Goal: Task Accomplishment & Management: Manage account settings

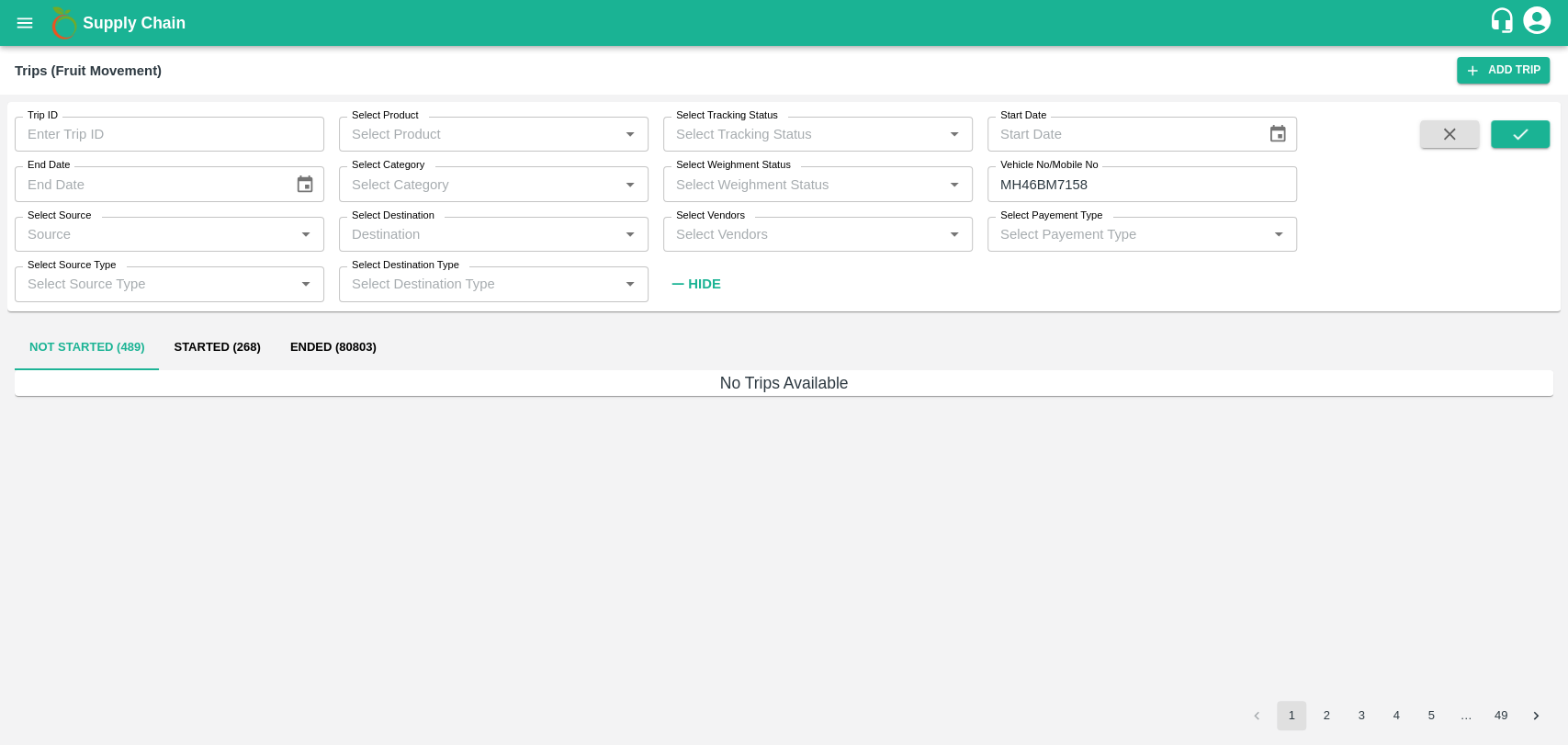
click at [299, 349] on button "Ended (80803)" at bounding box center [333, 349] width 116 height 44
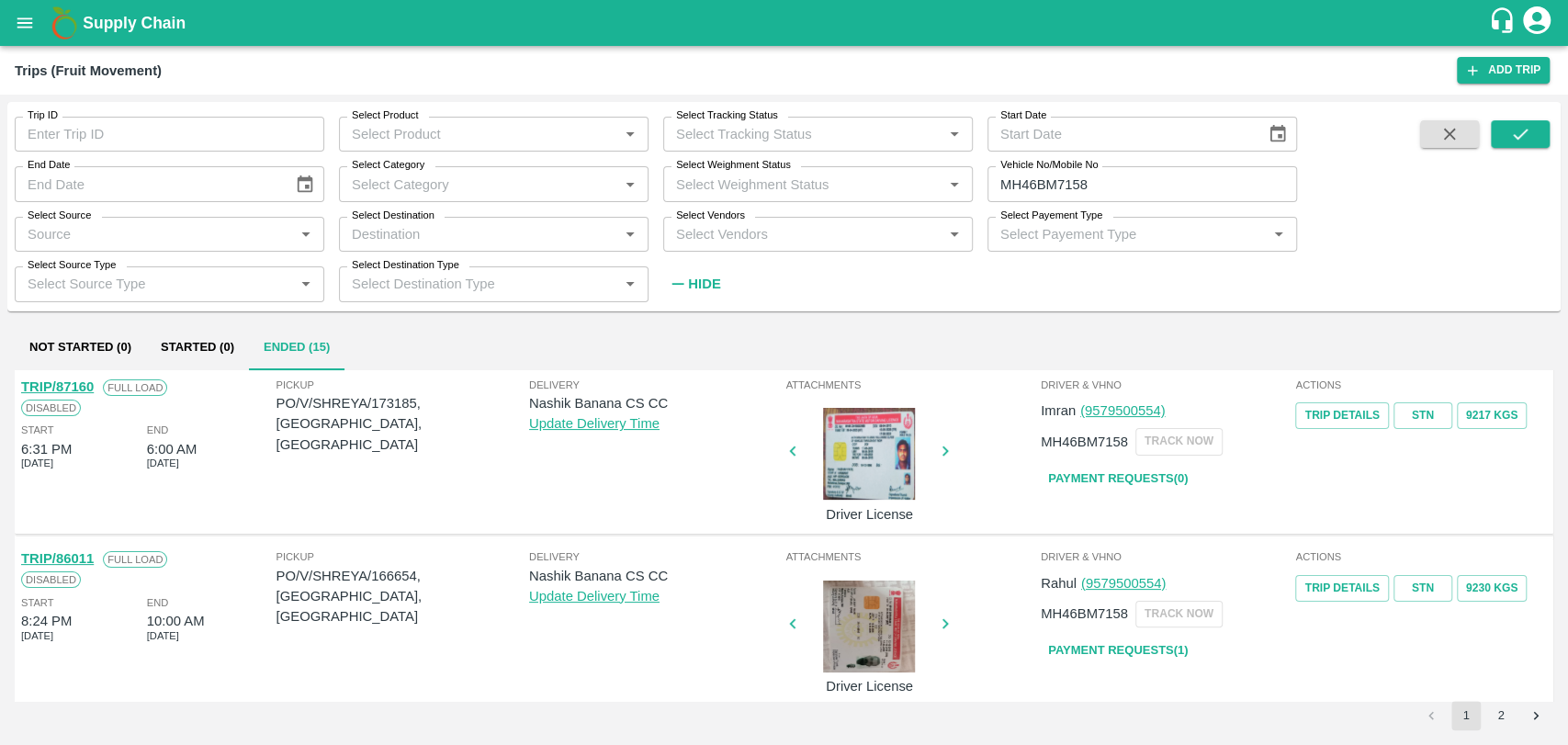
scroll to position [306, 0]
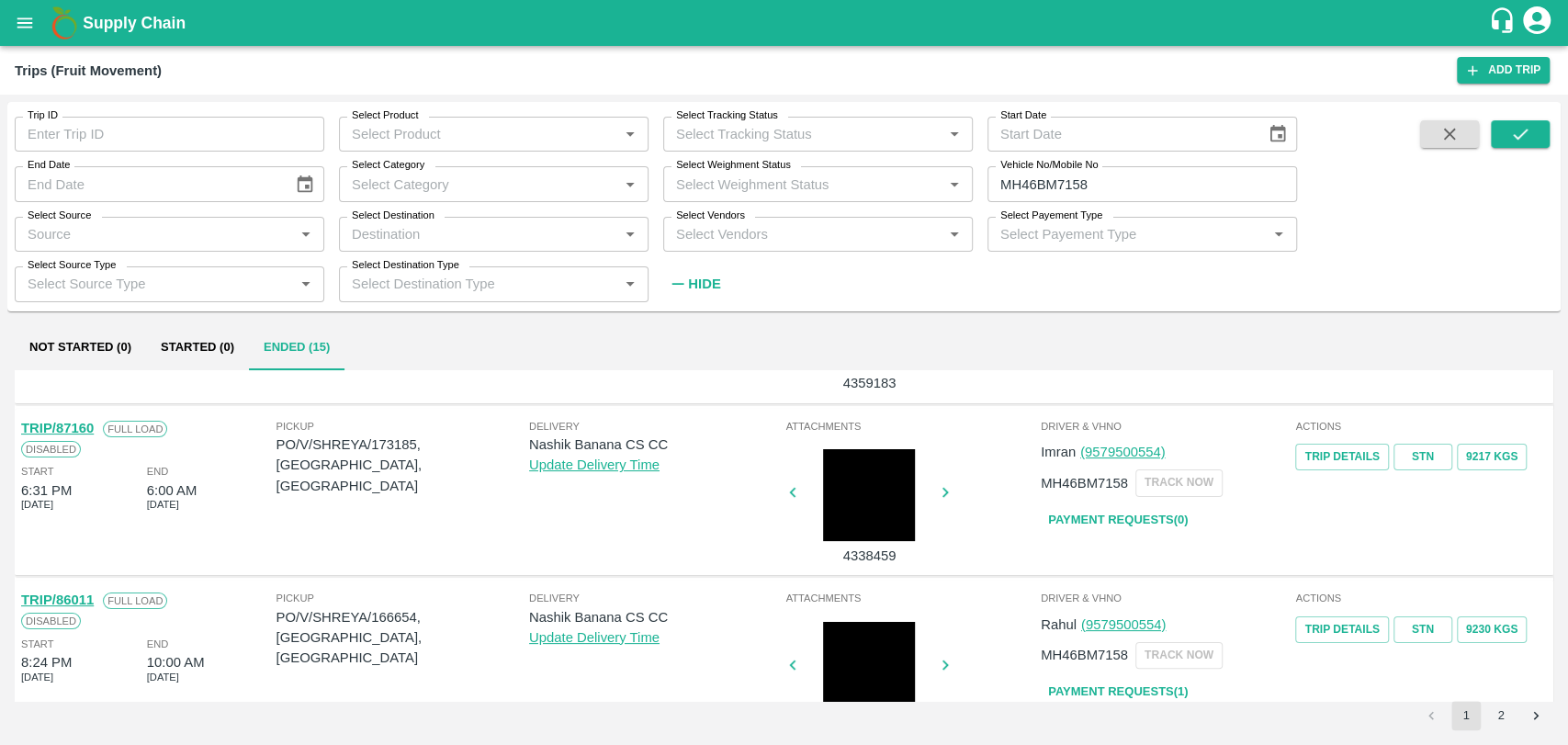
click at [78, 428] on link "TRIP/87160" at bounding box center [57, 427] width 73 height 15
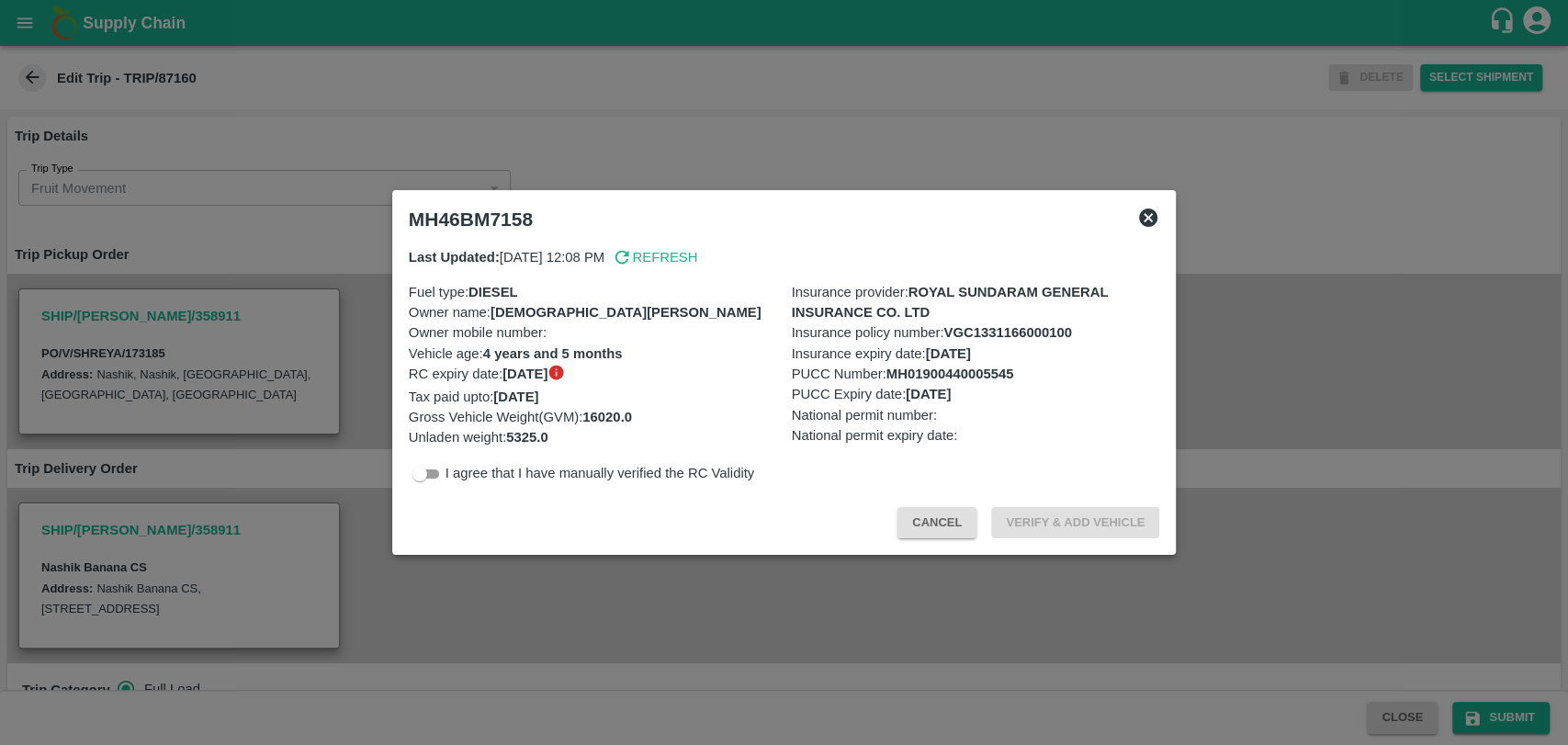
click at [317, 320] on div at bounding box center [784, 372] width 1568 height 745
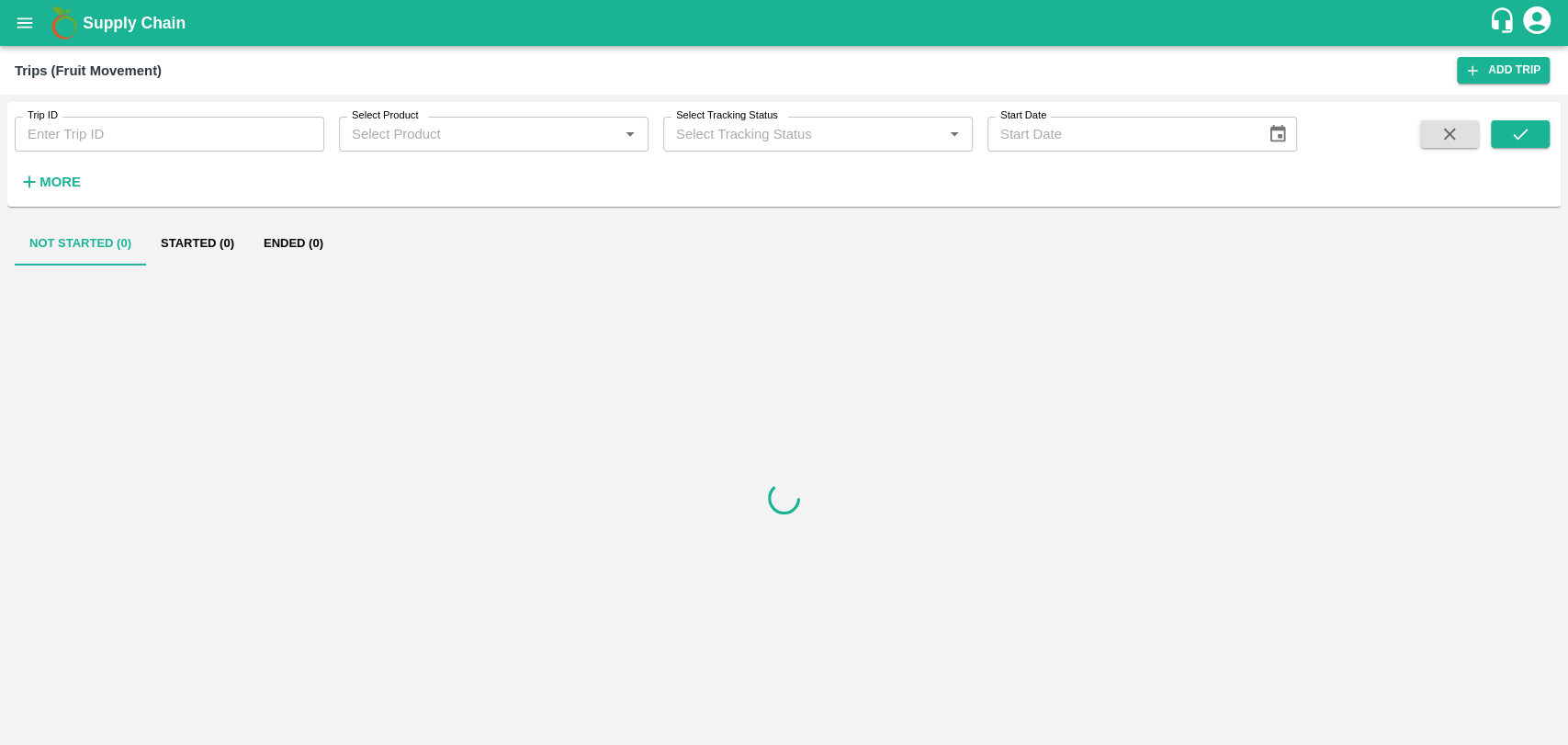
click at [55, 193] on h6 "More" at bounding box center [60, 182] width 41 height 24
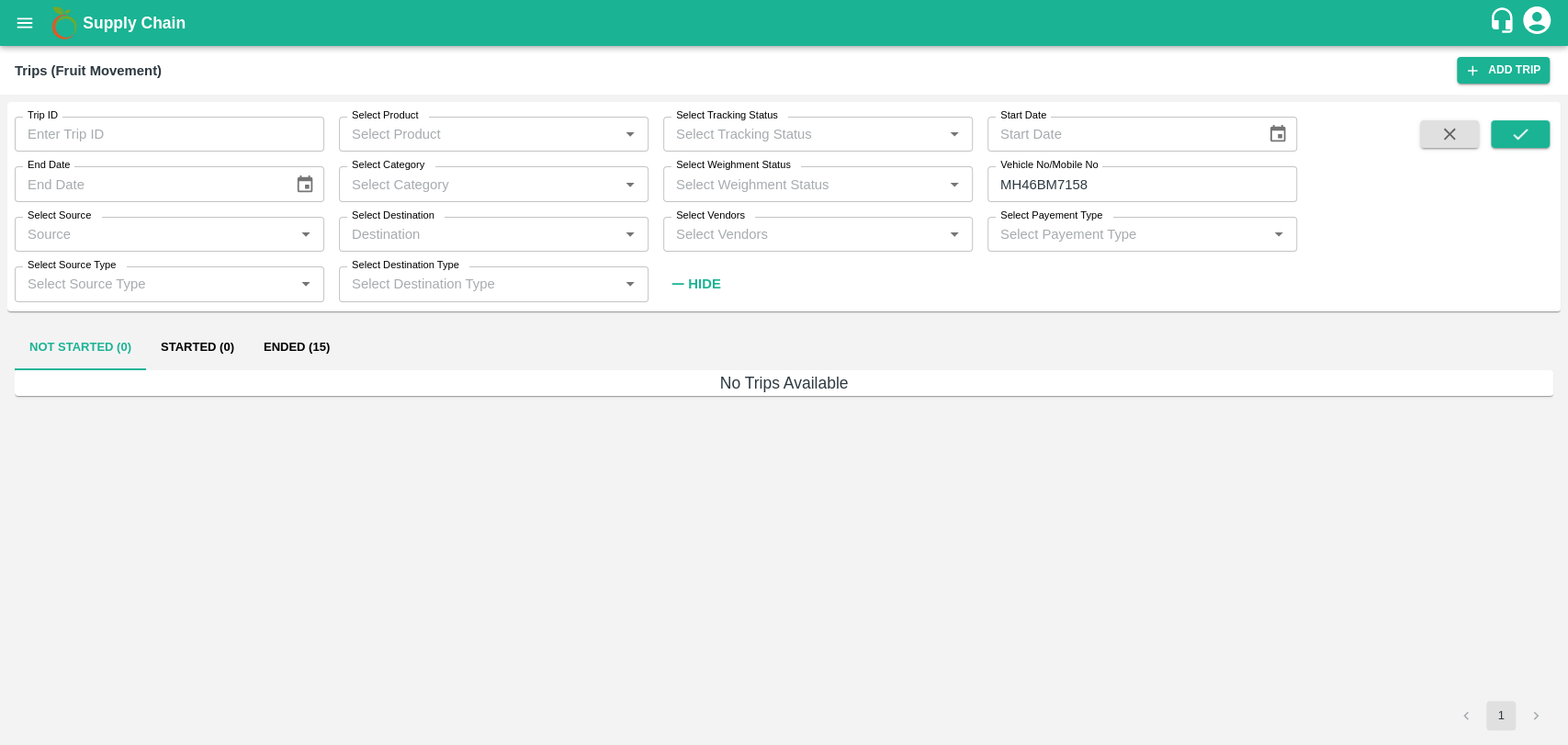
click at [1132, 179] on input "MH46BM7158" at bounding box center [1142, 184] width 309 height 35
paste input "text"
click at [1510, 134] on icon "submit" at bounding box center [1520, 134] width 20 height 20
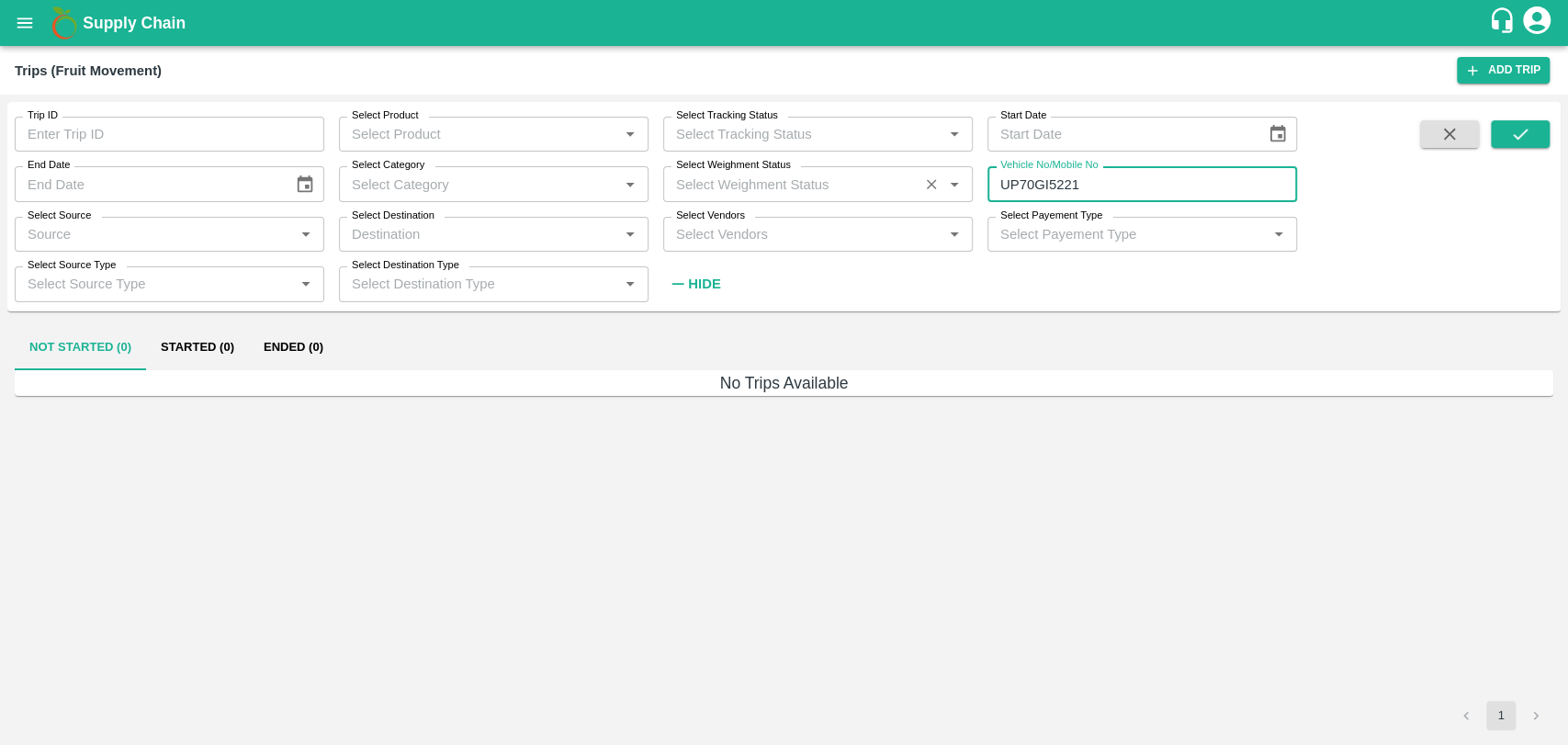
drag, startPoint x: 1050, startPoint y: 186, endPoint x: 926, endPoint y: 201, distance: 124.9
click at [933, 201] on div "Trip ID Trip ID Select Product Select Product   * Select Tracking Status Select…" at bounding box center [648, 202] width 1297 height 200
type input "5221"
click at [1519, 134] on icon "submit" at bounding box center [1520, 134] width 20 height 20
click at [290, 338] on button "Ended (13)" at bounding box center [296, 349] width 96 height 44
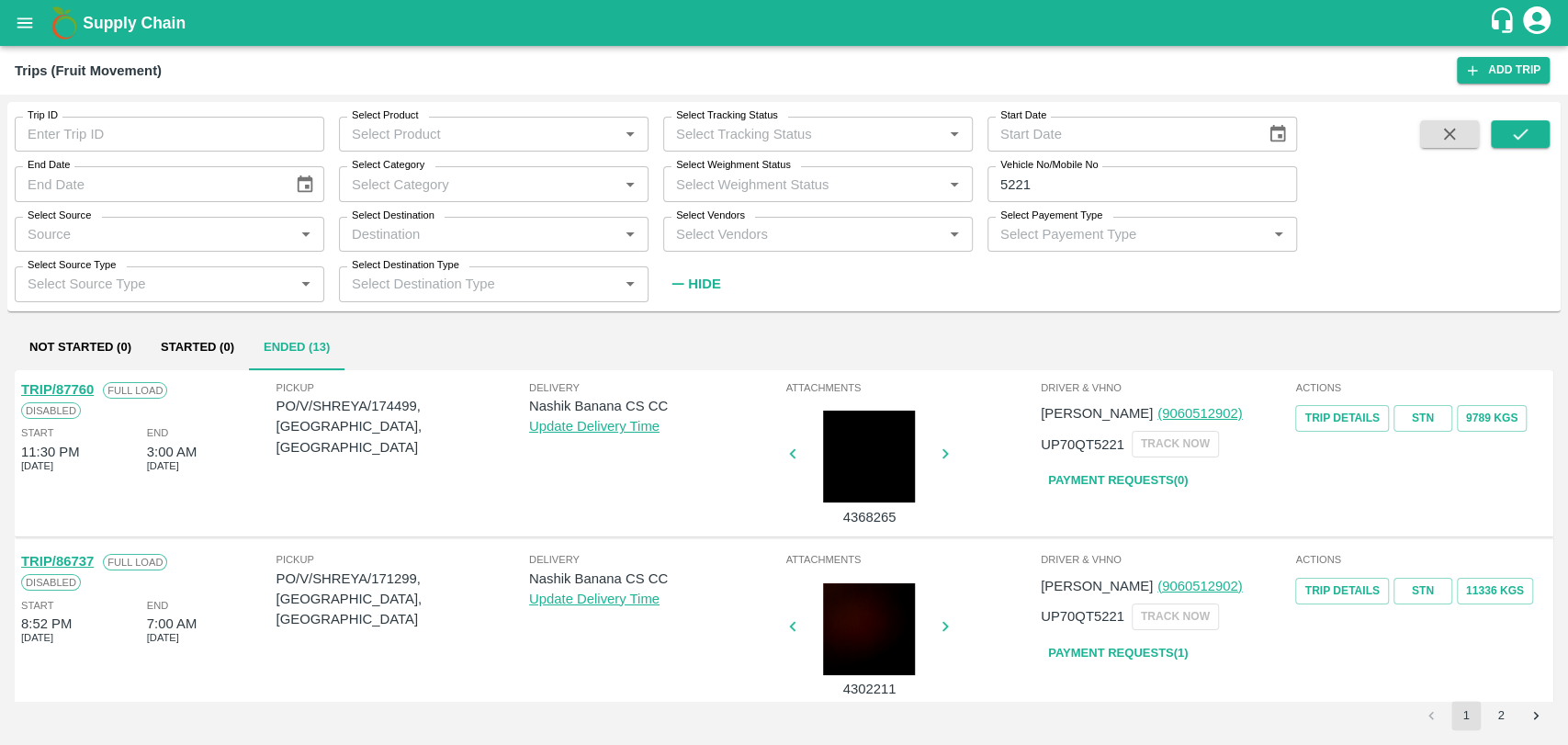
click at [83, 391] on link "TRIP/87760" at bounding box center [57, 389] width 73 height 15
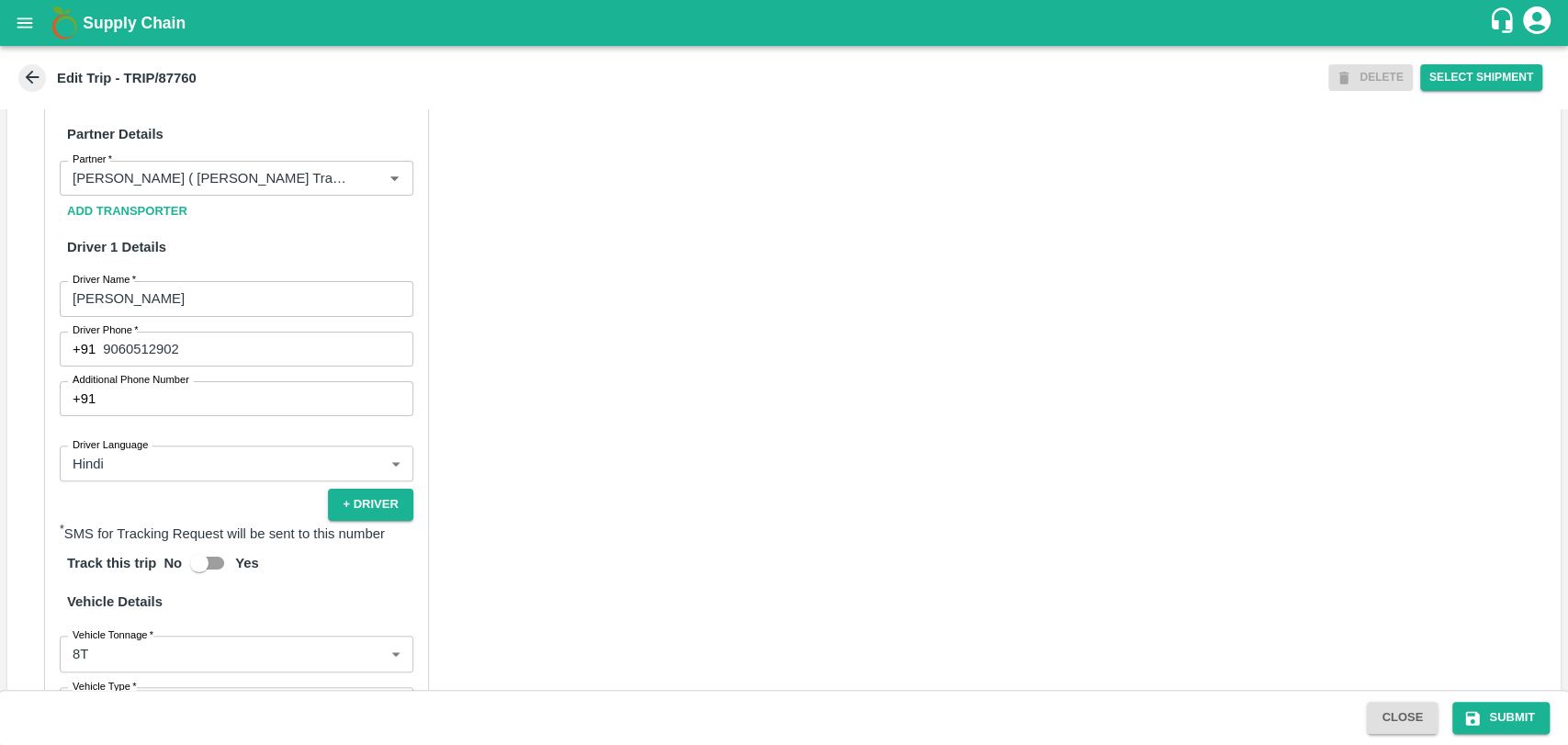
scroll to position [919, 0]
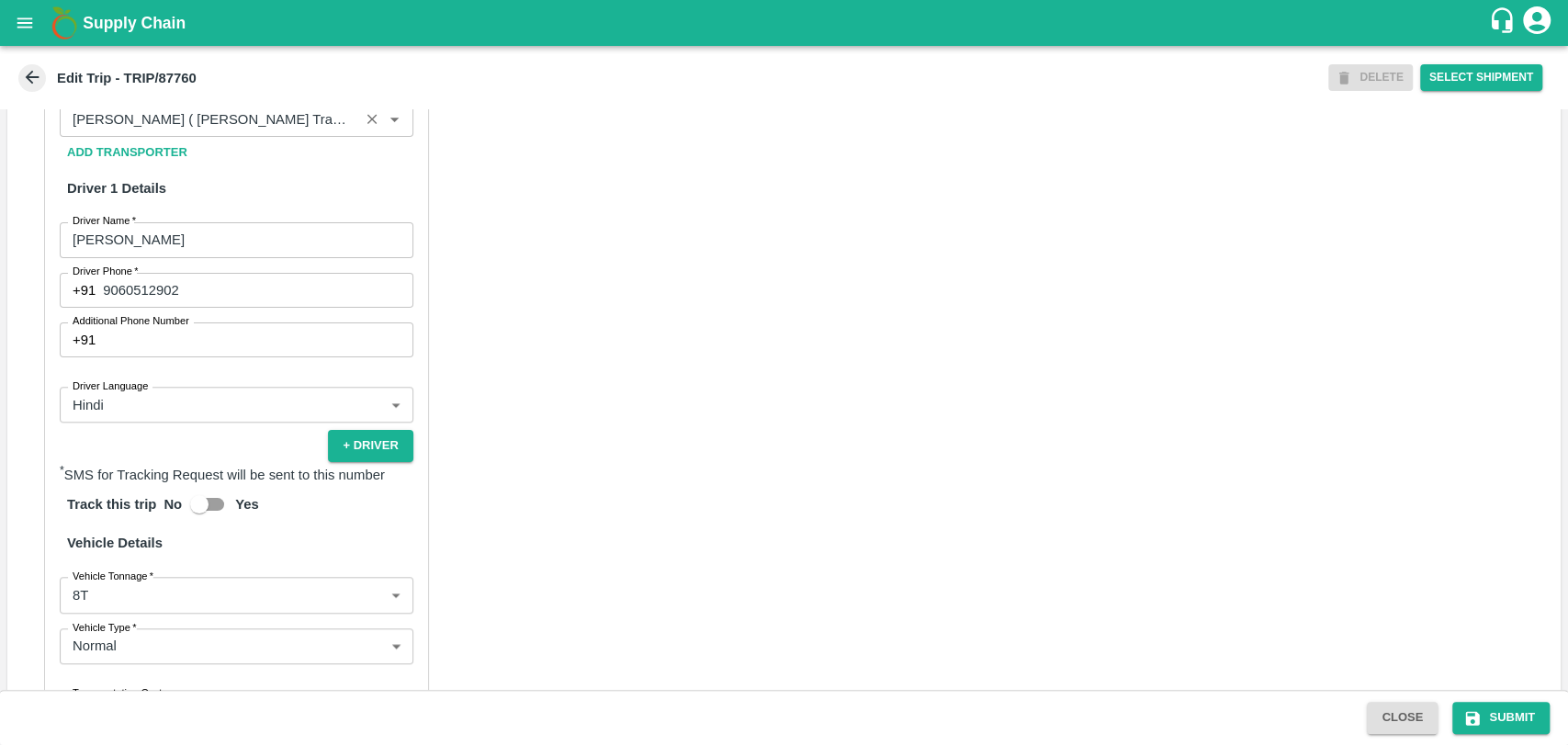
click at [233, 132] on input "Partner   *" at bounding box center [209, 120] width 288 height 24
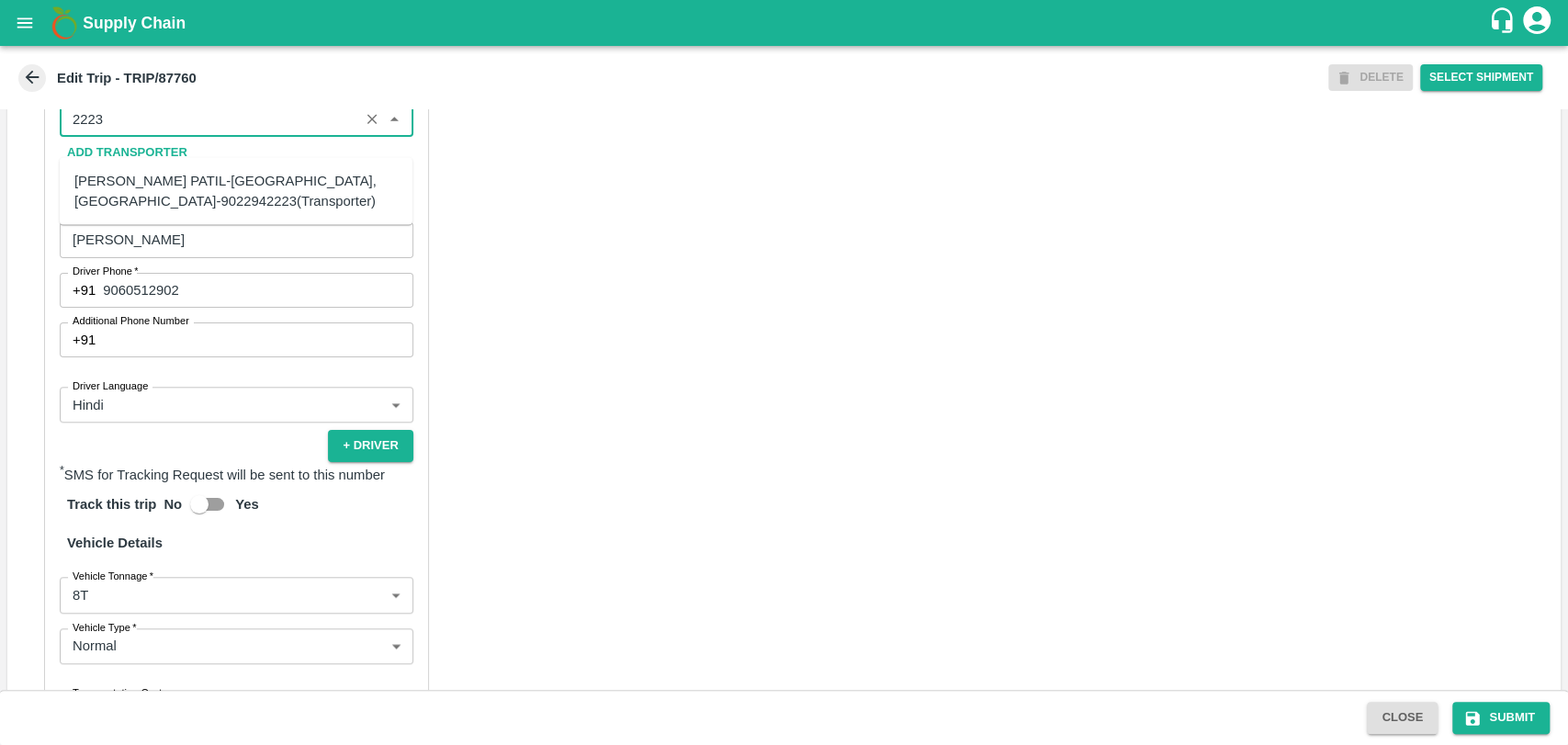
click at [152, 208] on div "BALAJI HARIDAS PATIL-Solapur, Solapur-9022942223(Transporter)" at bounding box center [237, 191] width 323 height 41
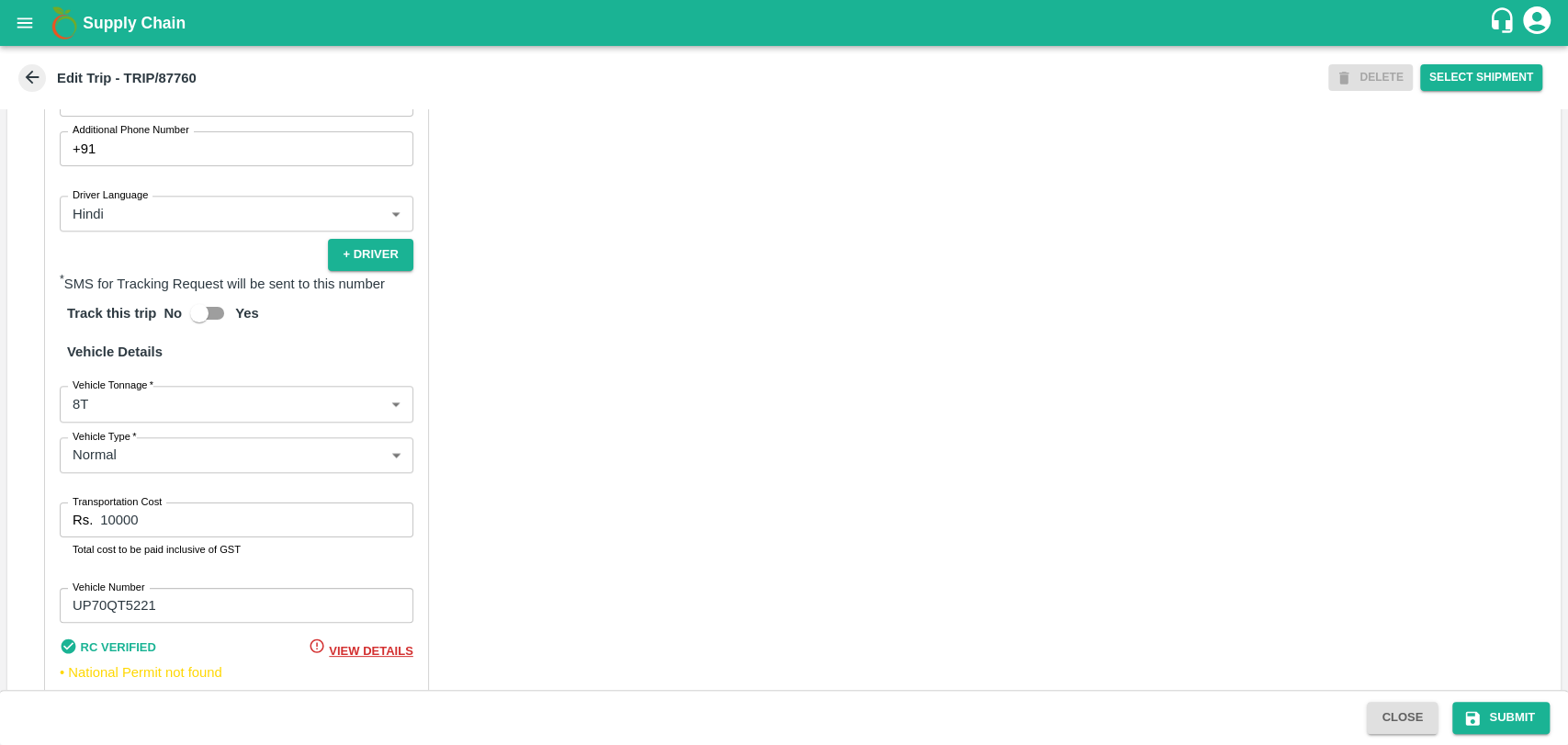
scroll to position [1196, 0]
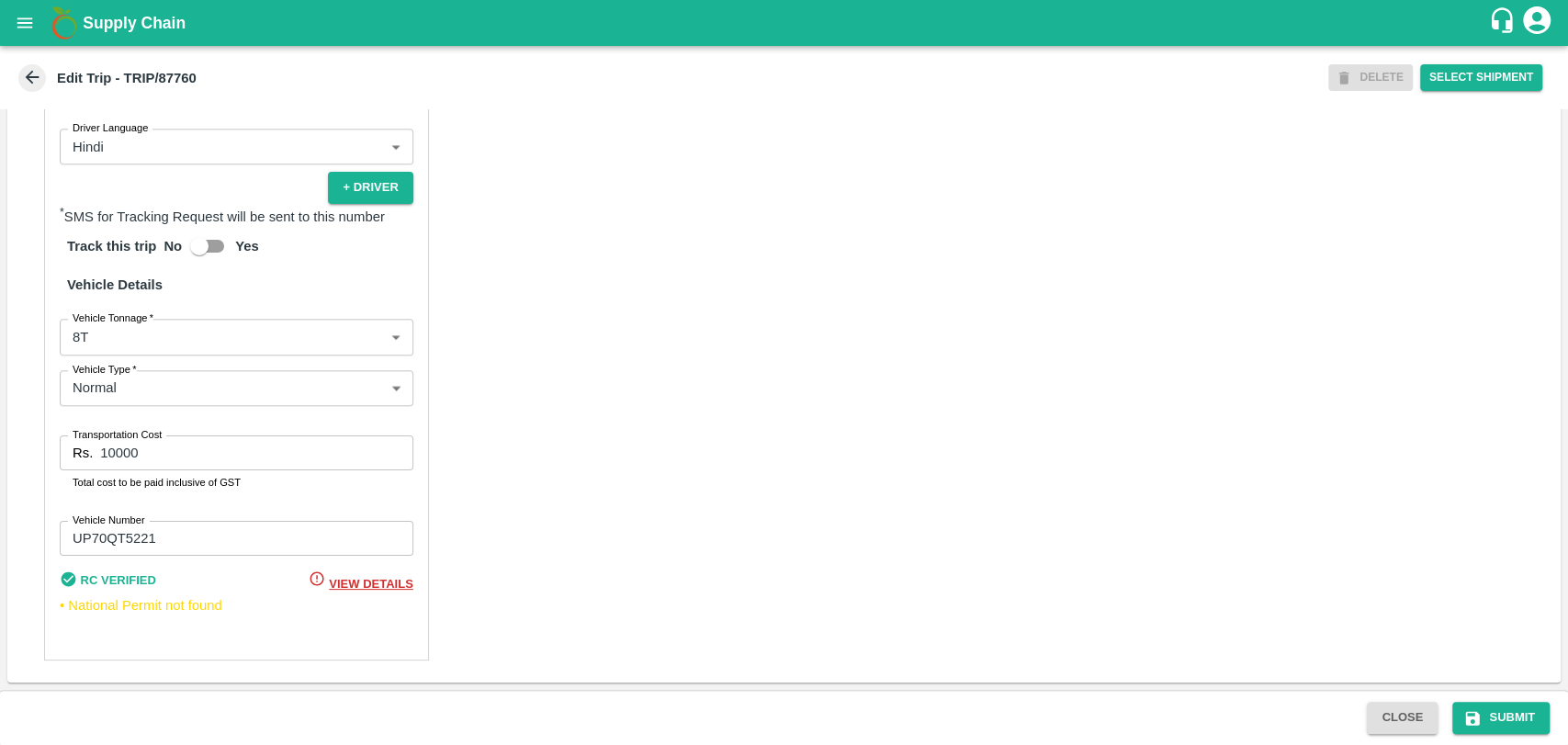
type input "BALAJI HARIDAS PATIL-Solapur, Solapur-9022942223(Transporter)"
click at [144, 348] on body "Supply Chain Edit Trip - TRIP/87760 DELETE Select Shipment Trip Details Trip Ty…" at bounding box center [784, 372] width 1568 height 745
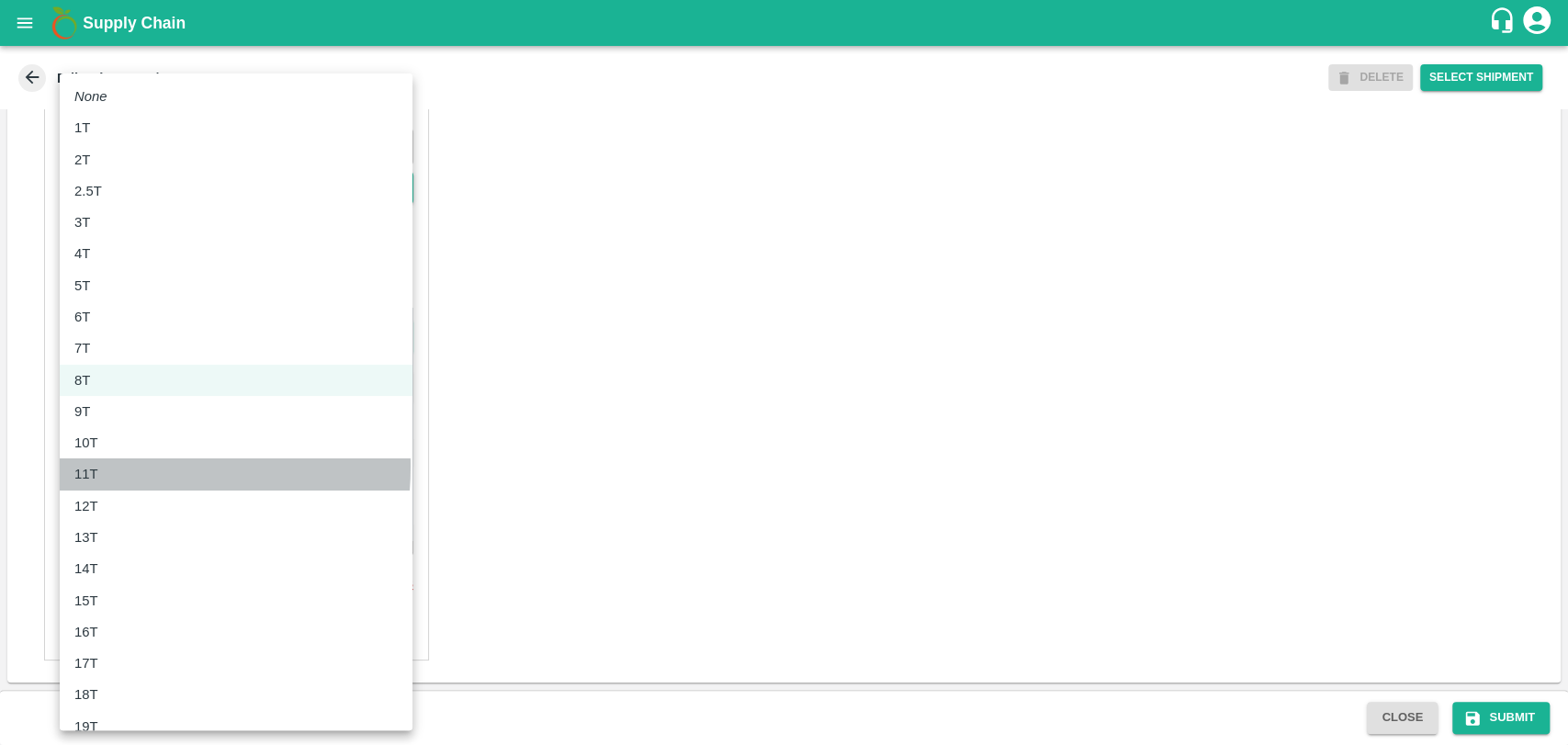
click at [126, 466] on div "11T" at bounding box center [237, 474] width 323 height 20
type input "11000"
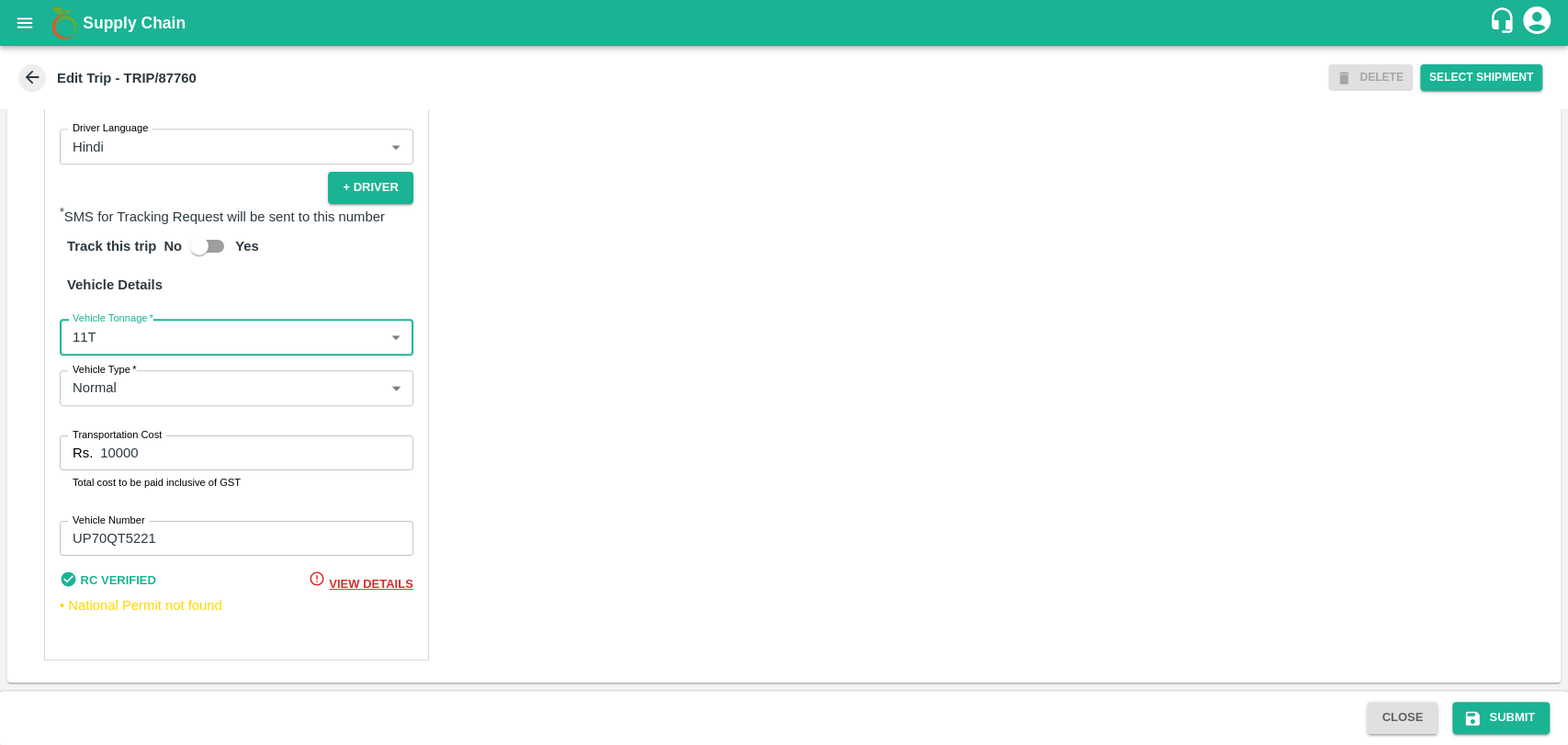
drag, startPoint x: 161, startPoint y: 441, endPoint x: 9, endPoint y: 429, distance: 152.5
click at [12, 429] on div "Partner Details Partner   * Partner Add Transporter Driver 1 Details Driver Nam…" at bounding box center [784, 222] width 1553 height 923
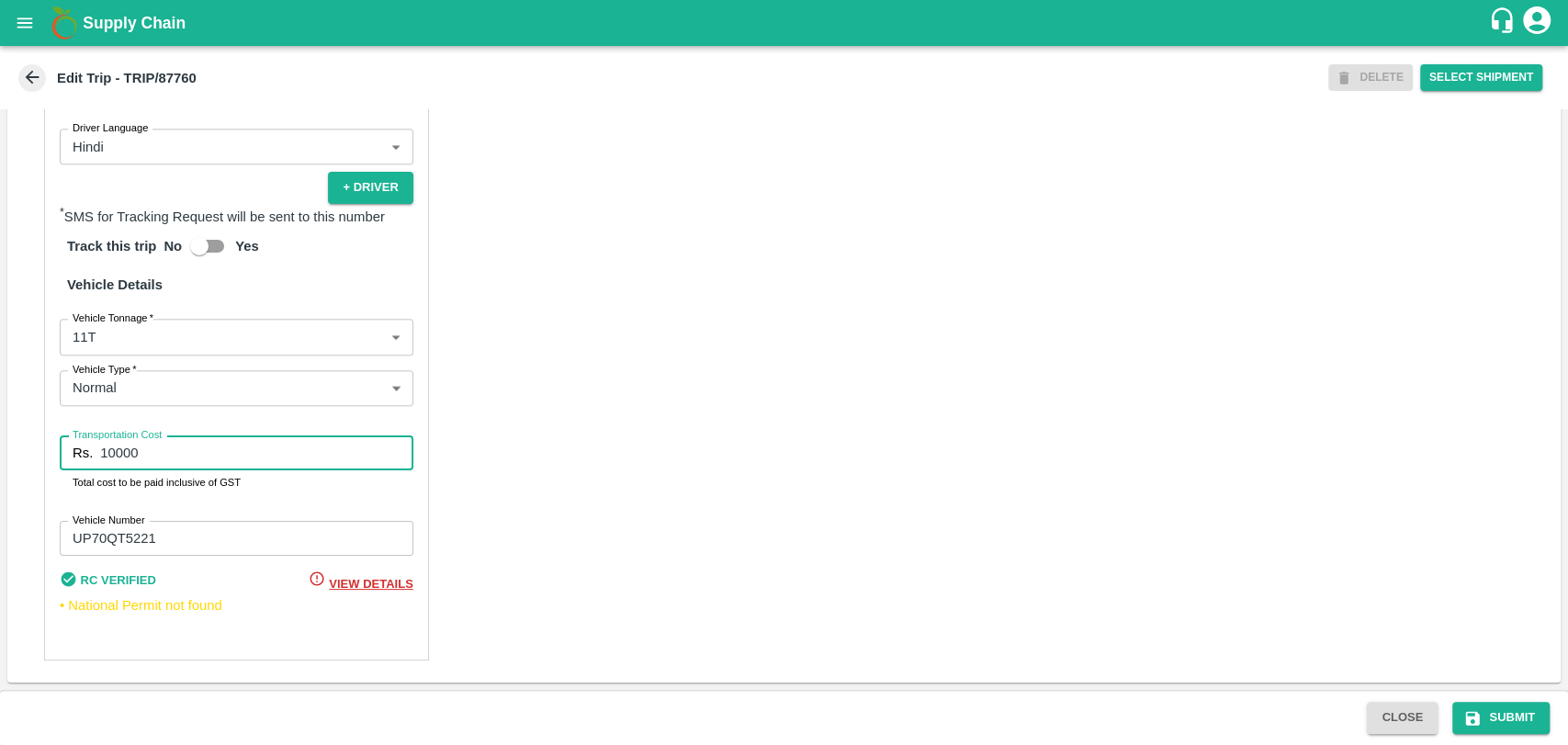
drag, startPoint x: 143, startPoint y: 455, endPoint x: 35, endPoint y: 452, distance: 108.0
click at [35, 452] on div "Partner Details Partner   * Partner Add Transporter Driver 1 Details Driver Nam…" at bounding box center [784, 222] width 1553 height 923
type input "21000"
click at [1493, 709] on button "Submit" at bounding box center [1501, 718] width 98 height 32
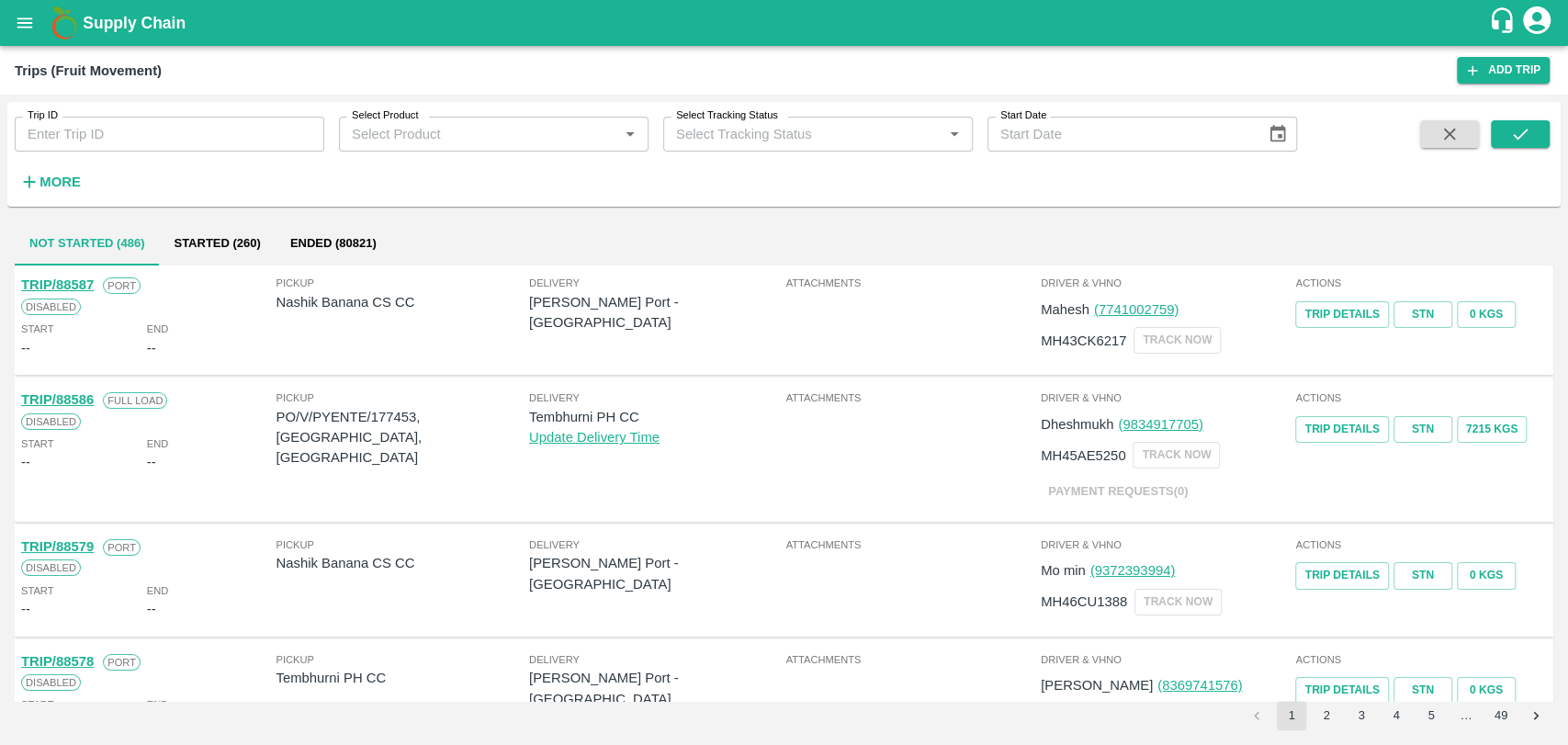
click at [58, 176] on strong "More" at bounding box center [60, 182] width 41 height 15
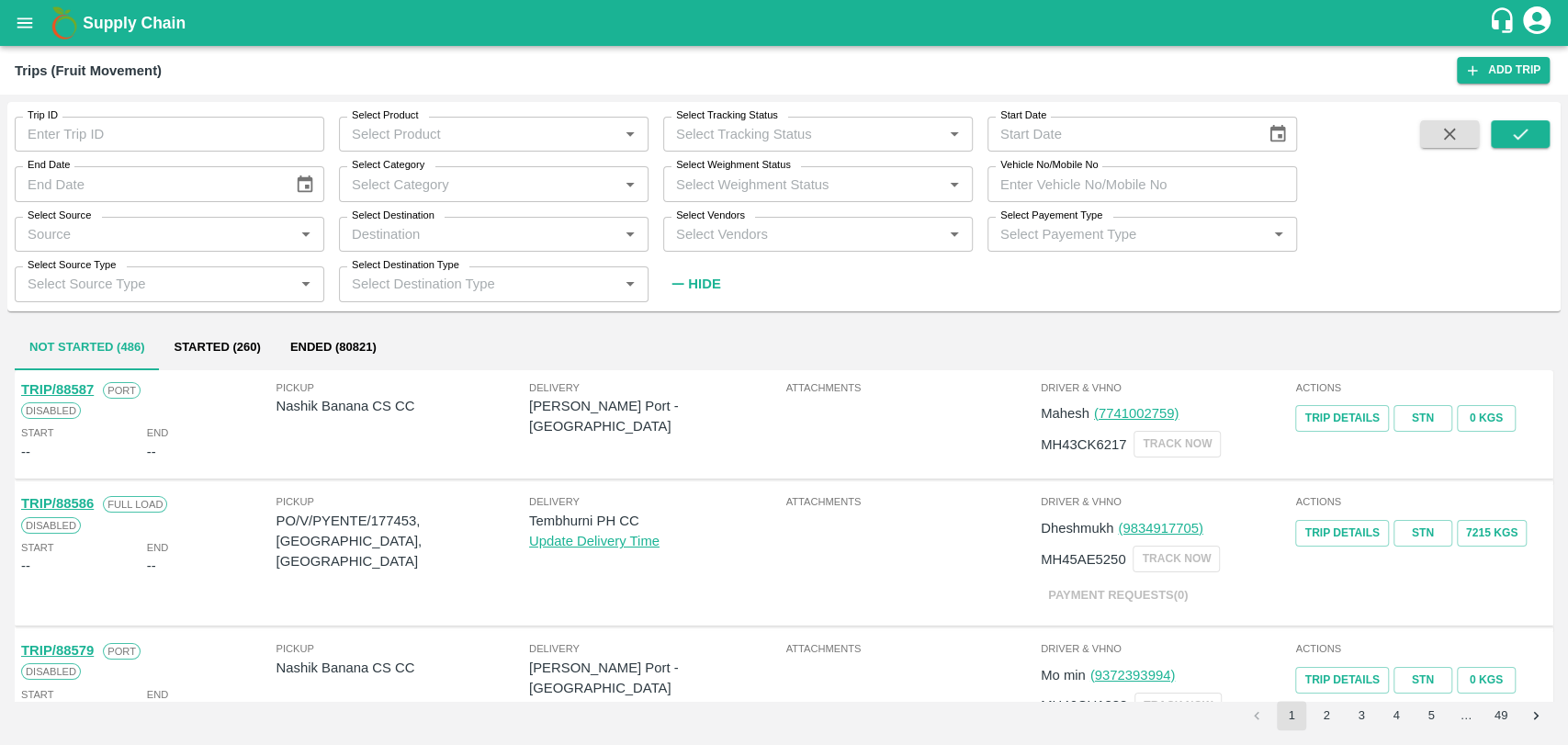
click at [1135, 179] on input "Vehicle No/Mobile No" at bounding box center [1142, 184] width 309 height 35
paste input "MH12H0440"
click at [1536, 129] on button "submit" at bounding box center [1520, 135] width 59 height 28
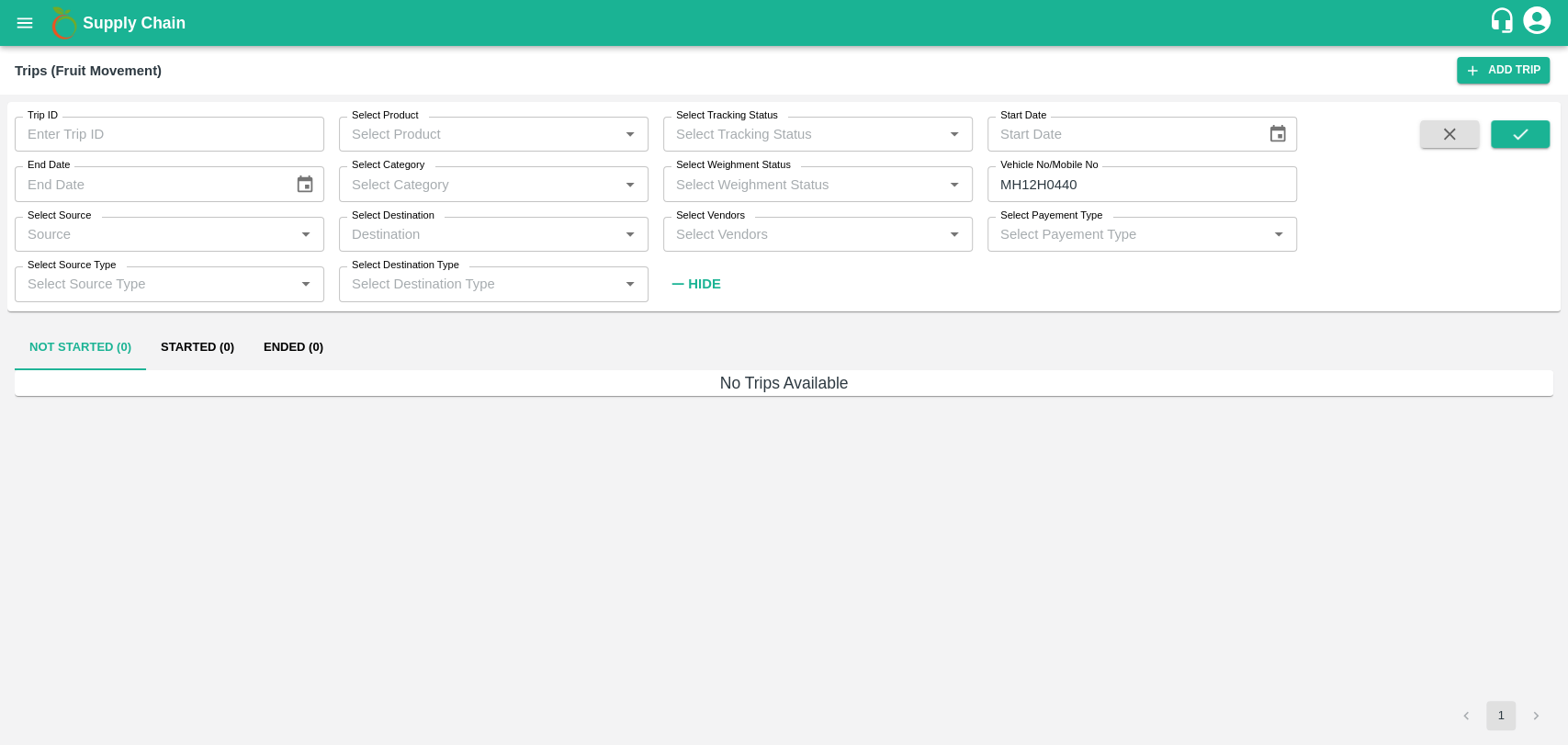
click at [264, 335] on button "Ended (0)" at bounding box center [292, 349] width 89 height 44
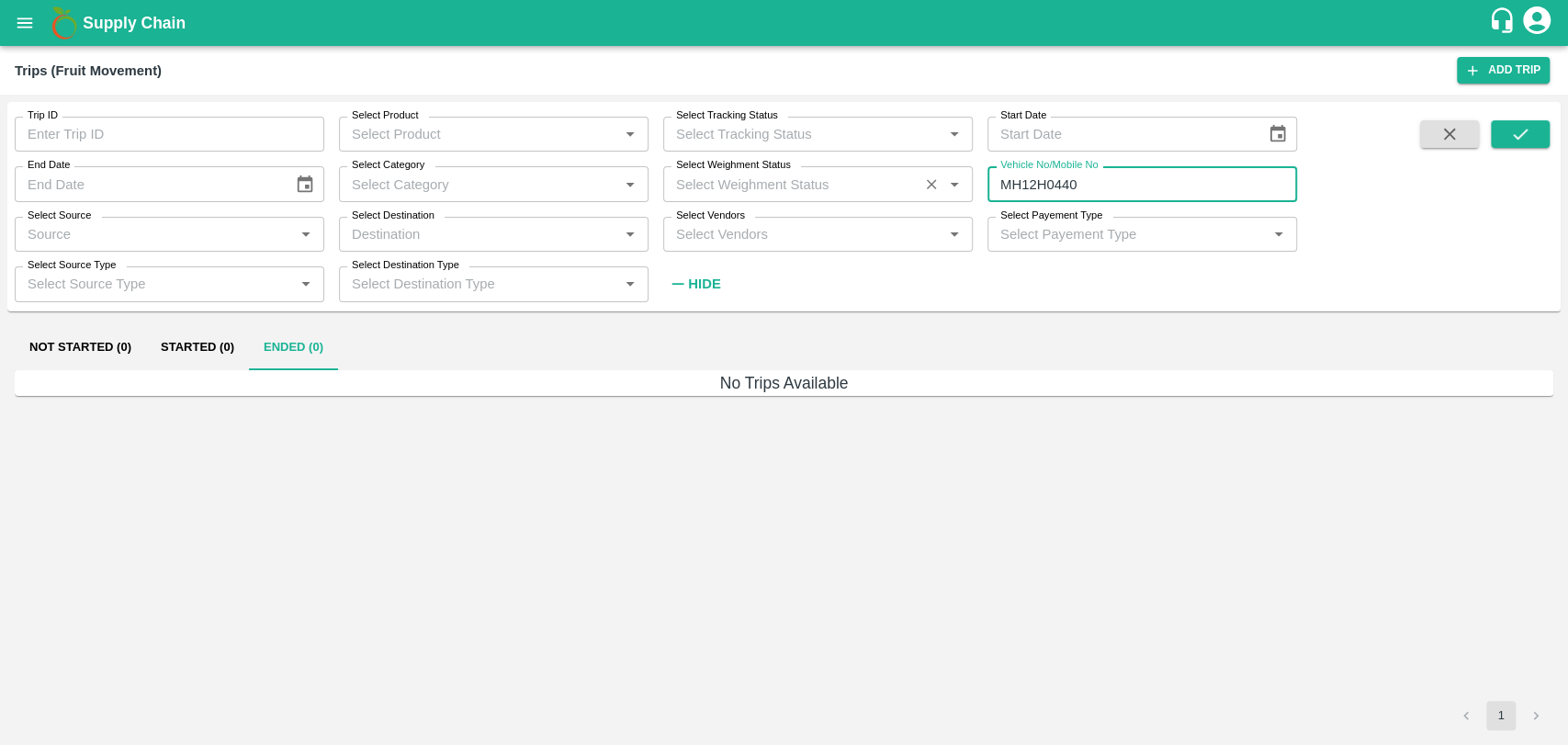
drag, startPoint x: 1043, startPoint y: 184, endPoint x: 870, endPoint y: 186, distance: 173.0
click at [873, 186] on div "Trip ID Trip ID Select Product Select Product   * Select Tracking Status Select…" at bounding box center [648, 202] width 1297 height 200
type input "0440"
click at [1491, 143] on button "submit" at bounding box center [1520, 135] width 59 height 28
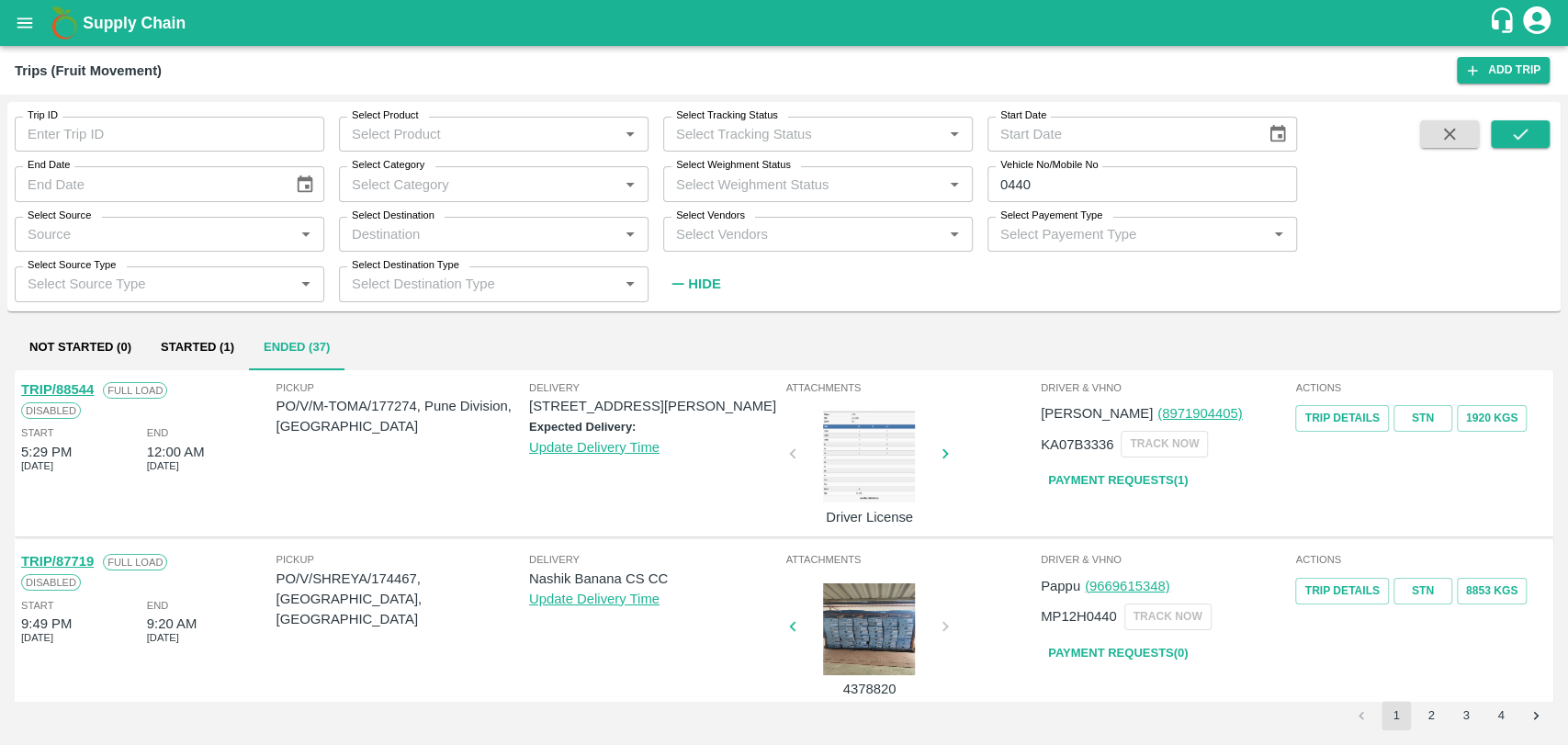
click at [63, 557] on link "TRIP/87719" at bounding box center [57, 561] width 73 height 15
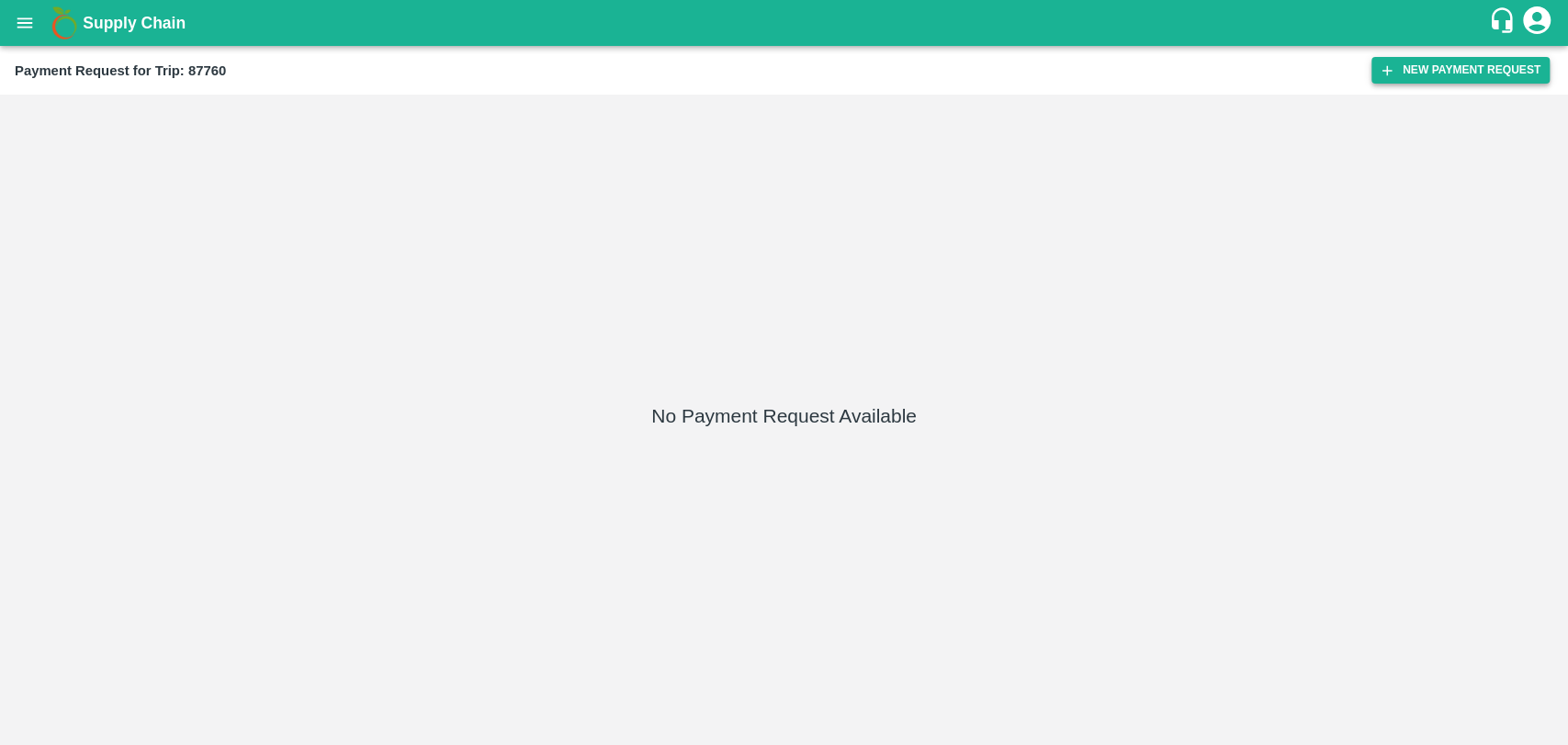
click at [1430, 74] on button "New Payment Request" at bounding box center [1460, 70] width 179 height 27
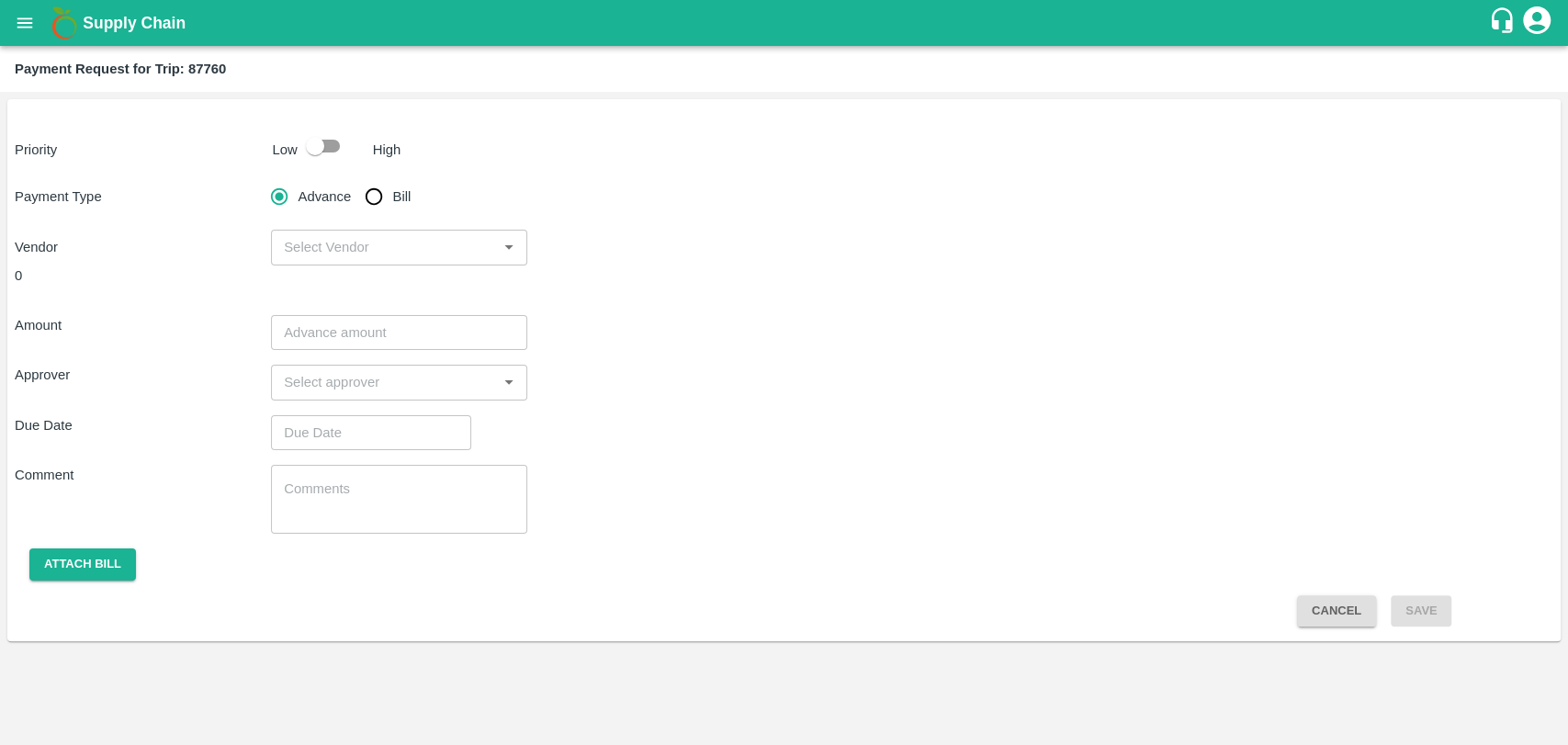
click at [316, 144] on input "checkbox" at bounding box center [314, 146] width 105 height 35
checkbox input "true"
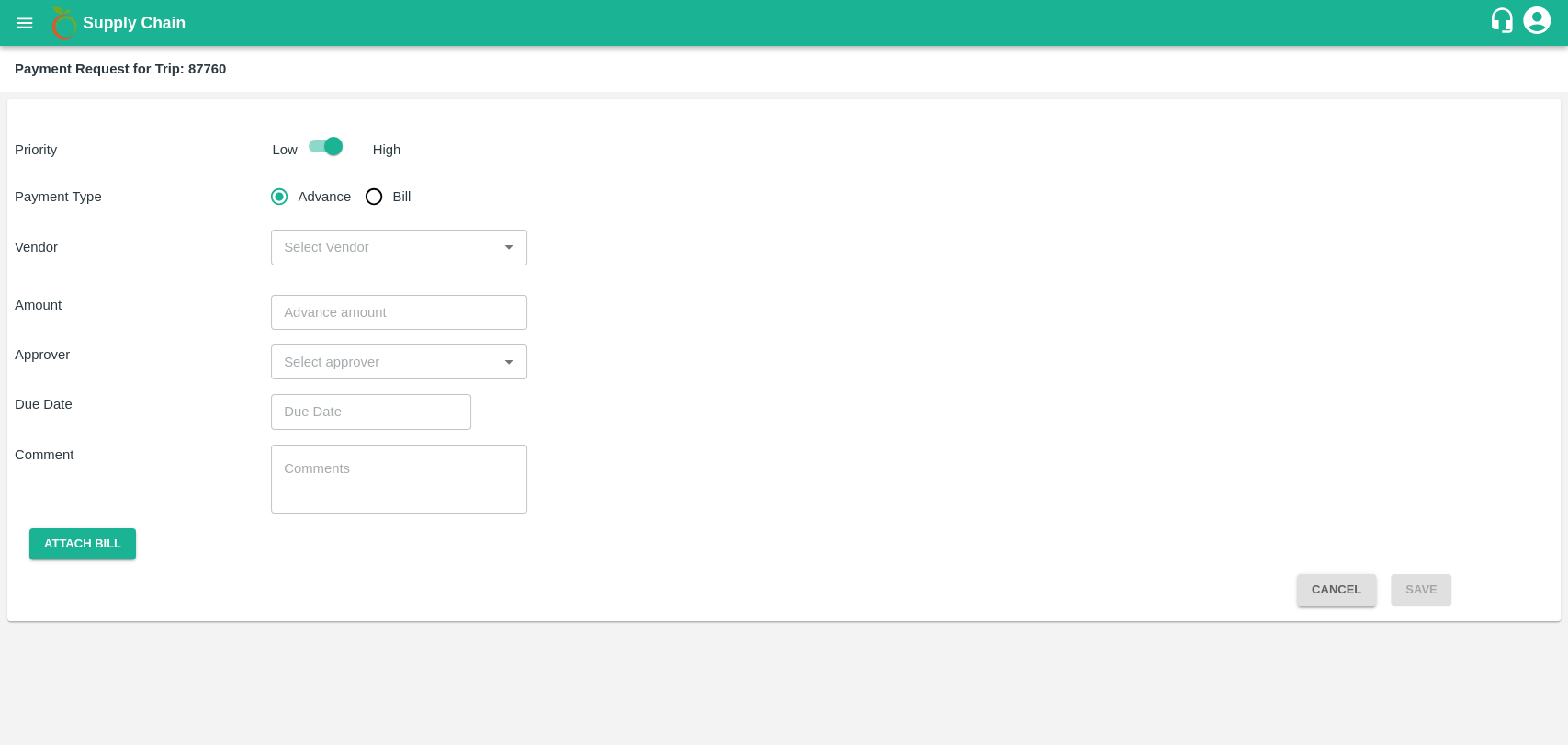
click at [378, 191] on input "Bill" at bounding box center [373, 197] width 37 height 37
radio input "true"
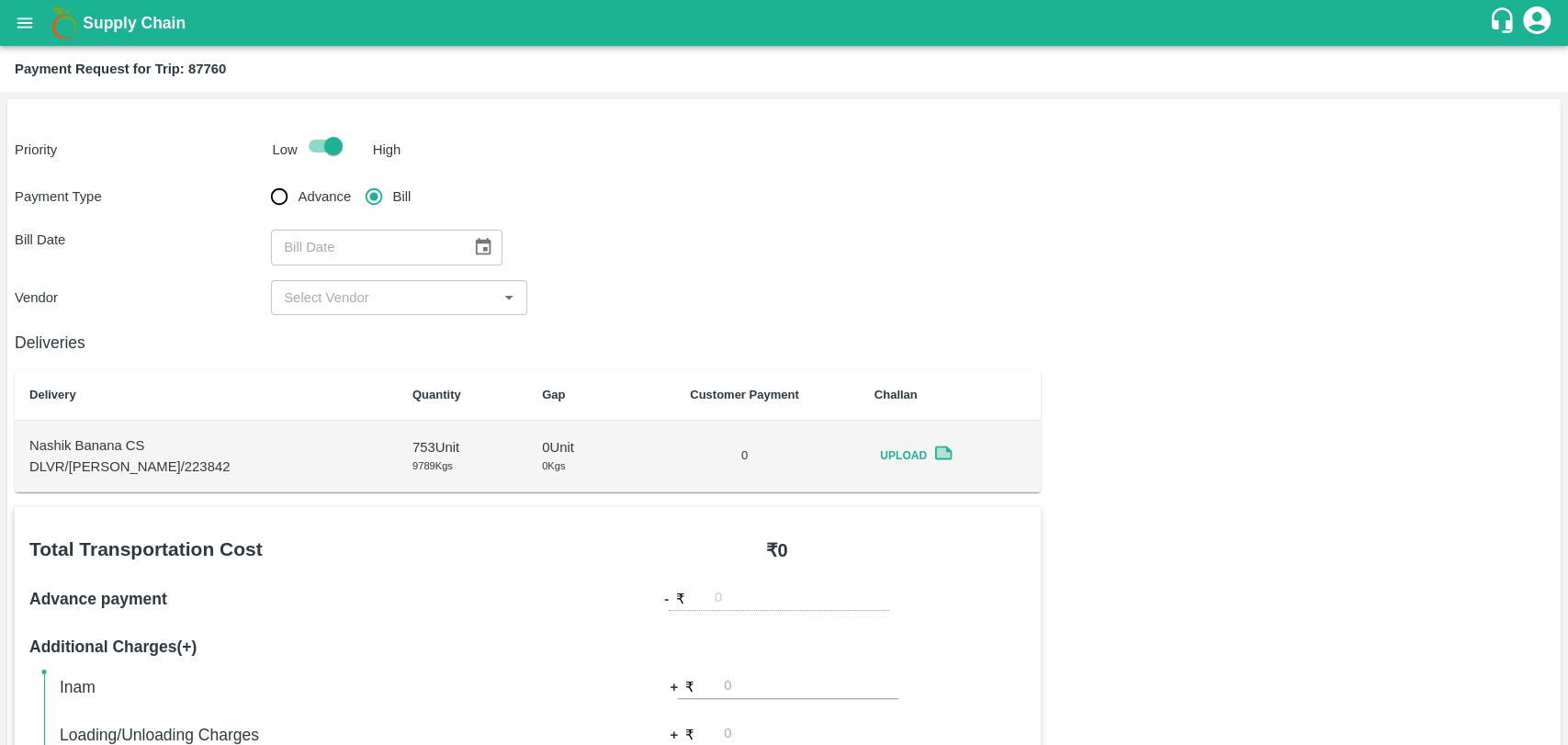
click at [497, 262] on div "​" at bounding box center [398, 247] width 257 height 35
click at [476, 249] on icon "Choose date" at bounding box center [484, 246] width 16 height 17
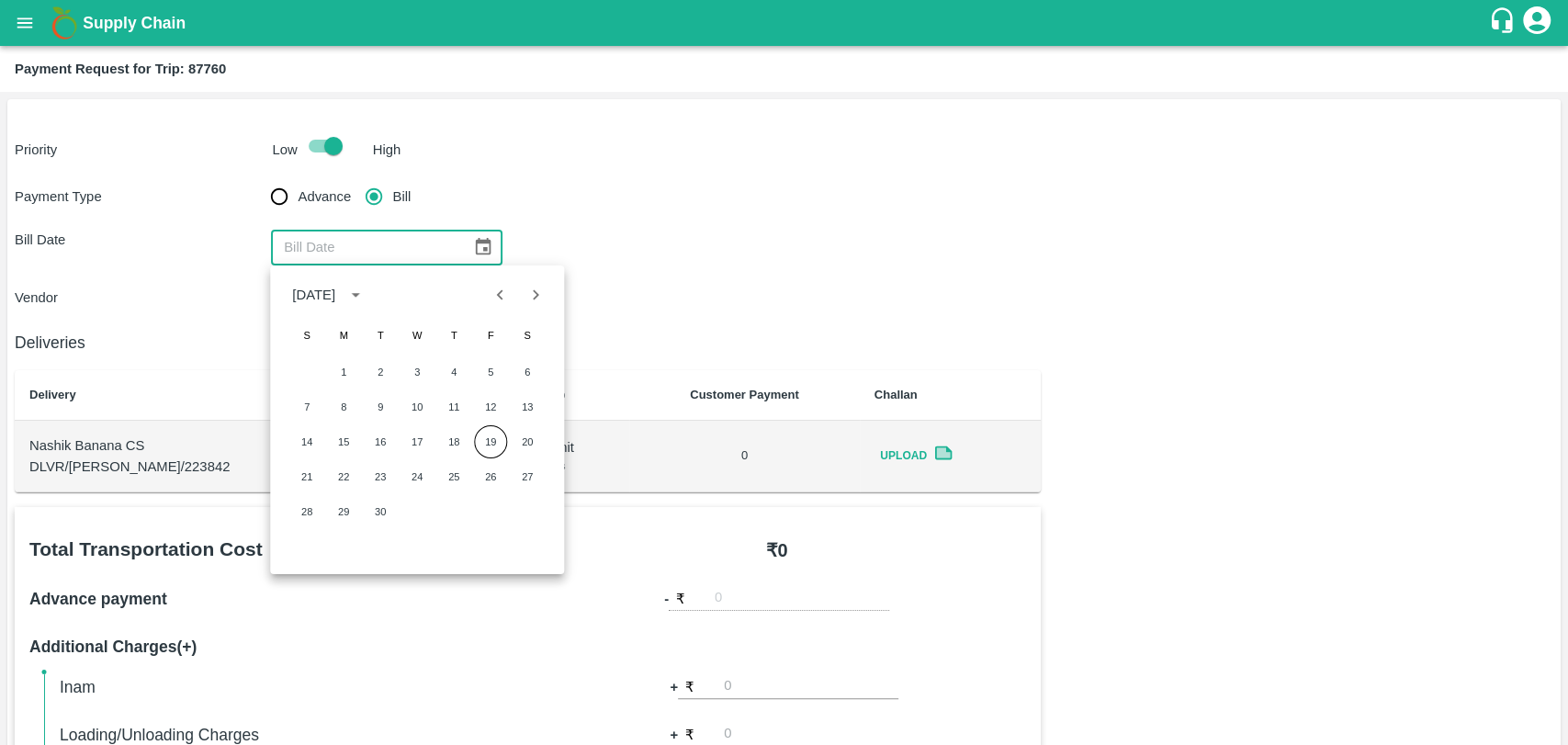
click at [325, 399] on div "7 8 9 10 11 12 13" at bounding box center [417, 406] width 293 height 33
click at [338, 401] on button "8" at bounding box center [343, 406] width 33 height 33
type input "08/09/2025"
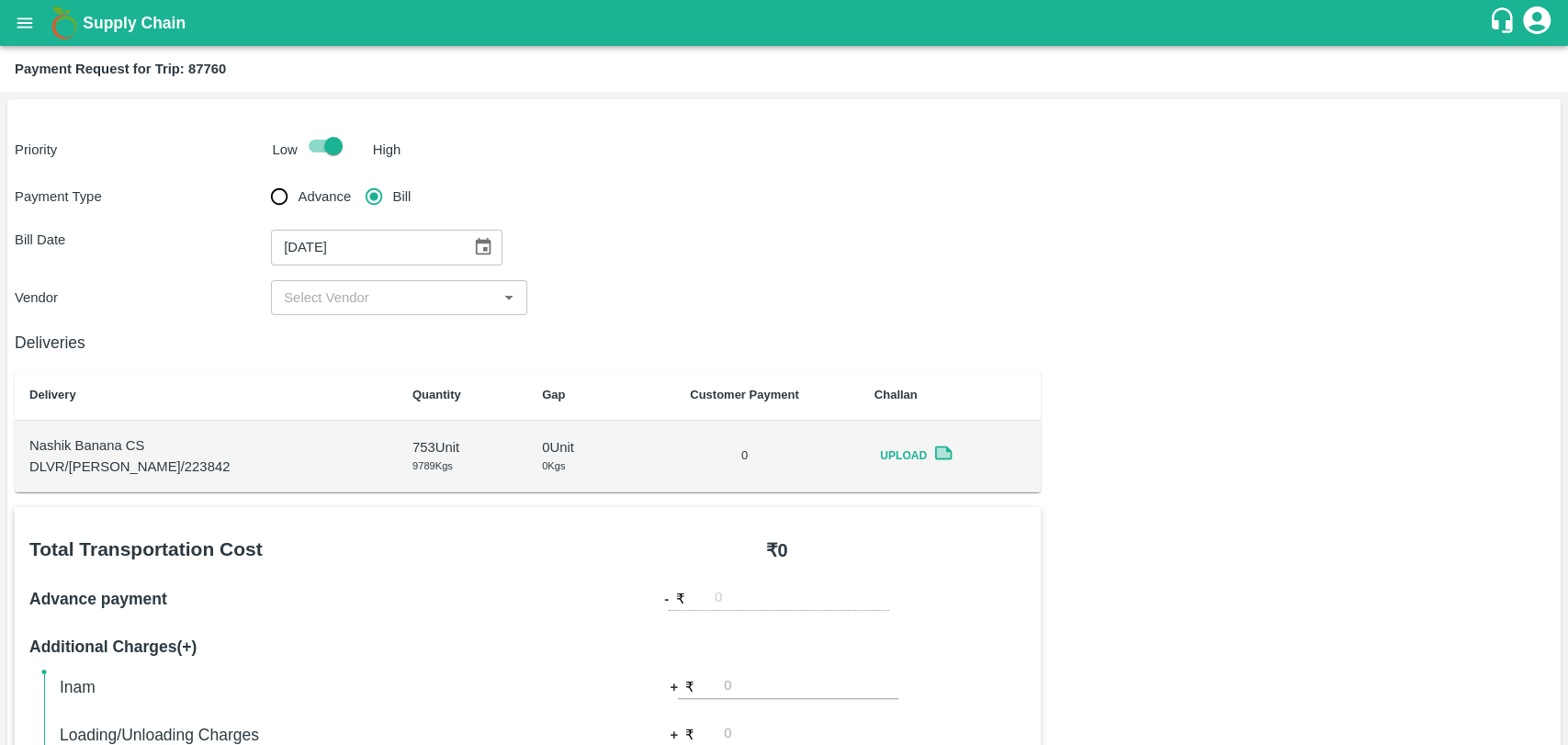
click at [316, 308] on input "input" at bounding box center [383, 298] width 215 height 24
click at [323, 326] on div "BALAJI HARIDAS PATIL - ₹21000" at bounding box center [398, 338] width 257 height 31
type input "BALAJI HARIDAS PATIL - ₹21000"
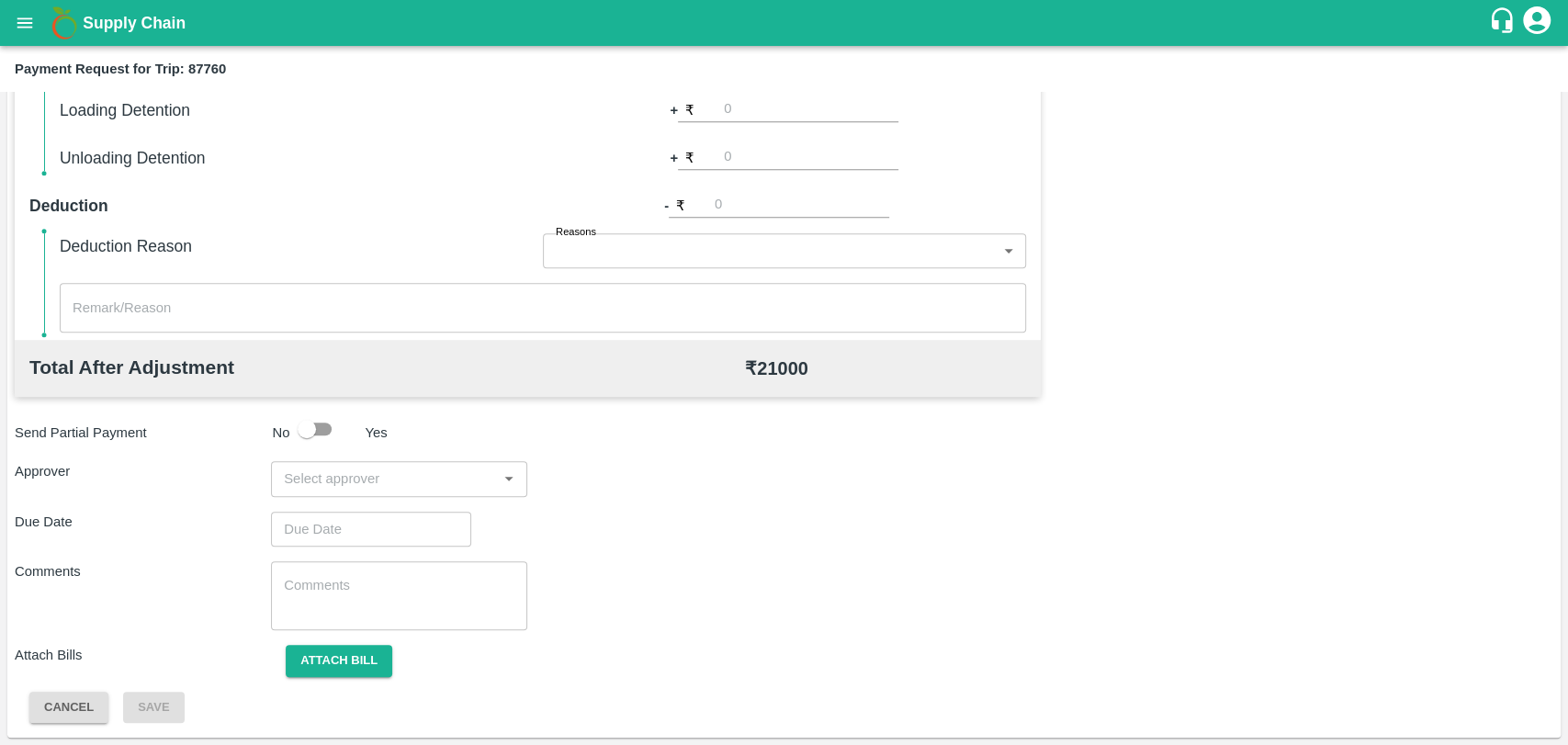
click at [359, 475] on input "input" at bounding box center [383, 478] width 215 height 24
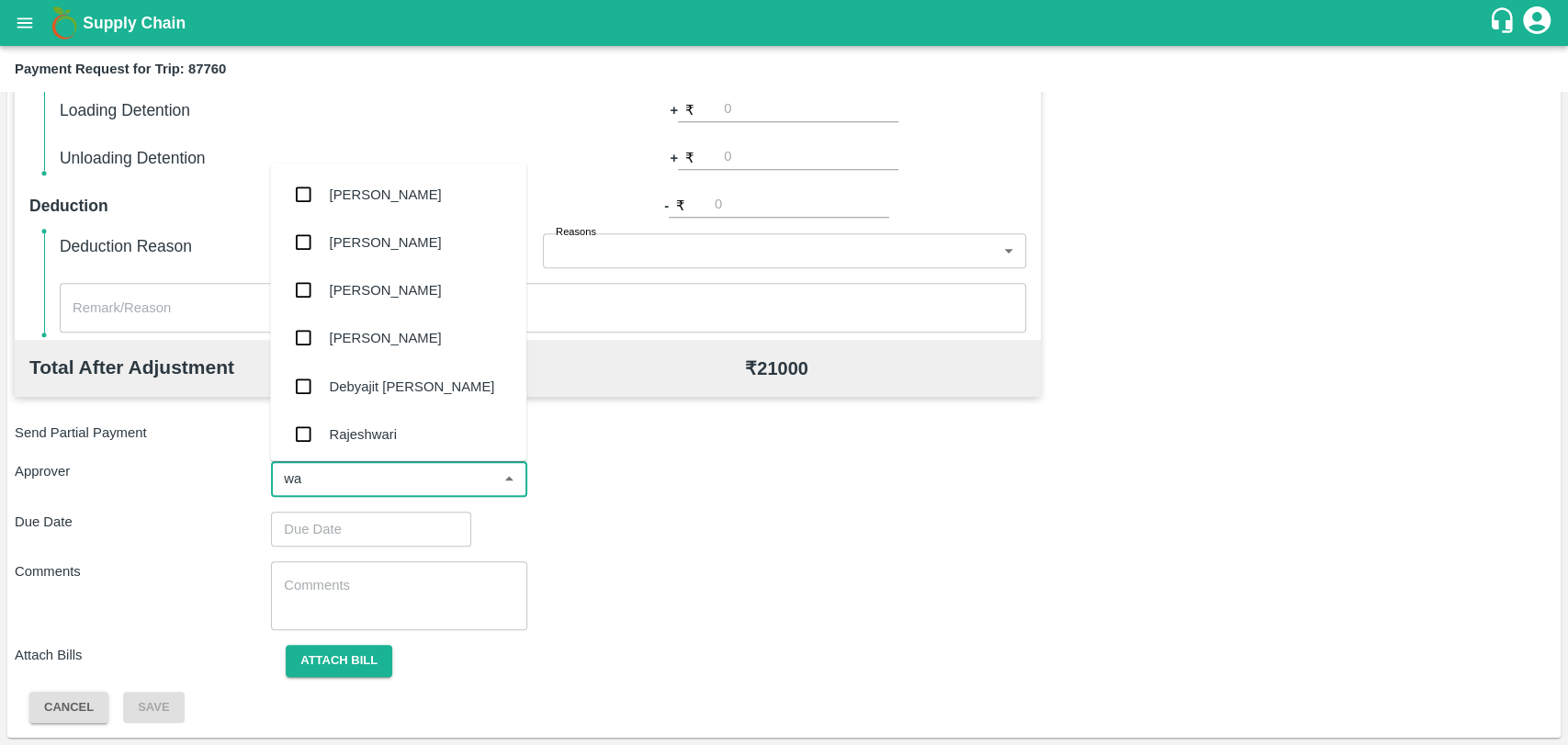
type input "wag"
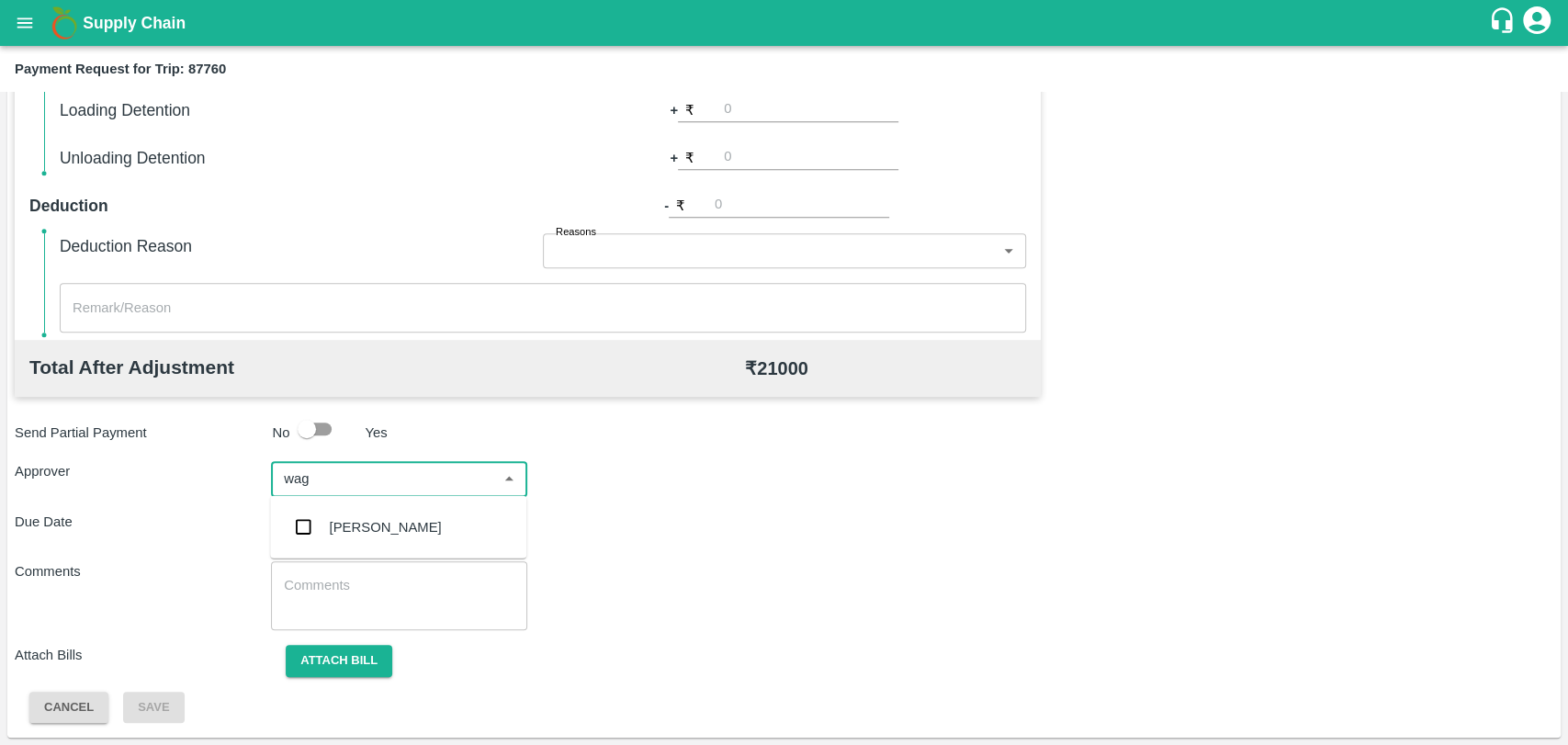
click at [351, 528] on div "Prasad Waghade" at bounding box center [385, 527] width 112 height 20
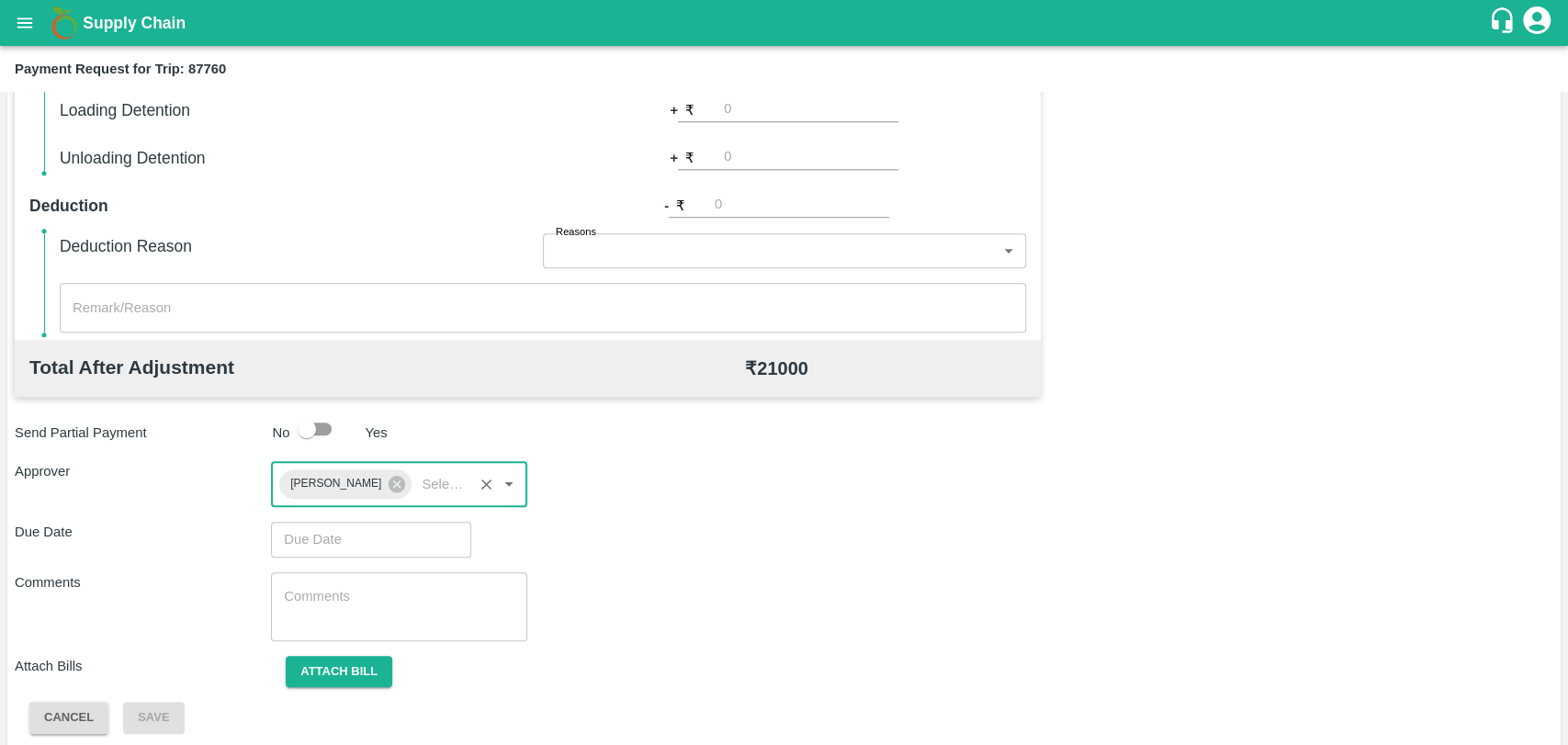
type input "DD/MM/YYYY hh:mm aa"
click at [344, 532] on input "DD/MM/YYYY hh:mm aa" at bounding box center [364, 539] width 188 height 35
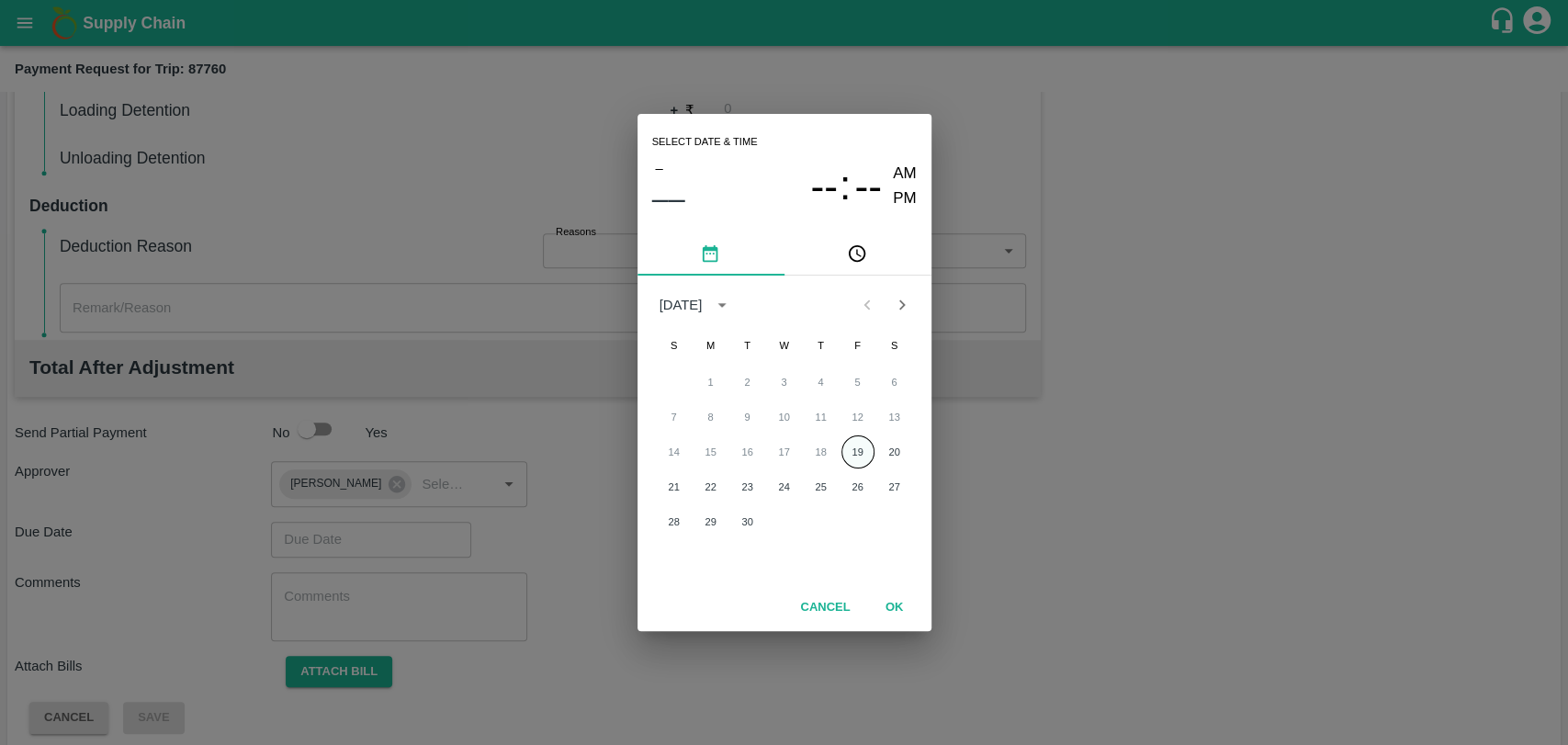
click at [863, 454] on button "19" at bounding box center [857, 451] width 33 height 33
type input "19/09/2025 12:00 AM"
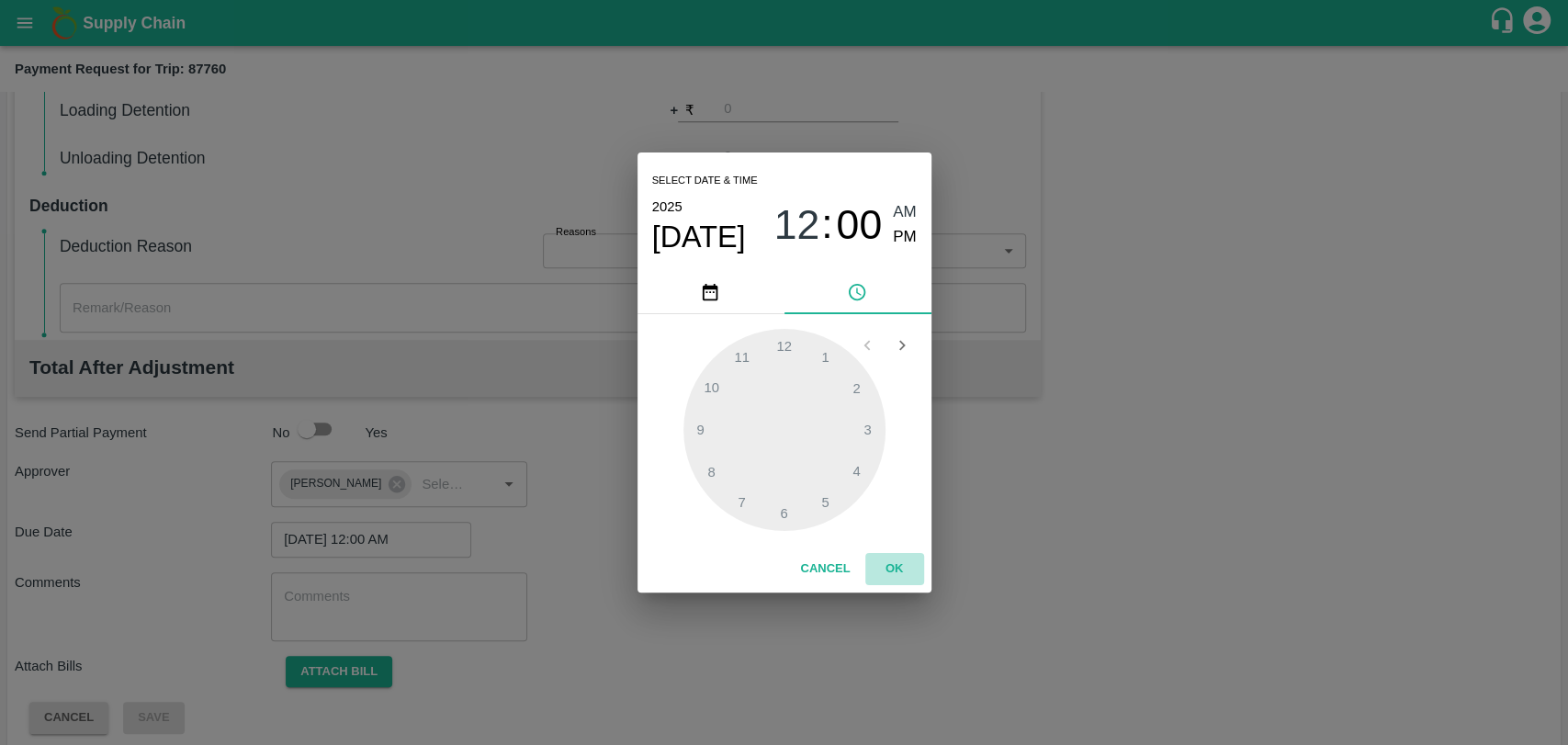
click at [892, 568] on button "OK" at bounding box center [894, 569] width 59 height 32
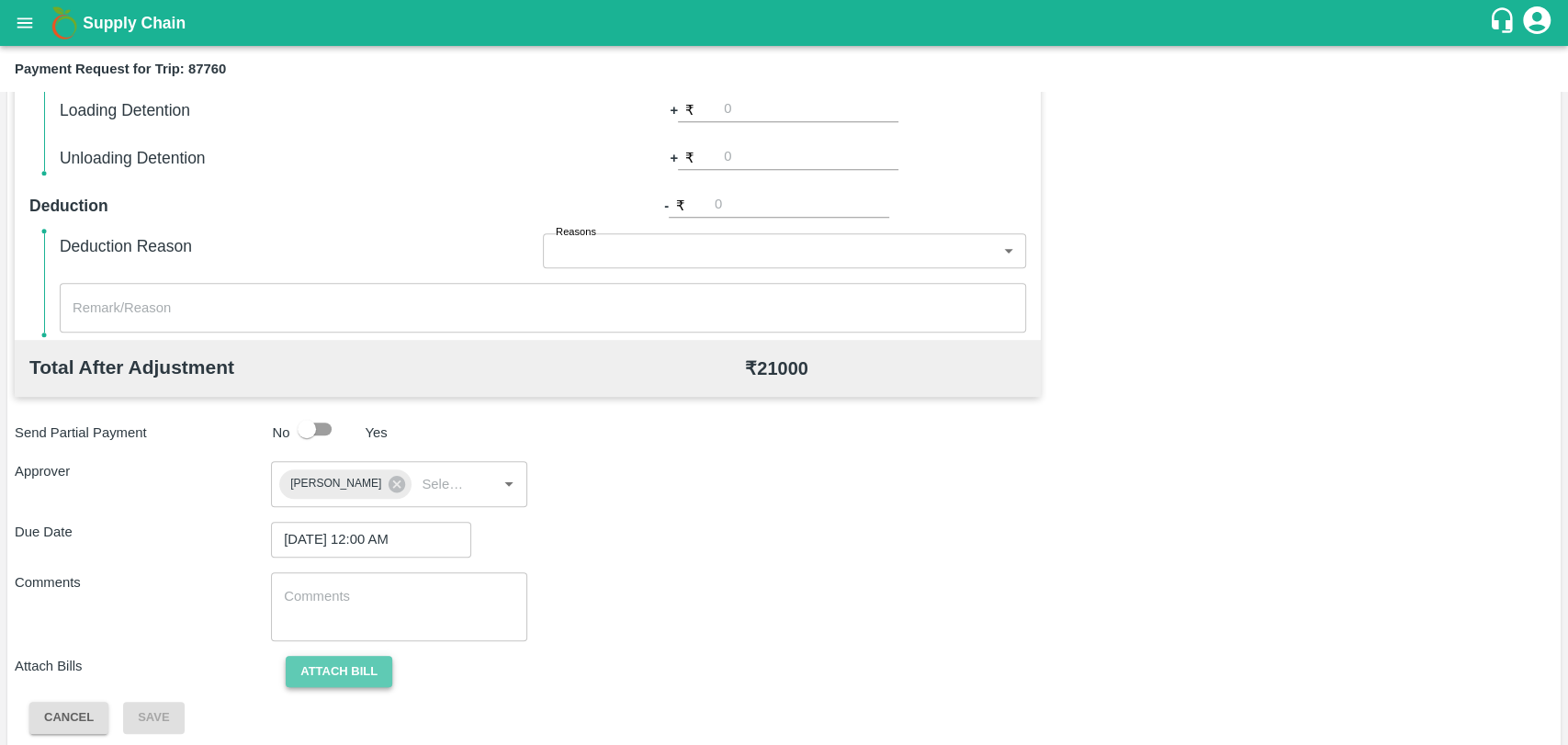
click at [377, 663] on button "Attach bill" at bounding box center [338, 672] width 107 height 32
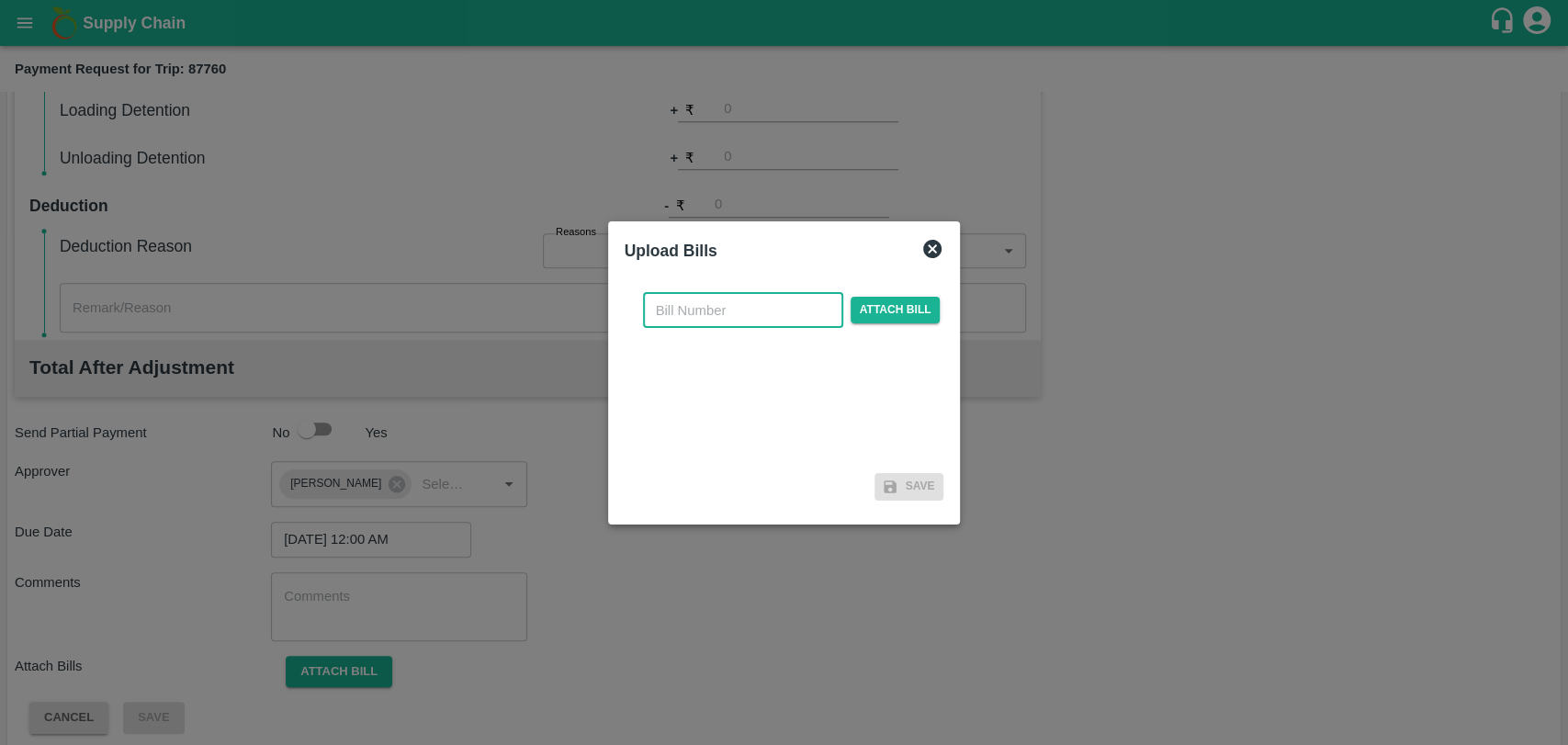
click at [689, 319] on input "text" at bounding box center [743, 311] width 201 height 35
type input "530"
click at [887, 323] on span "Attach bill" at bounding box center [895, 310] width 90 height 27
click at [0, 0] on input "Attach bill" at bounding box center [0, 0] width 0 height 0
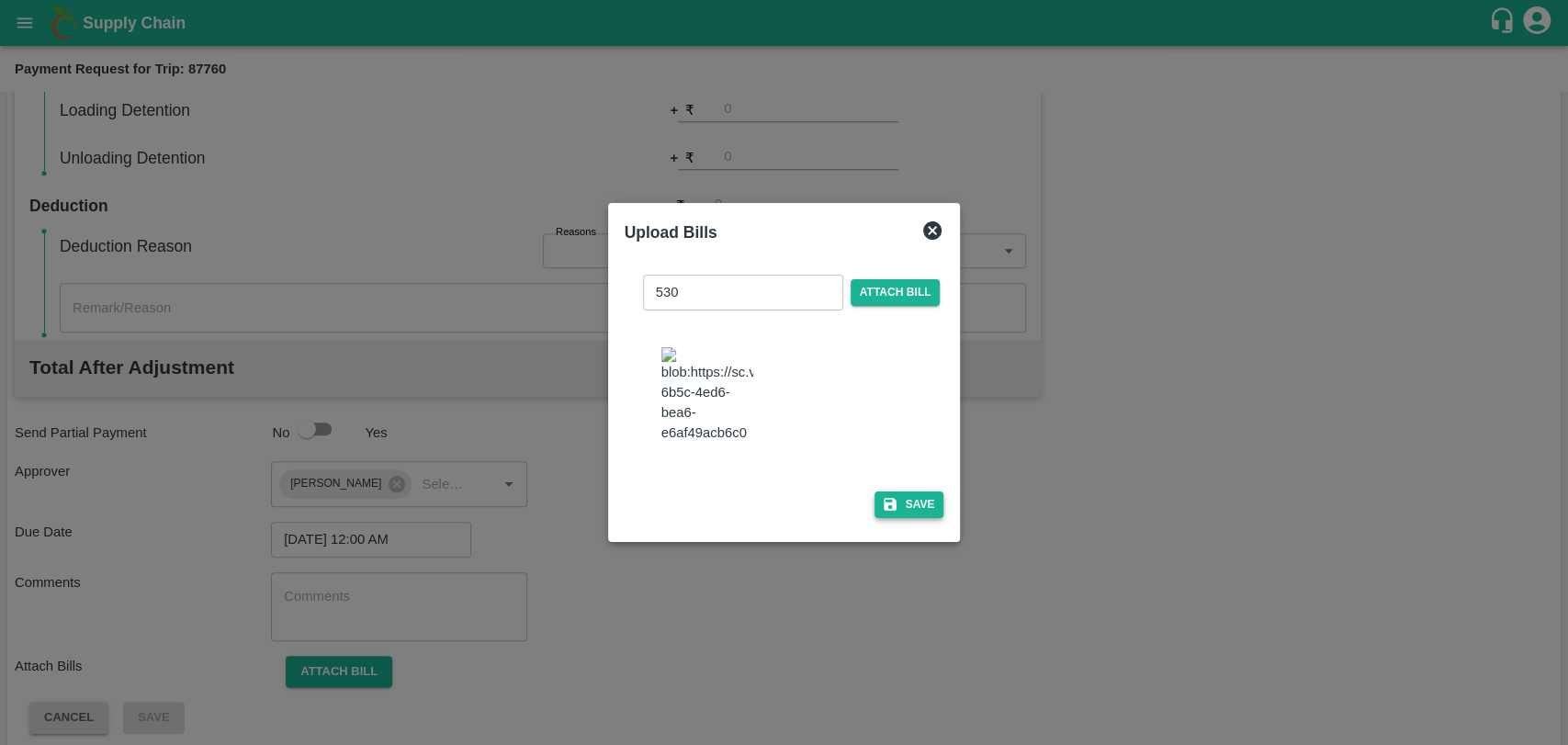
click at [896, 507] on button "Save" at bounding box center [909, 504] width 70 height 27
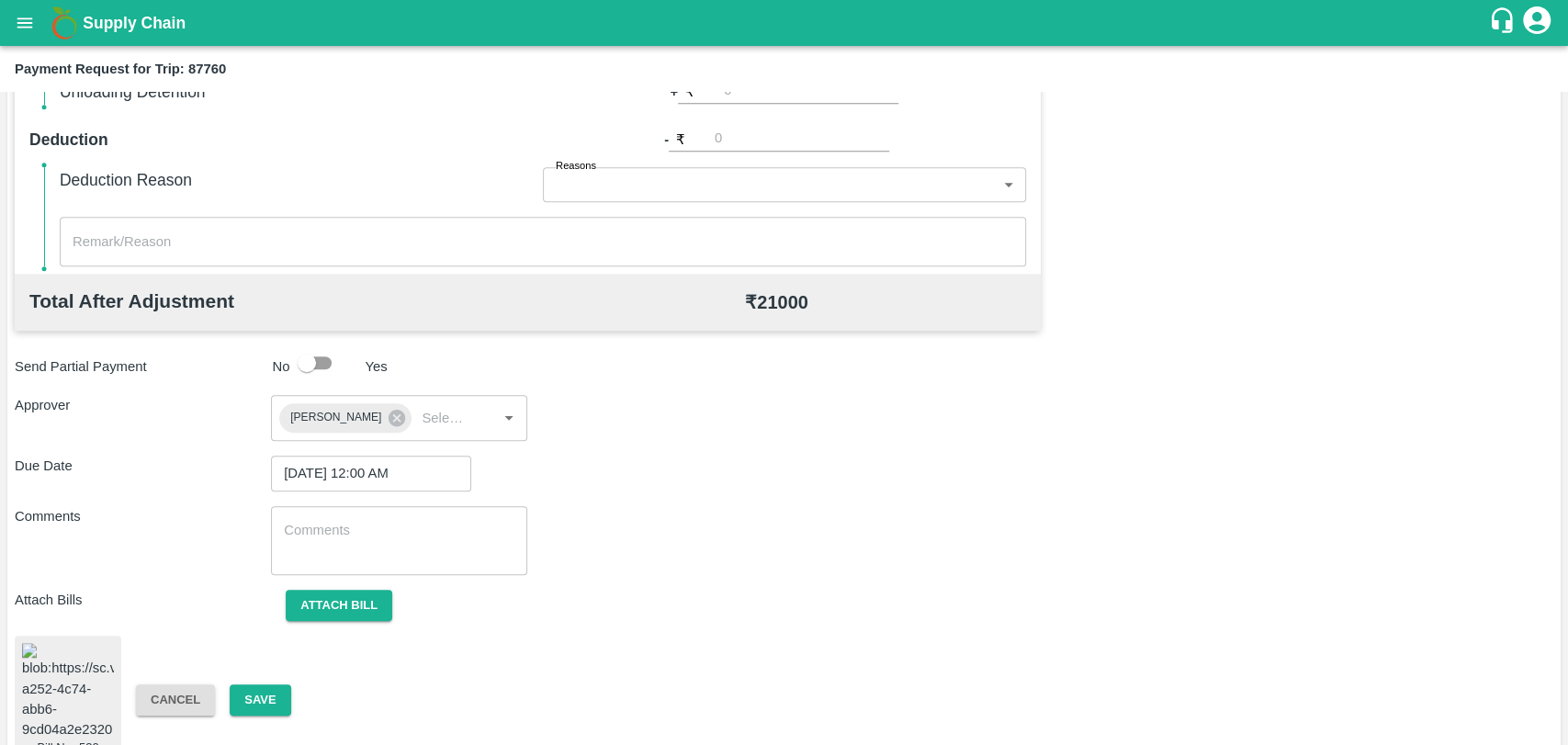
scroll to position [789, 0]
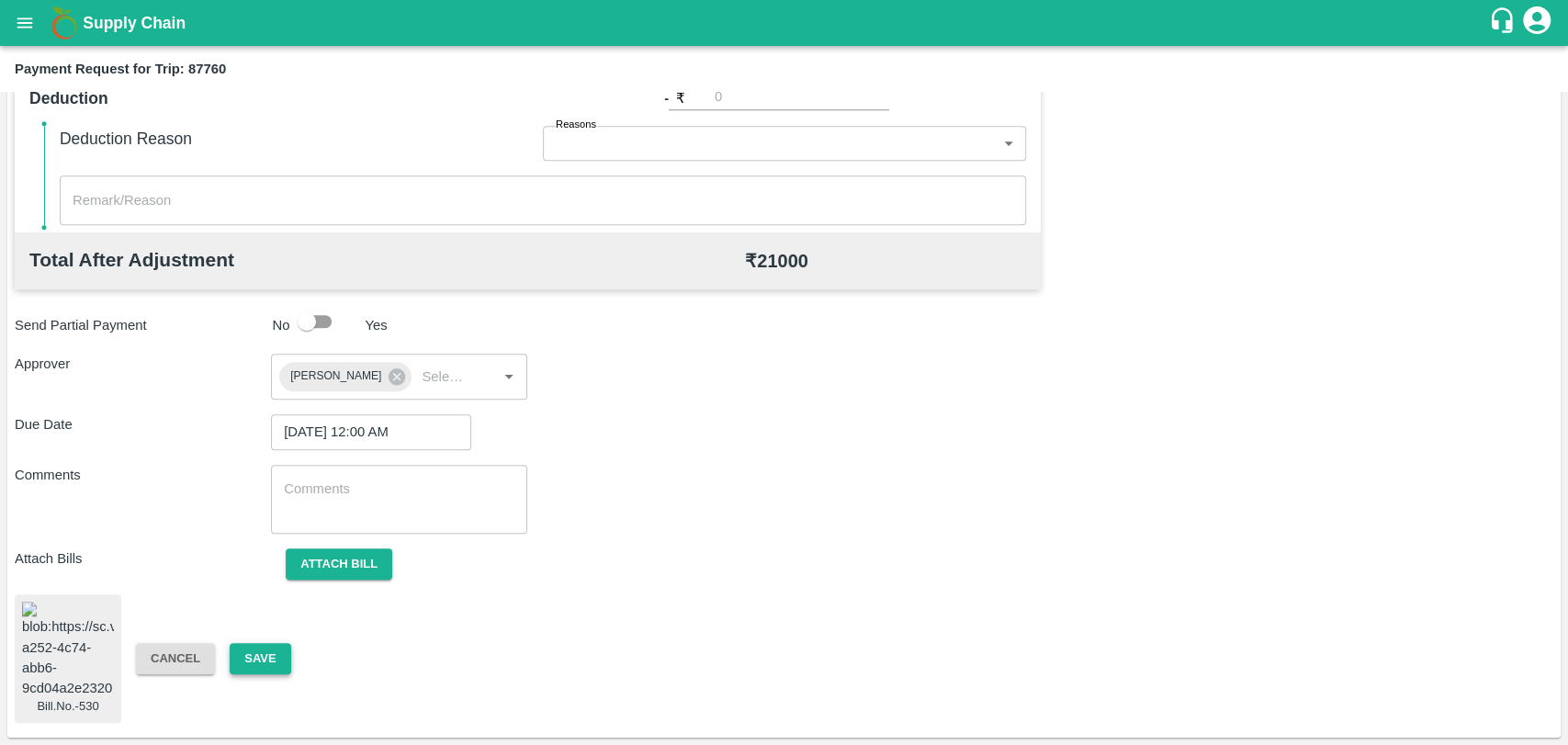
click at [261, 664] on button "Save" at bounding box center [260, 659] width 61 height 32
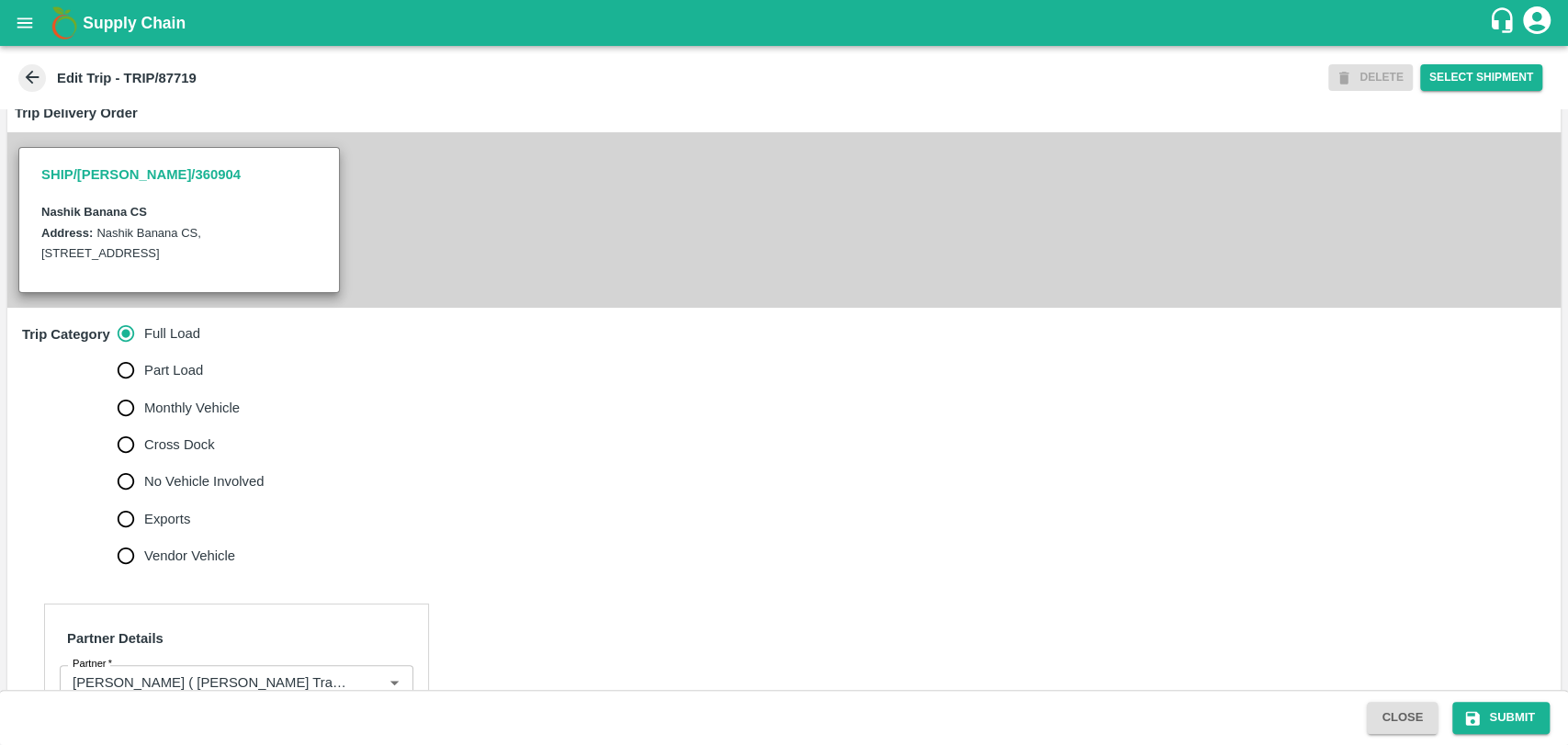
scroll to position [714, 0]
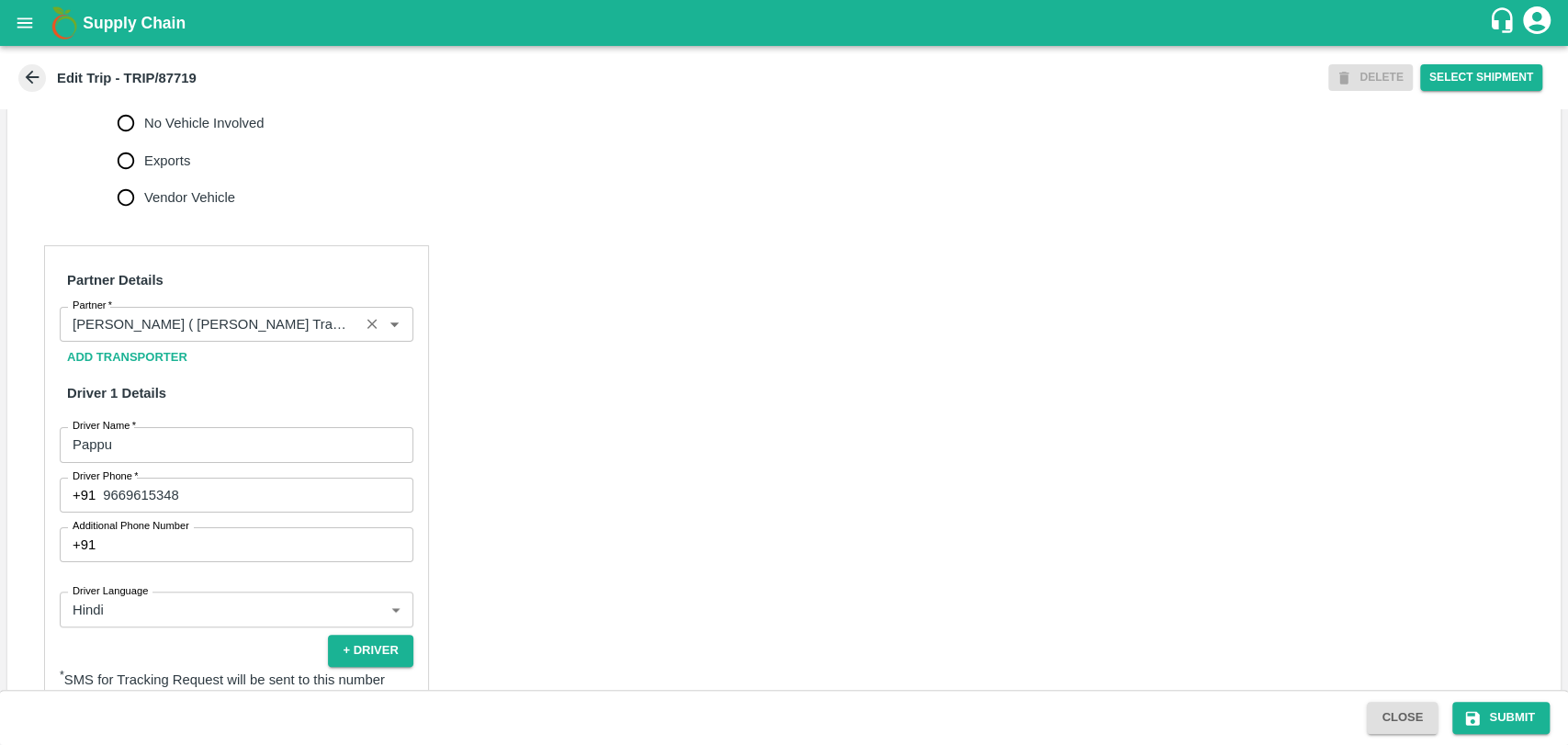
click at [181, 337] on input "Partner   *" at bounding box center [209, 325] width 288 height 24
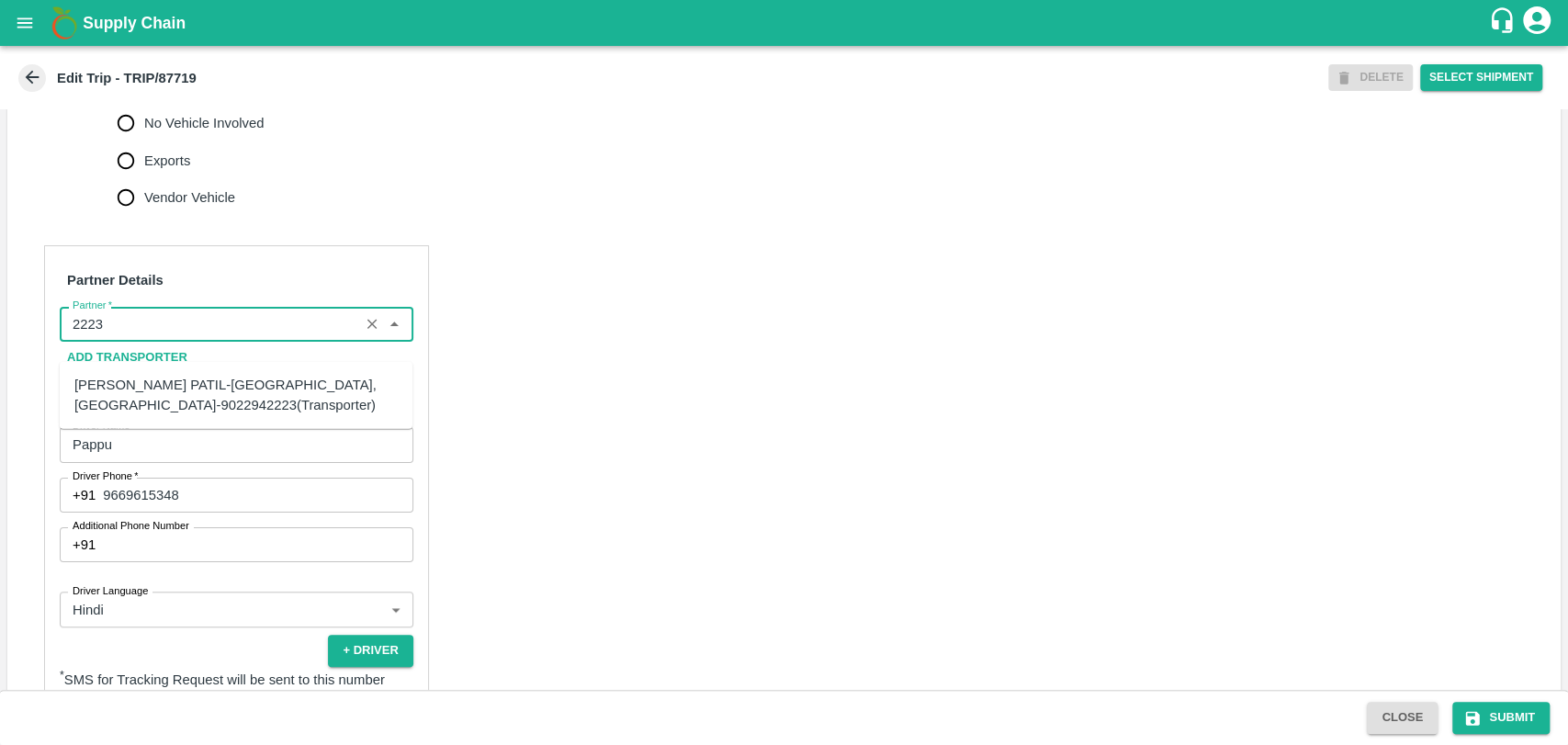
click at [174, 422] on ul "[PERSON_NAME] PATIL-[GEOGRAPHIC_DATA], [GEOGRAPHIC_DATA]-9022942223(Transporter)" at bounding box center [236, 395] width 352 height 67
click at [170, 415] on div "[PERSON_NAME] PATIL-[GEOGRAPHIC_DATA], [GEOGRAPHIC_DATA]-9022942223(Transporter)" at bounding box center [236, 395] width 352 height 52
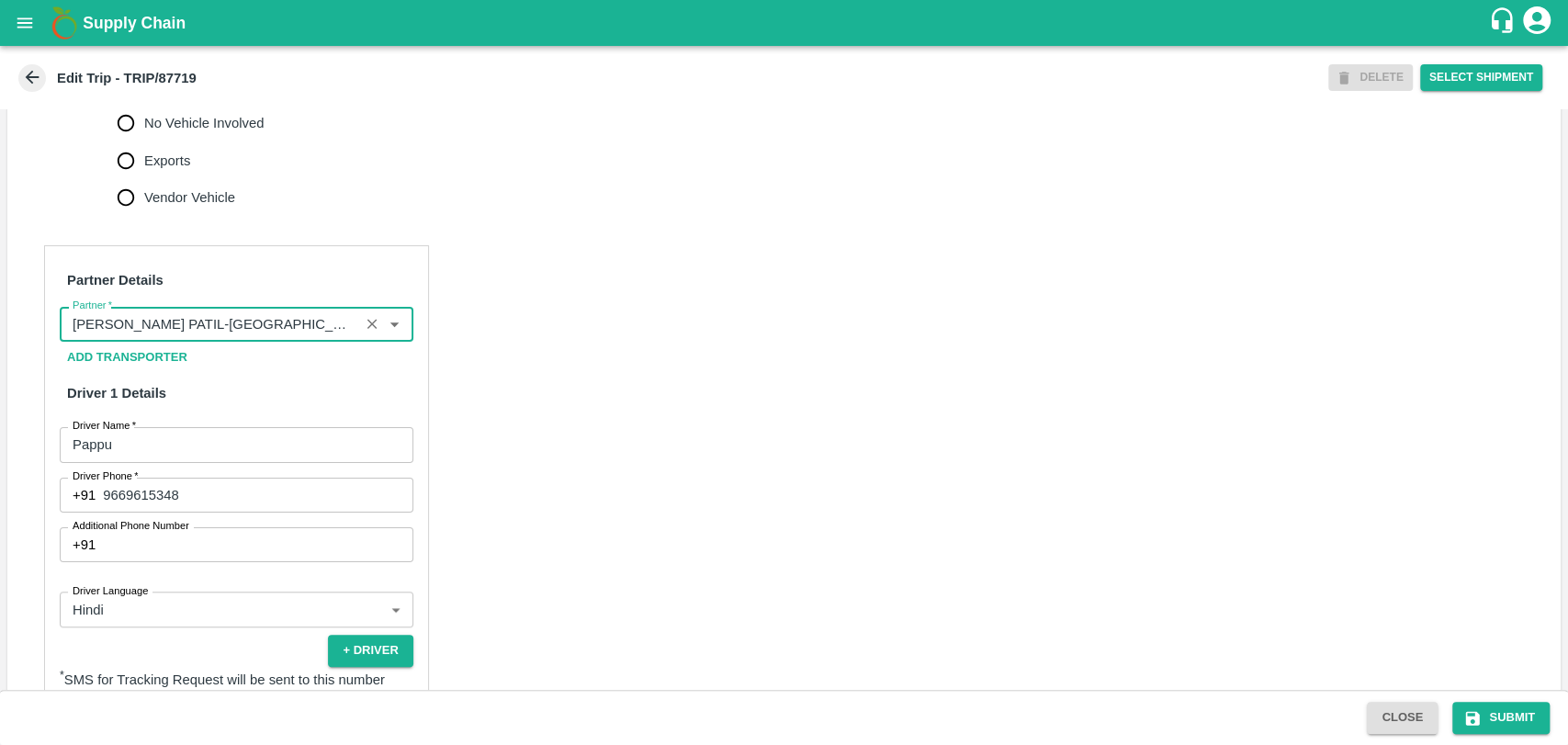
scroll to position [1196, 0]
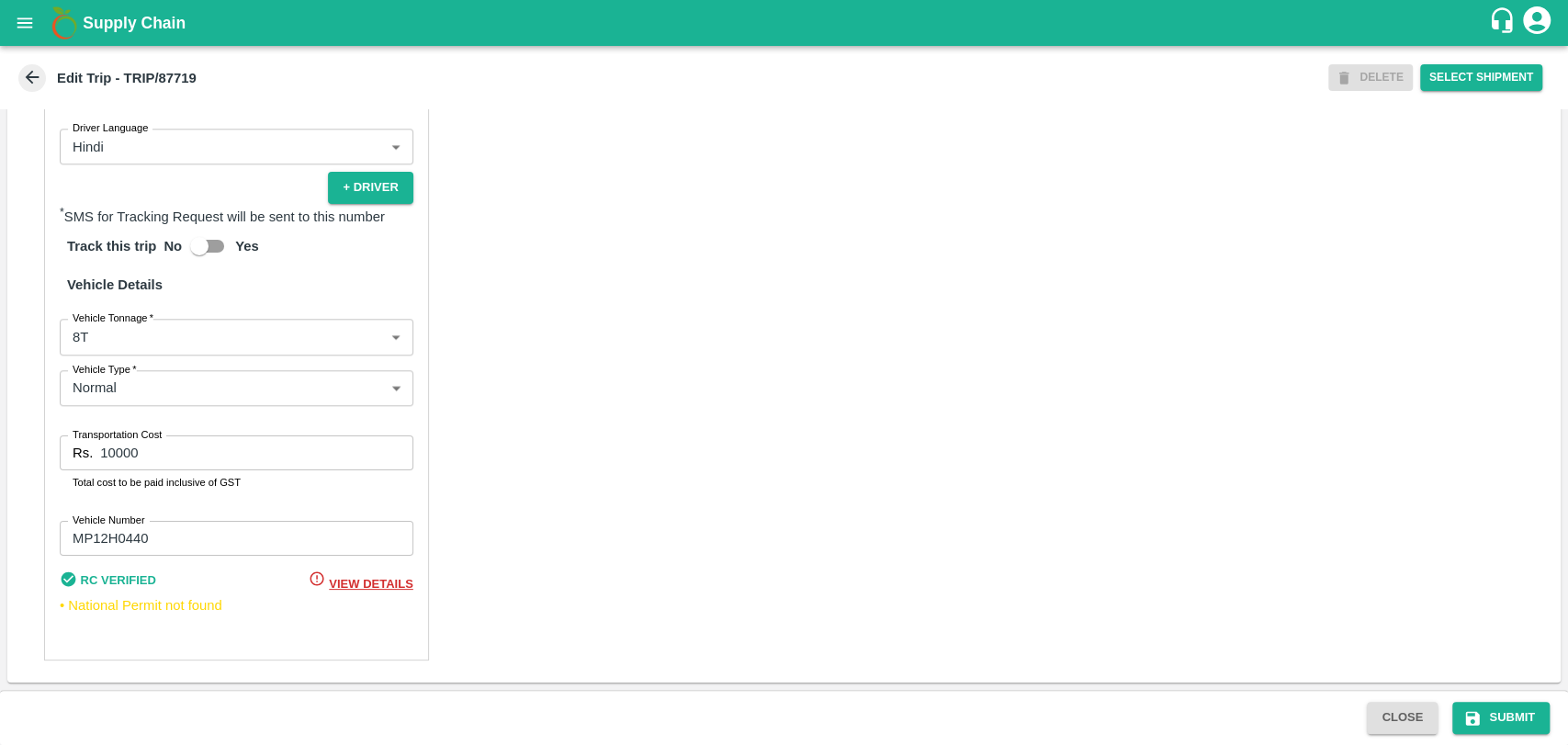
type input "[PERSON_NAME] PATIL-[GEOGRAPHIC_DATA], [GEOGRAPHIC_DATA]-9022942223(Transporter)"
click at [125, 347] on body "Supply Chain Edit Trip - TRIP/87719 DELETE Select Shipment Trip Details Trip Ty…" at bounding box center [784, 372] width 1568 height 745
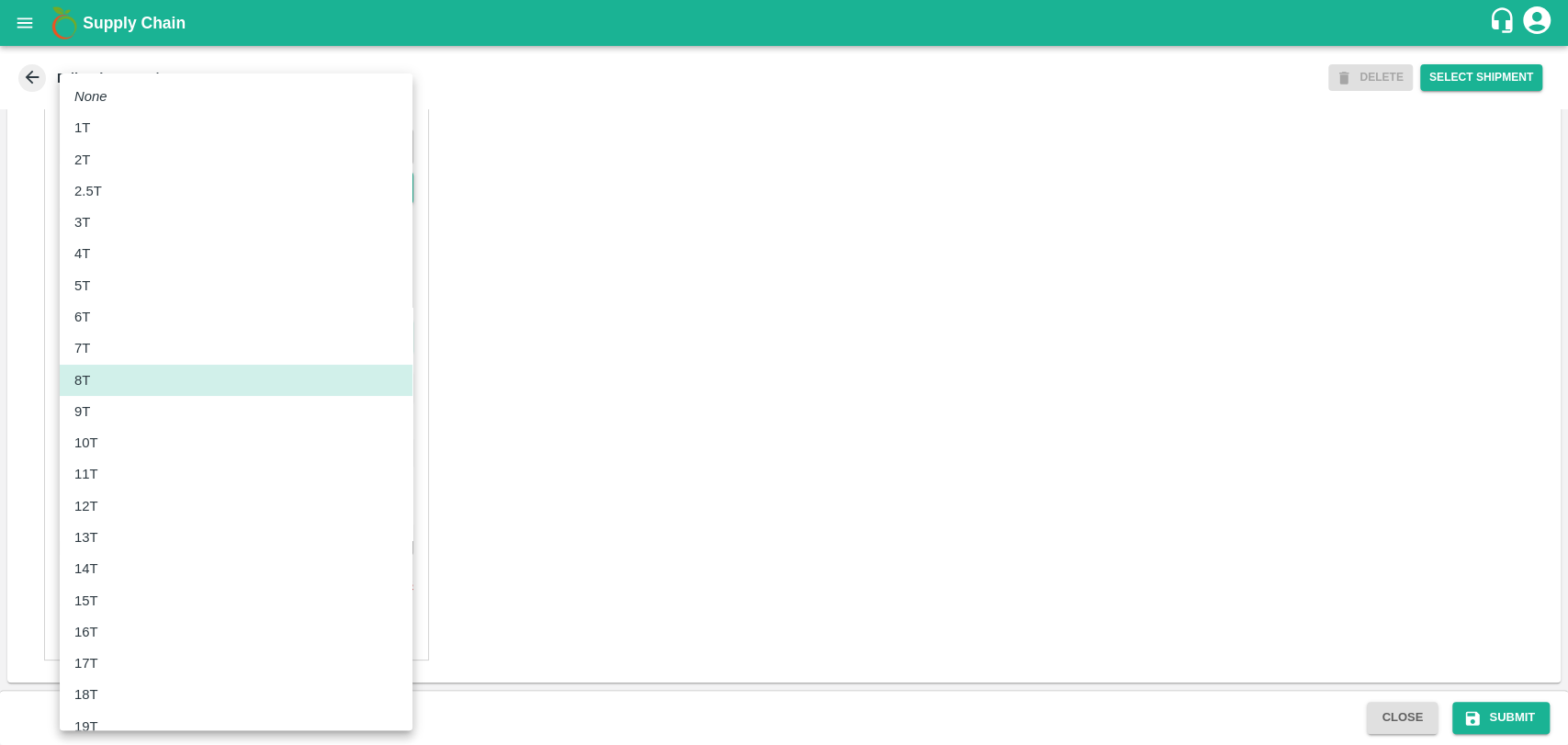
click at [120, 441] on div "10T" at bounding box center [237, 442] width 323 height 20
type input "10000"
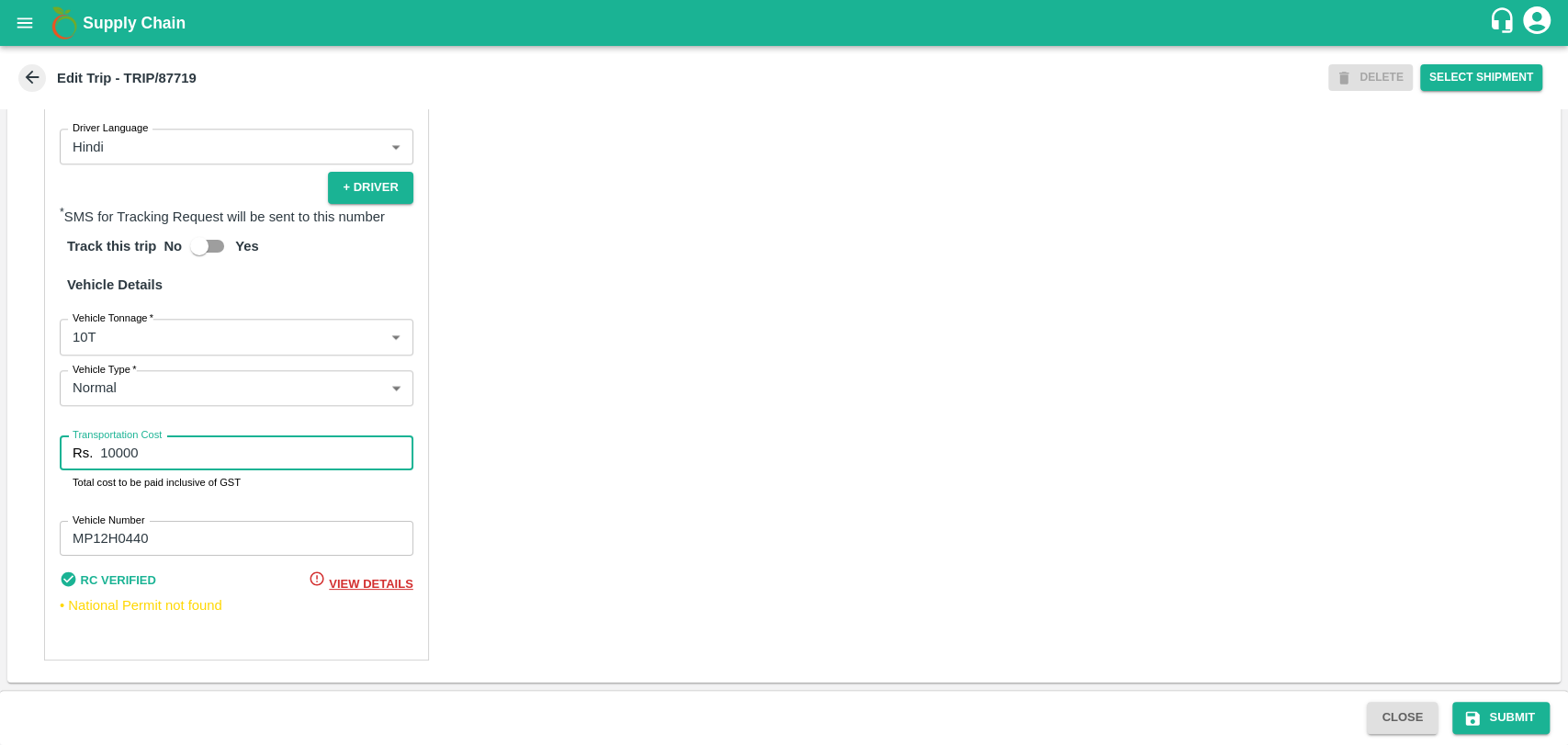
drag, startPoint x: 159, startPoint y: 458, endPoint x: 0, endPoint y: 443, distance: 159.7
click at [0, 443] on div "Trip Details Trip Type Fruit Movement 1 Trip Type Trip Pickup Order SHIP/[PERSO…" at bounding box center [784, 400] width 1568 height 581
type input "19000"
click at [1465, 726] on icon "submit" at bounding box center [1472, 718] width 18 height 18
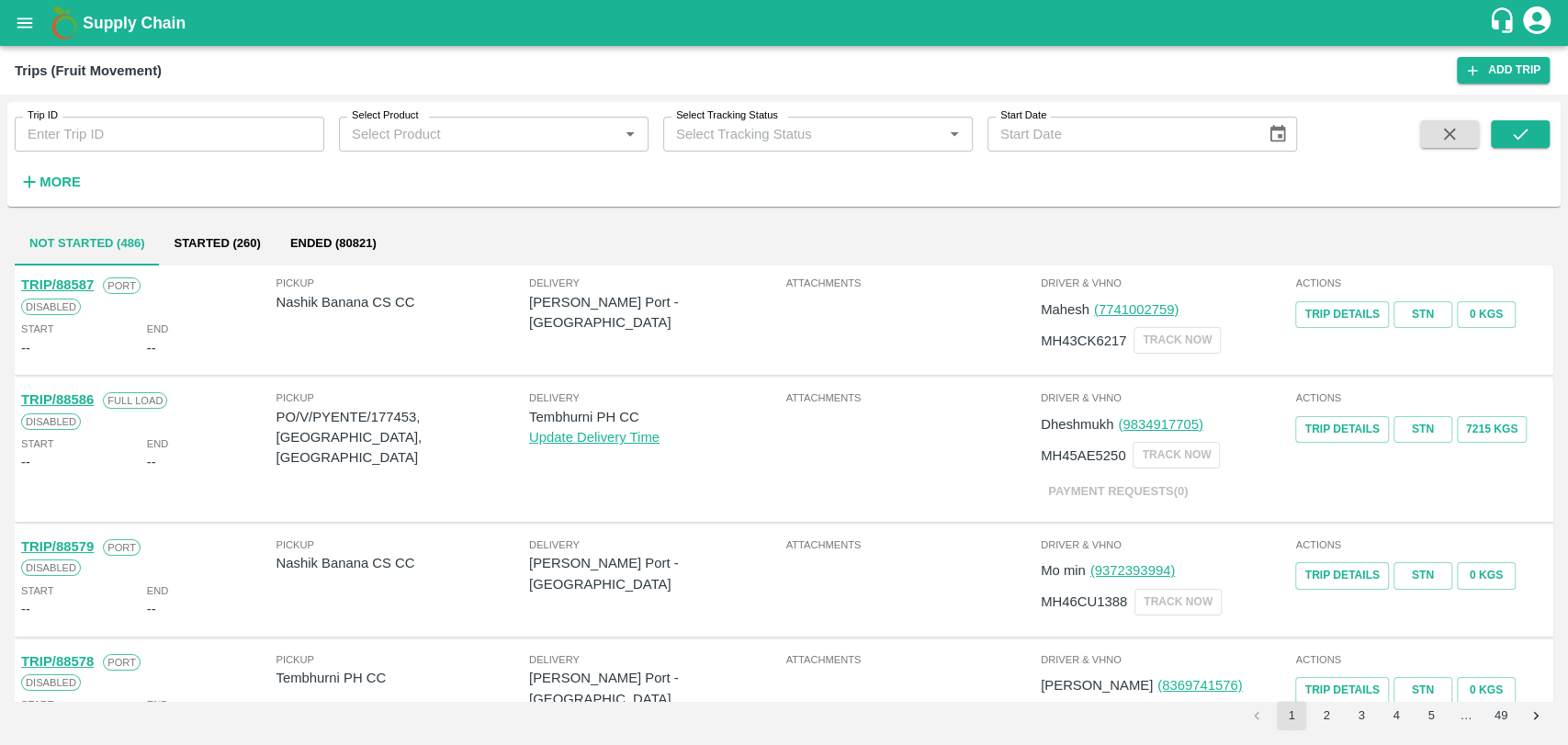
click at [54, 171] on h6 "More" at bounding box center [60, 182] width 41 height 24
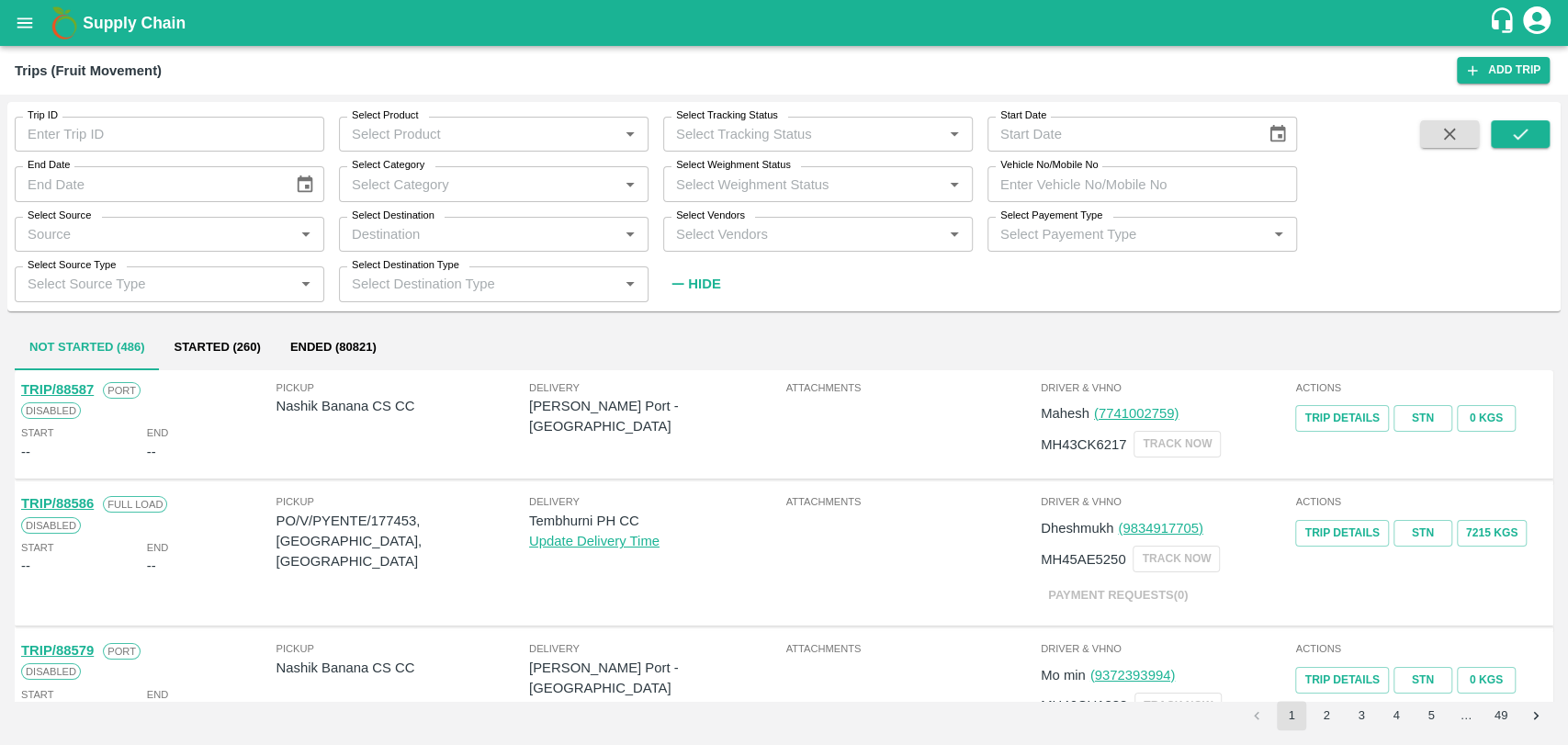
click at [1080, 182] on input "Vehicle No/Mobile No" at bounding box center [1142, 184] width 309 height 35
paste input "MH19CY7151"
type input "MH19CY7151"
click at [1536, 131] on button "submit" at bounding box center [1520, 135] width 59 height 28
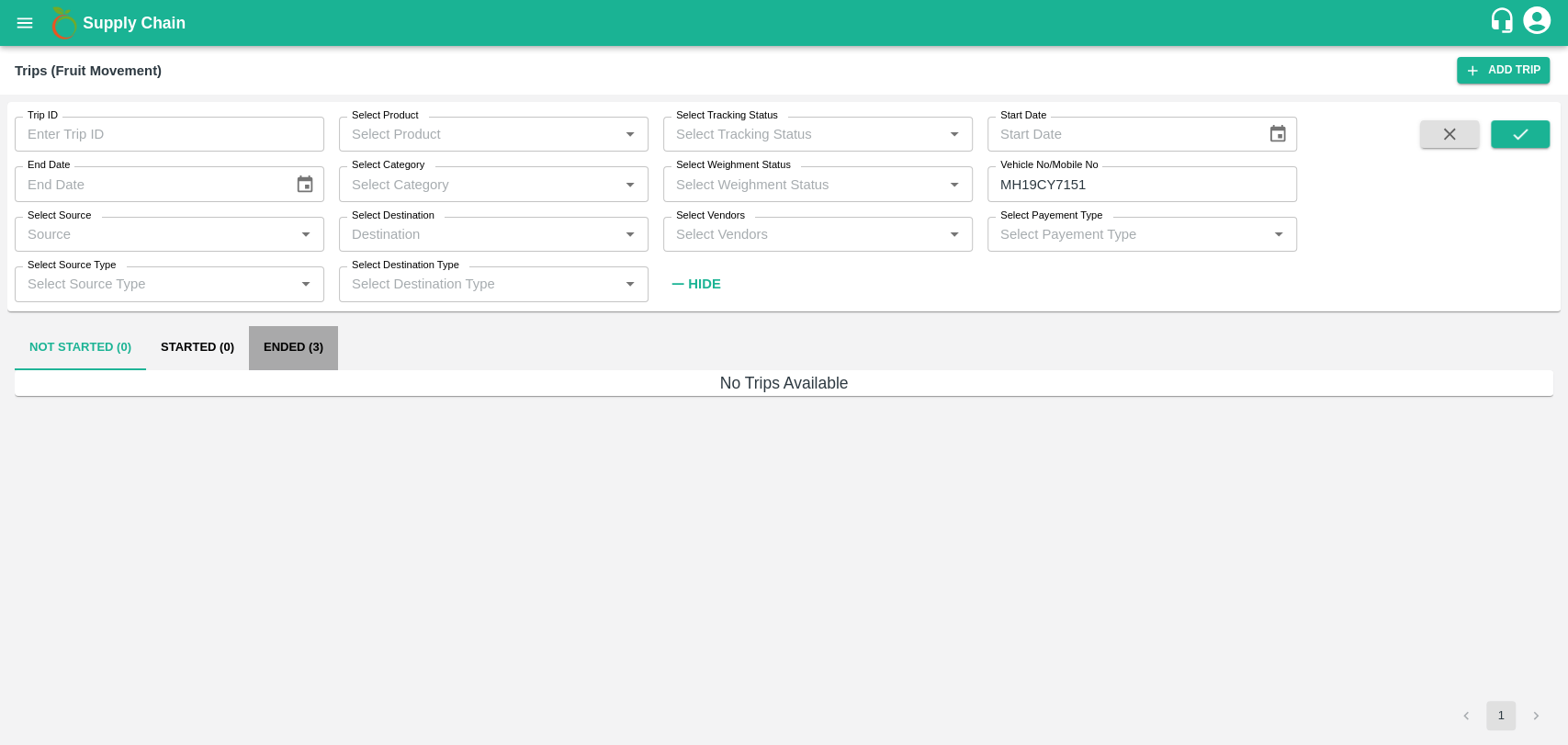
click at [330, 352] on button "Ended (3)" at bounding box center [292, 349] width 89 height 44
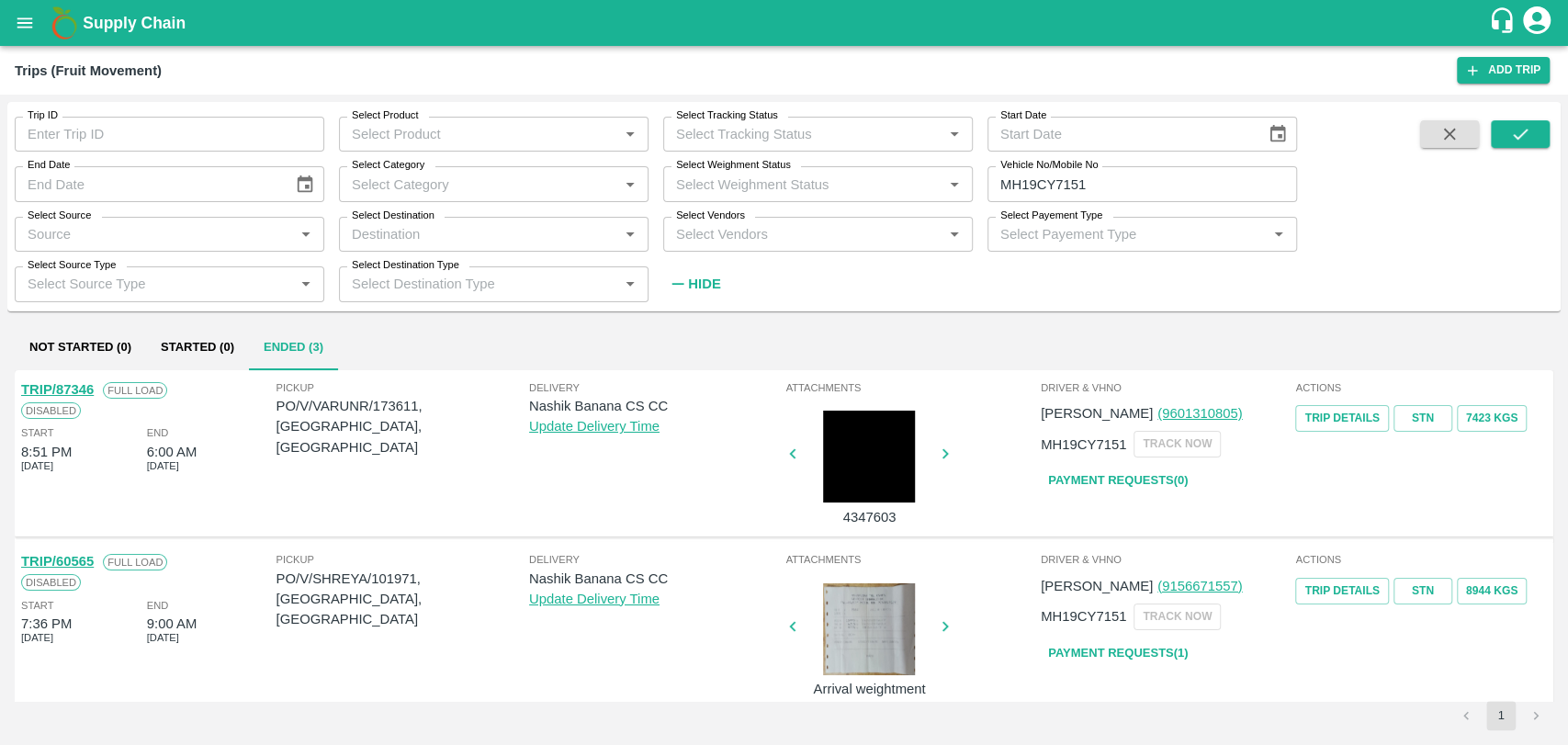
click at [86, 390] on link "TRIP/87346" at bounding box center [57, 389] width 73 height 15
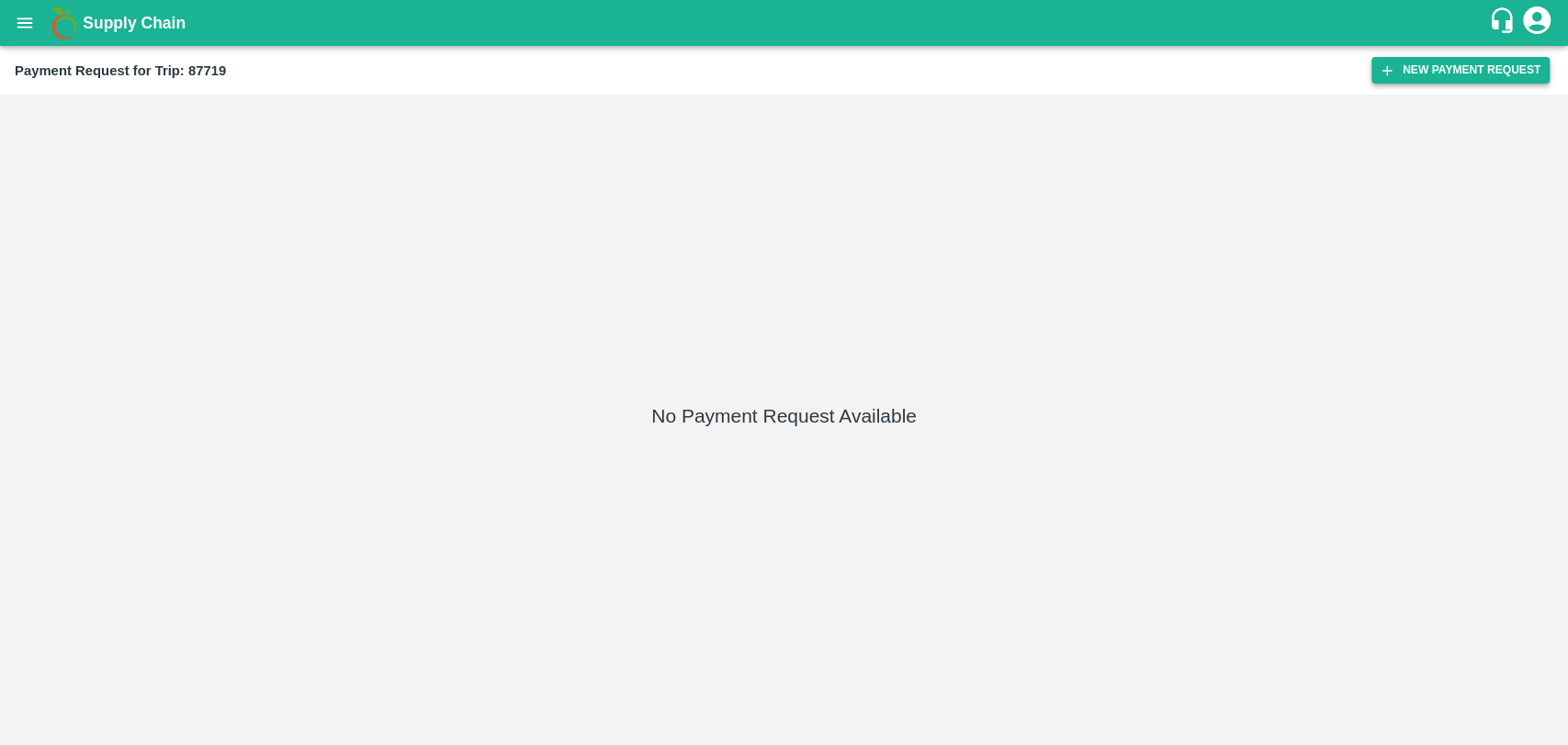
click at [1397, 62] on button "New Payment Request" at bounding box center [1460, 70] width 179 height 27
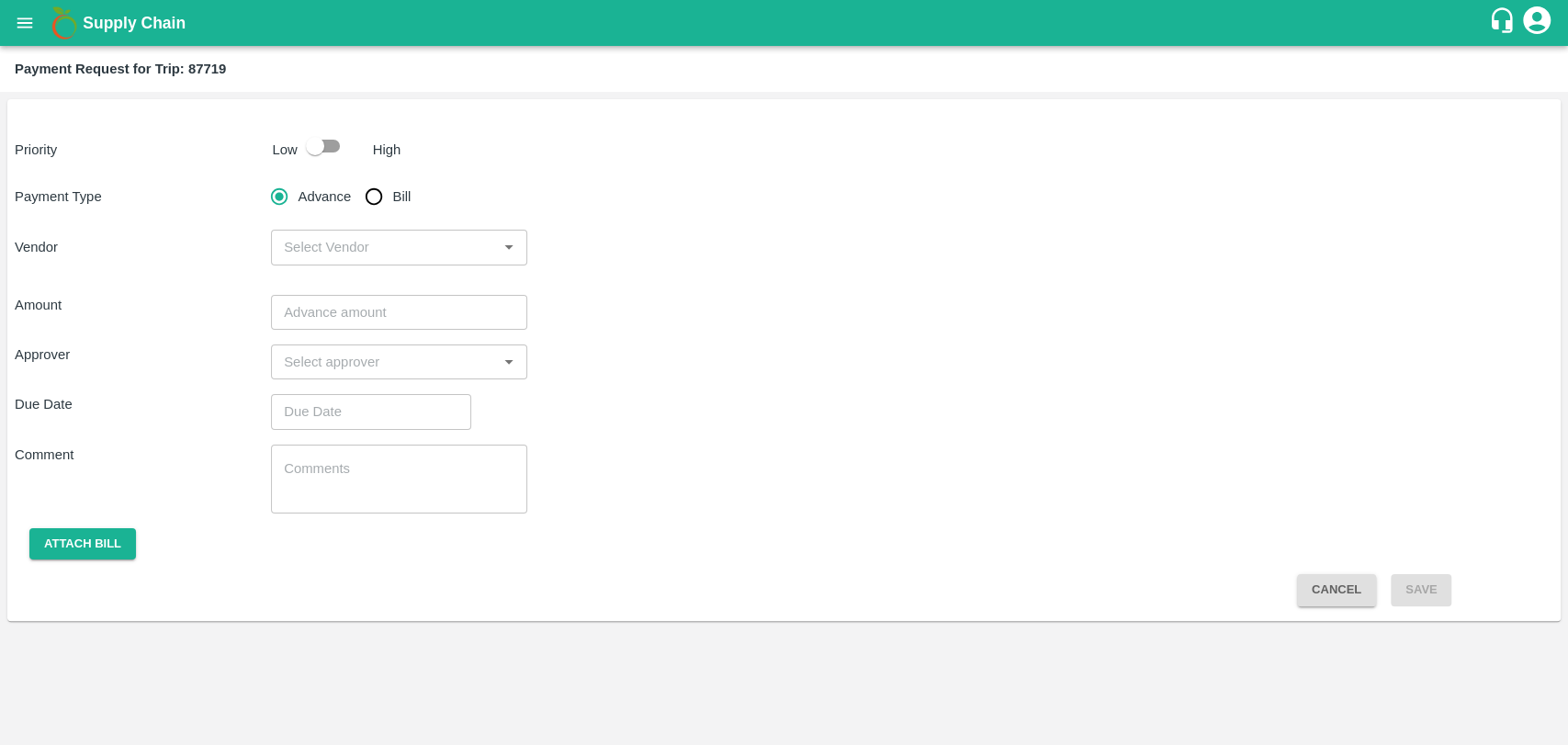
click at [322, 146] on input "checkbox" at bounding box center [314, 146] width 105 height 35
checkbox input "true"
click at [375, 206] on input "Bill" at bounding box center [373, 197] width 37 height 37
radio input "true"
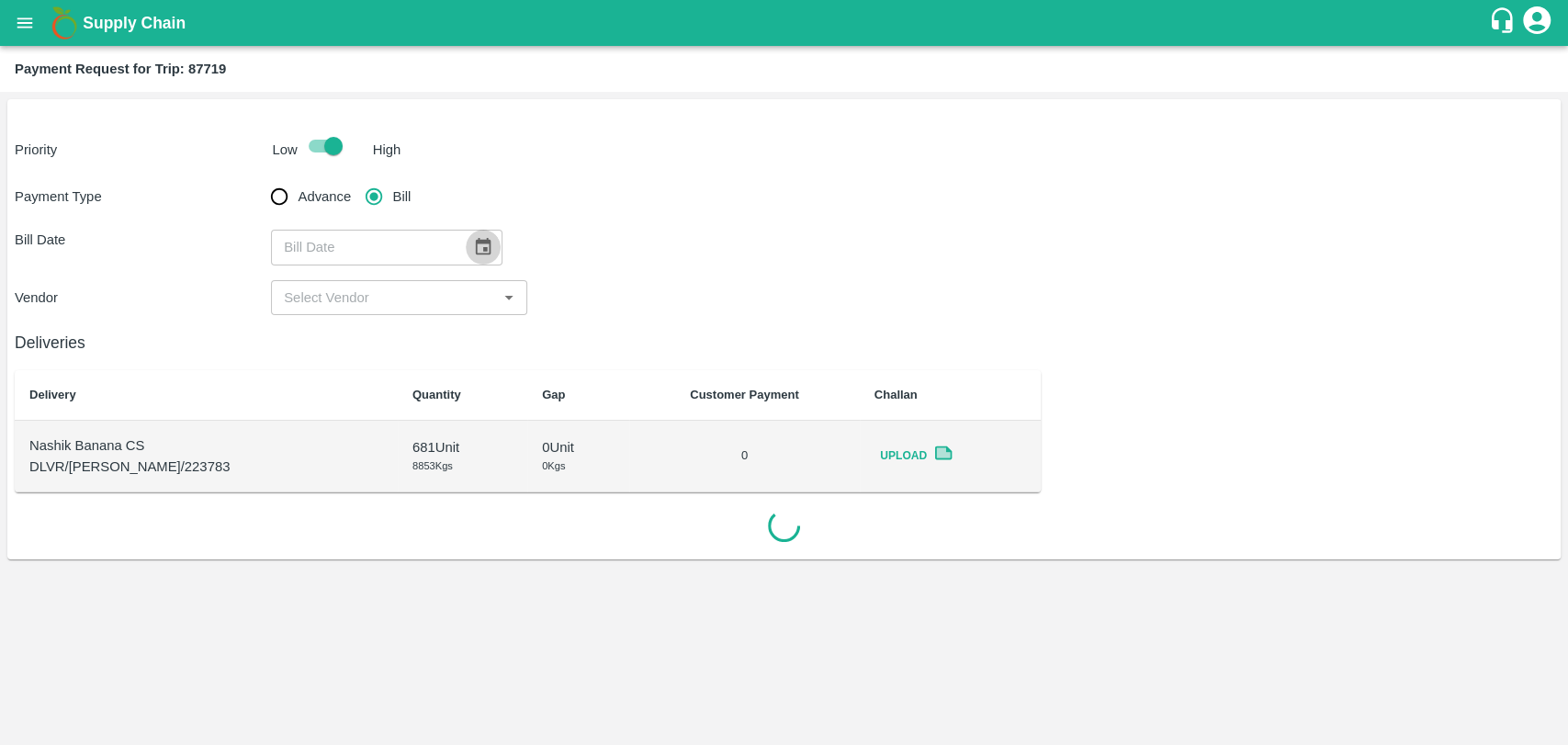
click at [476, 246] on icon "Choose date" at bounding box center [484, 246] width 16 height 17
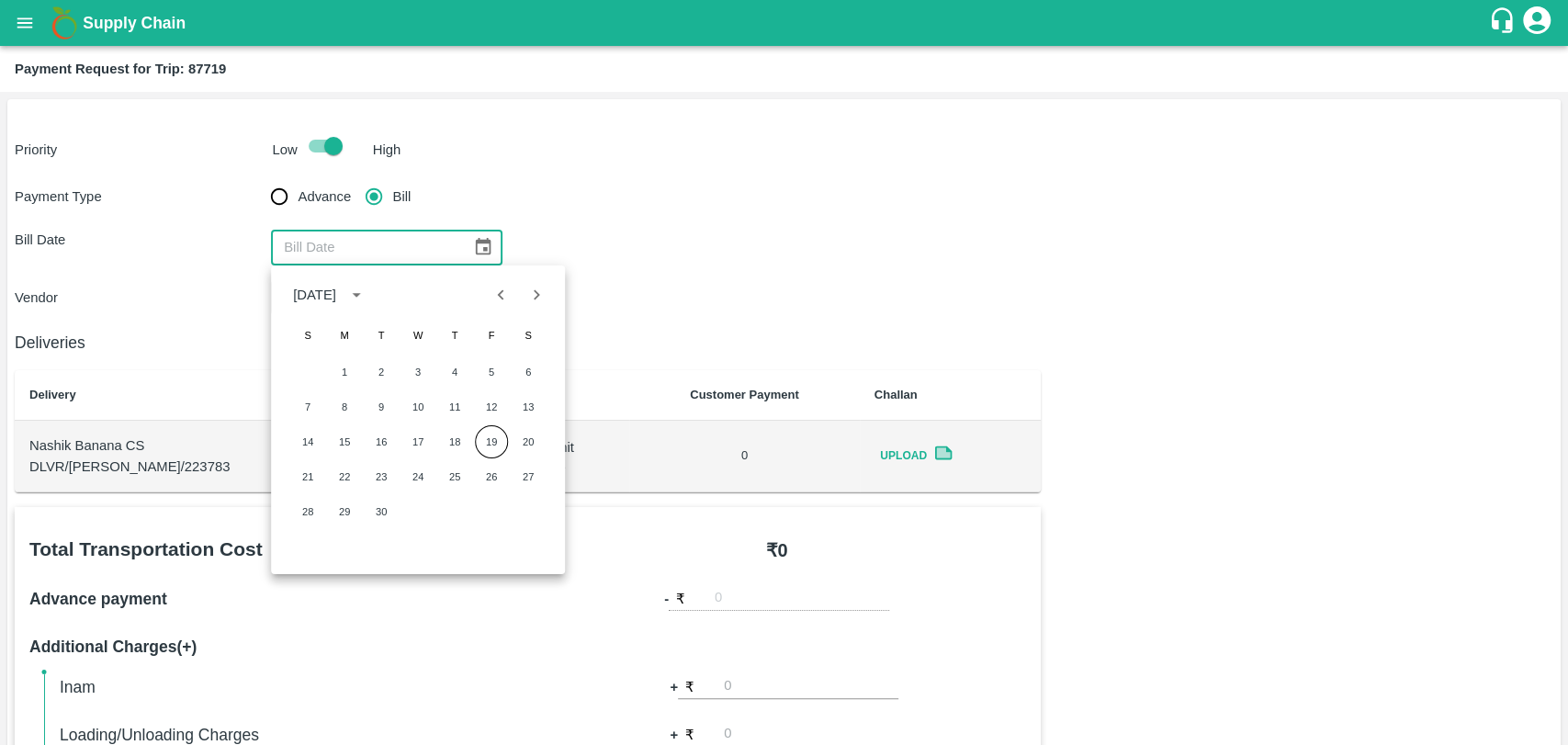
click at [361, 398] on div "7 8 9 10 11 12 13" at bounding box center [417, 406] width 293 height 33
click at [351, 398] on button "8" at bounding box center [343, 406] width 33 height 33
type input "08/09/2025"
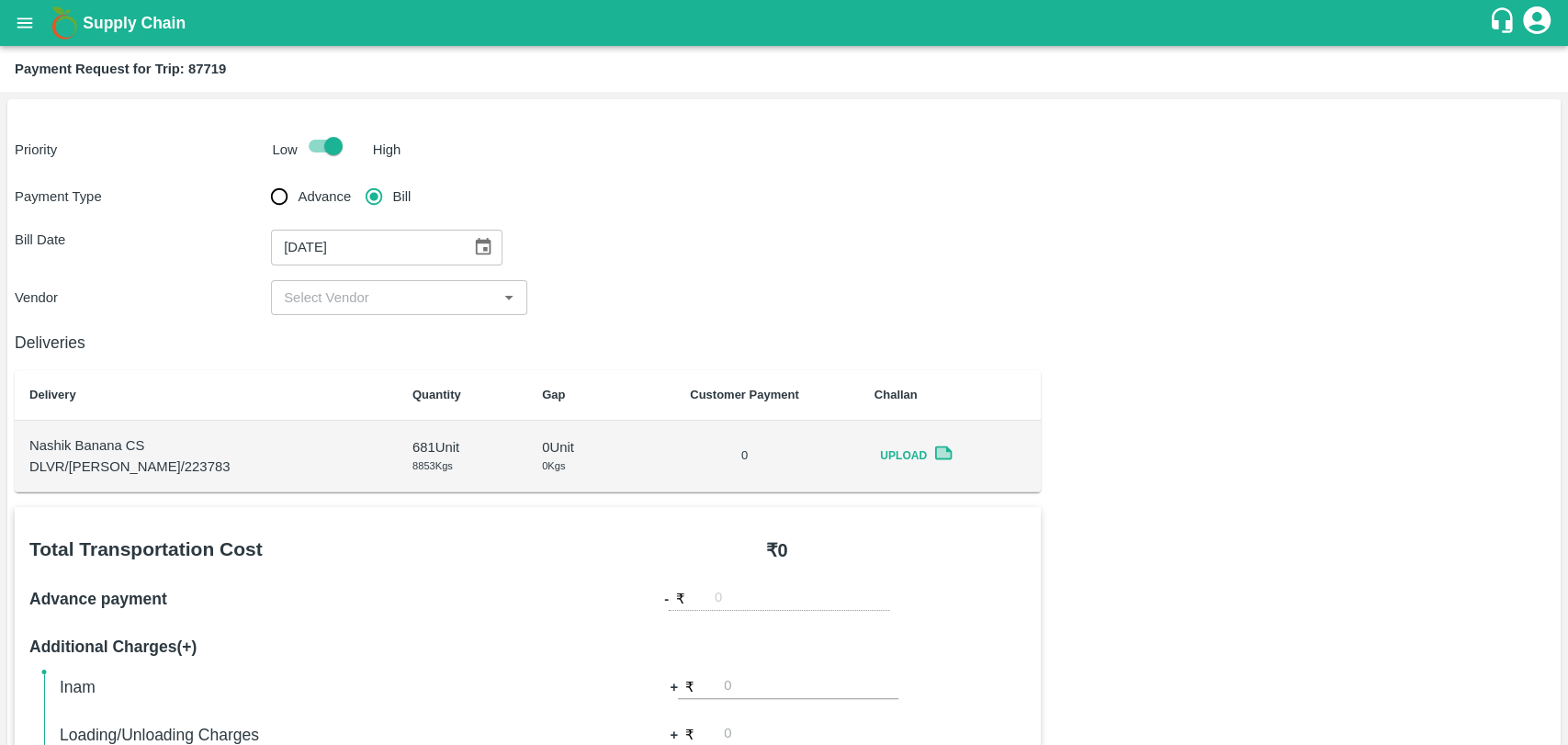
click at [360, 292] on input "input" at bounding box center [383, 298] width 215 height 24
click at [357, 323] on div "BALAJI HARIDAS PATIL - ₹19000" at bounding box center [398, 338] width 257 height 31
type input "BALAJI HARIDAS PATIL - ₹19000"
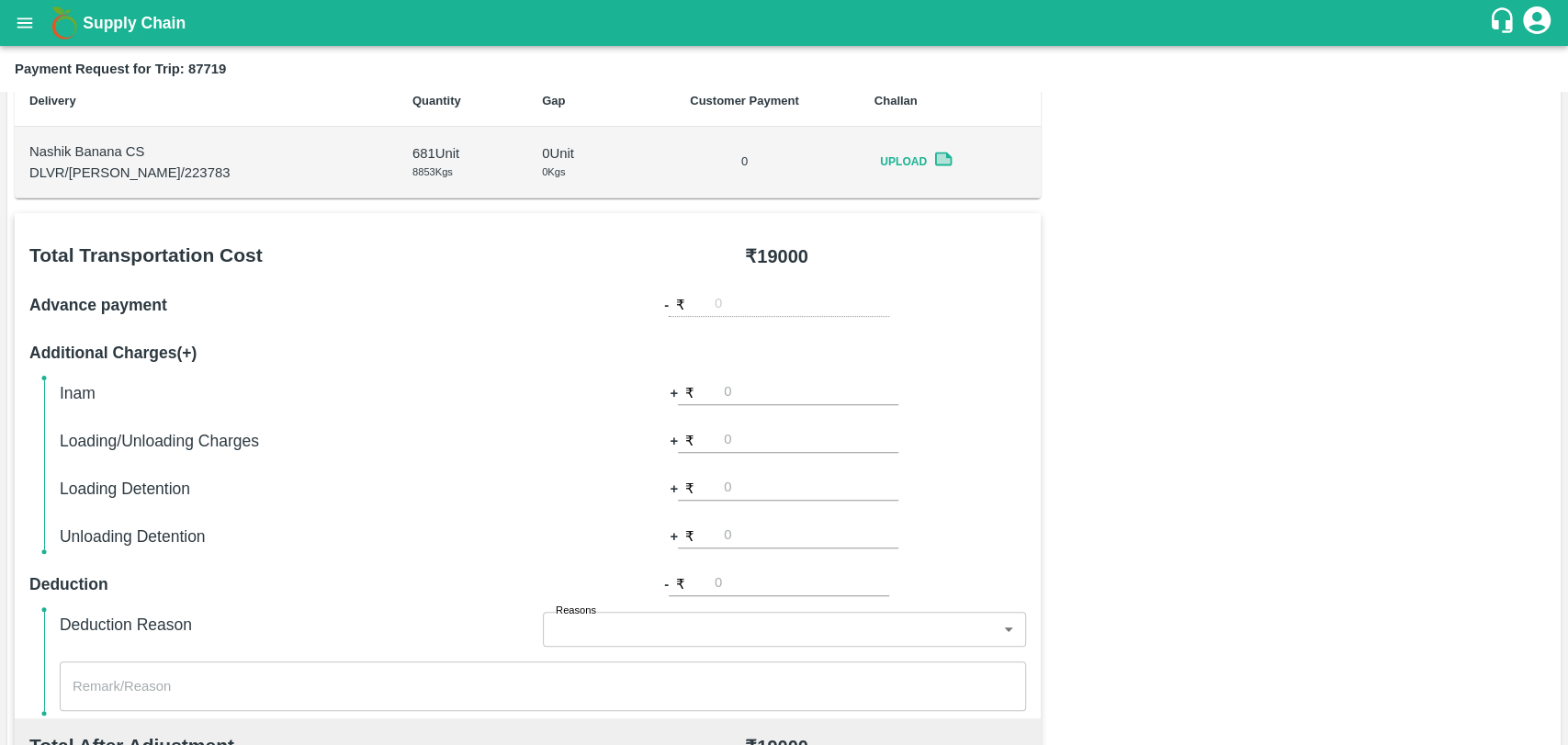
scroll to position [408, 0]
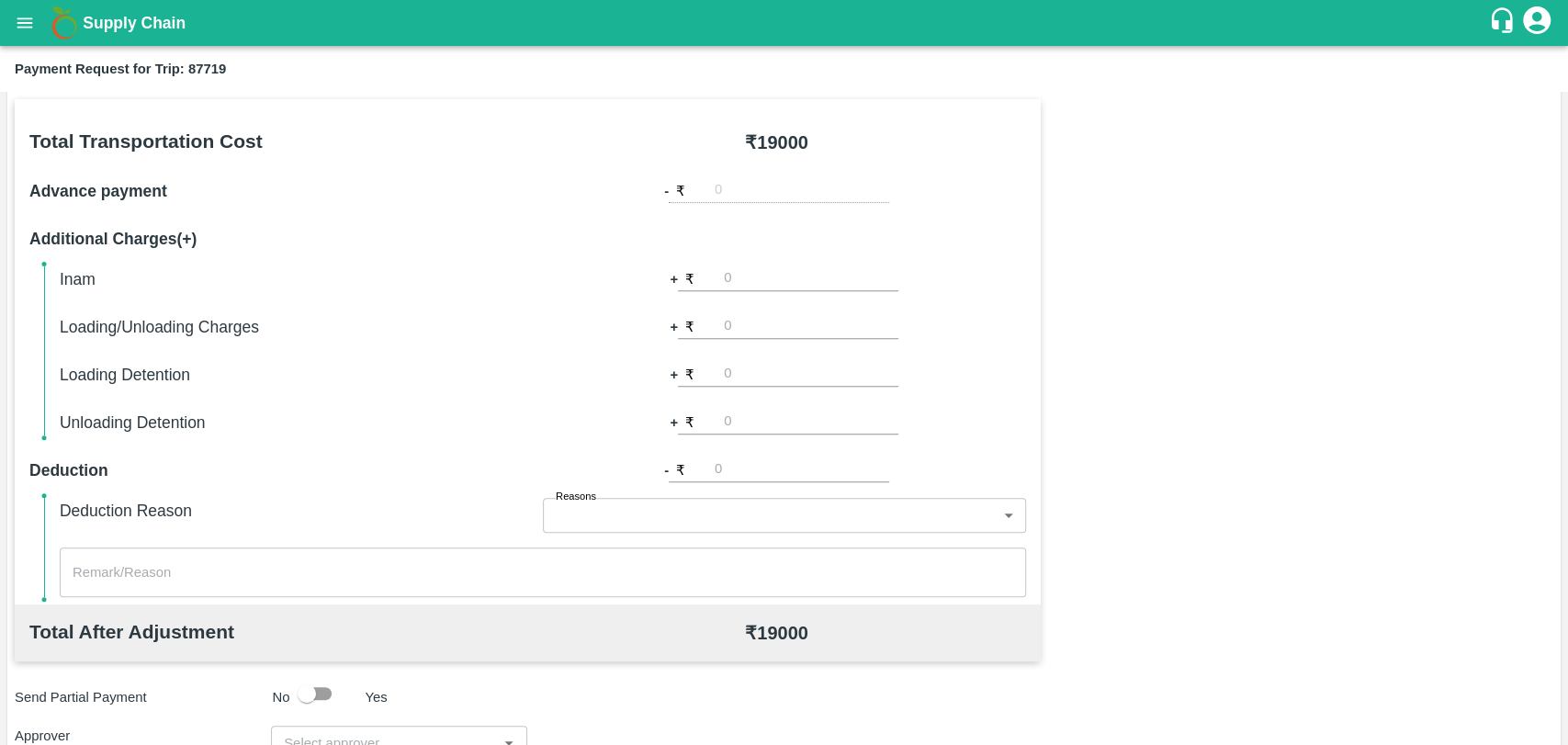
click at [749, 326] on input "number" at bounding box center [810, 327] width 175 height 25
type input "500"
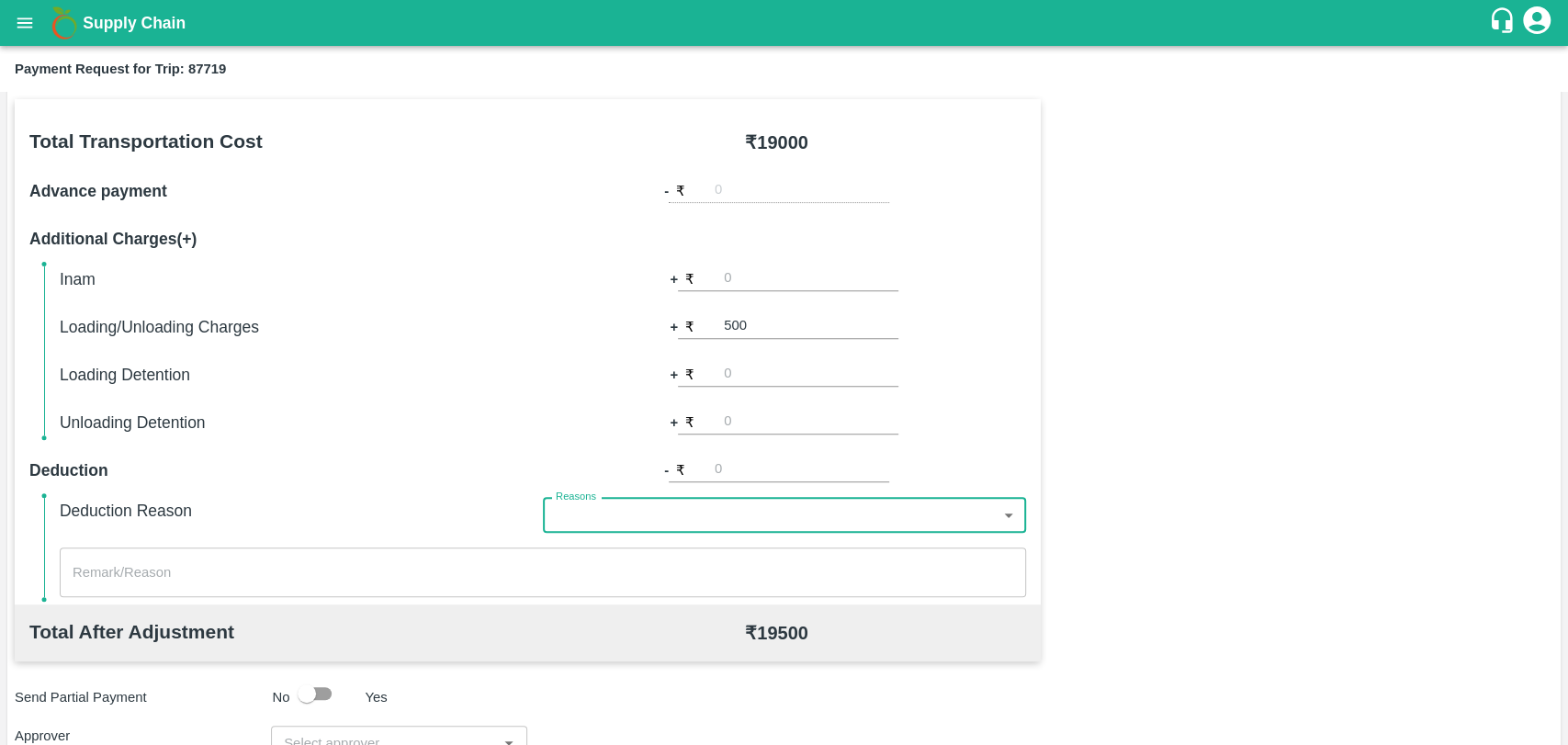
scroll to position [673, 0]
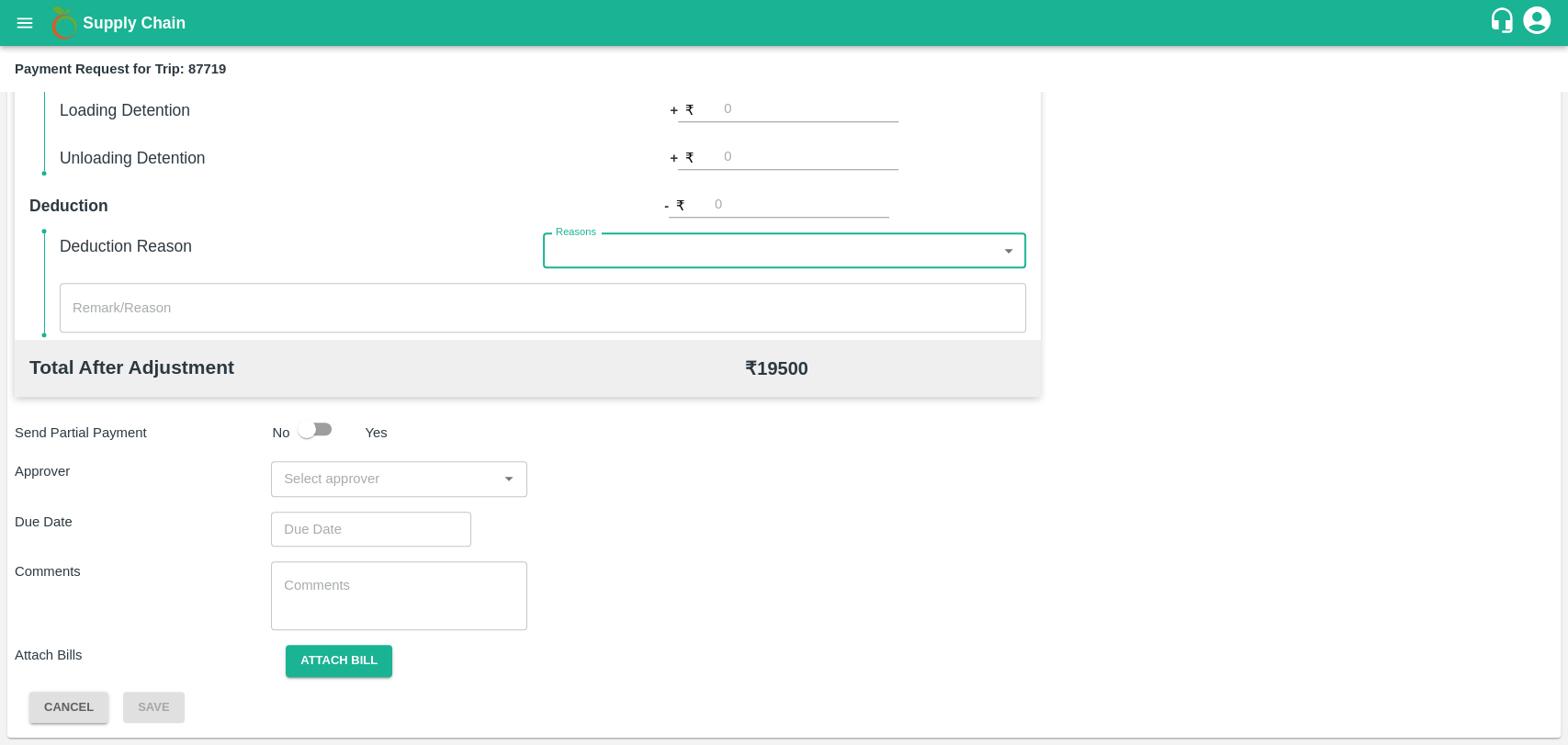
click at [332, 452] on div "Total Transportation Cost ₹ 19000 Advance payment - ₹ Additional Charges(+) Ina…" at bounding box center [784, 279] width 1538 height 890
click at [330, 481] on input "input" at bounding box center [383, 478] width 215 height 24
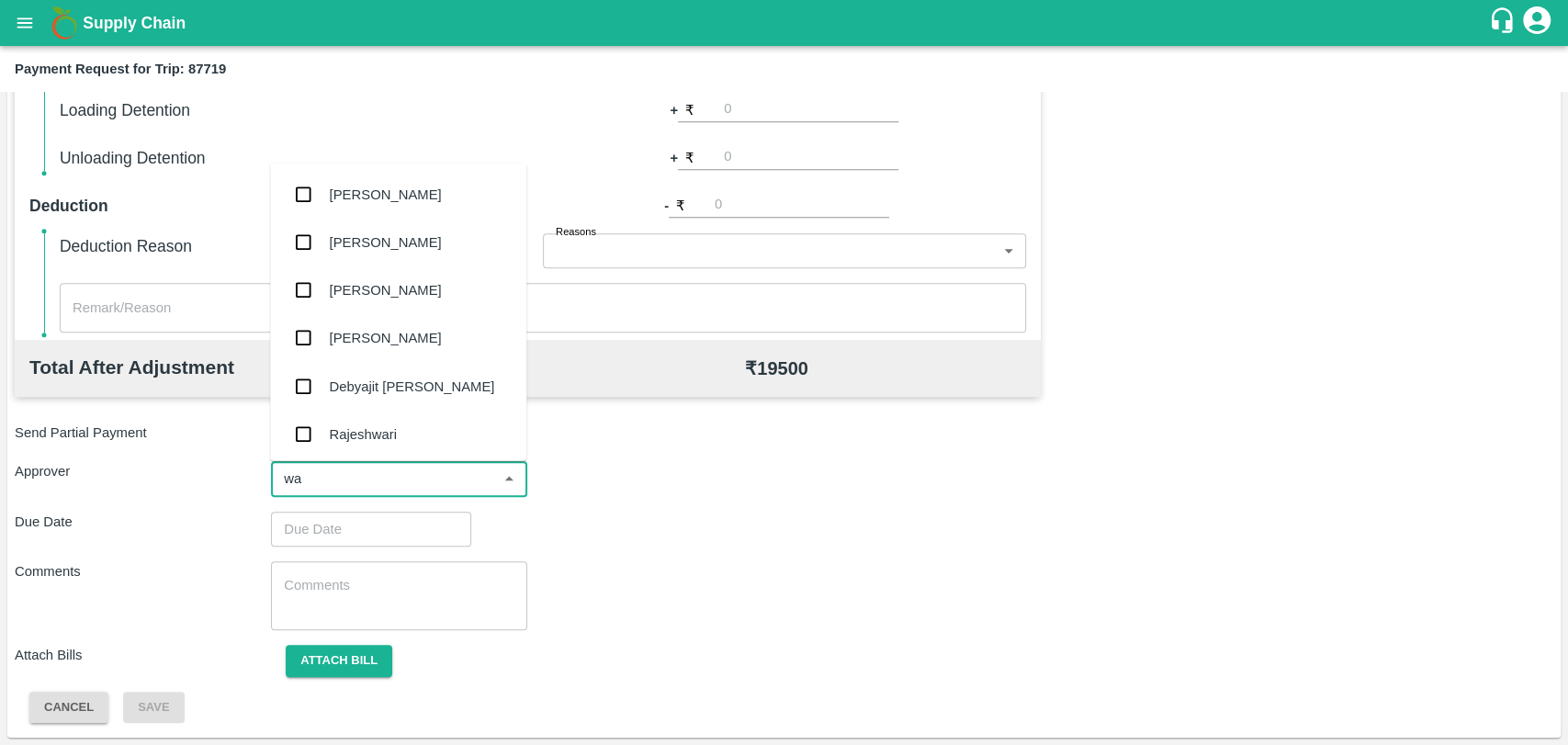
type input "wag"
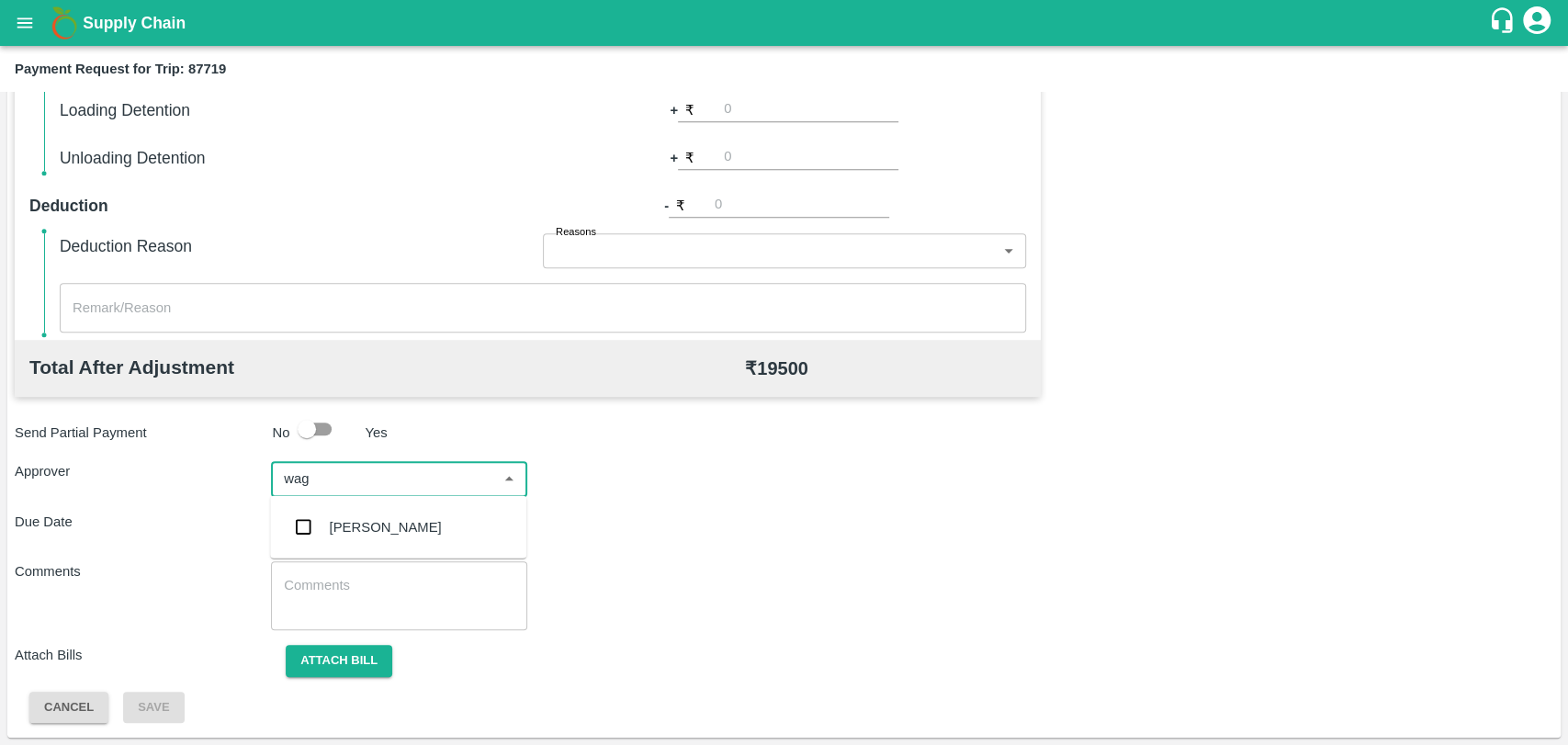
click at [311, 547] on div "[PERSON_NAME]" at bounding box center [398, 527] width 257 height 48
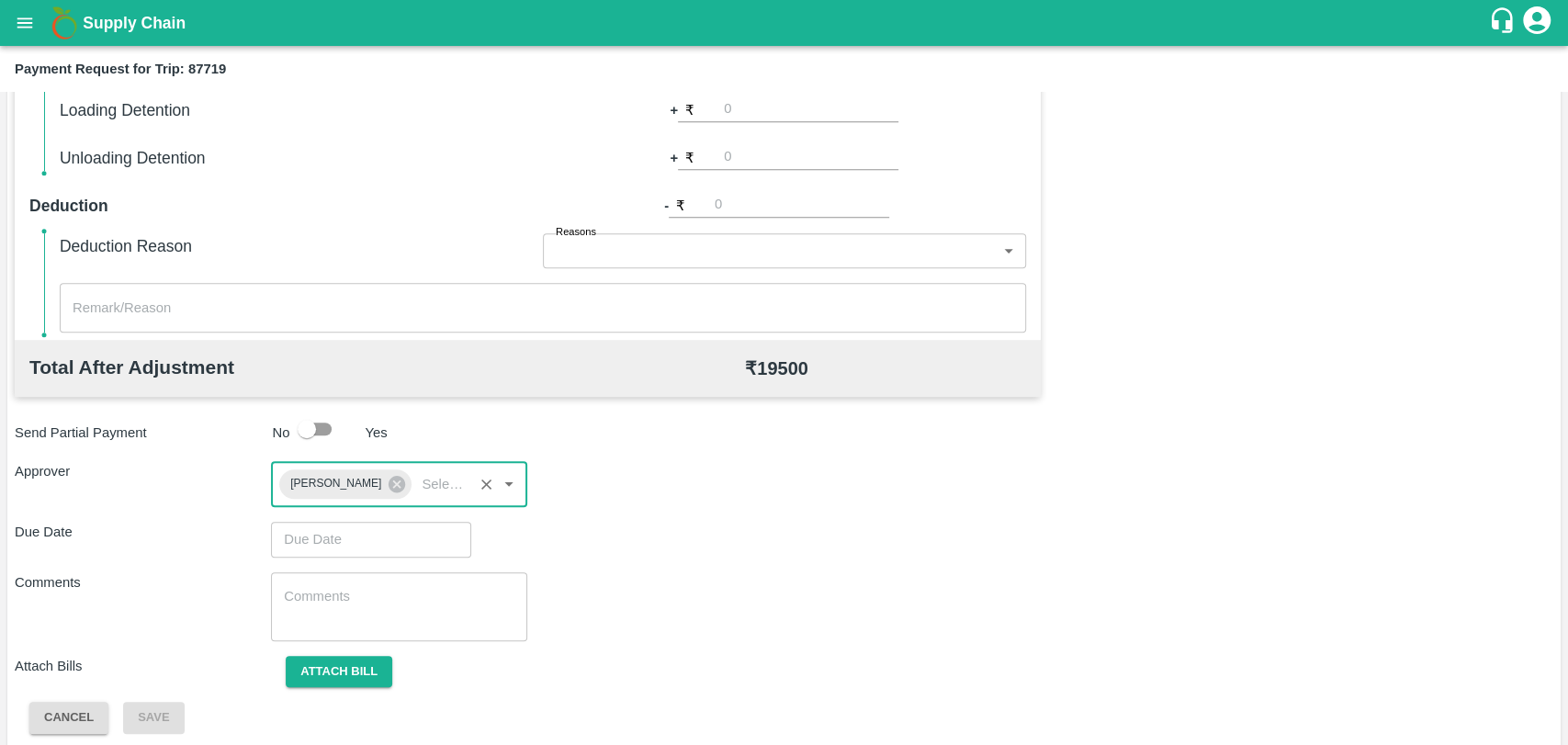
type input "DD/MM/YYYY hh:mm aa"
click at [312, 547] on input "DD/MM/YYYY hh:mm aa" at bounding box center [364, 539] width 188 height 35
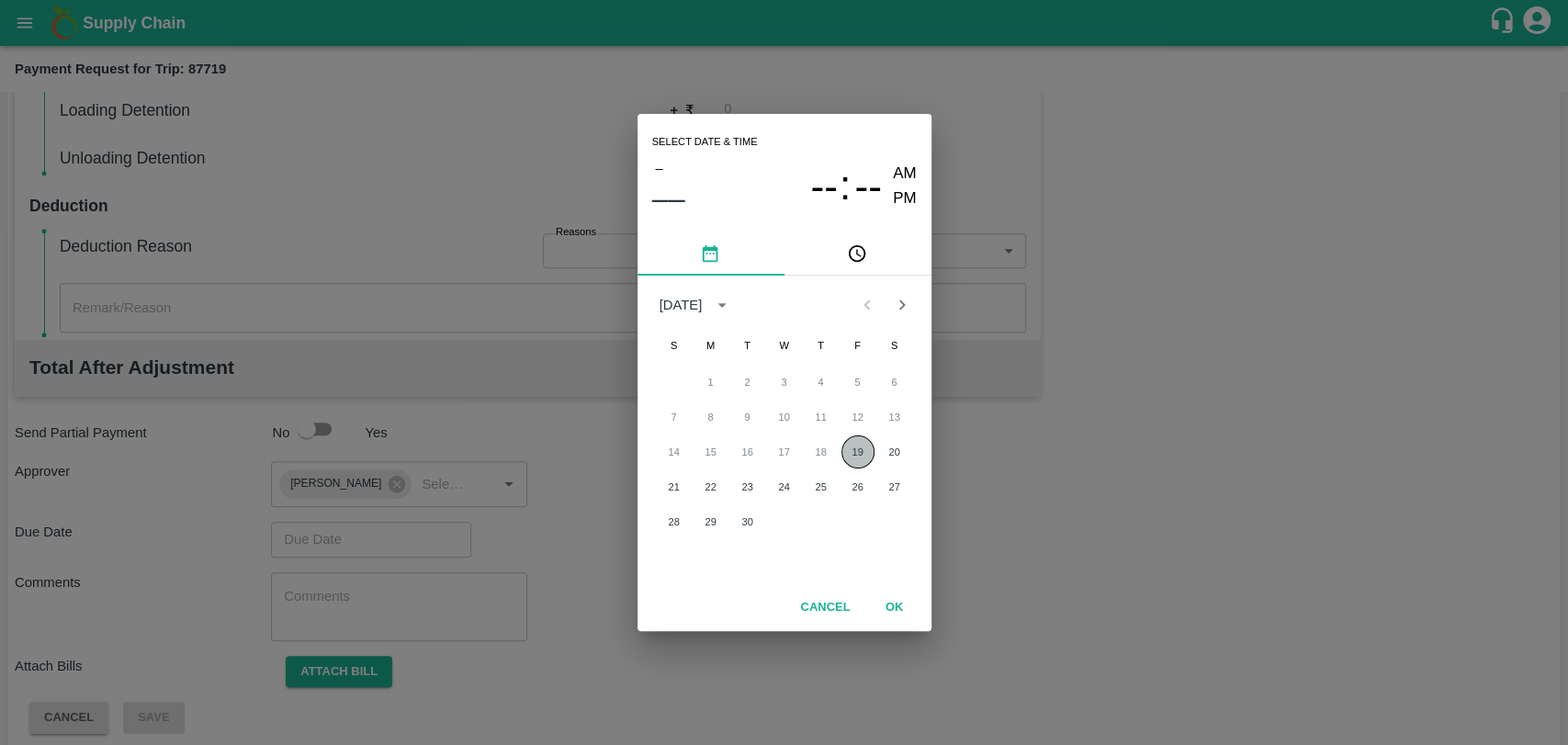
click at [846, 447] on button "19" at bounding box center [857, 451] width 33 height 33
type input "[DATE] 12:00 AM"
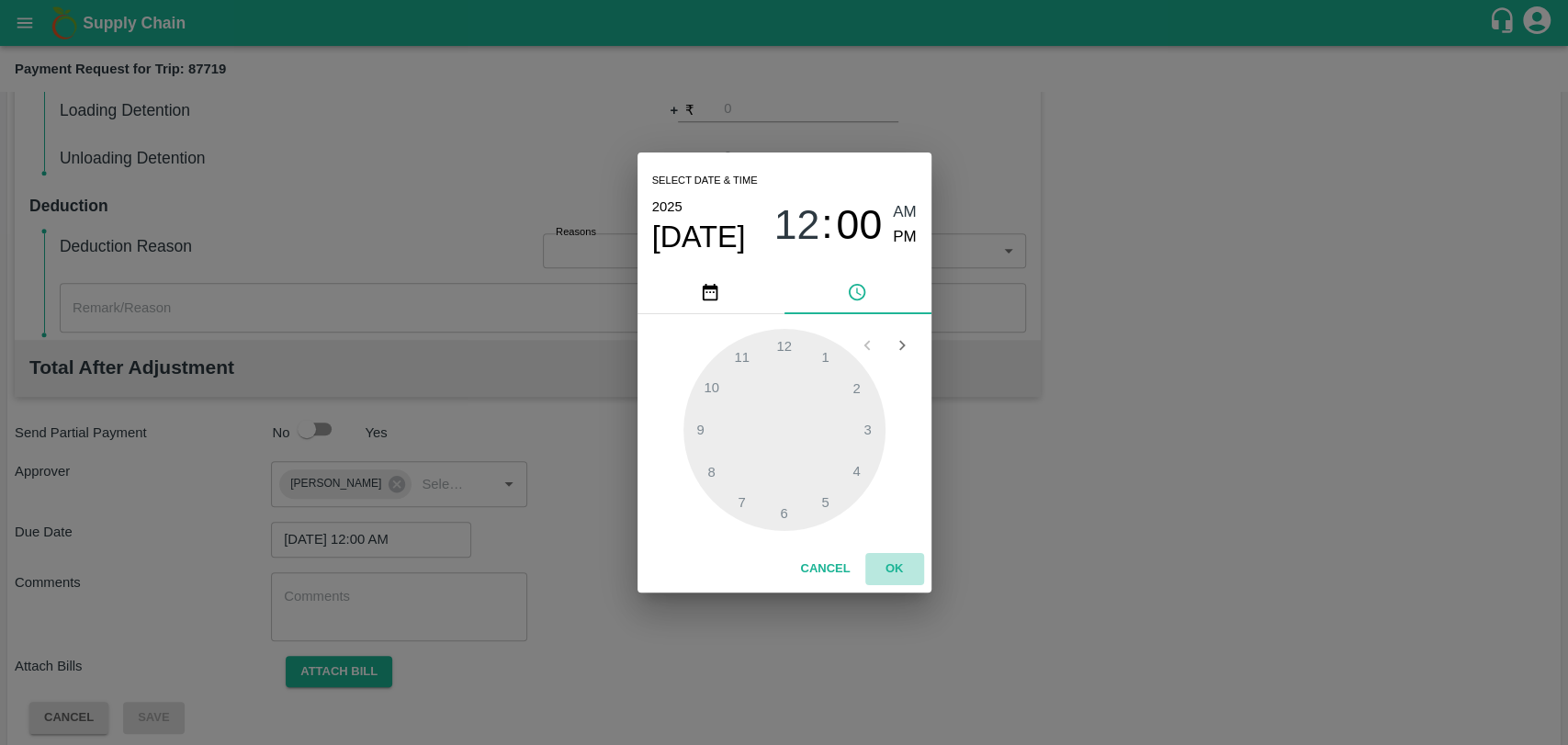
click at [881, 573] on button "OK" at bounding box center [894, 569] width 59 height 32
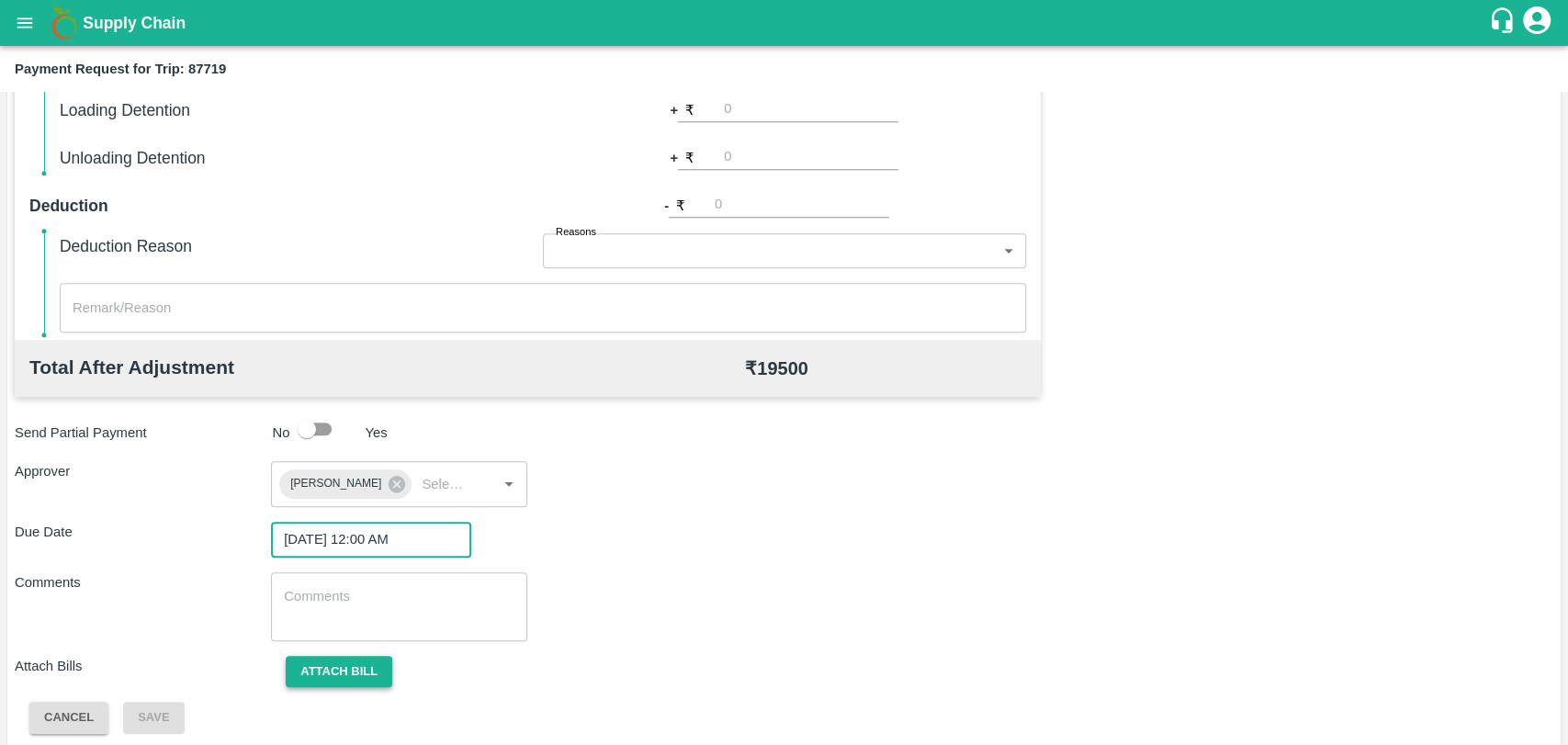
click at [372, 665] on button "Attach bill" at bounding box center [338, 672] width 107 height 32
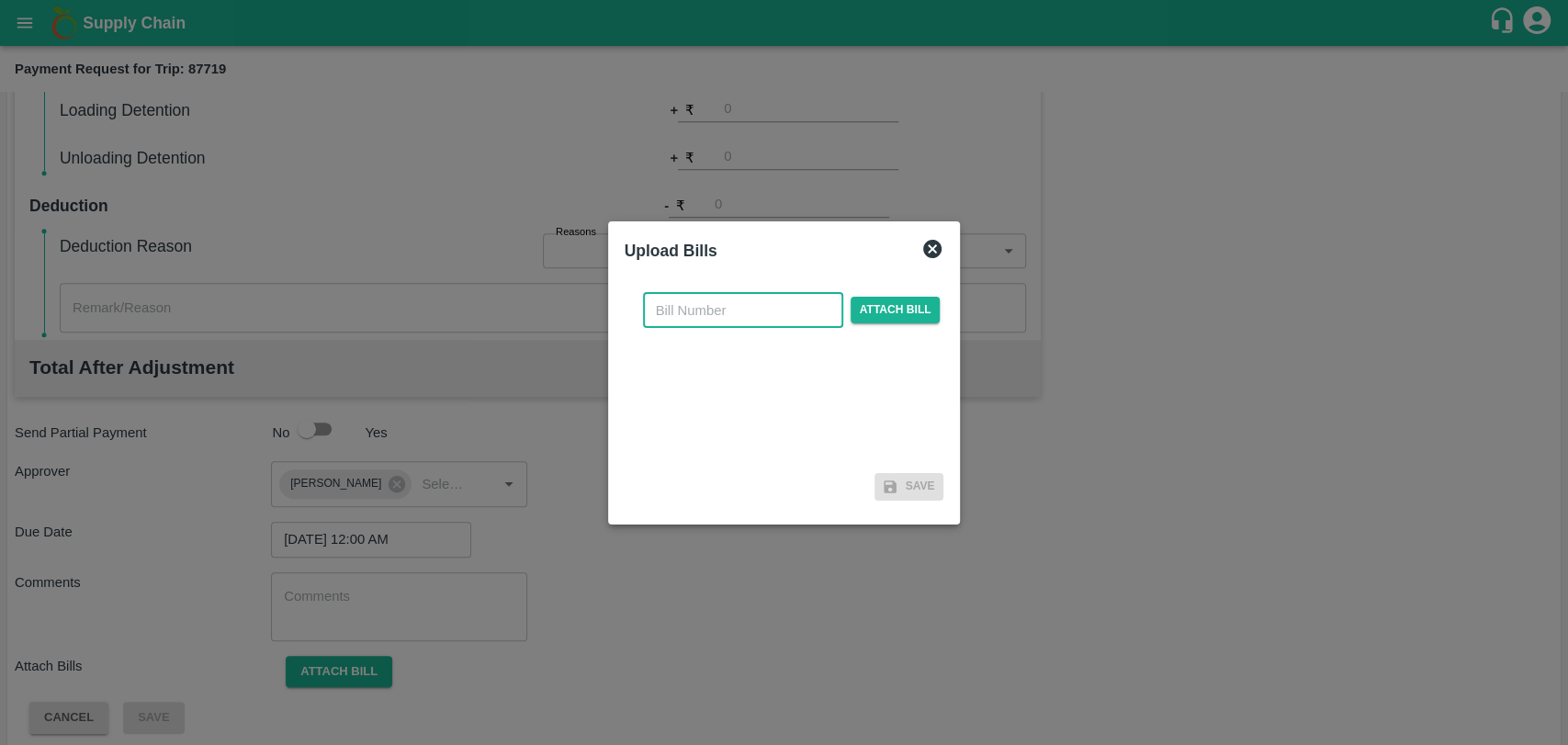
click at [739, 306] on input "text" at bounding box center [743, 311] width 201 height 35
type input "531"
click at [860, 311] on span "Attach bill" at bounding box center [895, 310] width 90 height 27
click at [0, 0] on input "Attach bill" at bounding box center [0, 0] width 0 height 0
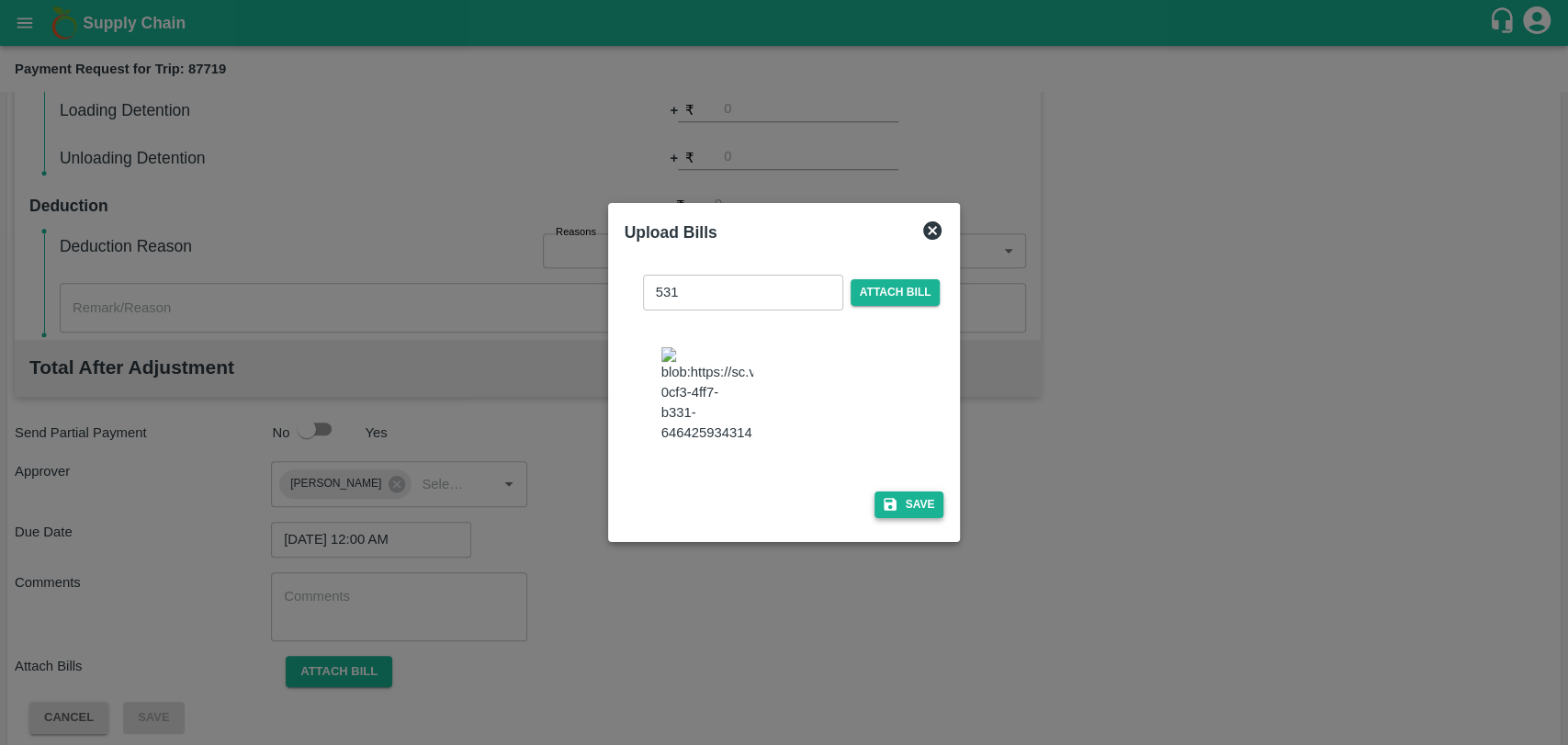
click at [904, 516] on button "Save" at bounding box center [909, 504] width 70 height 27
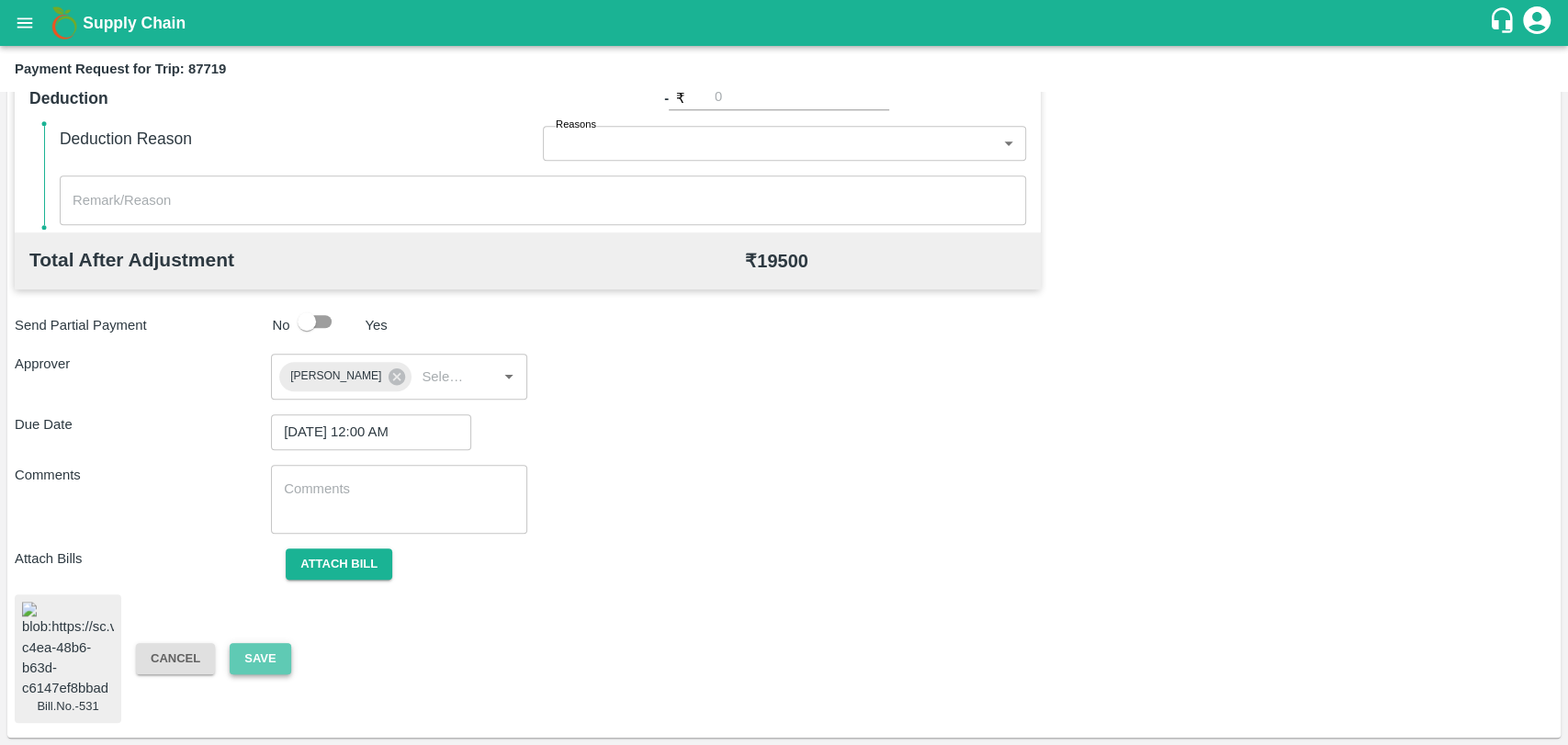
click at [257, 646] on button "Save" at bounding box center [260, 659] width 61 height 32
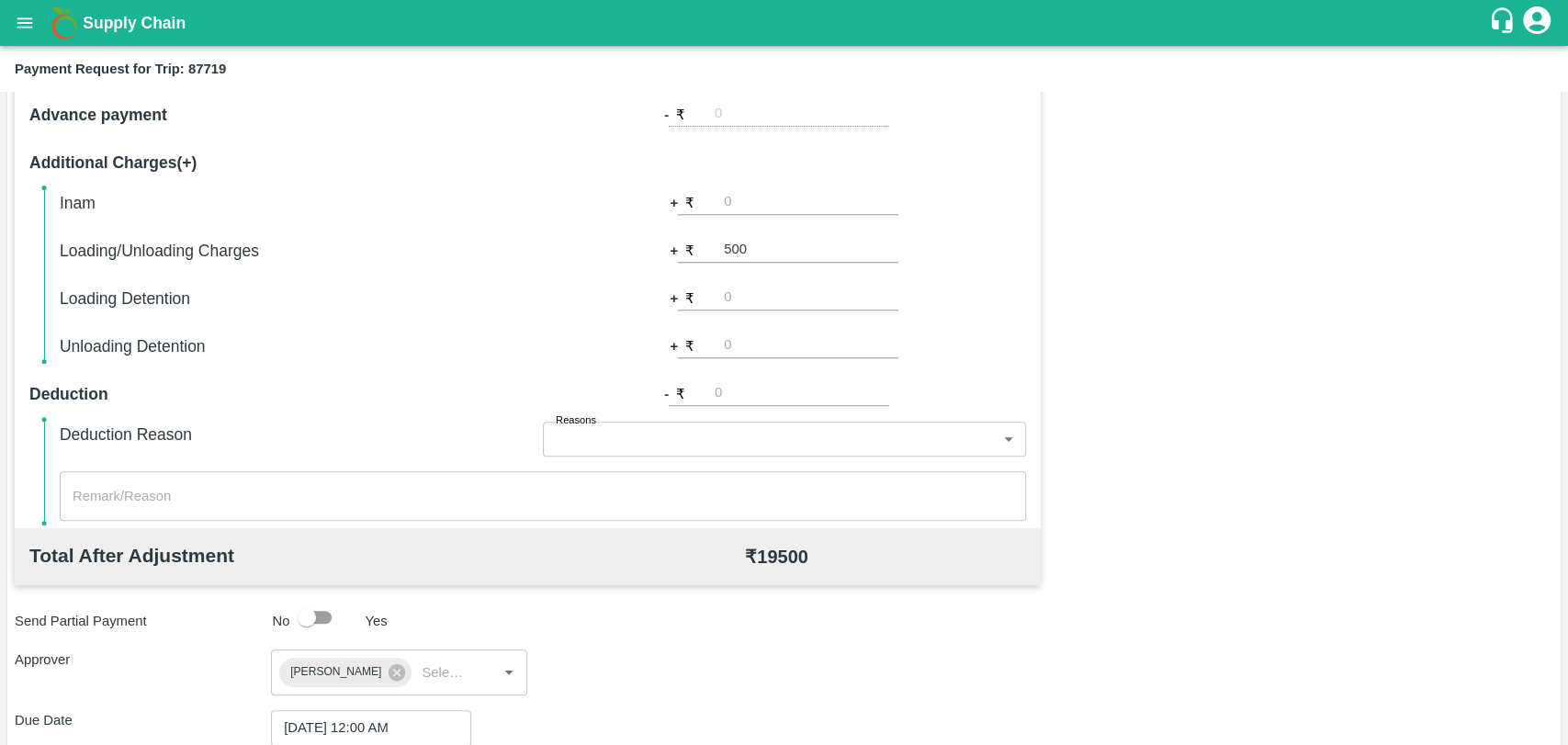
scroll to position [381, 0]
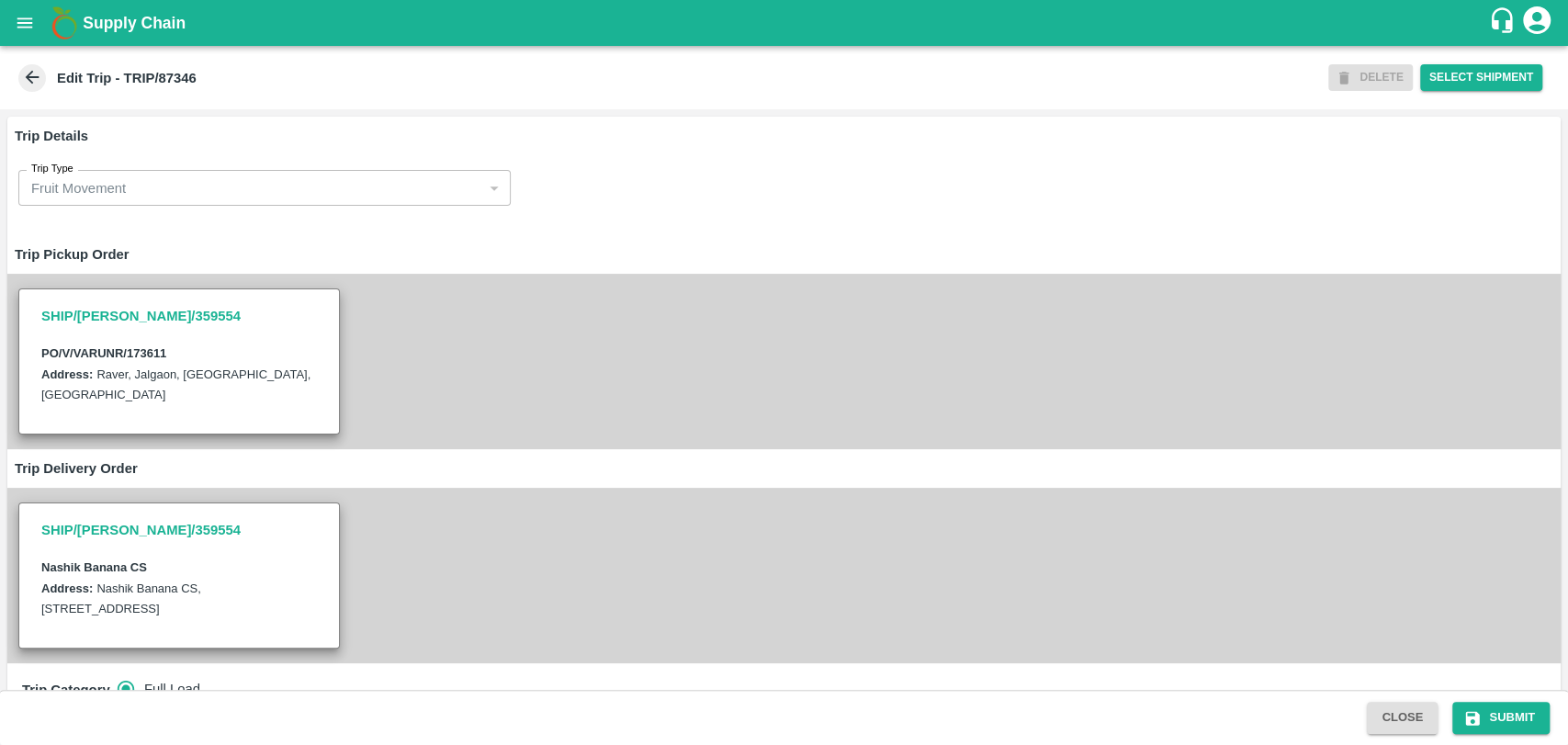
scroll to position [510, 0]
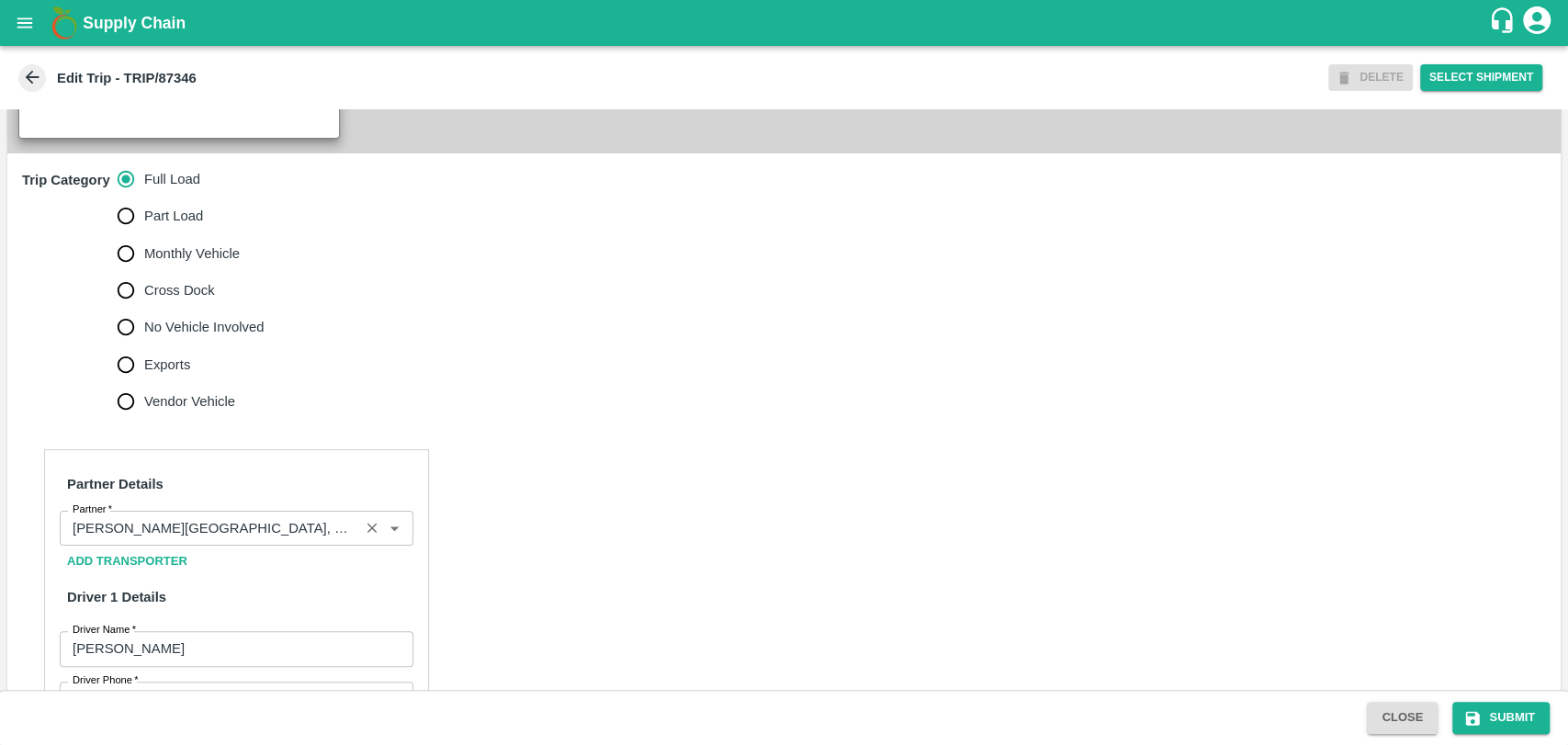
click at [225, 538] on input "Partner   *" at bounding box center [209, 528] width 288 height 24
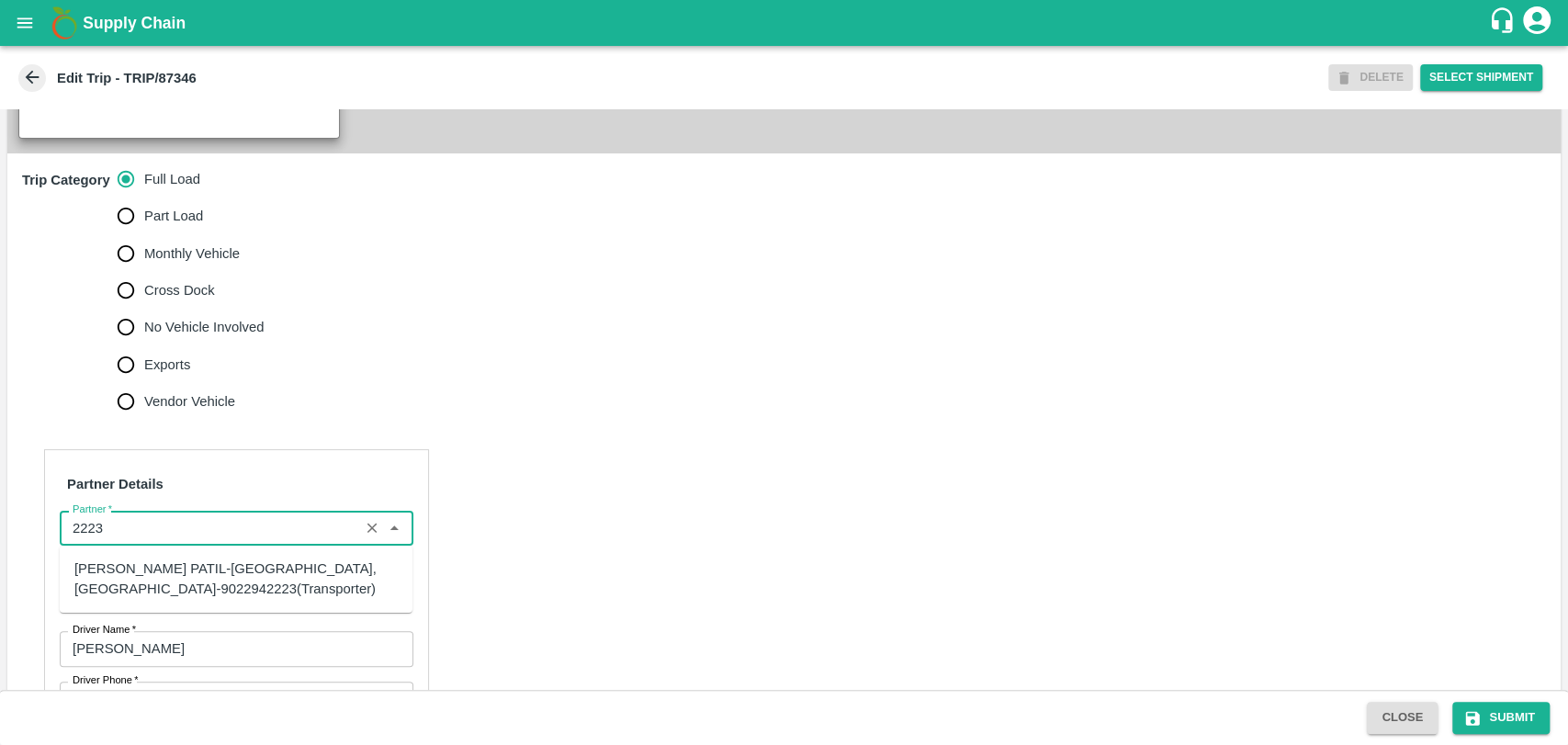
click at [190, 567] on div "[PERSON_NAME] PATIL-[GEOGRAPHIC_DATA], [GEOGRAPHIC_DATA]-9022942223(Transporter)" at bounding box center [237, 579] width 323 height 41
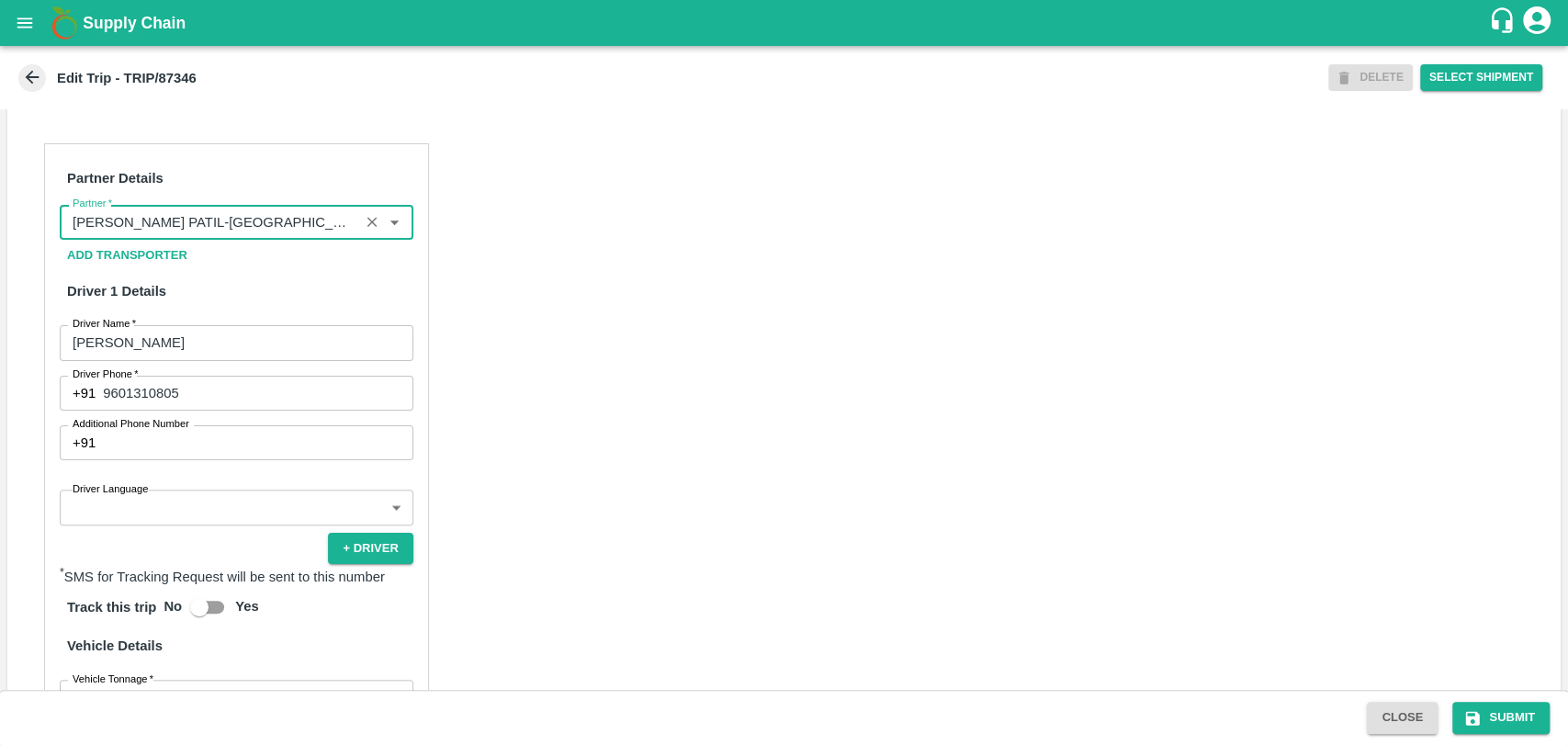
scroll to position [1174, 0]
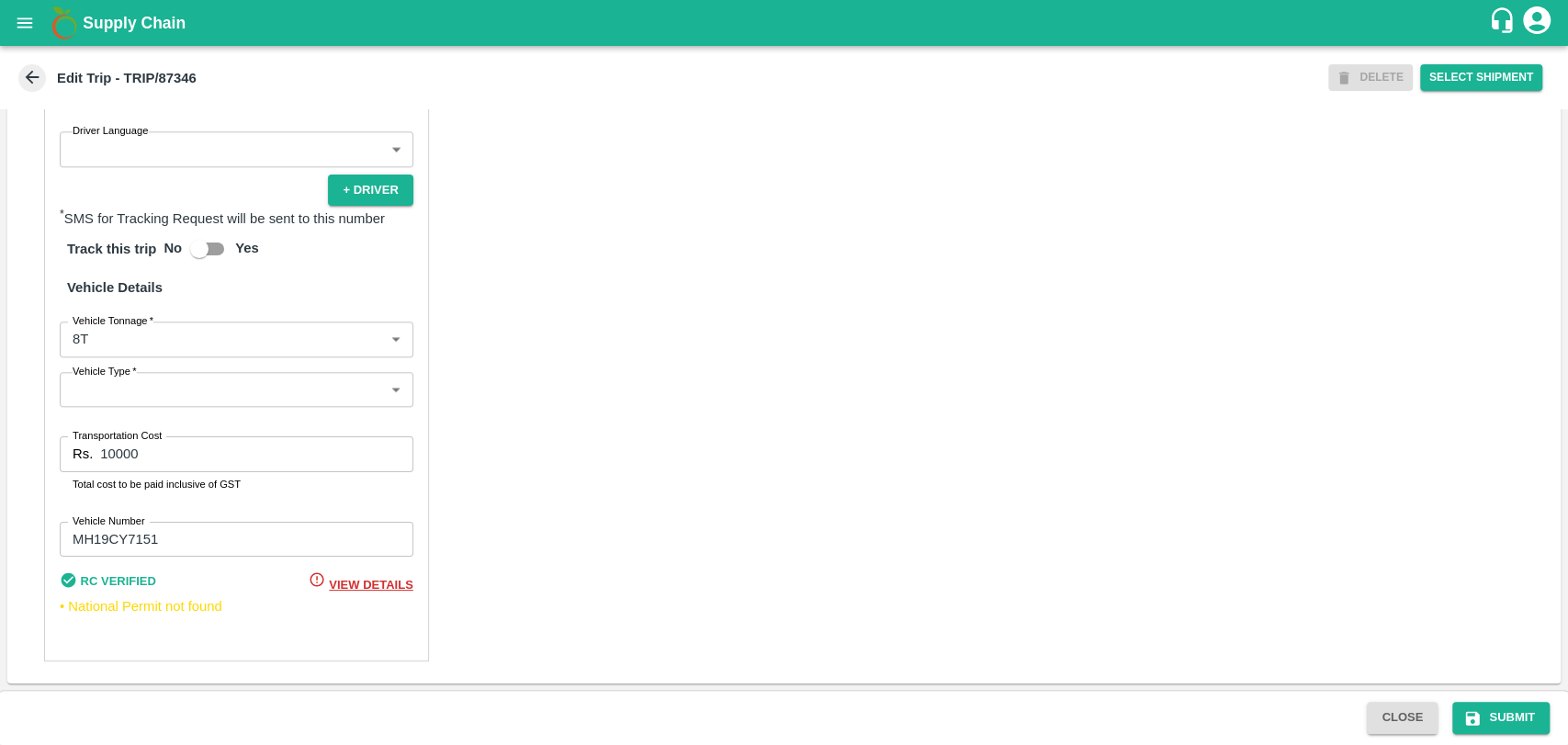
type input "[PERSON_NAME] PATIL-[GEOGRAPHIC_DATA], [GEOGRAPHIC_DATA]-9022942223(Transporter)"
click at [112, 329] on body "Supply Chain Edit Trip - TRIP/87346 DELETE Select Shipment Trip Details Trip Ty…" at bounding box center [784, 372] width 1568 height 745
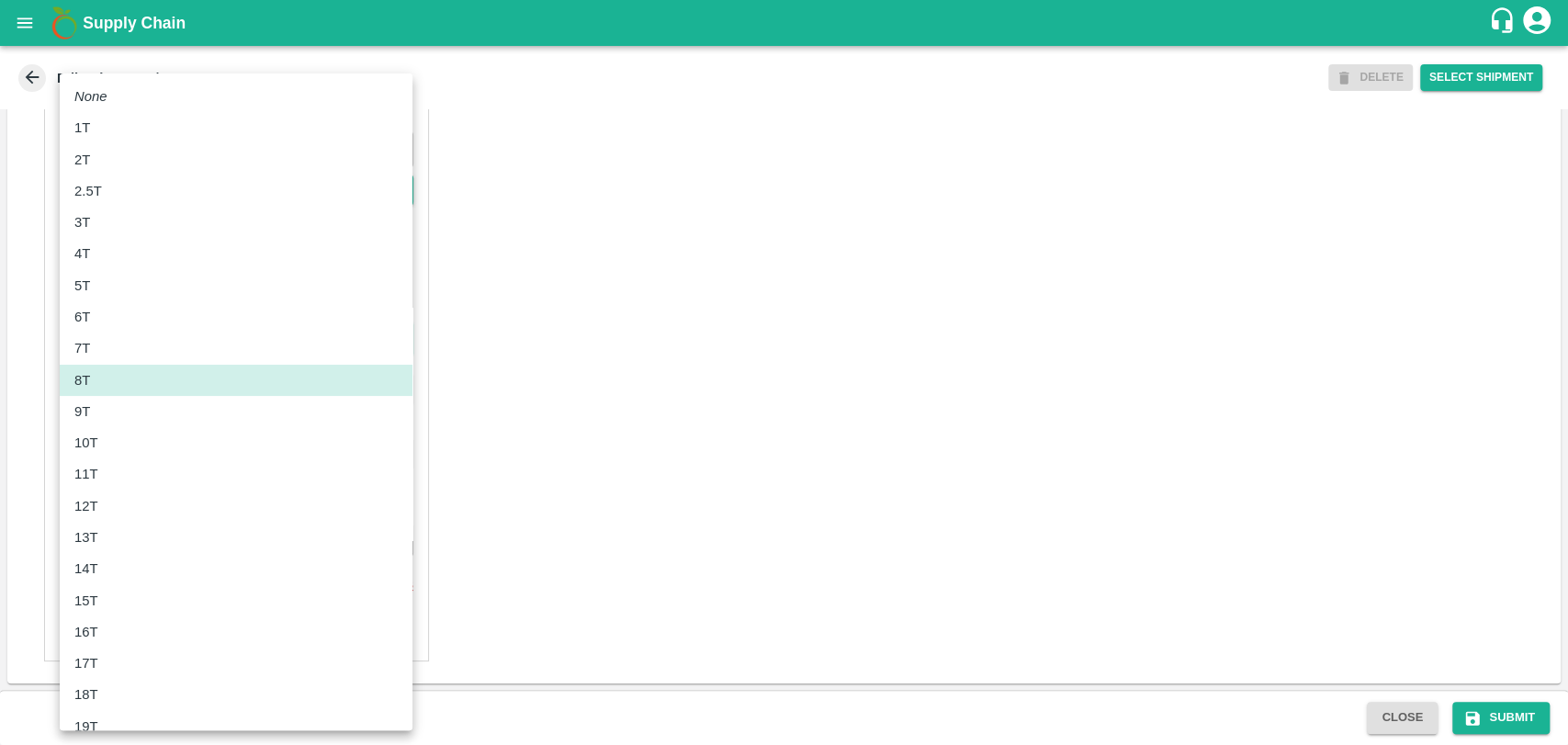
click at [103, 438] on div "10T" at bounding box center [91, 442] width 33 height 20
type input "10000"
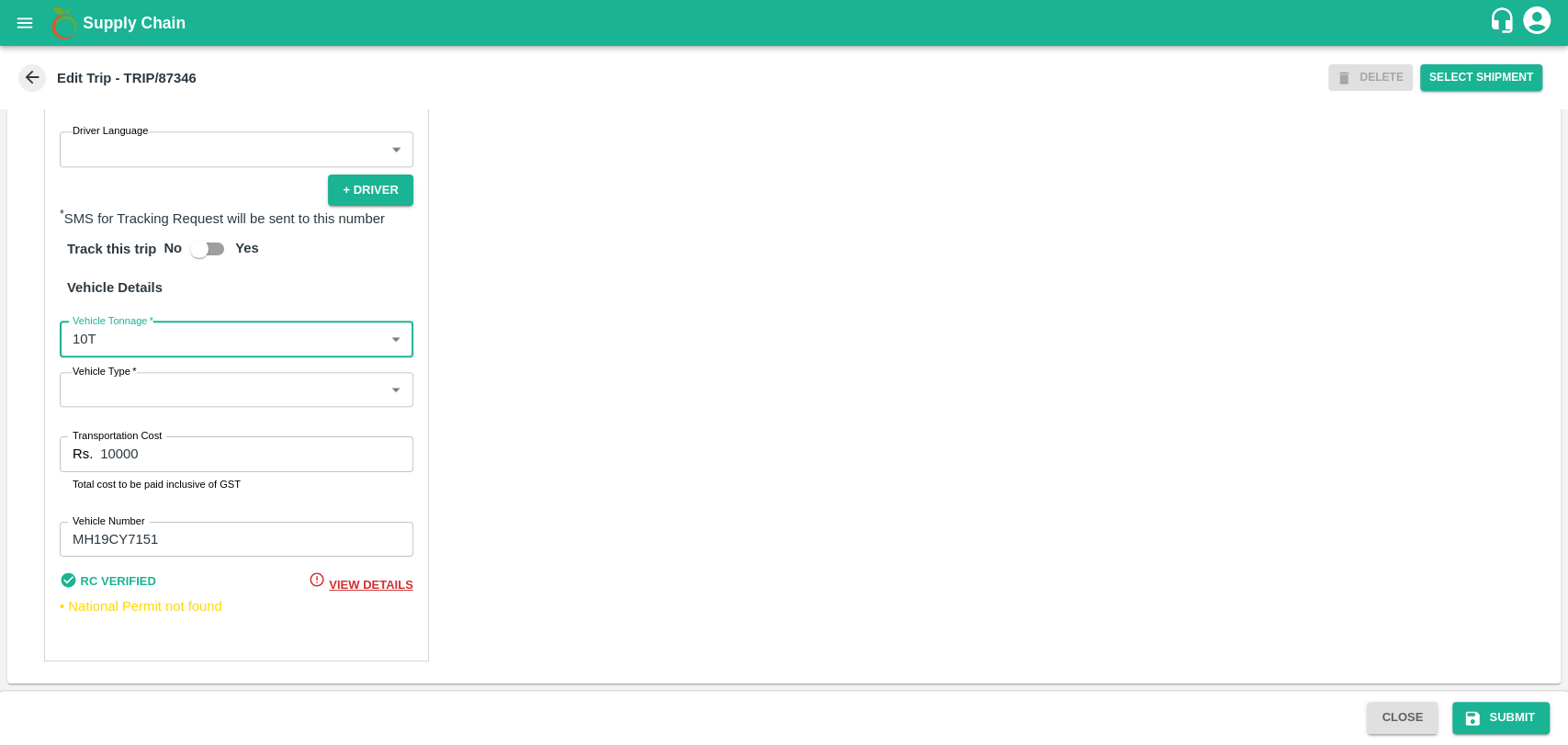
click at [98, 443] on div "Rs. 10000 Transportation Cost" at bounding box center [237, 453] width 353 height 35
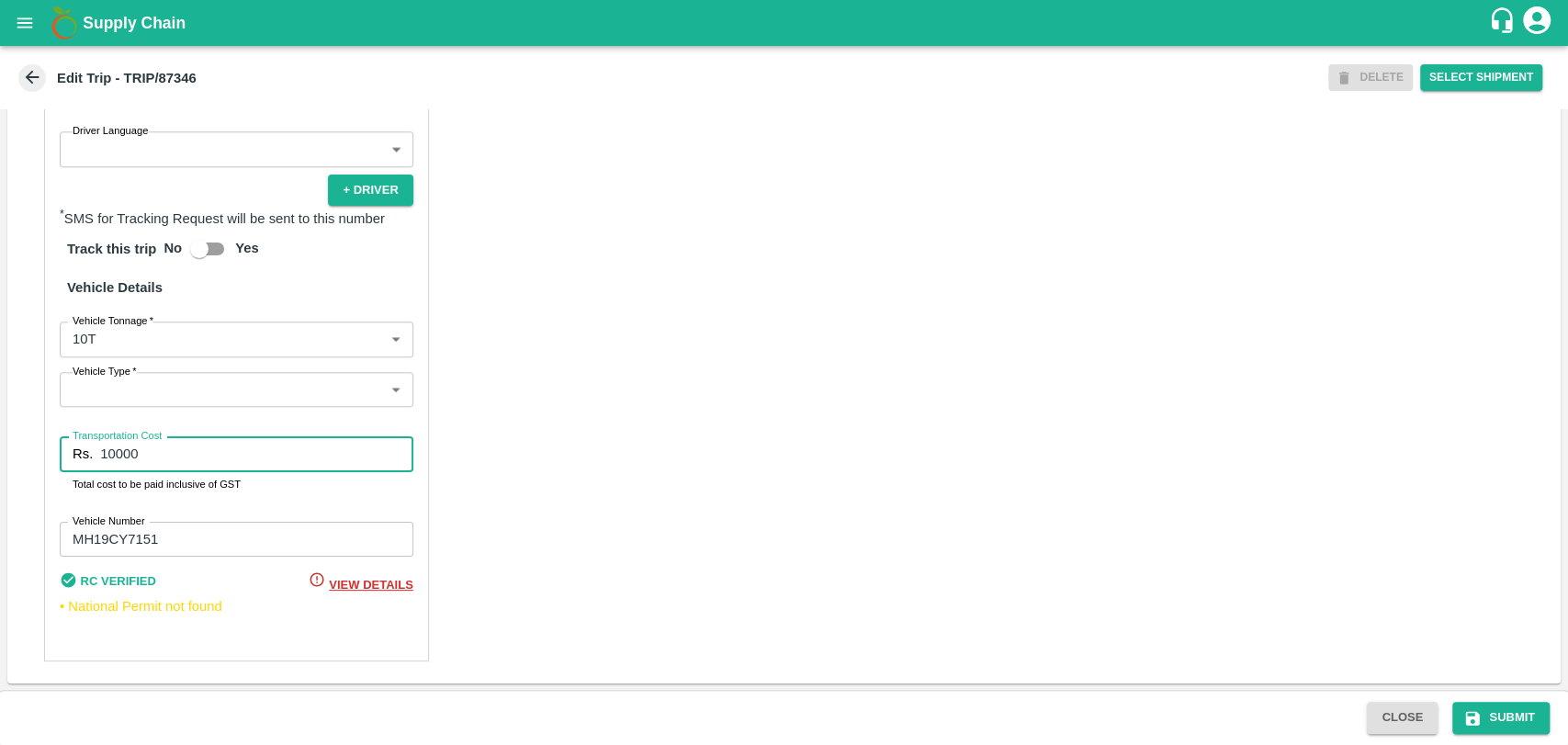
click at [103, 457] on input "10000" at bounding box center [256, 453] width 312 height 35
type input "20000"
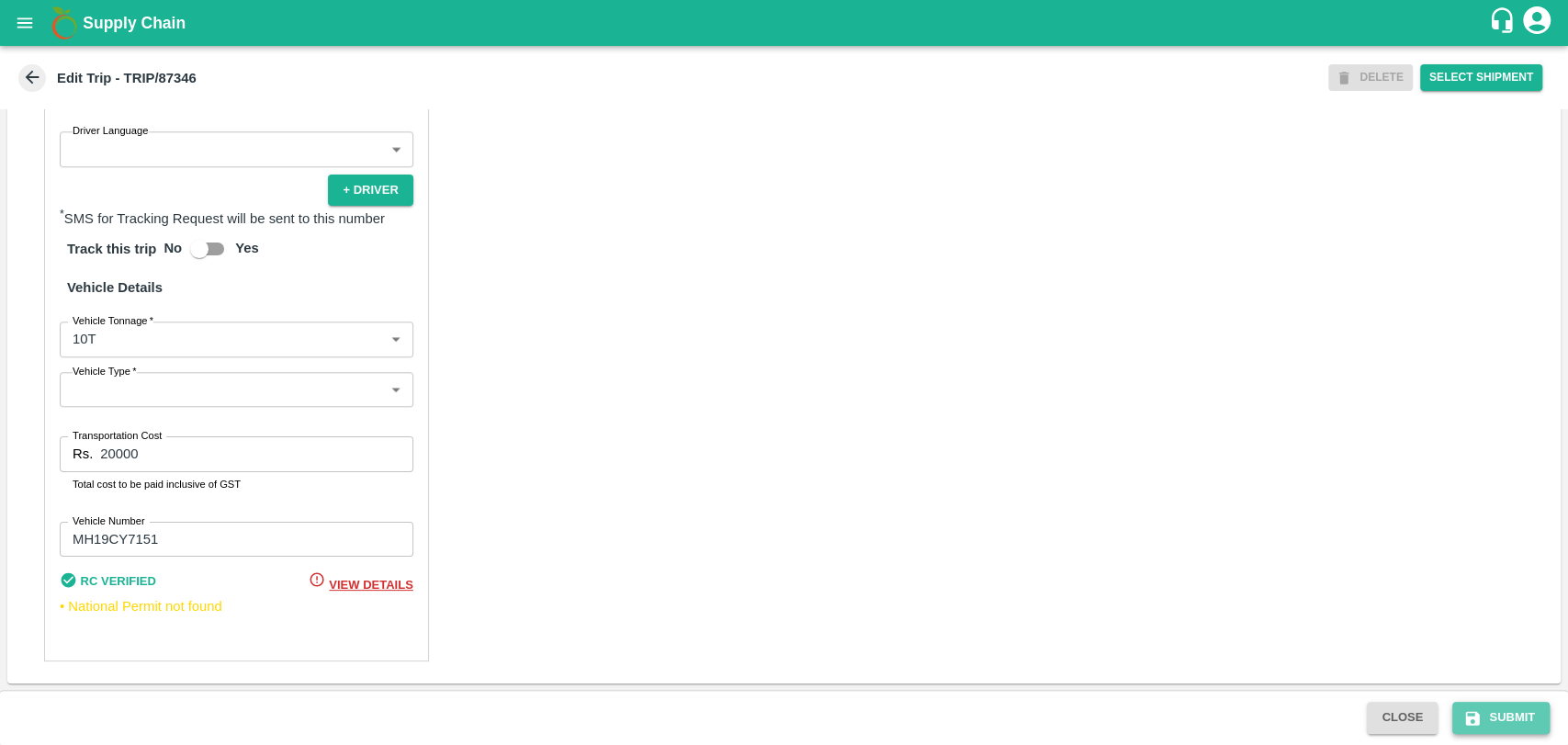
click at [1519, 728] on button "Submit" at bounding box center [1501, 718] width 98 height 32
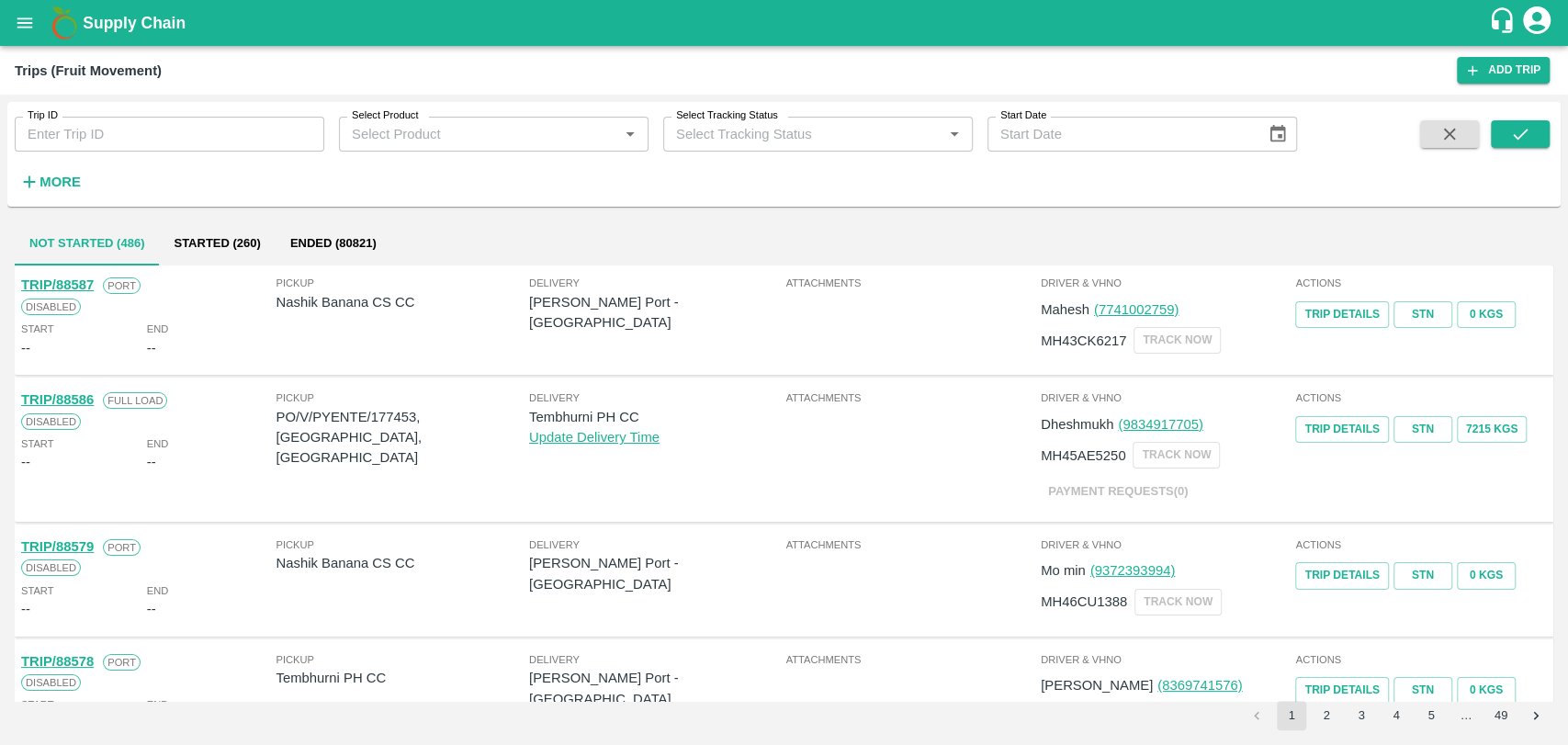
click at [58, 175] on strong "More" at bounding box center [60, 182] width 41 height 15
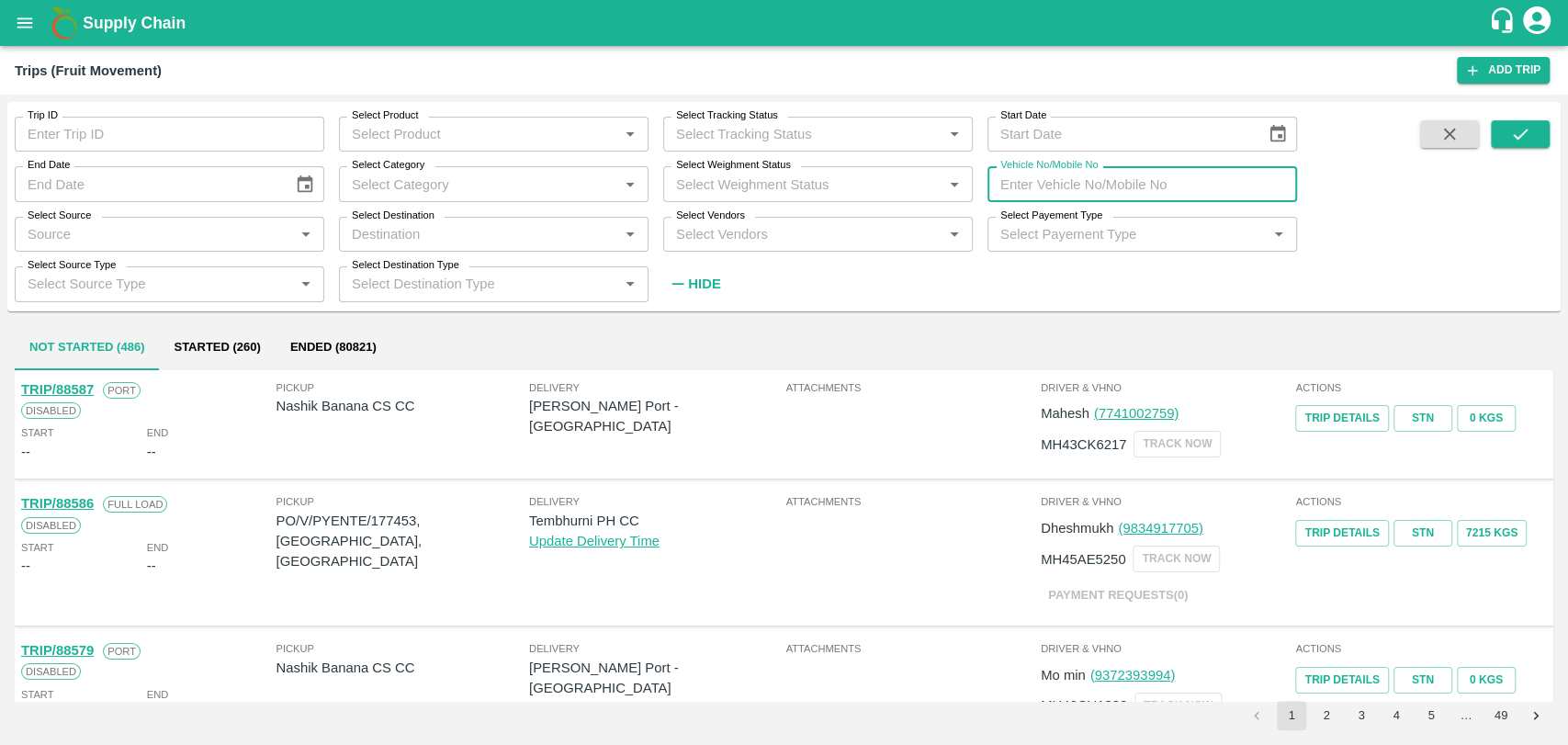
click at [1125, 199] on input "Vehicle No/Mobile No" at bounding box center [1142, 184] width 309 height 35
paste input "MH28BB7344"
type input "MH28BB7344"
click at [1526, 142] on icon "submit" at bounding box center [1520, 134] width 20 height 20
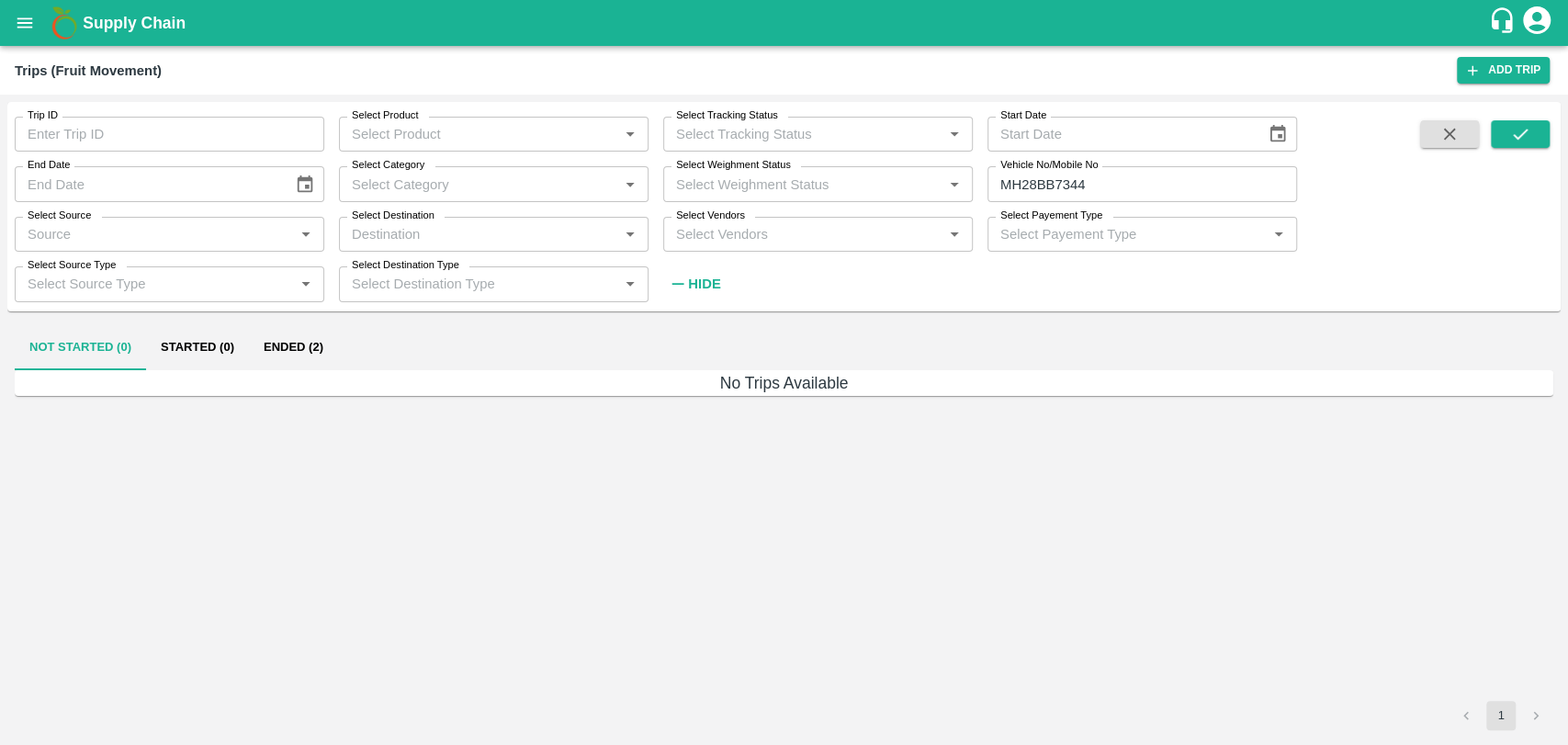
click at [319, 334] on button "Ended (2)" at bounding box center [292, 349] width 89 height 44
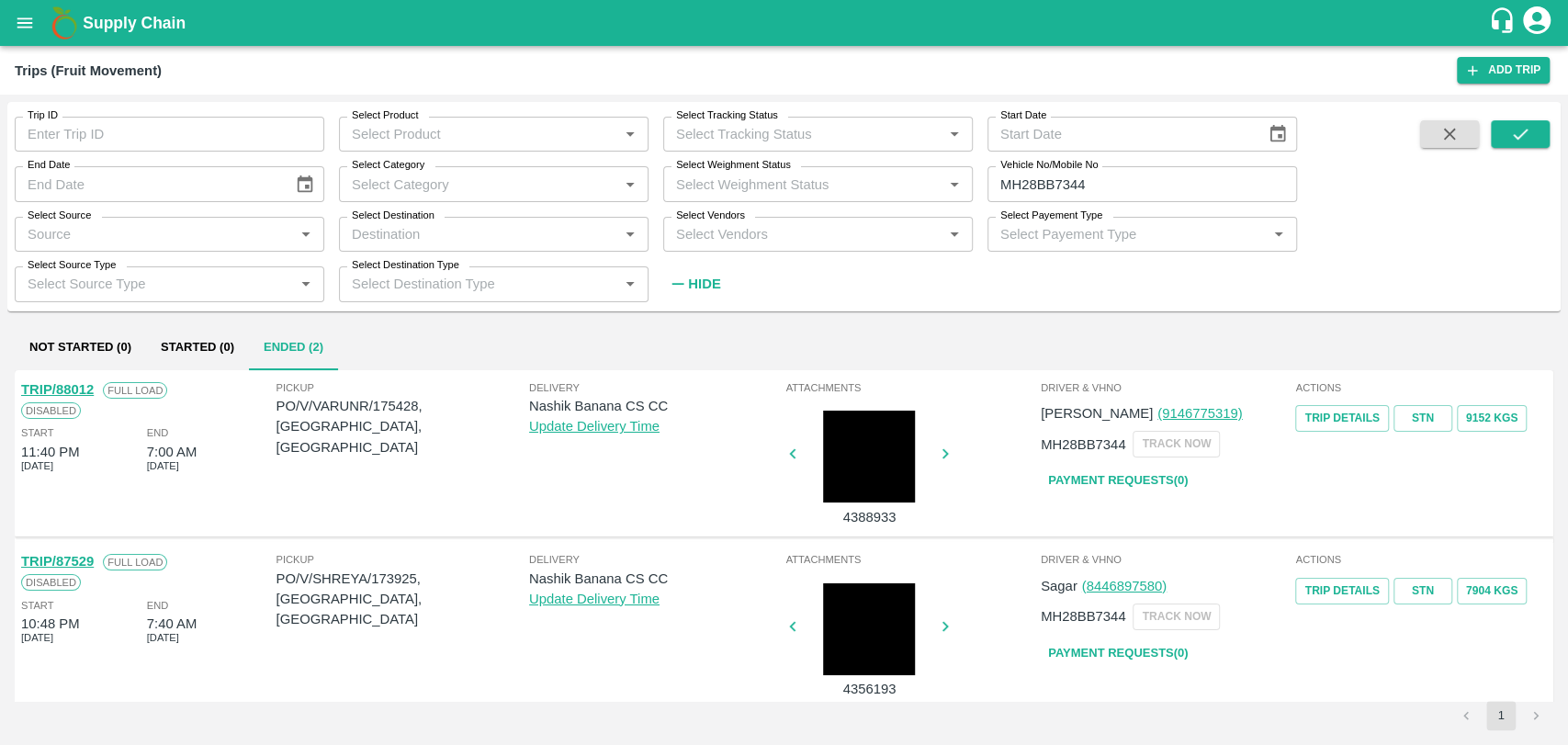
click at [85, 568] on link "TRIP/87529" at bounding box center [57, 561] width 73 height 15
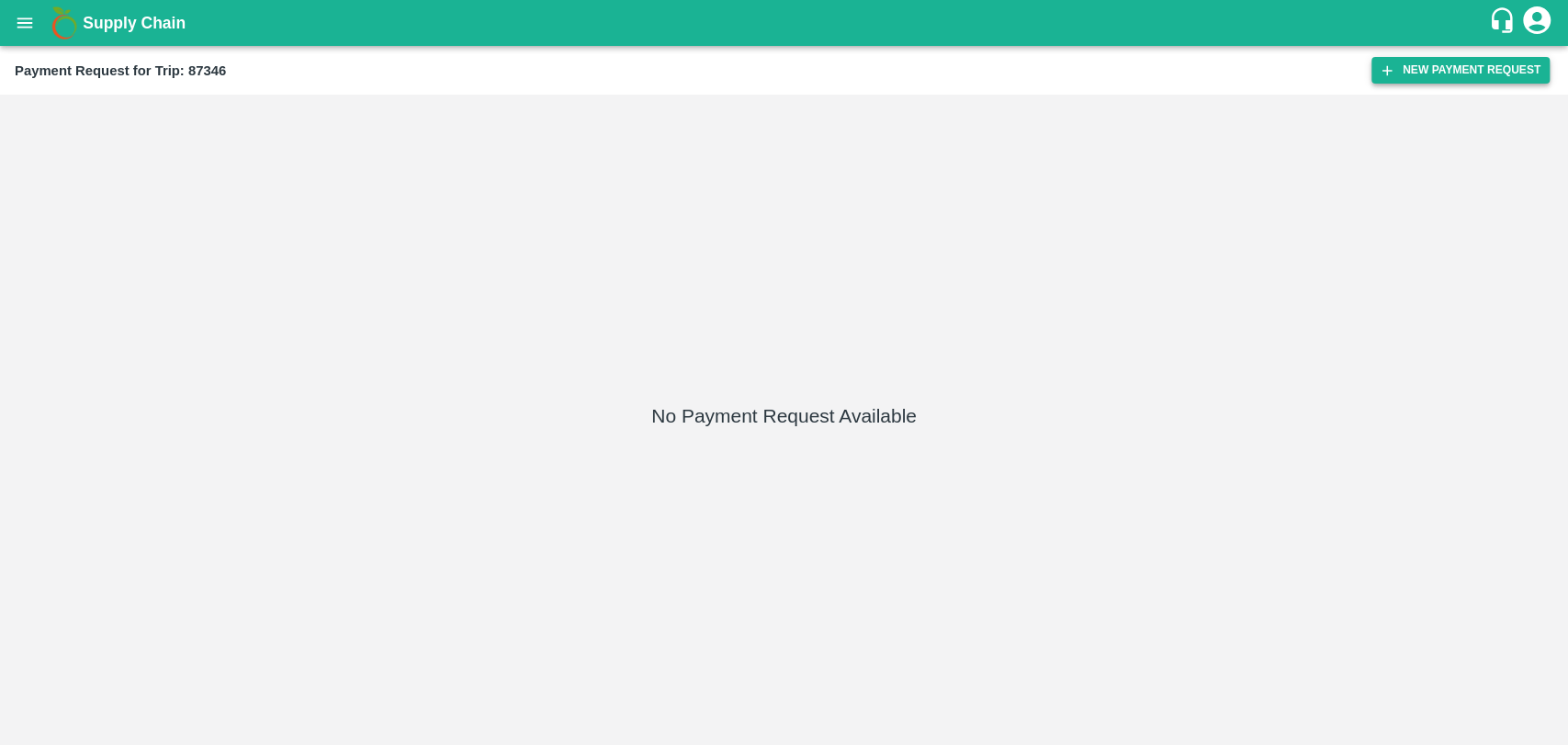
click at [1438, 77] on button "New Payment Request" at bounding box center [1460, 70] width 179 height 27
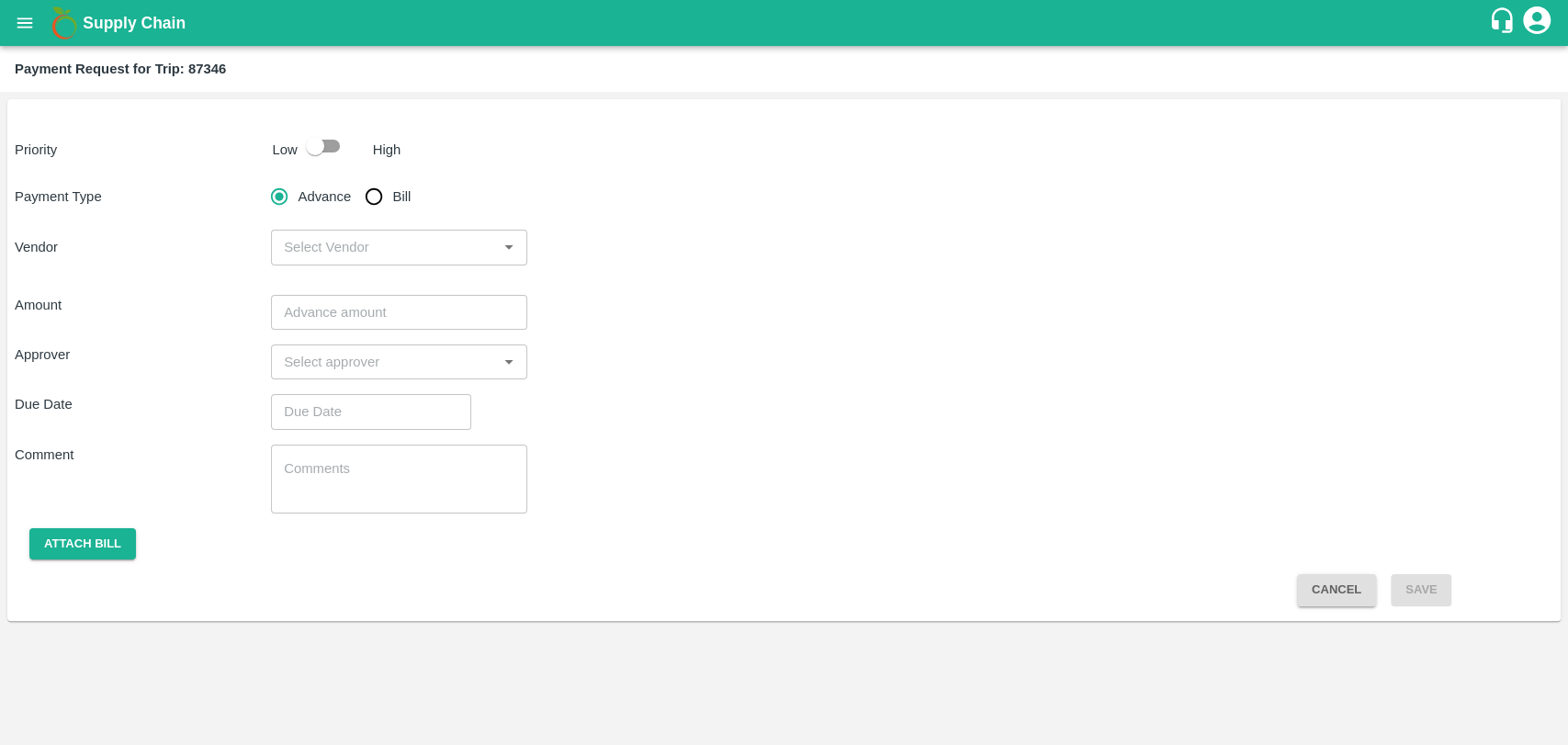
click at [305, 156] on input "checkbox" at bounding box center [314, 146] width 105 height 35
checkbox input "true"
click at [378, 195] on input "Bill" at bounding box center [373, 197] width 37 height 37
radio input "true"
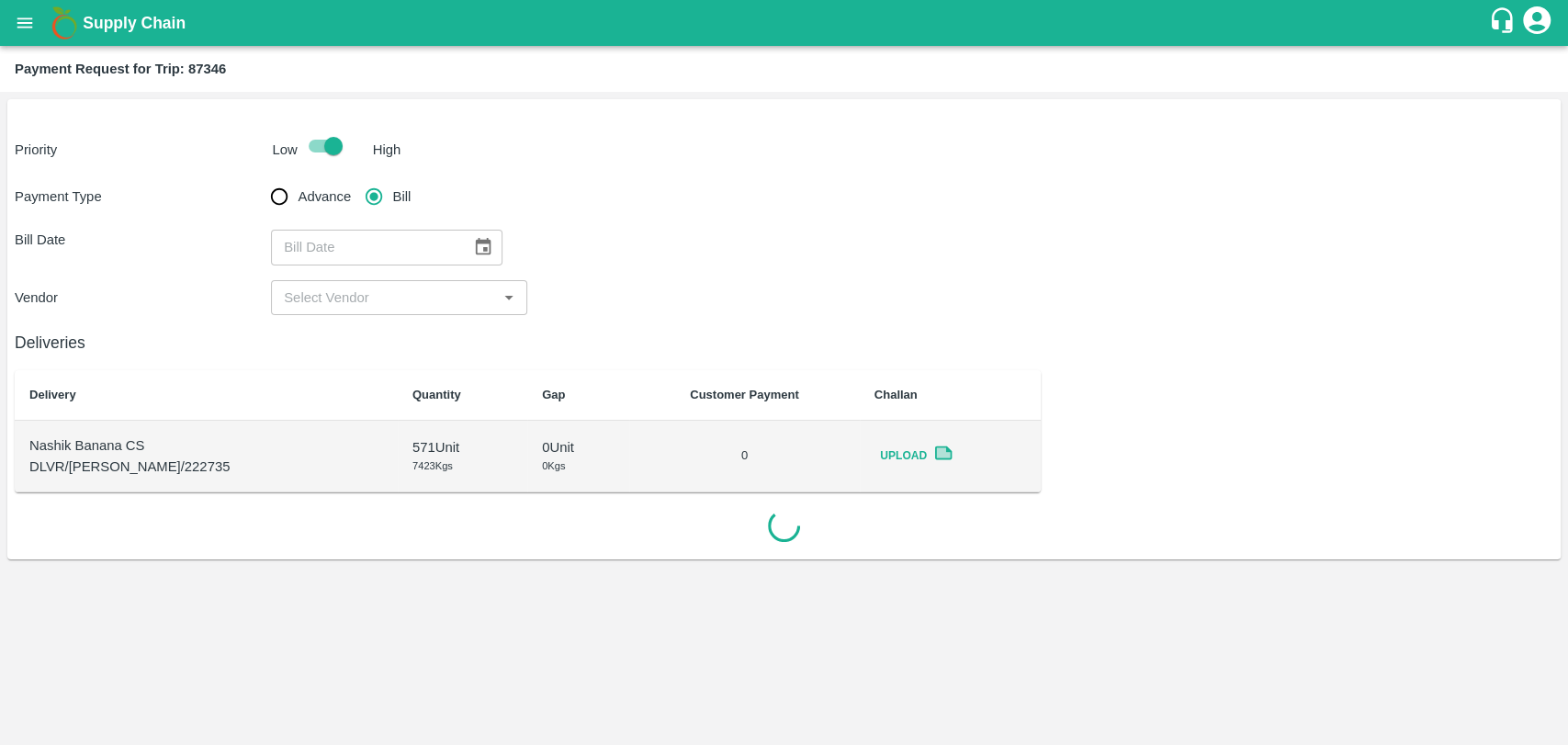
click at [466, 245] on button "Choose date" at bounding box center [483, 247] width 35 height 35
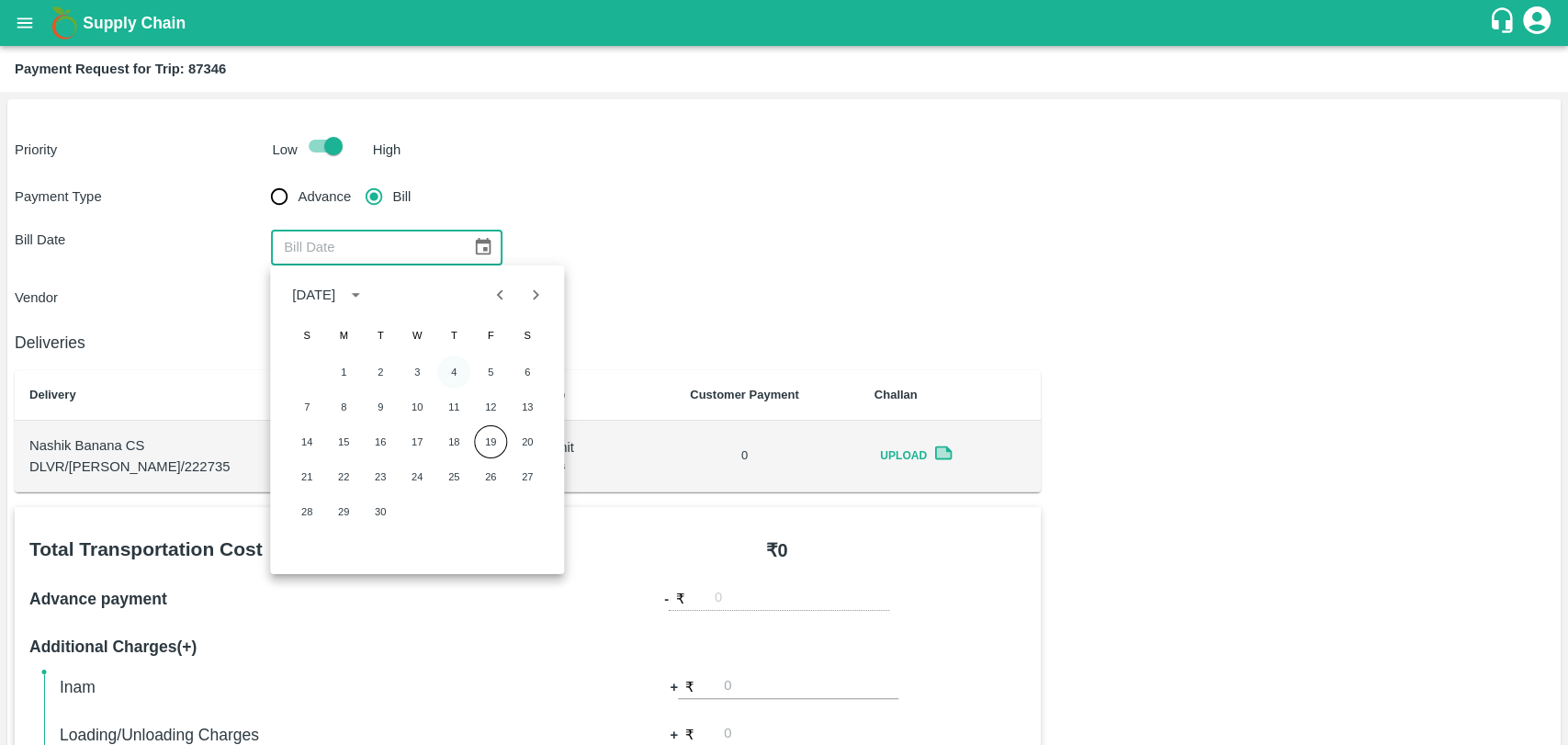
click at [459, 368] on button "4" at bounding box center [453, 372] width 33 height 33
type input "04/09/2025"
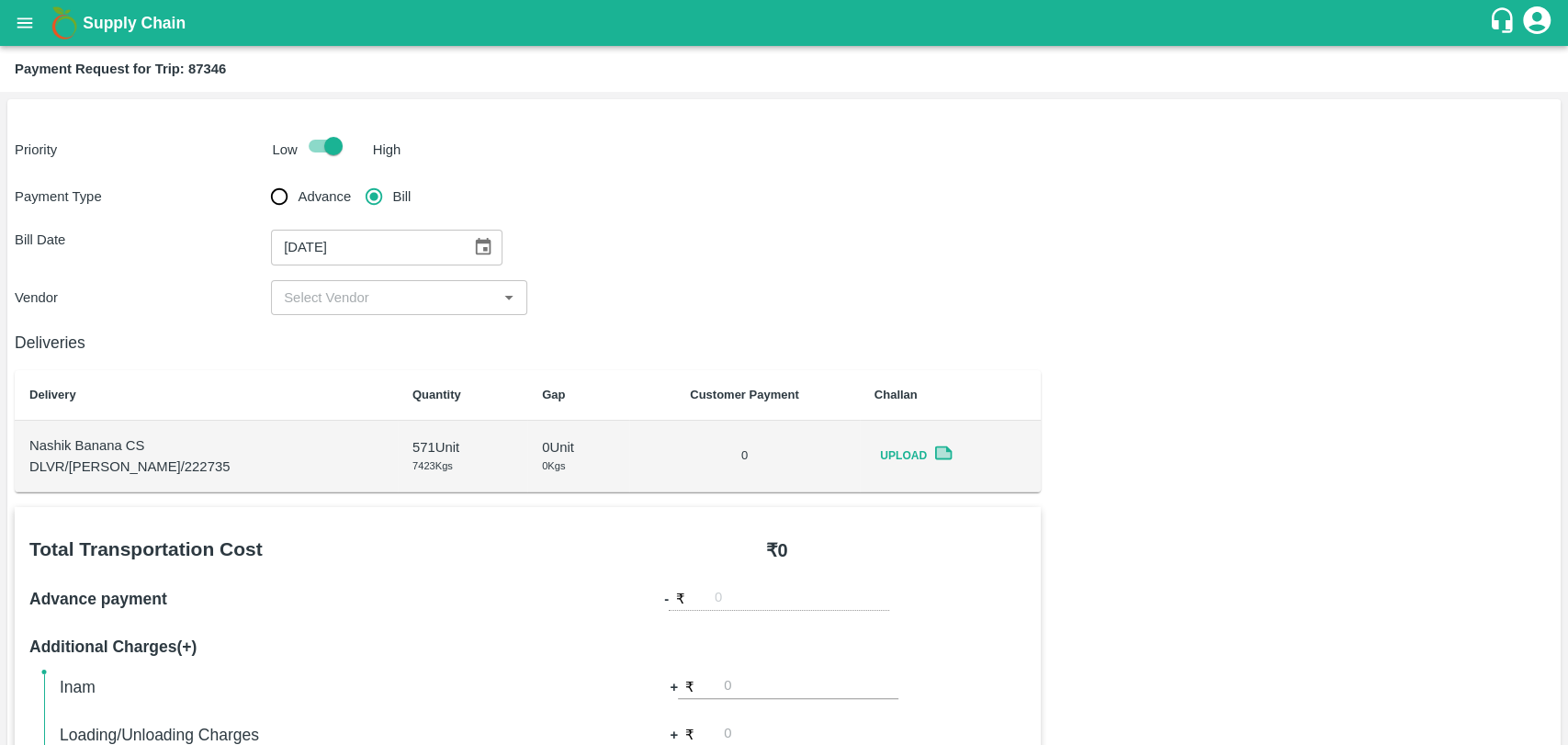
click at [344, 283] on div "​" at bounding box center [398, 298] width 257 height 35
click at [351, 332] on div "[PERSON_NAME] - ₹20000" at bounding box center [370, 339] width 172 height 20
type input "[PERSON_NAME] - ₹20000"
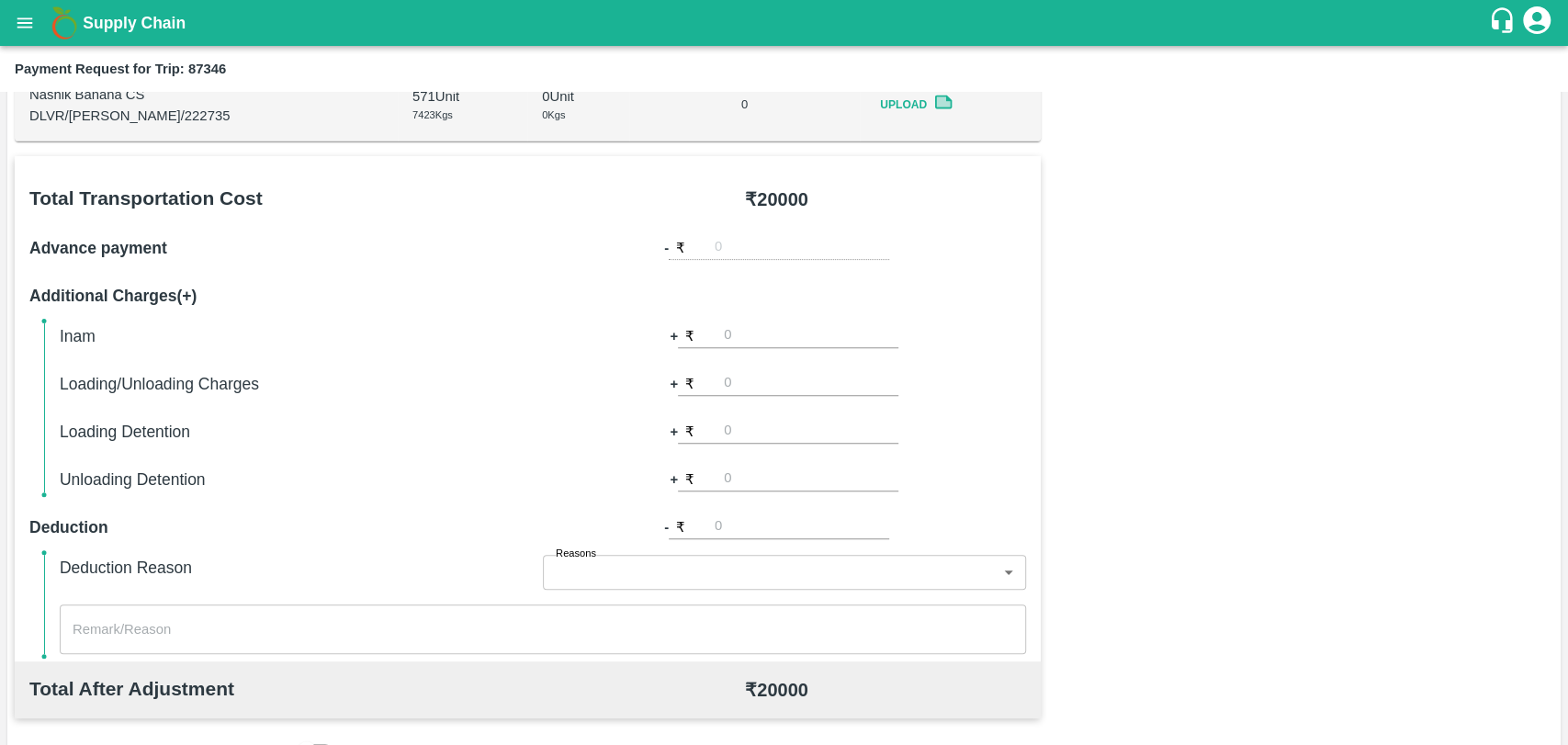
scroll to position [612, 0]
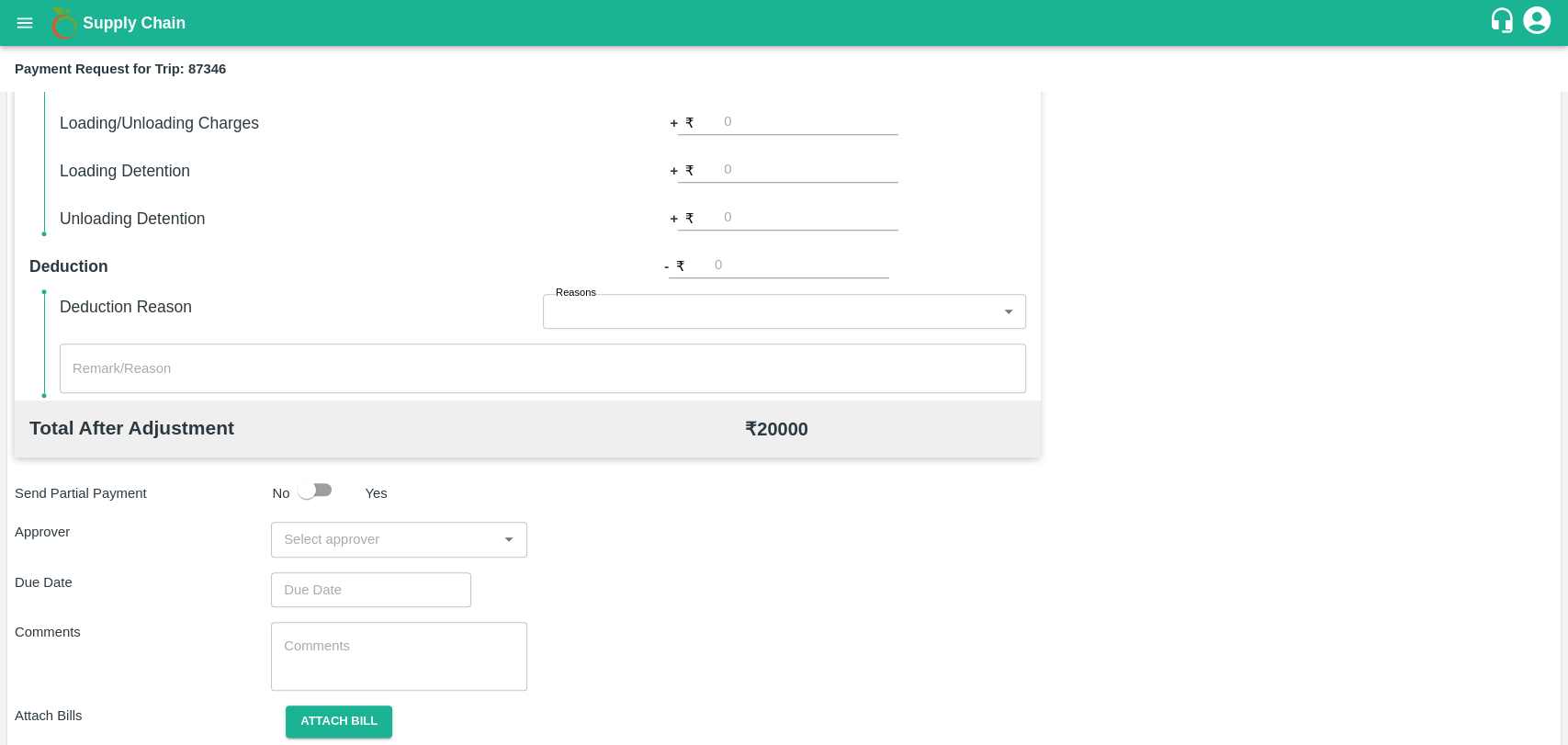
click at [353, 529] on input "input" at bounding box center [383, 539] width 215 height 24
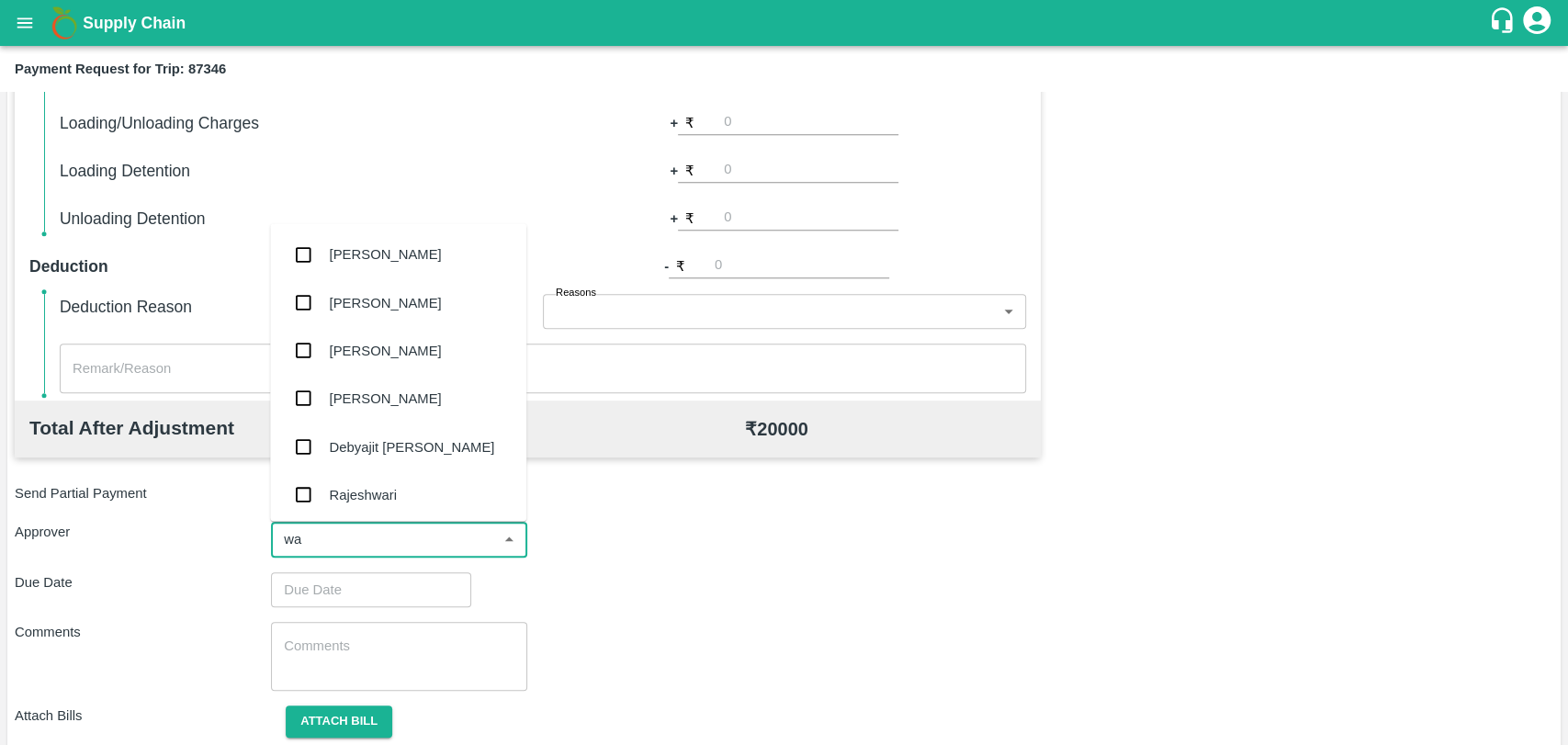
type input "wag"
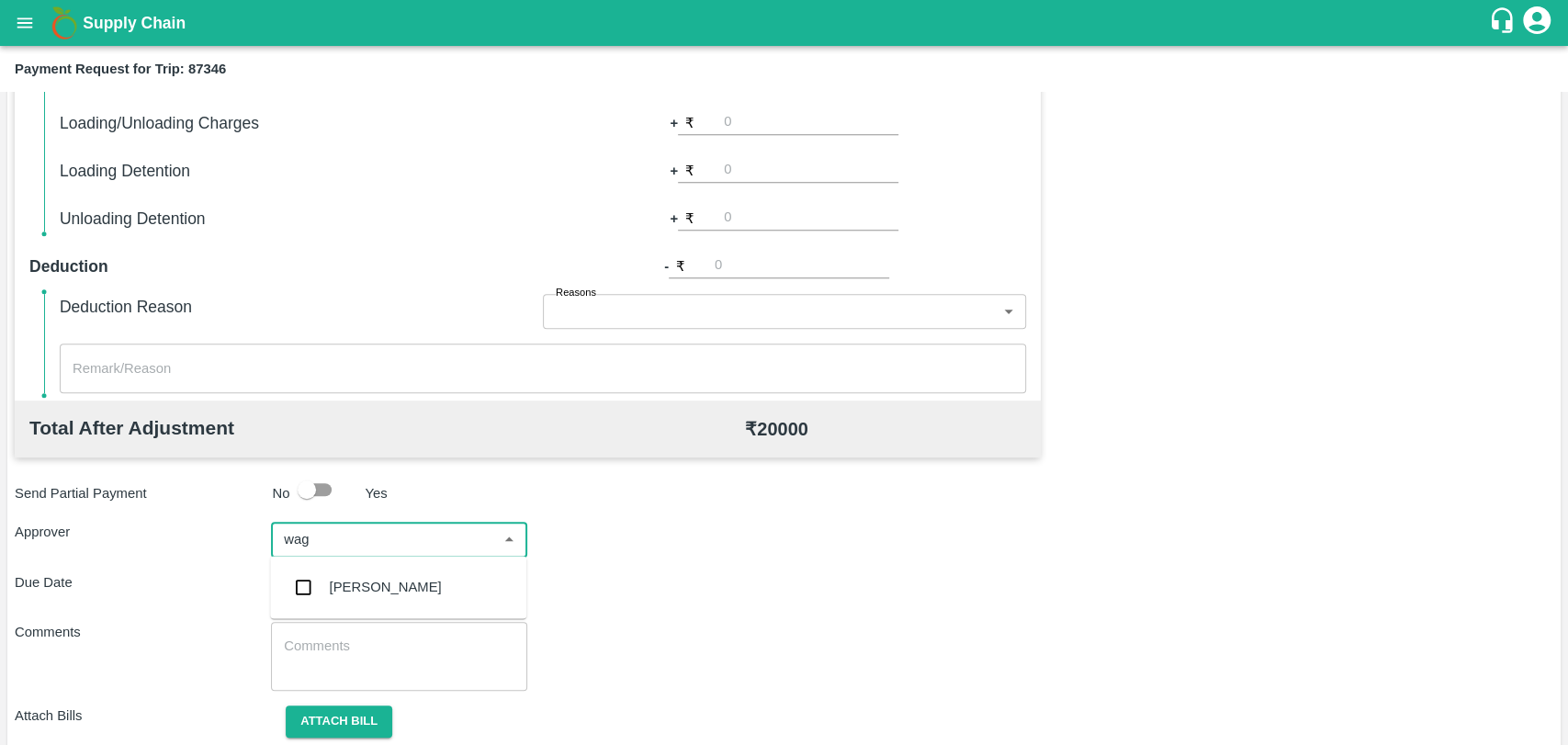
click at [352, 565] on div "[PERSON_NAME]" at bounding box center [398, 587] width 257 height 48
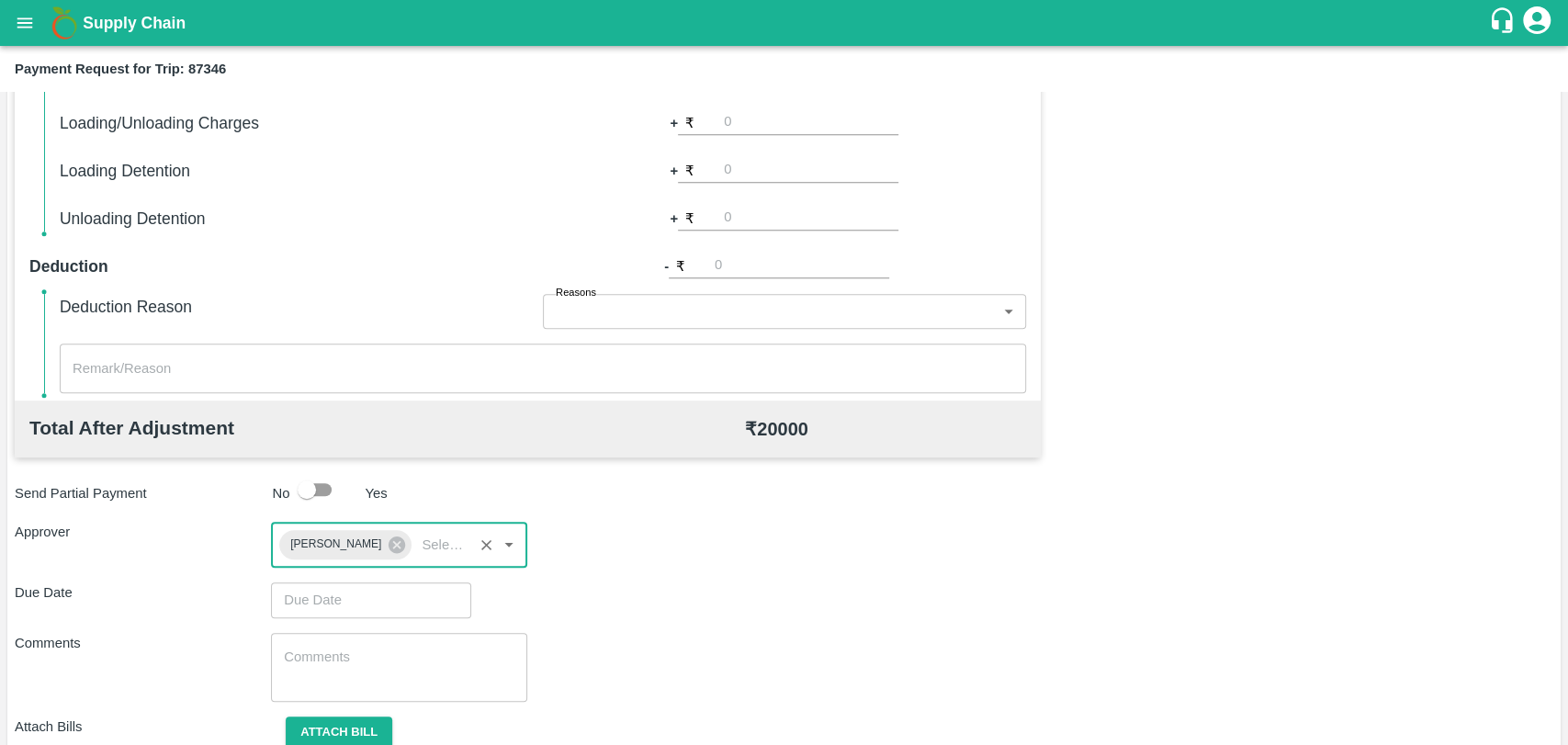
type input "DD/MM/YYYY hh:mm aa"
click at [357, 598] on input "DD/MM/YYYY hh:mm aa" at bounding box center [364, 599] width 188 height 35
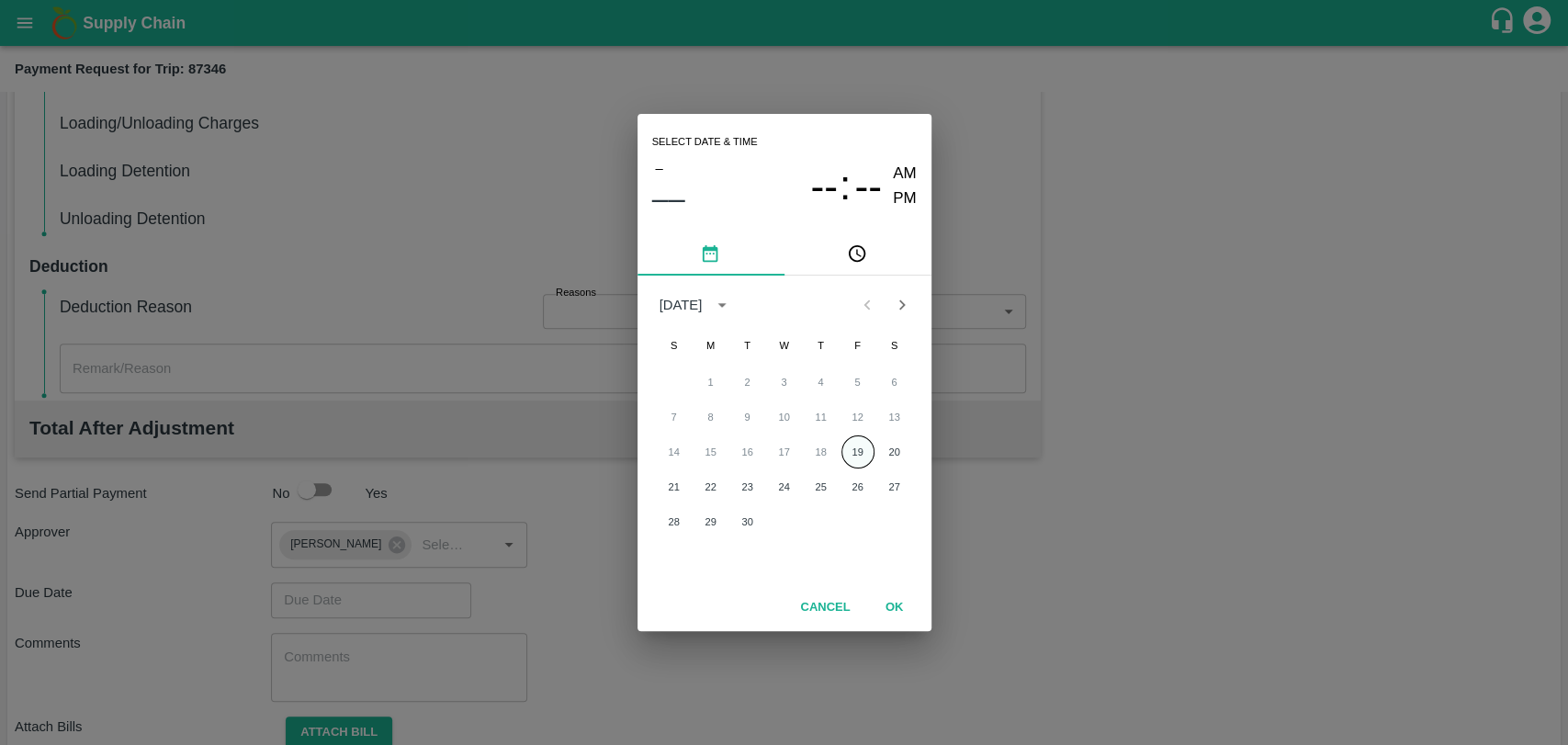
click at [851, 458] on button "19" at bounding box center [857, 451] width 33 height 33
type input "[DATE] 12:00 AM"
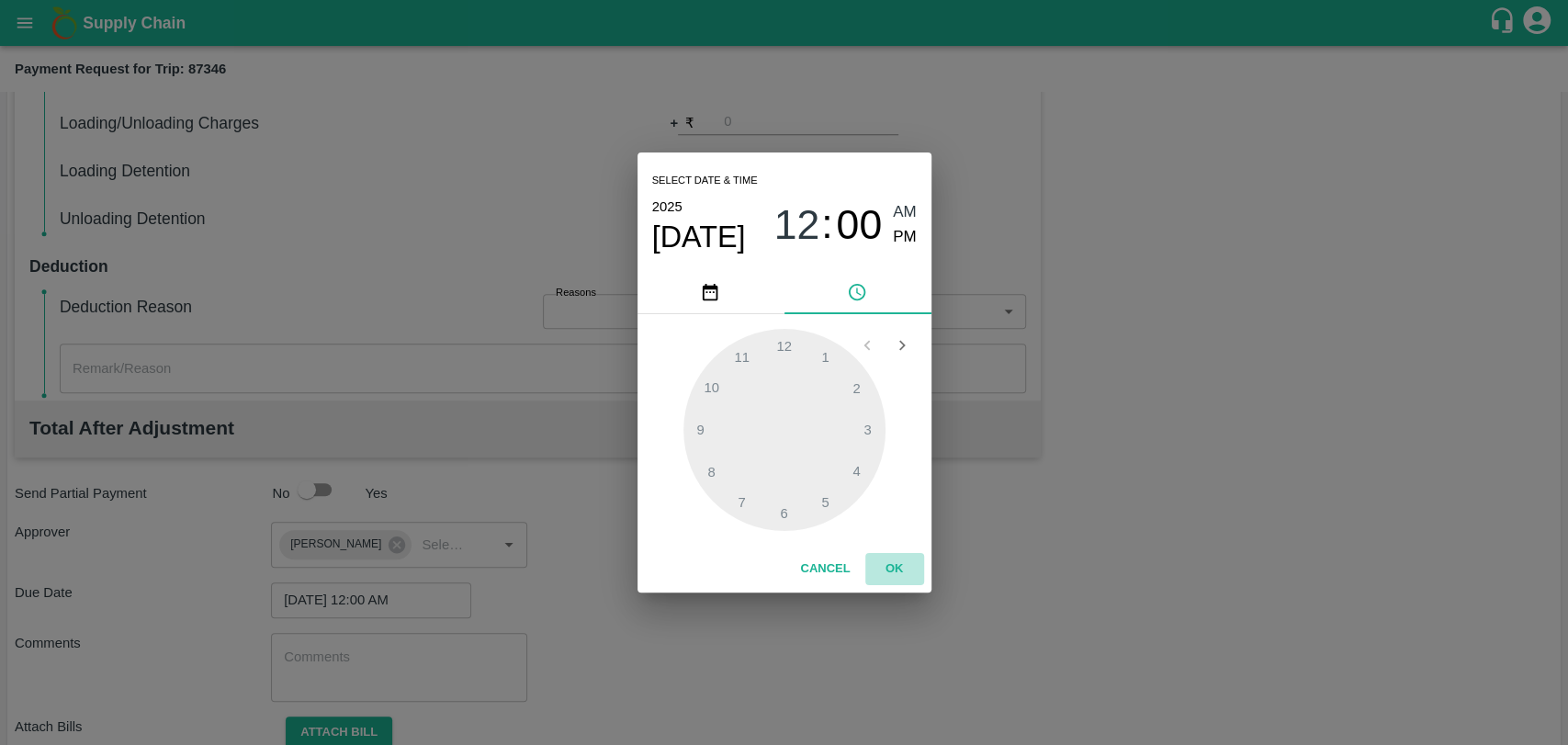
click at [904, 559] on button "OK" at bounding box center [894, 569] width 59 height 32
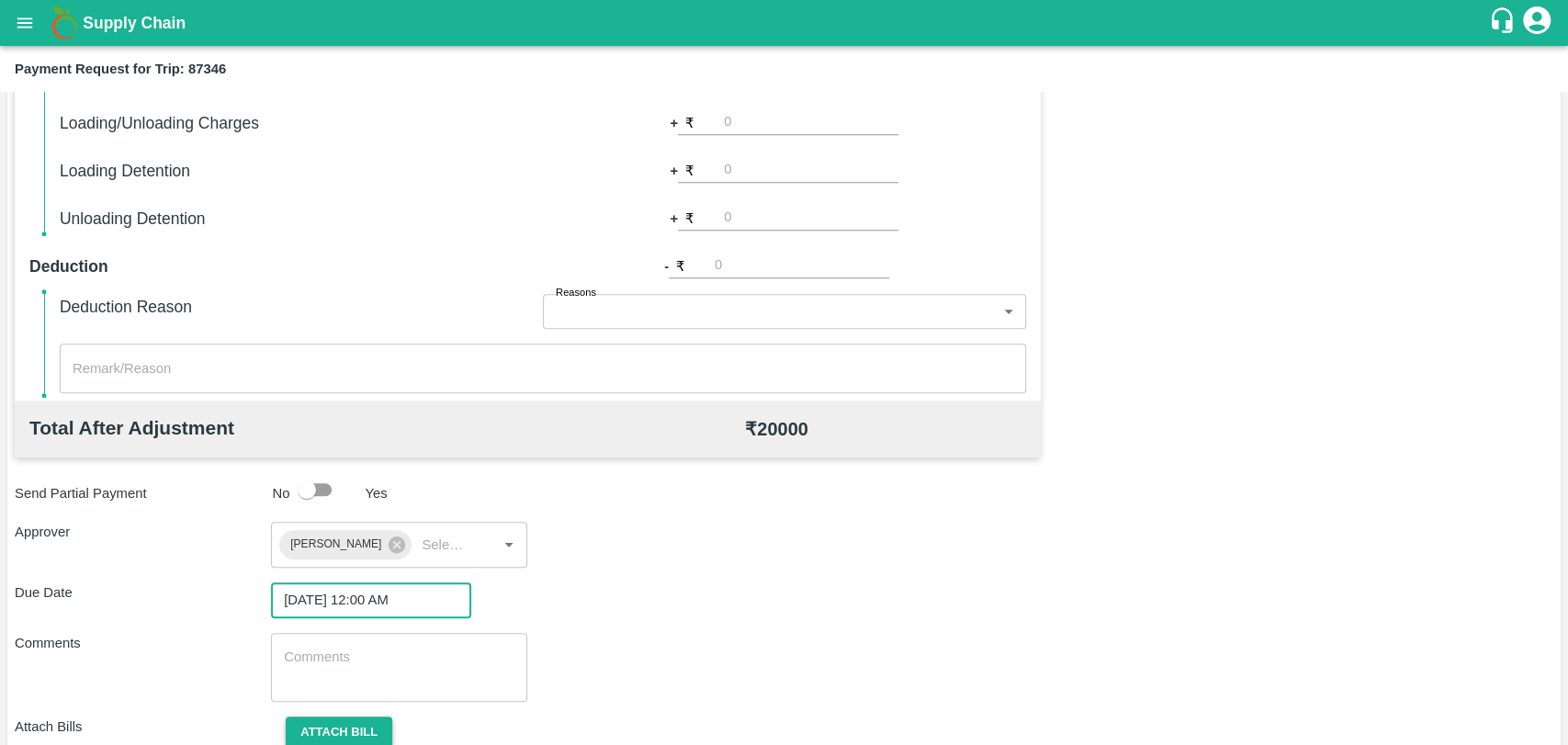
click at [366, 723] on button "Attach bill" at bounding box center [338, 733] width 107 height 32
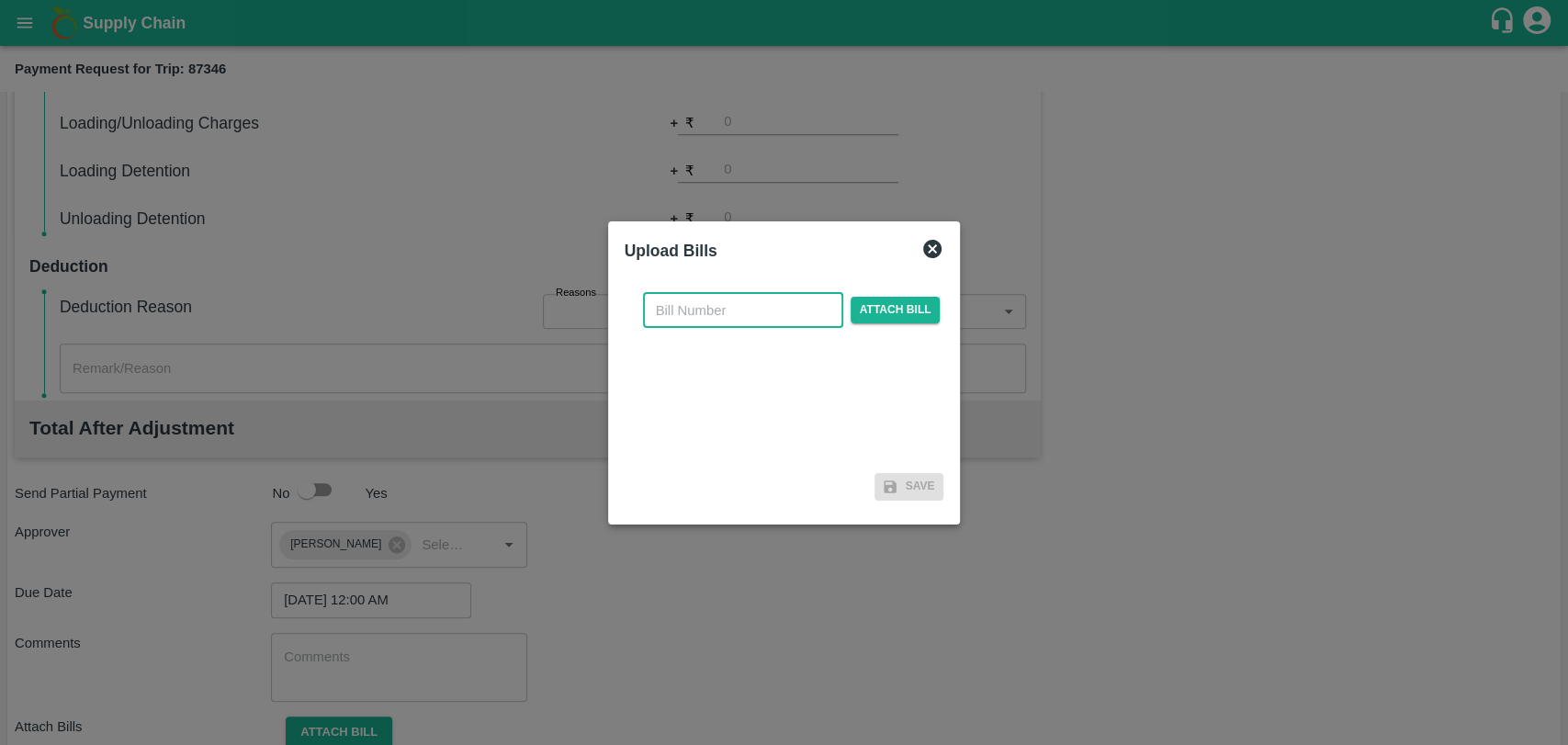
click at [716, 318] on input "text" at bounding box center [743, 311] width 201 height 35
type input "527"
click at [870, 306] on span "Attach bill" at bounding box center [895, 310] width 90 height 27
click at [0, 0] on input "Attach bill" at bounding box center [0, 0] width 0 height 0
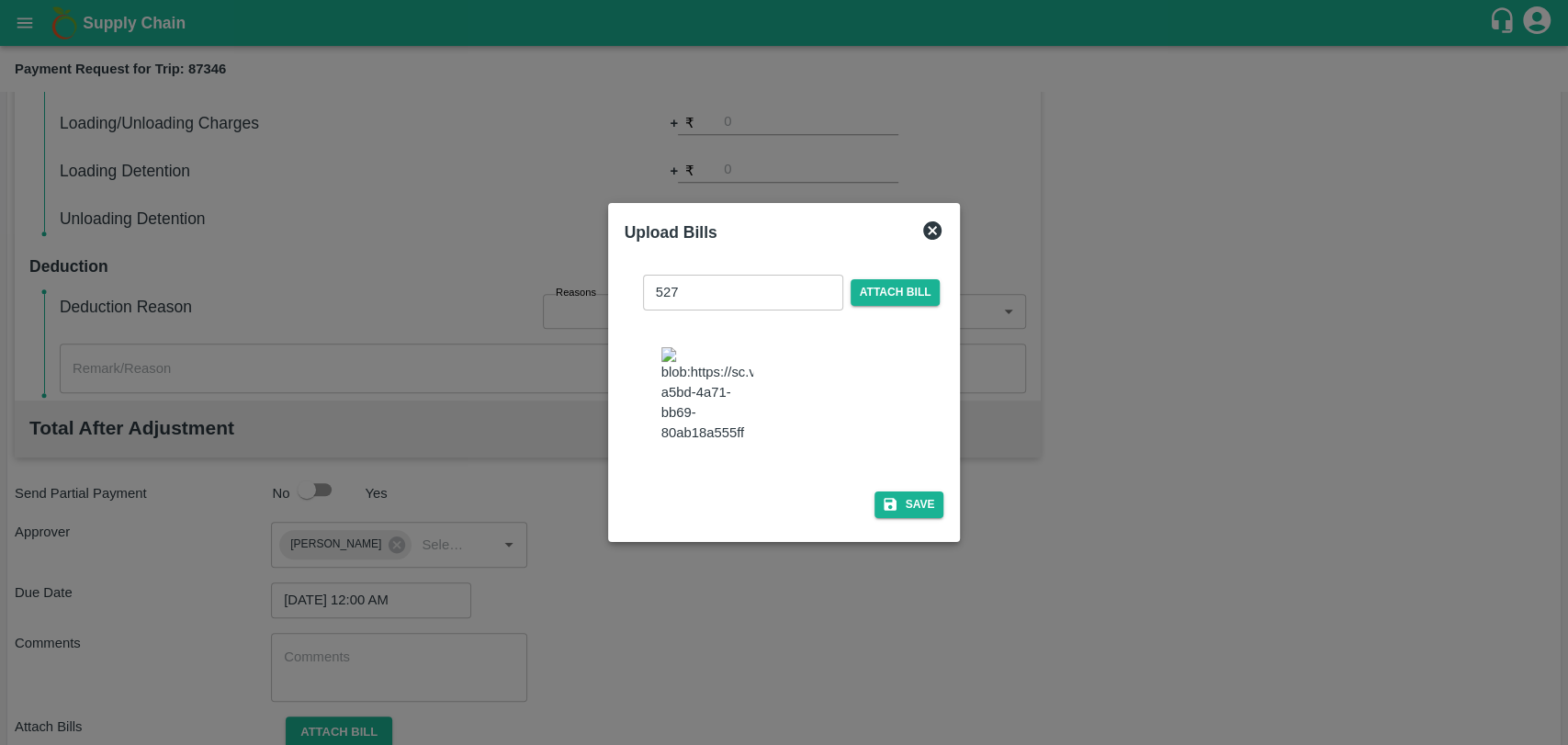
click at [907, 505] on button "Save" at bounding box center [909, 504] width 70 height 27
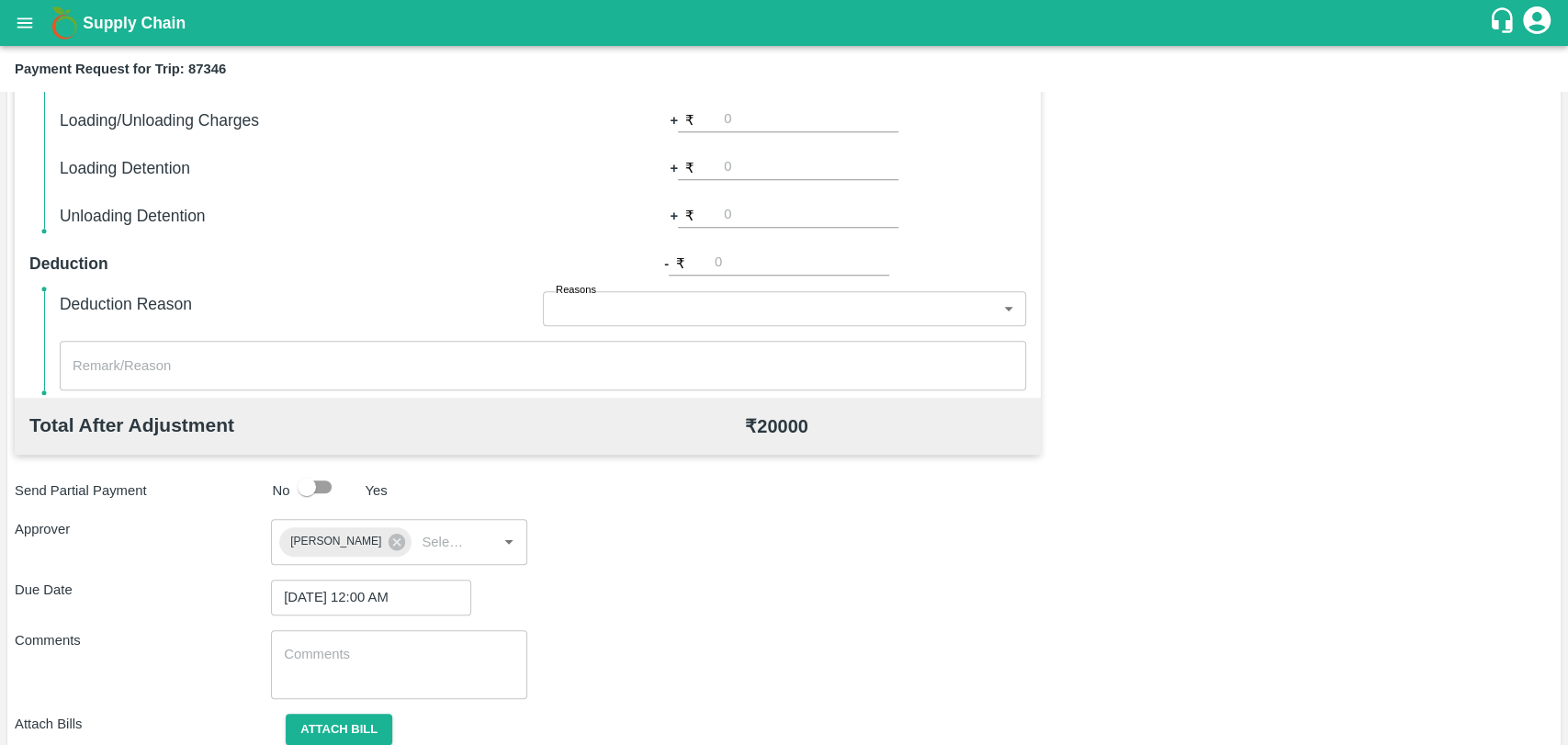
scroll to position [789, 0]
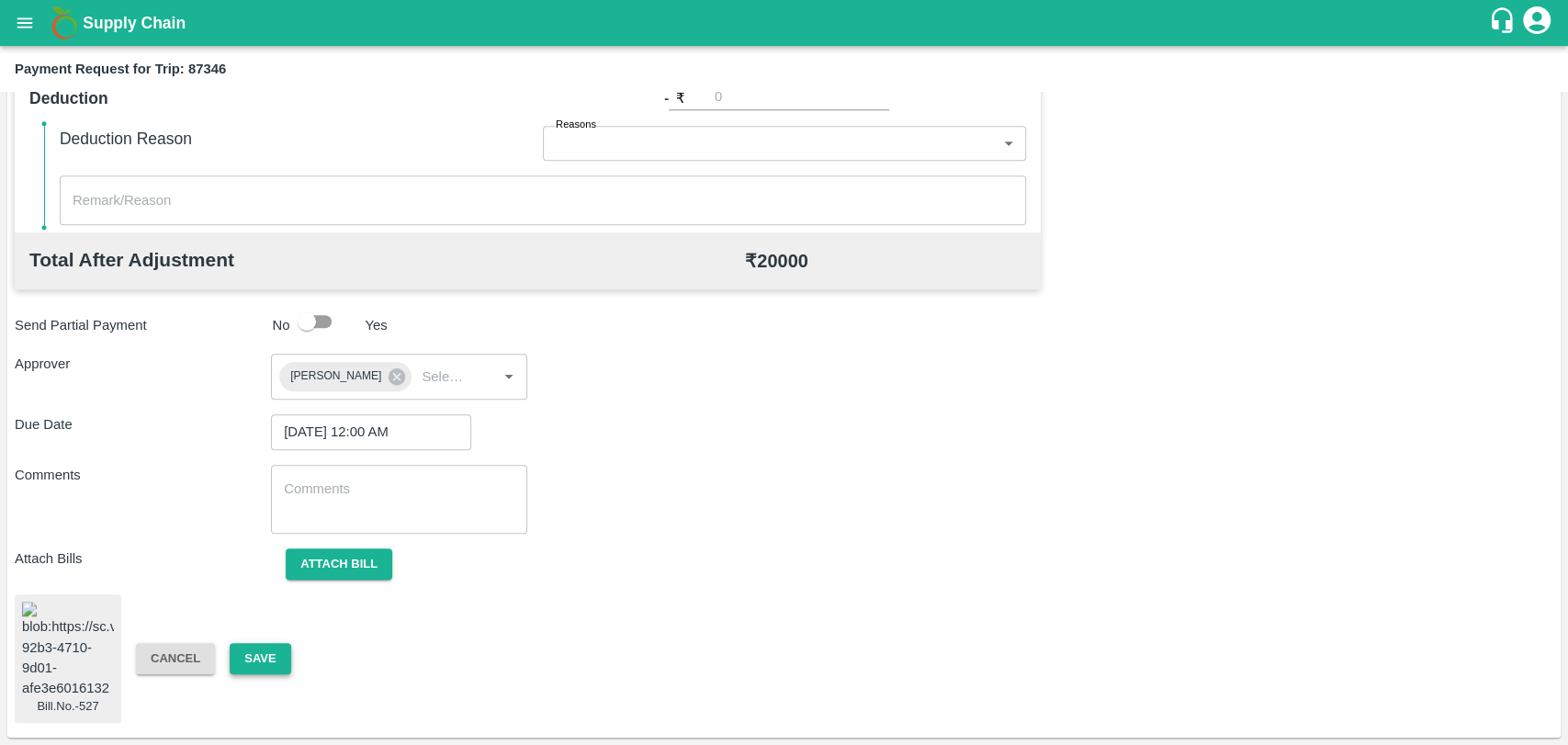
click at [263, 651] on button "Save" at bounding box center [260, 659] width 61 height 32
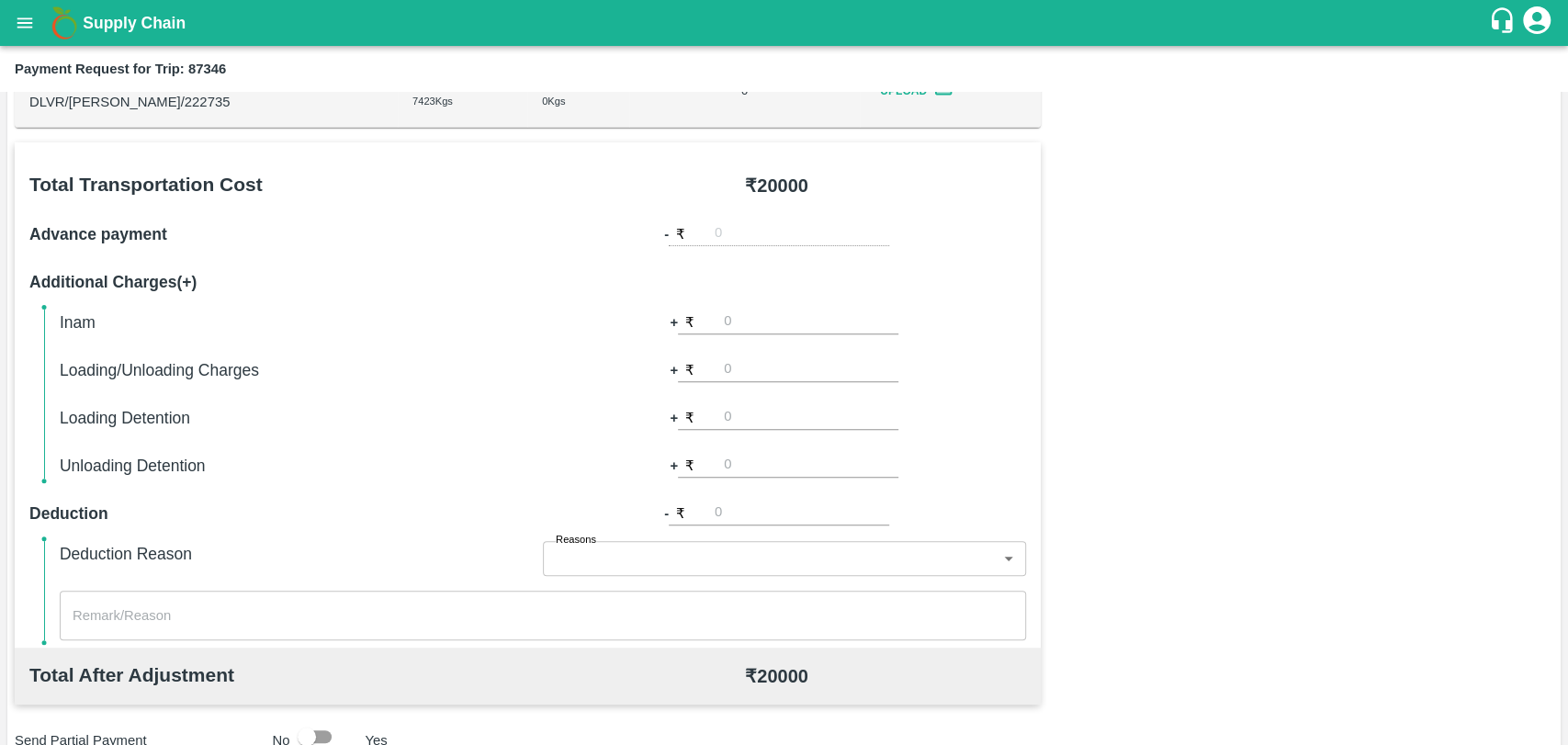
scroll to position [177, 0]
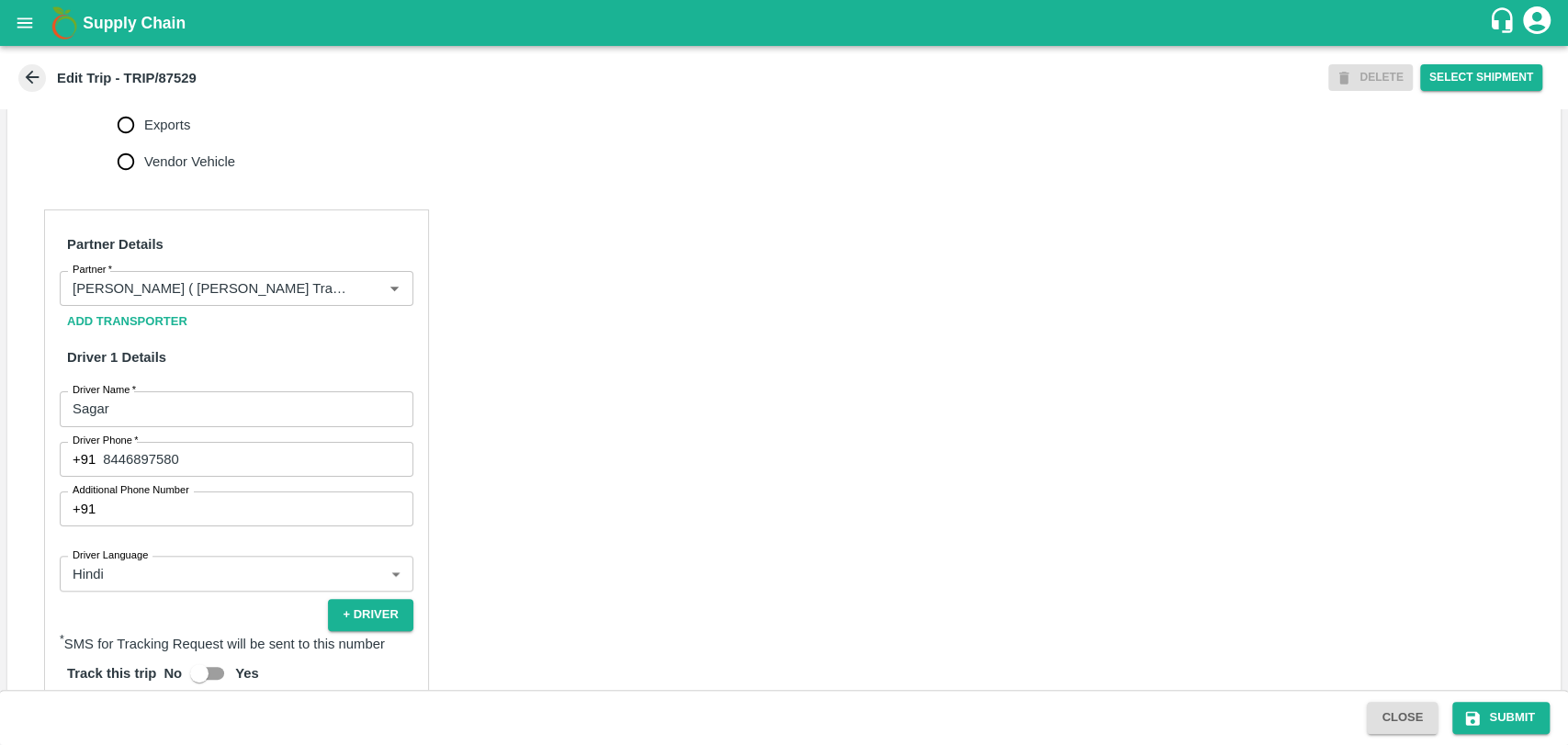
scroll to position [816, 0]
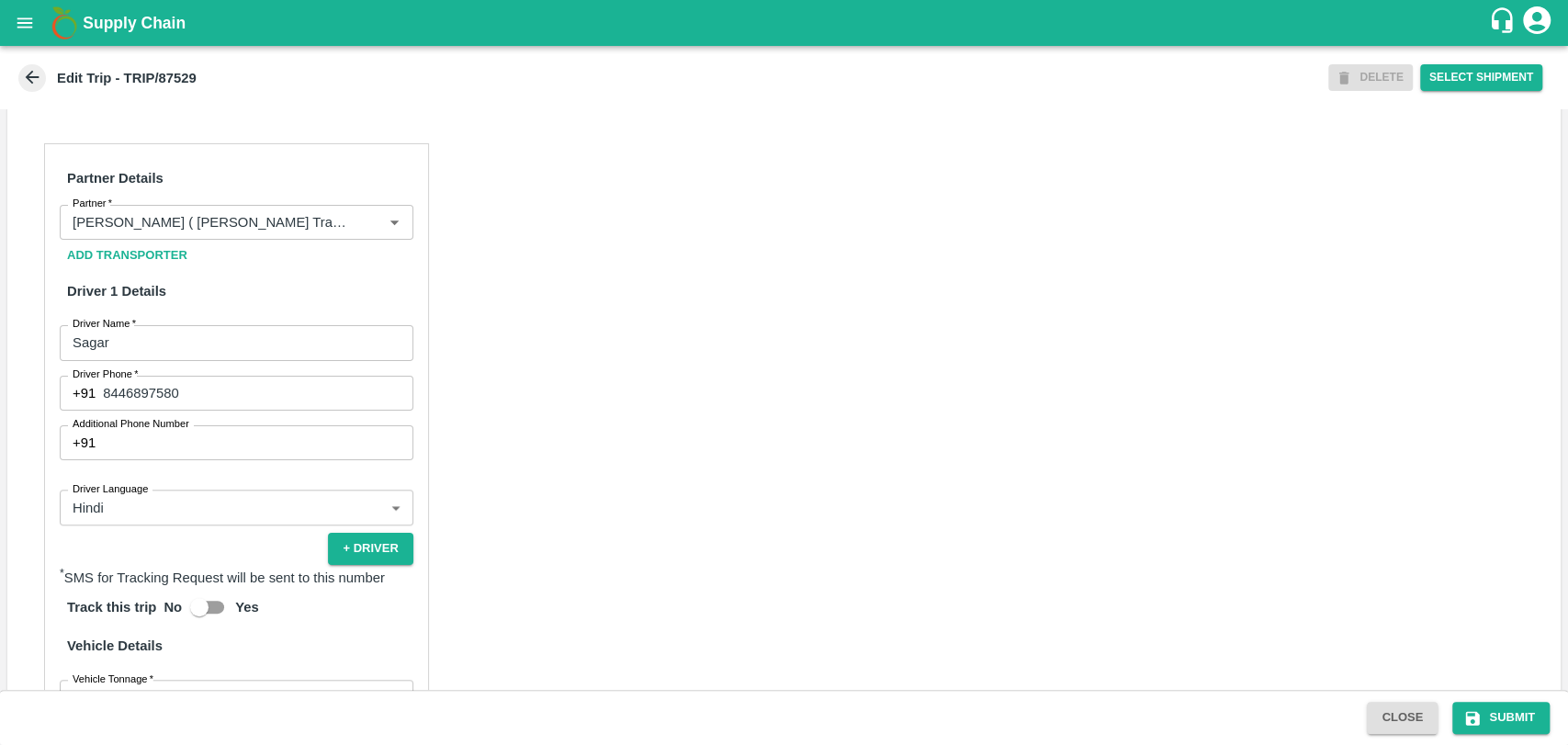
click at [225, 262] on div "Add Transporter" at bounding box center [237, 256] width 353 height 32
click at [225, 235] on input "Partner   *" at bounding box center [209, 223] width 288 height 24
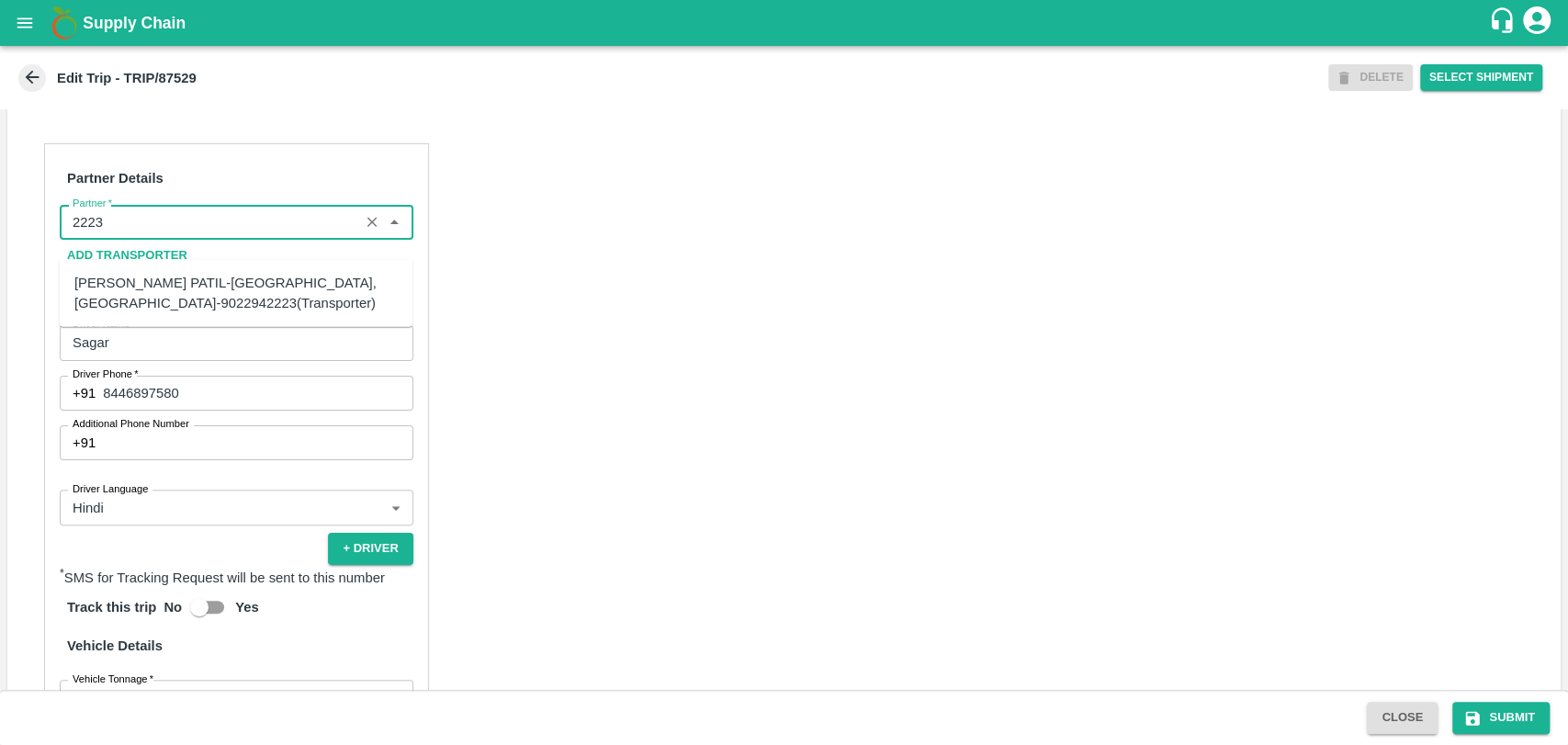
click at [153, 298] on div "BALAJI HARIDAS PATIL-Solapur, Solapur-9022942223(Transporter)" at bounding box center [237, 293] width 323 height 41
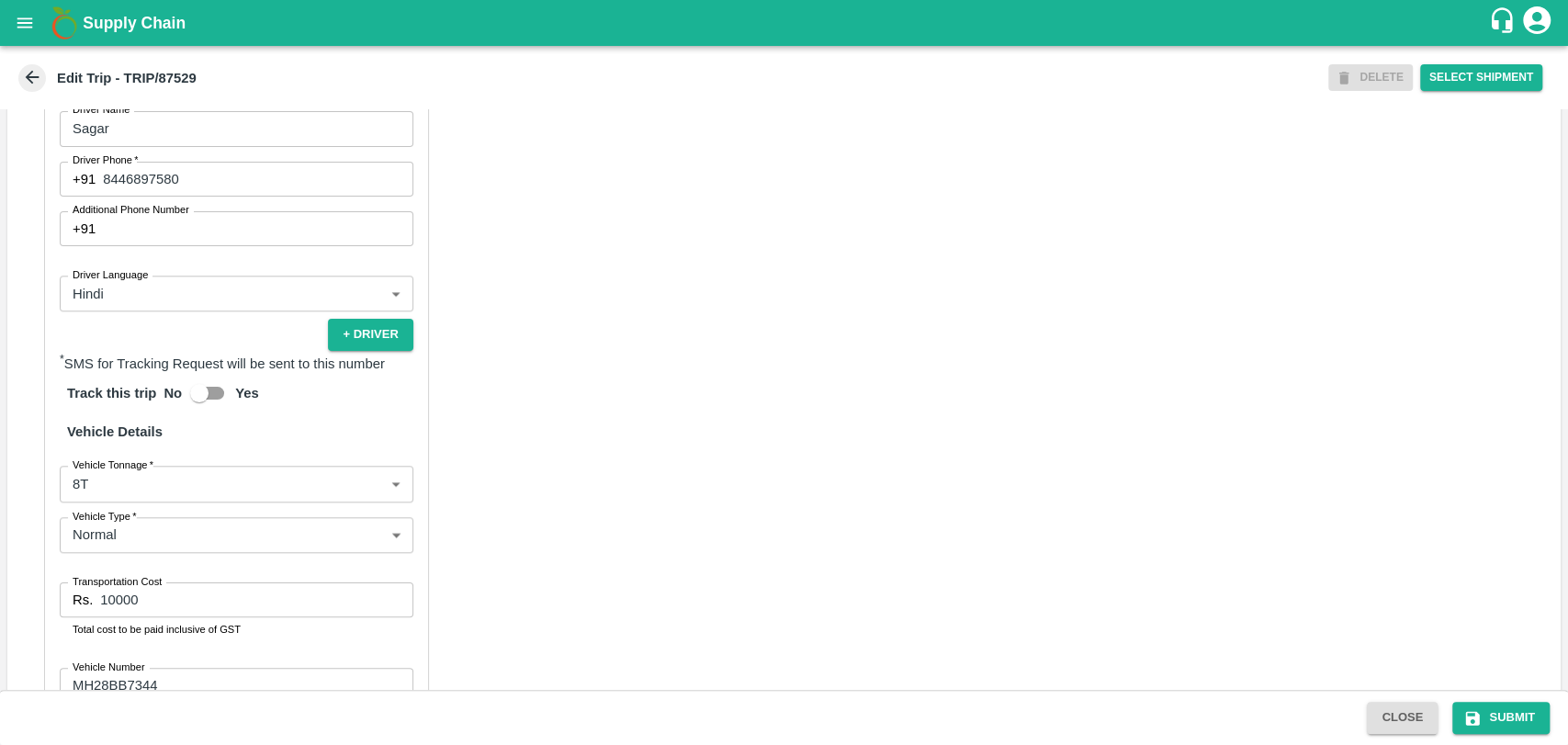
scroll to position [1216, 0]
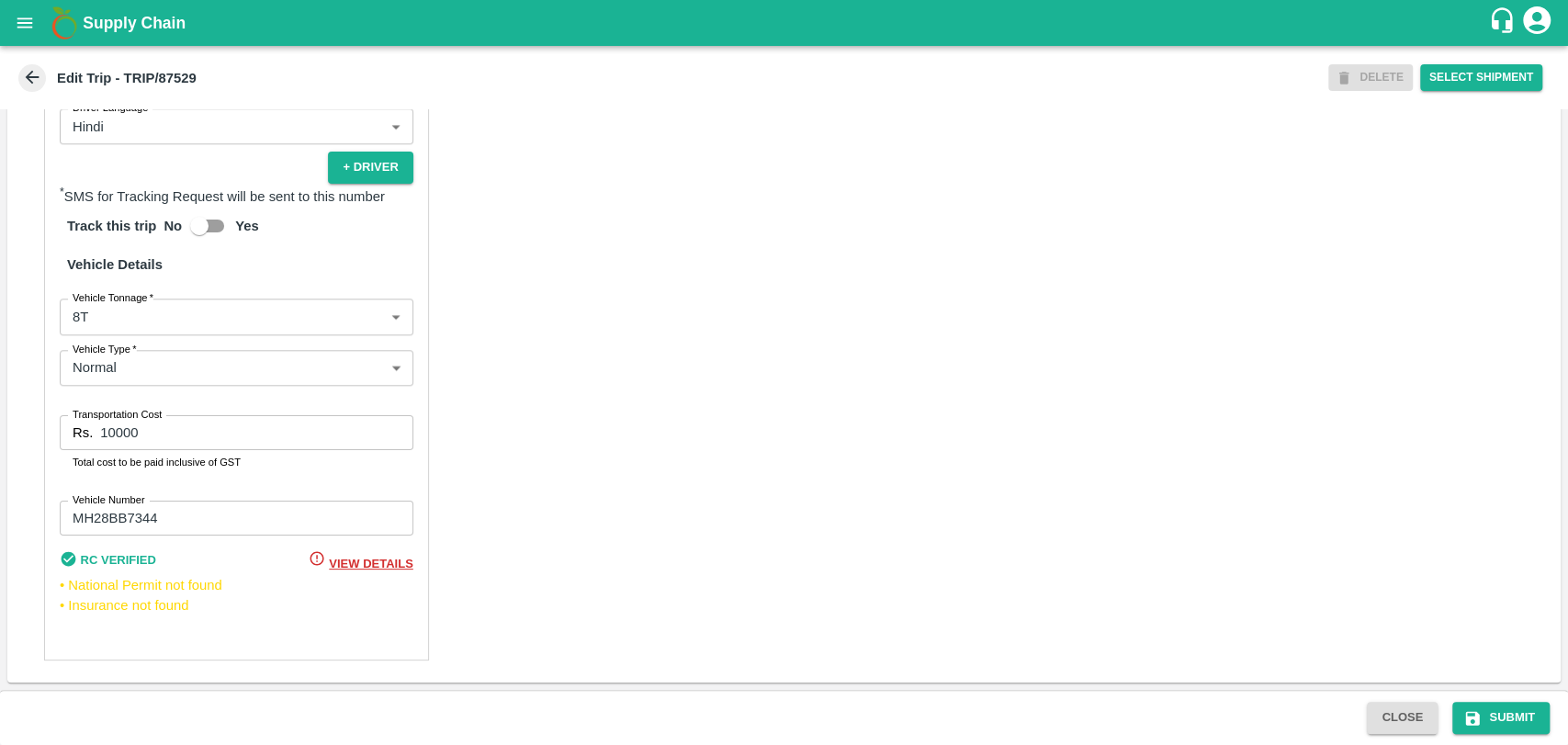
type input "BALAJI HARIDAS PATIL-Solapur, Solapur-9022942223(Transporter)"
click at [128, 333] on body "Supply Chain Edit Trip - TRIP/87529 DELETE Select Shipment Trip Details Trip Ty…" at bounding box center [784, 372] width 1568 height 745
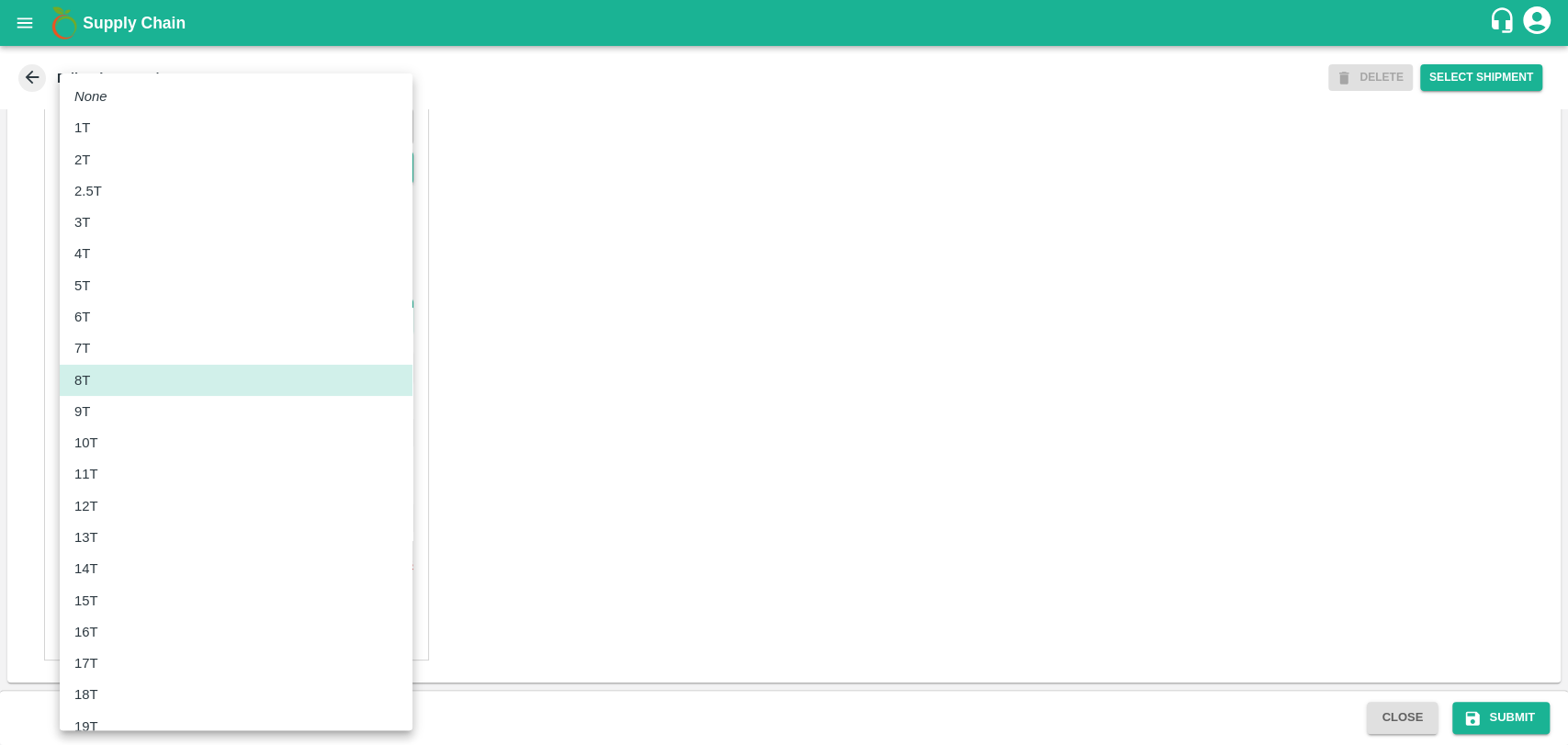
click at [111, 442] on div "10T" at bounding box center [237, 442] width 323 height 20
type input "10000"
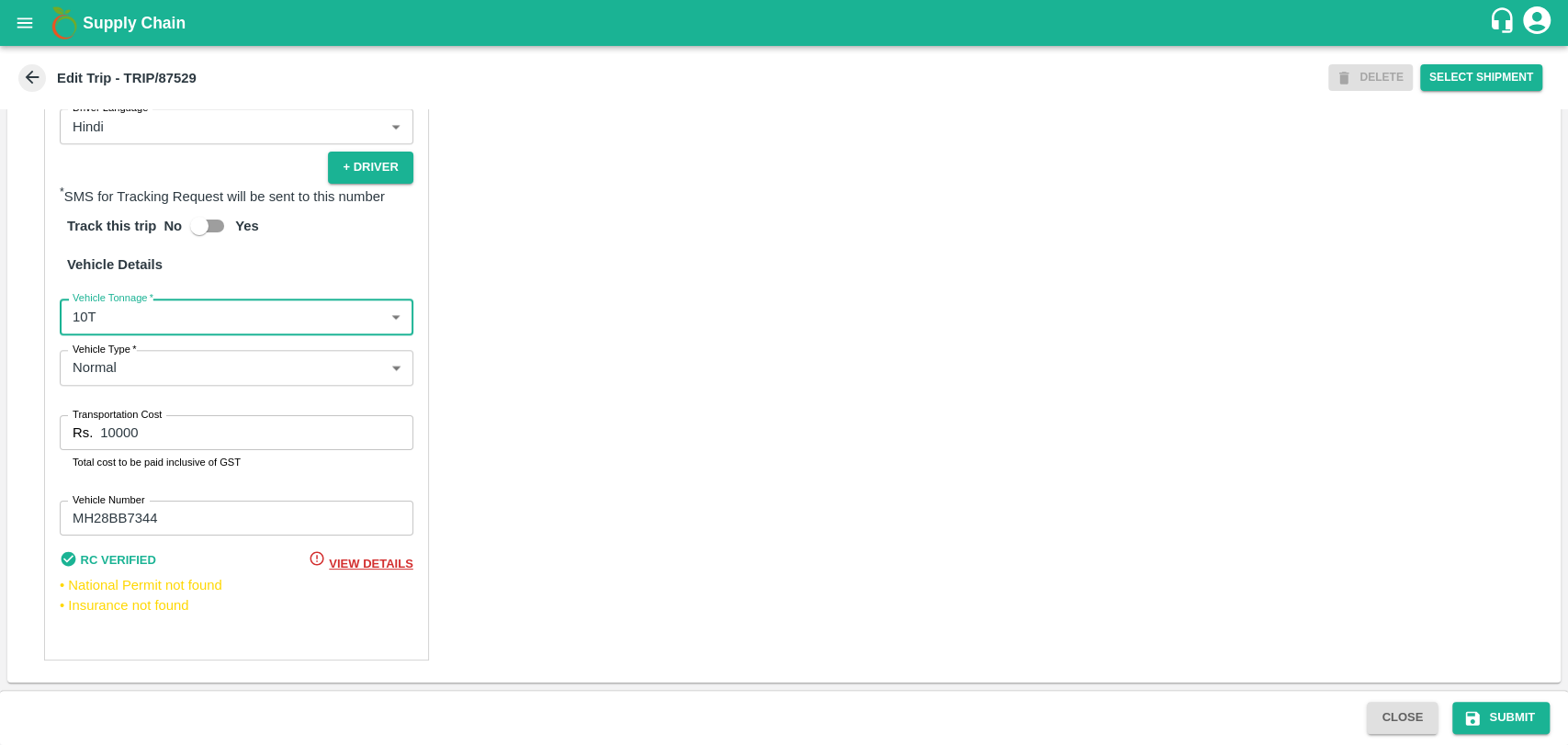
click at [107, 432] on input "10000" at bounding box center [256, 432] width 312 height 35
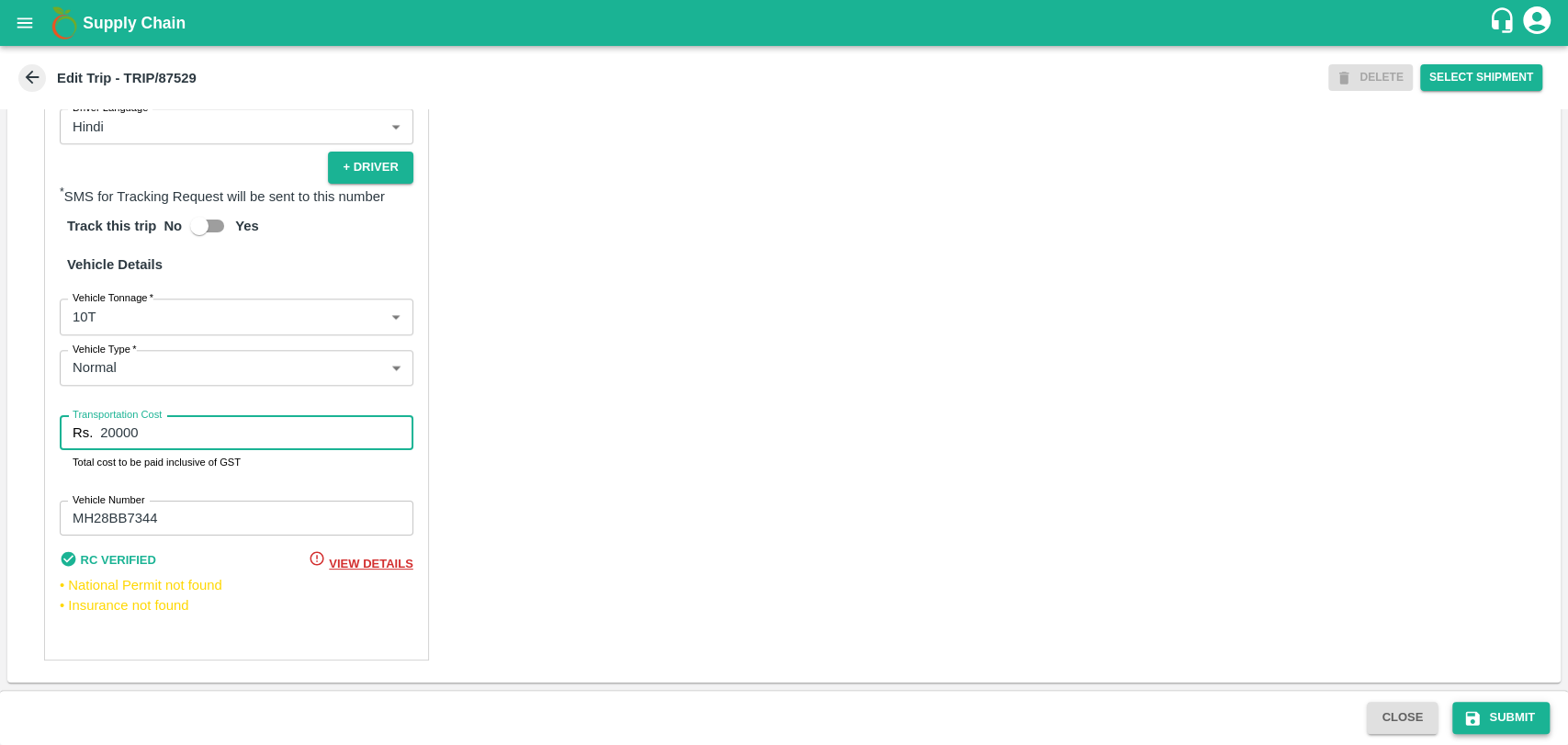
type input "20000"
click at [1492, 703] on button "Submit" at bounding box center [1501, 718] width 98 height 32
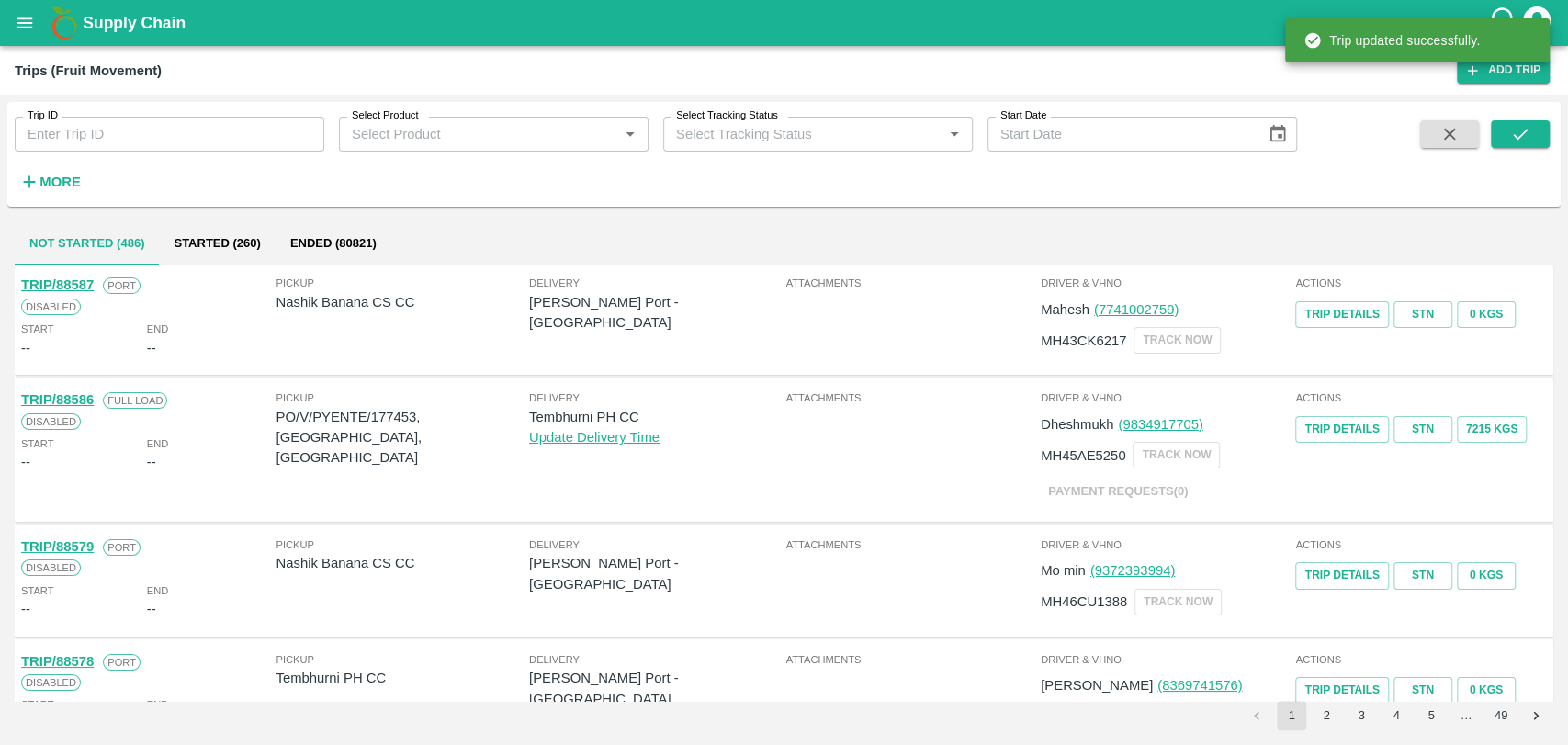
click at [90, 173] on div "Trip ID Trip ID Select Product Select Product   * Select Tracking Status Select…" at bounding box center [648, 150] width 1297 height 96
click at [82, 176] on button "More" at bounding box center [50, 182] width 71 height 31
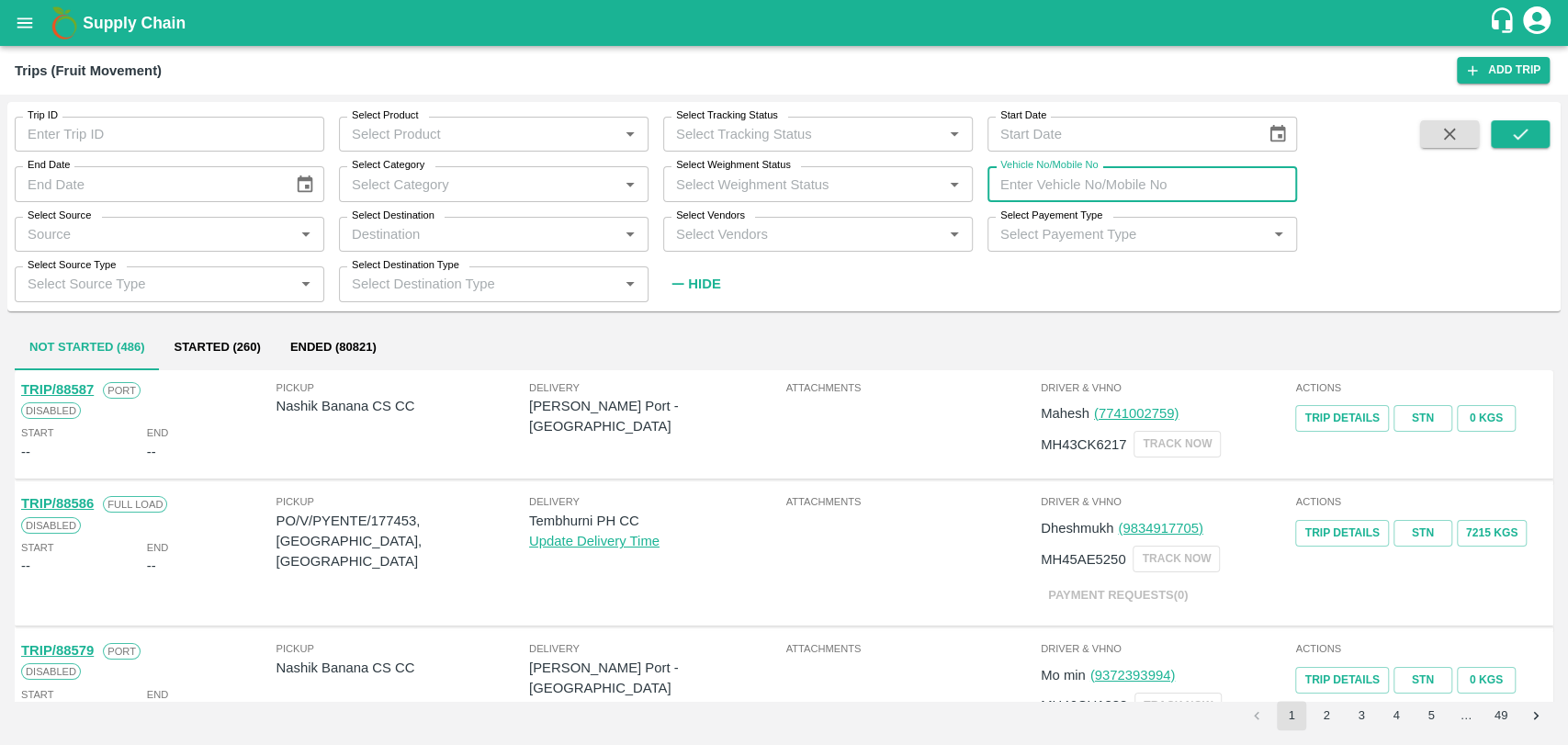
click at [1138, 177] on input "Vehicle No/Mobile No" at bounding box center [1142, 184] width 309 height 35
paste input "MH15JC8444"
type input "MH15JC8444"
click at [1516, 133] on icon "submit" at bounding box center [1520, 134] width 20 height 20
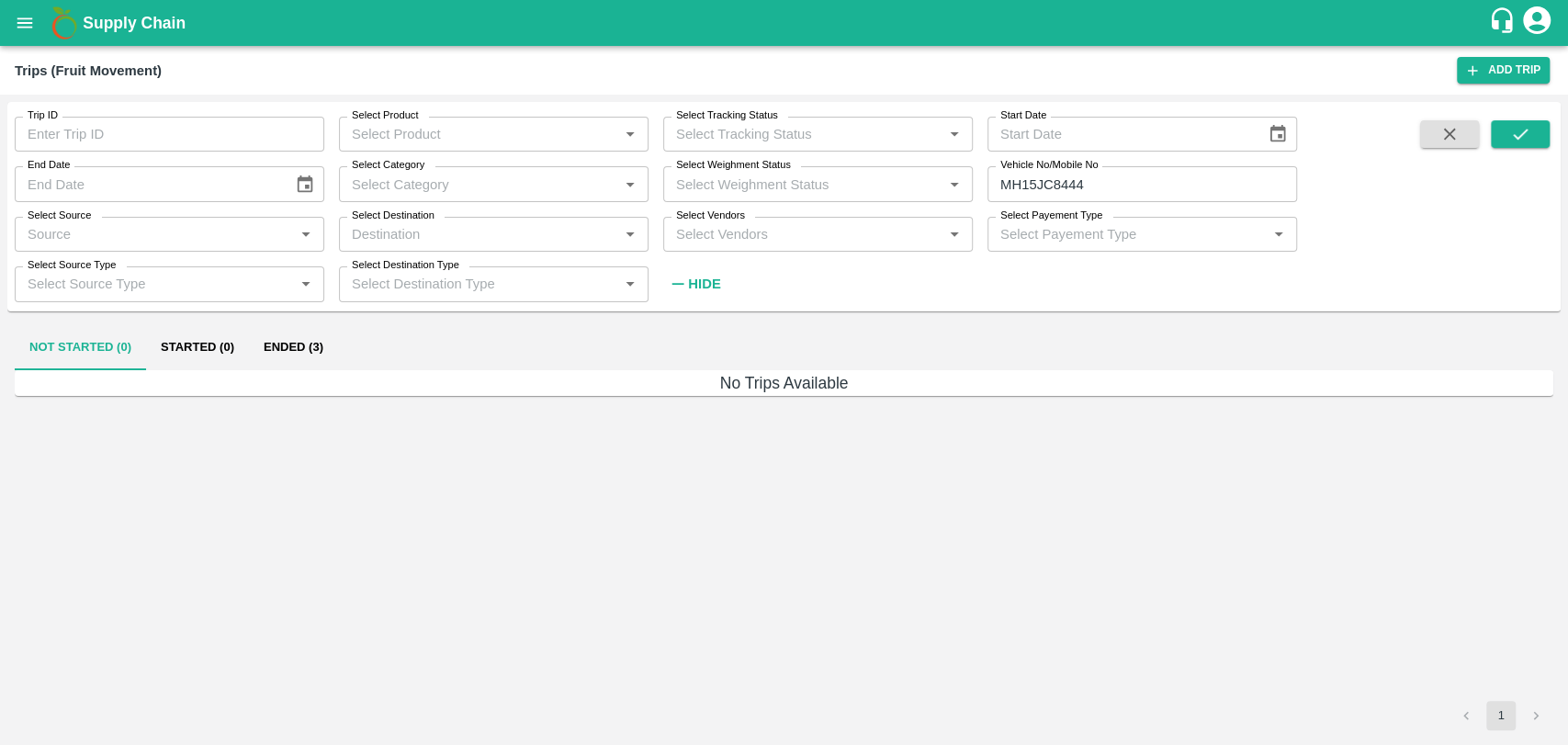
click at [301, 360] on button "Ended (3)" at bounding box center [292, 349] width 89 height 44
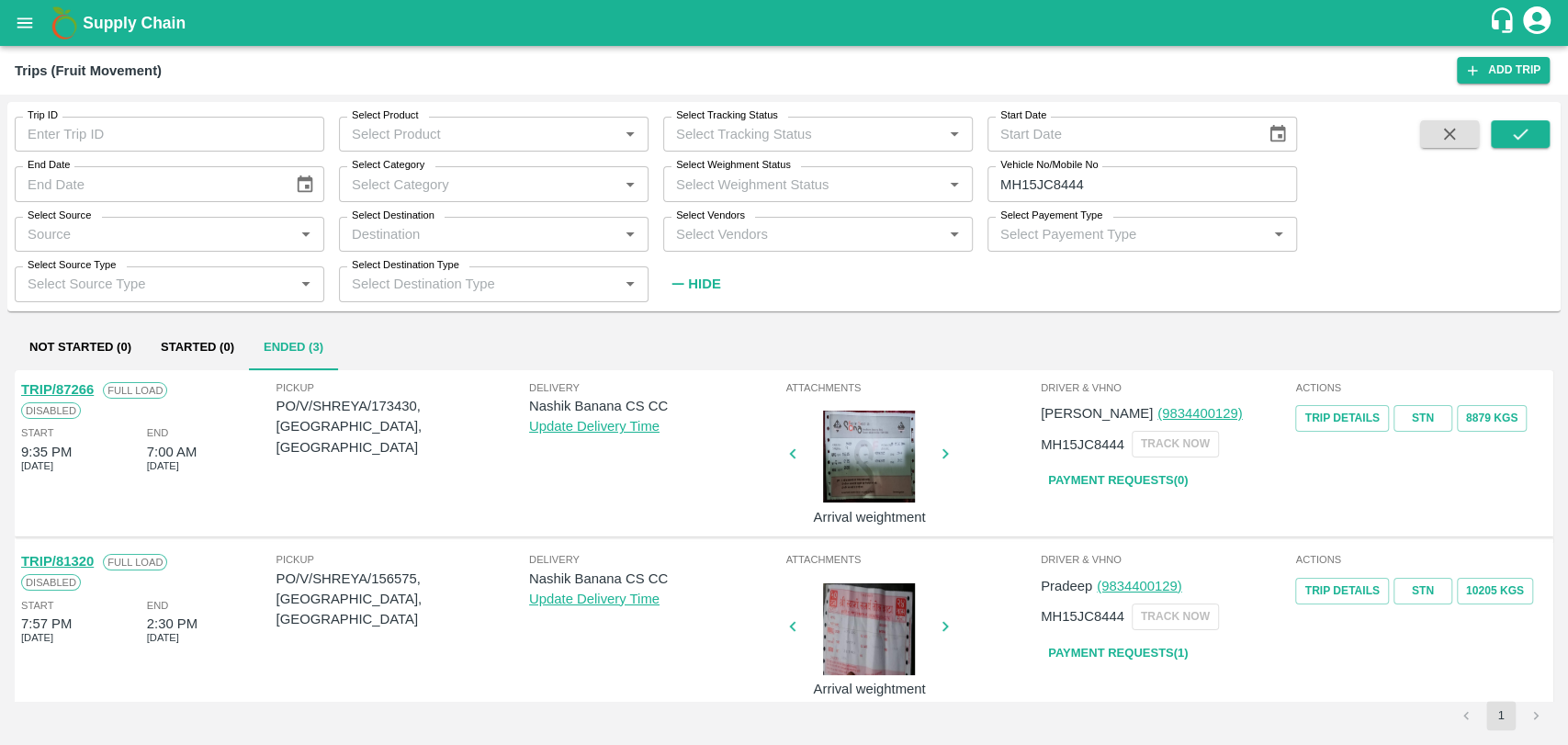
click at [74, 392] on link "TRIP/87266" at bounding box center [57, 389] width 73 height 15
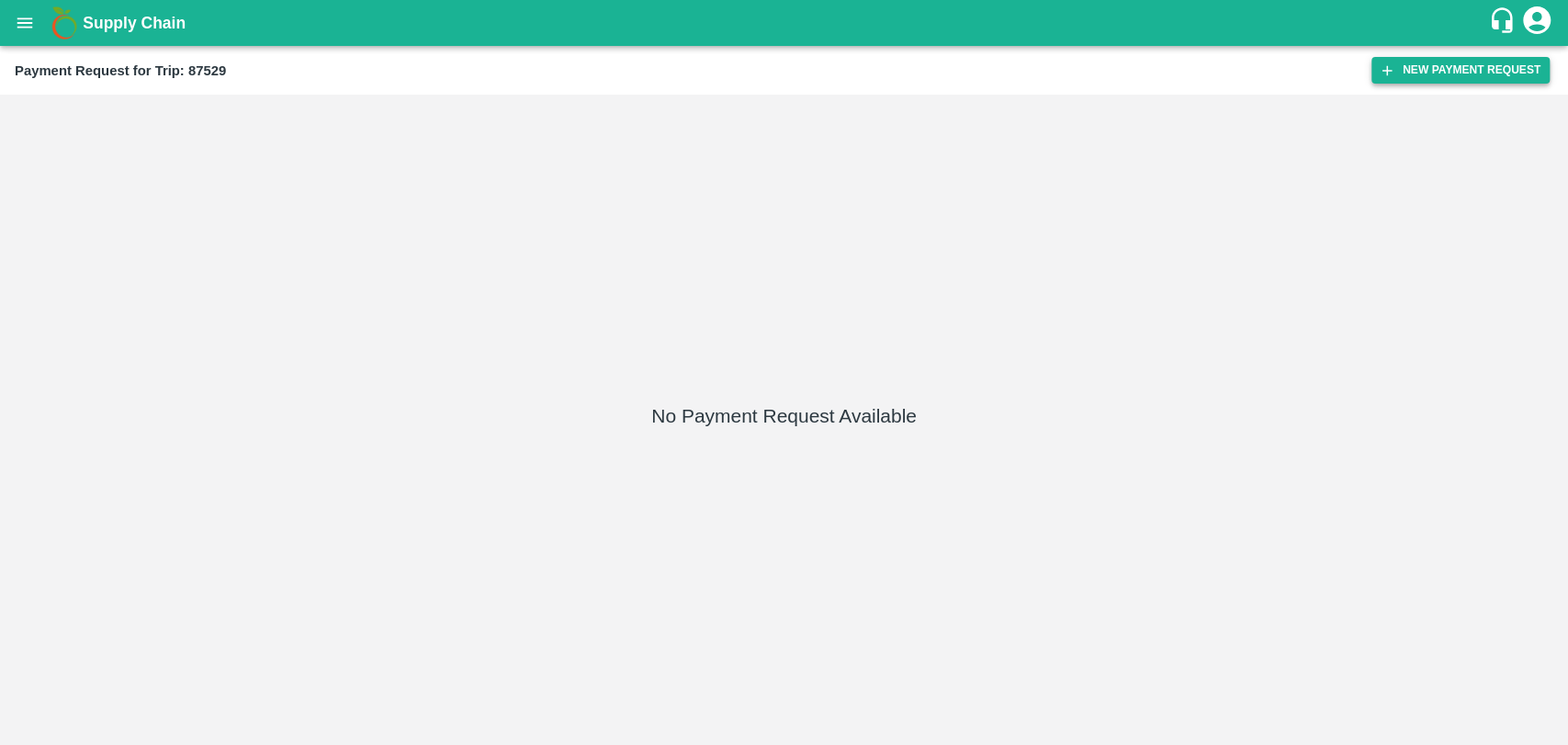
click at [1399, 73] on button "New Payment Request" at bounding box center [1460, 70] width 179 height 27
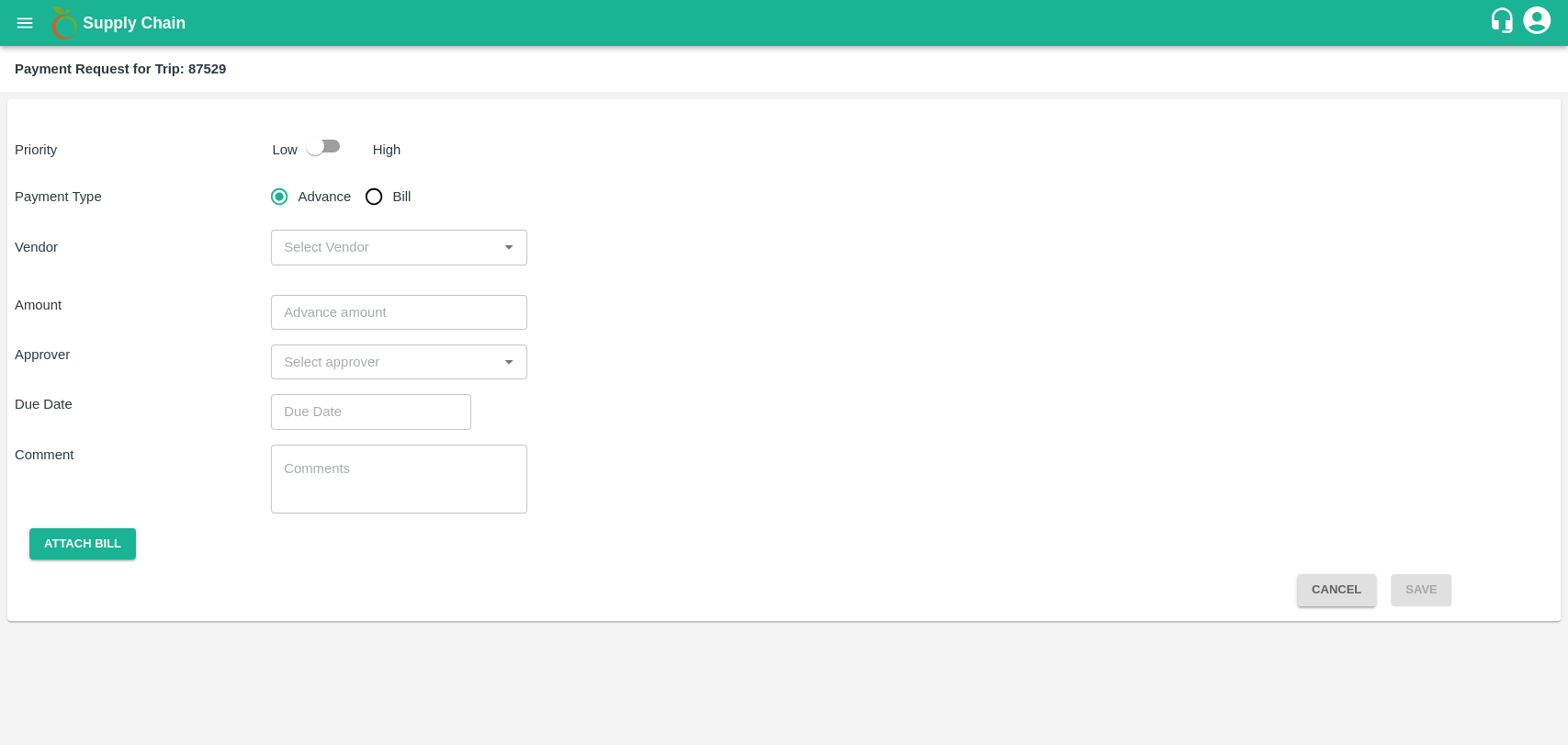
click at [284, 157] on p "Low" at bounding box center [284, 150] width 25 height 20
click at [293, 157] on p "Low" at bounding box center [284, 150] width 25 height 20
click at [309, 154] on input "checkbox" at bounding box center [314, 146] width 105 height 35
checkbox input "true"
click at [377, 192] on input "Bill" at bounding box center [373, 197] width 37 height 37
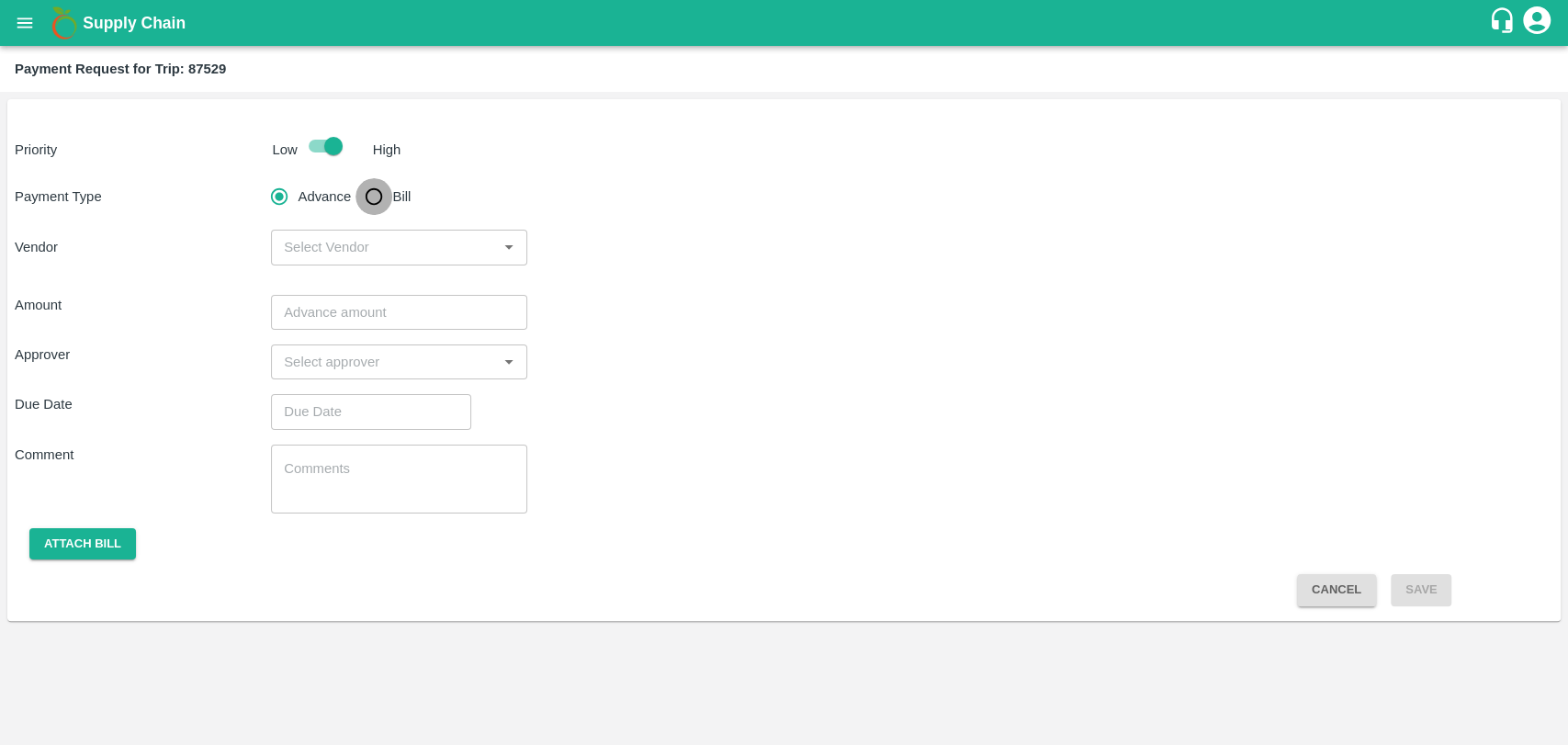
radio input "true"
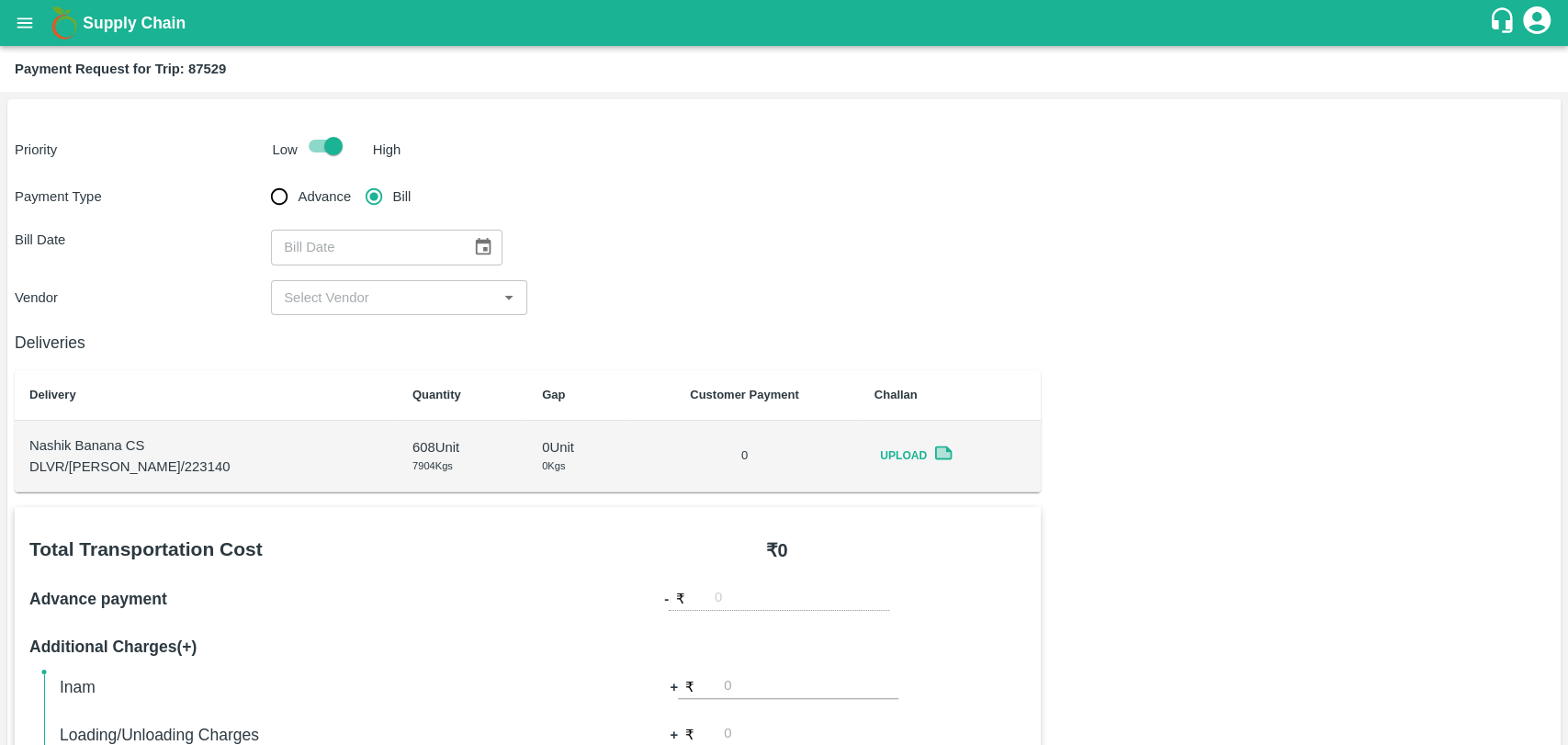
click at [481, 247] on icon "Choose date" at bounding box center [484, 246] width 16 height 17
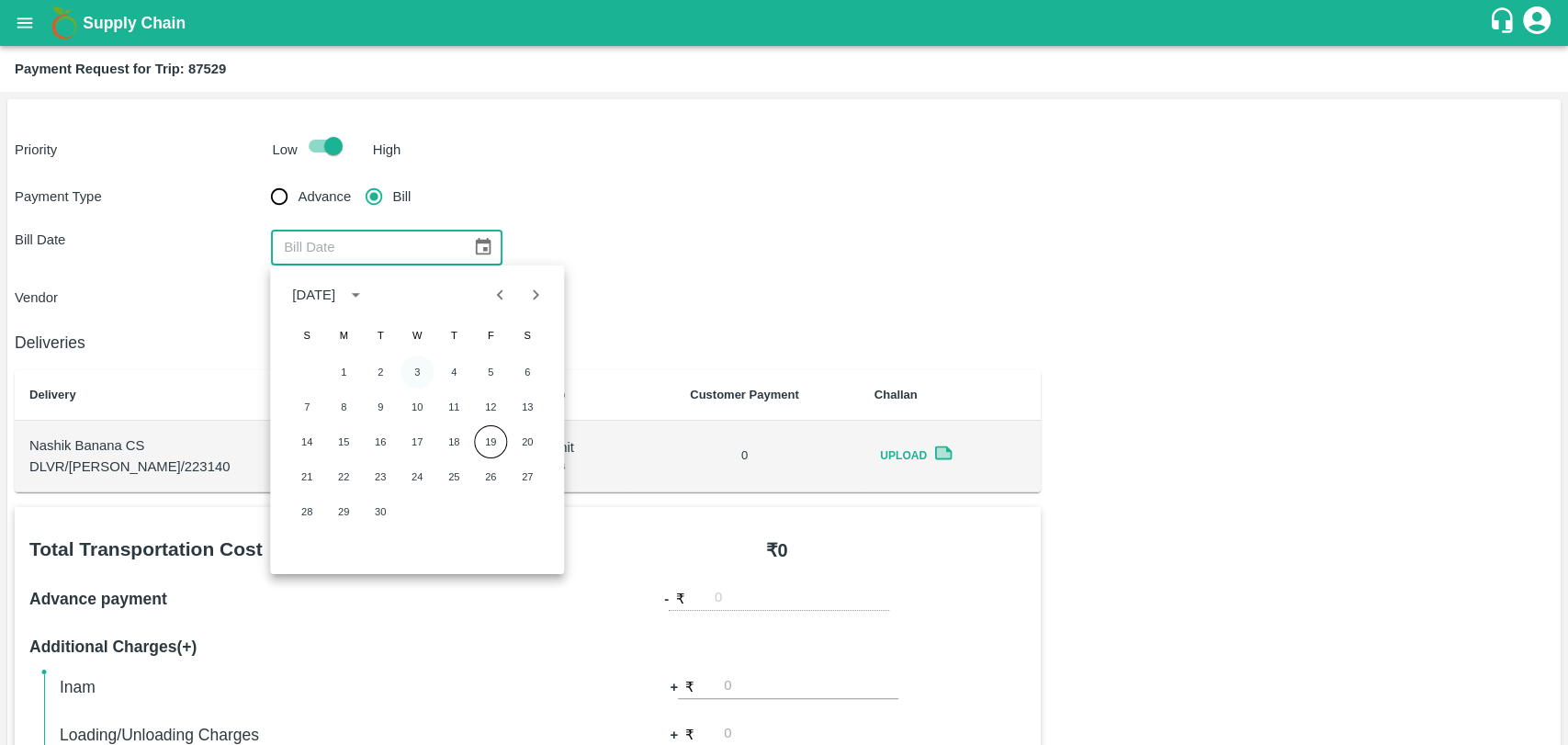
click at [413, 362] on button "3" at bounding box center [416, 372] width 33 height 33
type input "[DATE]"
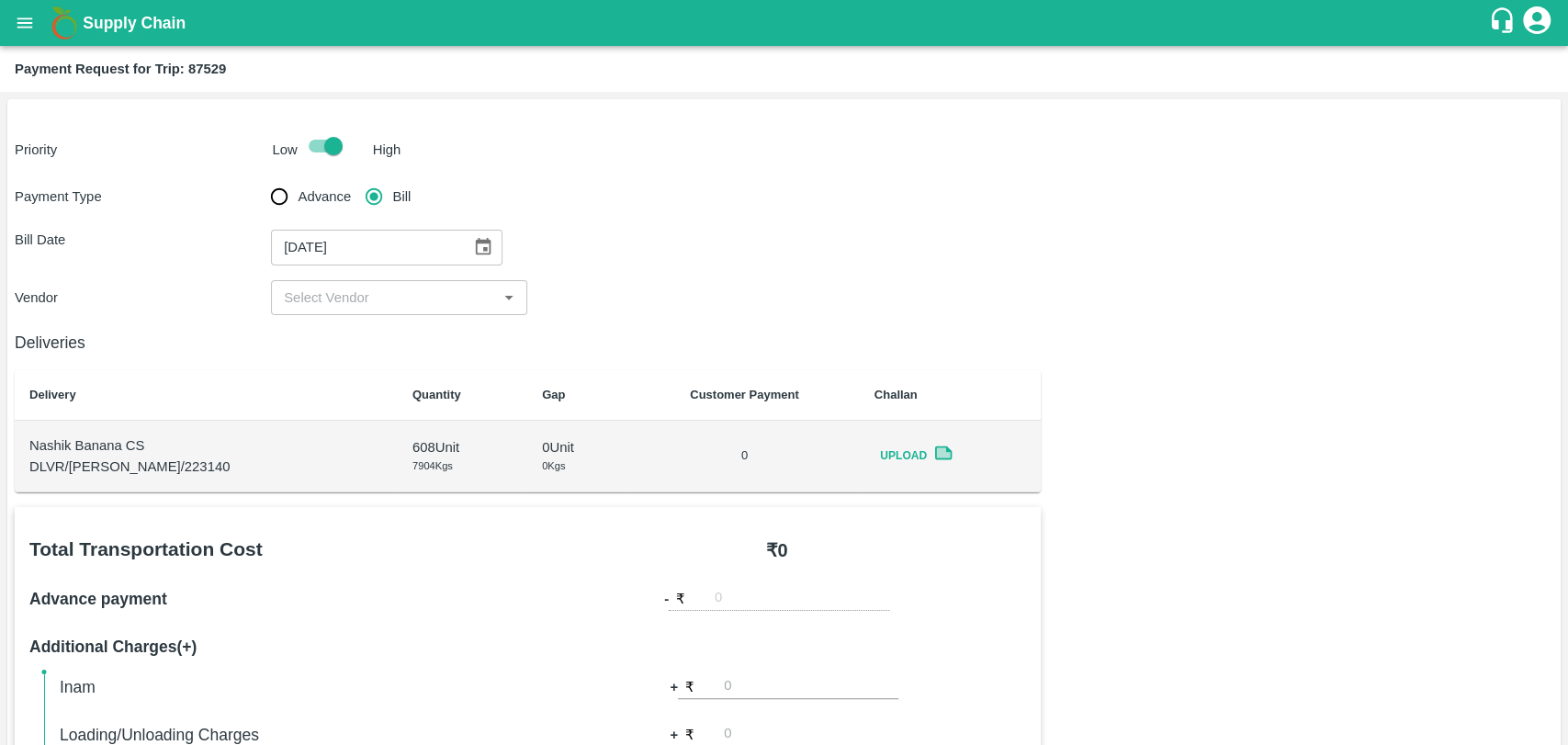
click at [375, 311] on div "​" at bounding box center [398, 298] width 257 height 35
click at [366, 330] on div "[PERSON_NAME] - ₹20000" at bounding box center [370, 339] width 172 height 20
type input "[PERSON_NAME] - ₹20000"
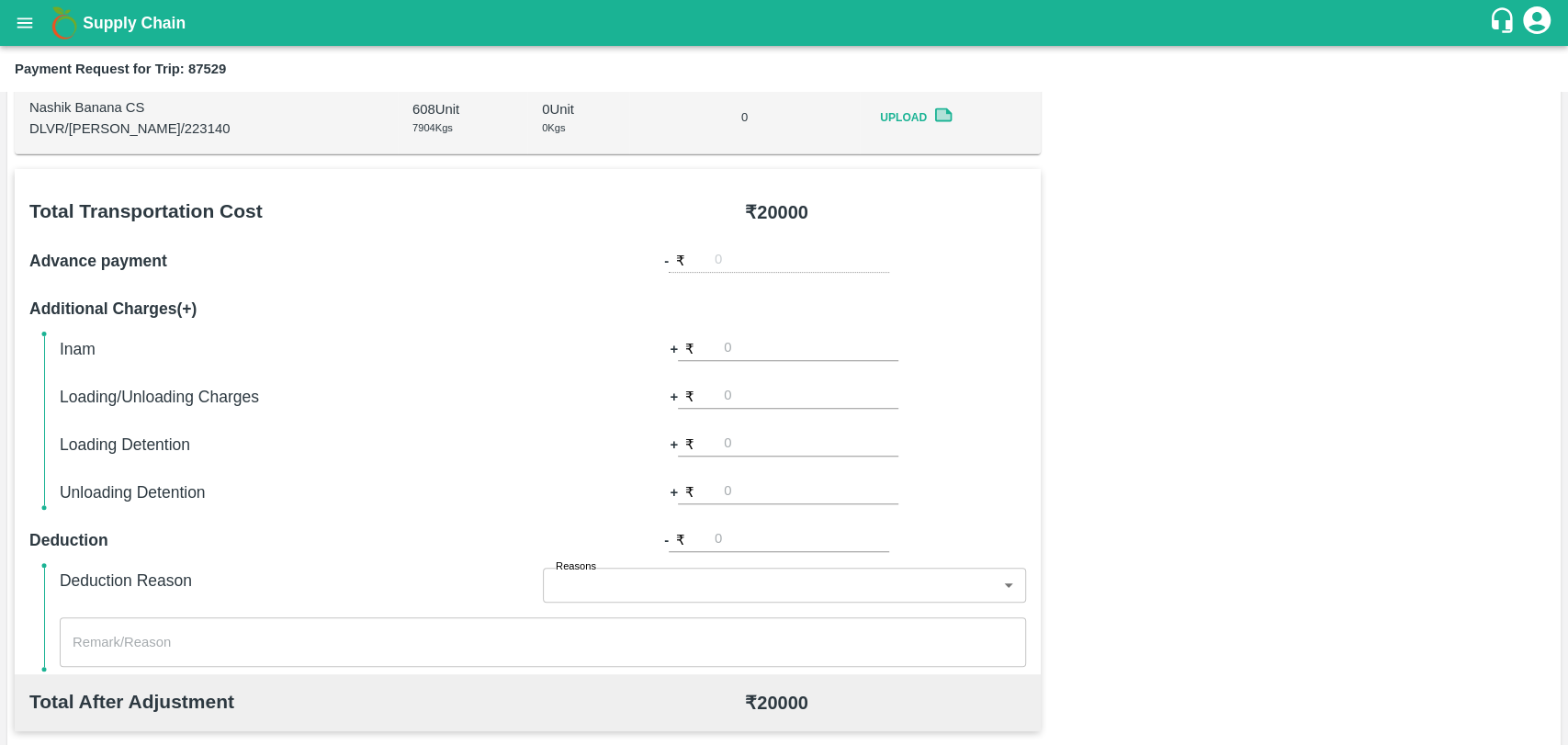
scroll to position [612, 0]
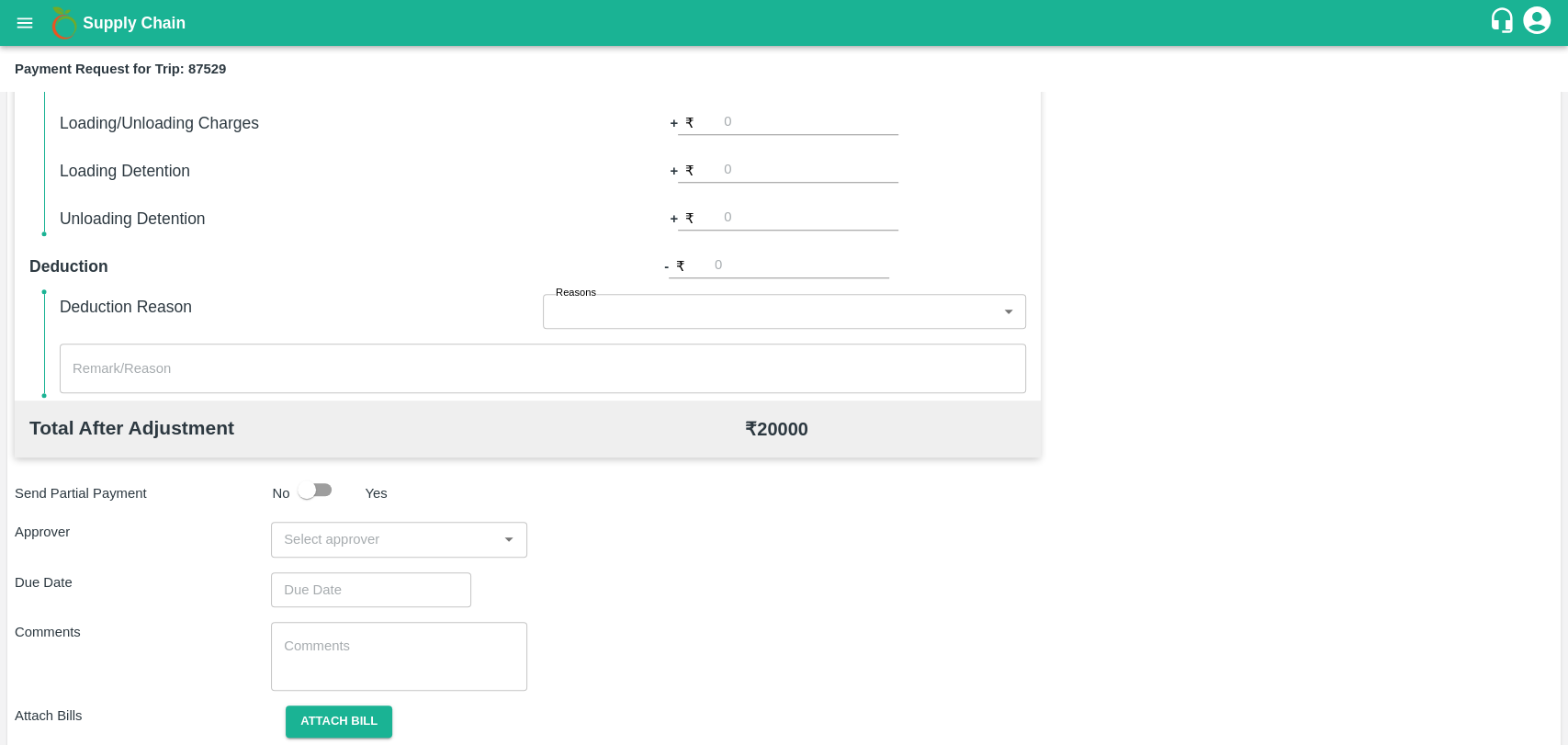
click at [743, 122] on input "number" at bounding box center [810, 122] width 175 height 25
type input "500"
click at [411, 531] on input "input" at bounding box center [383, 539] width 215 height 24
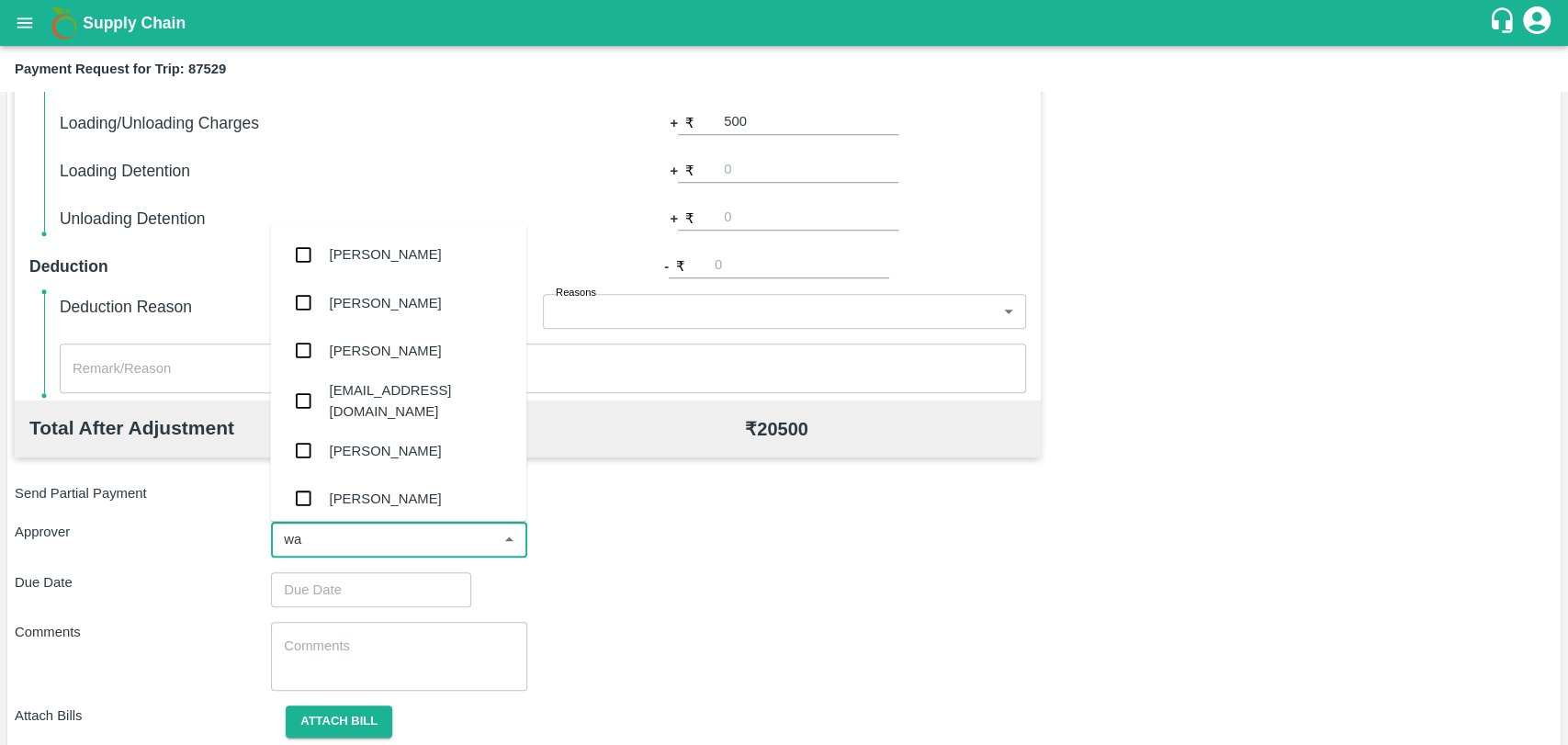
type input "wag"
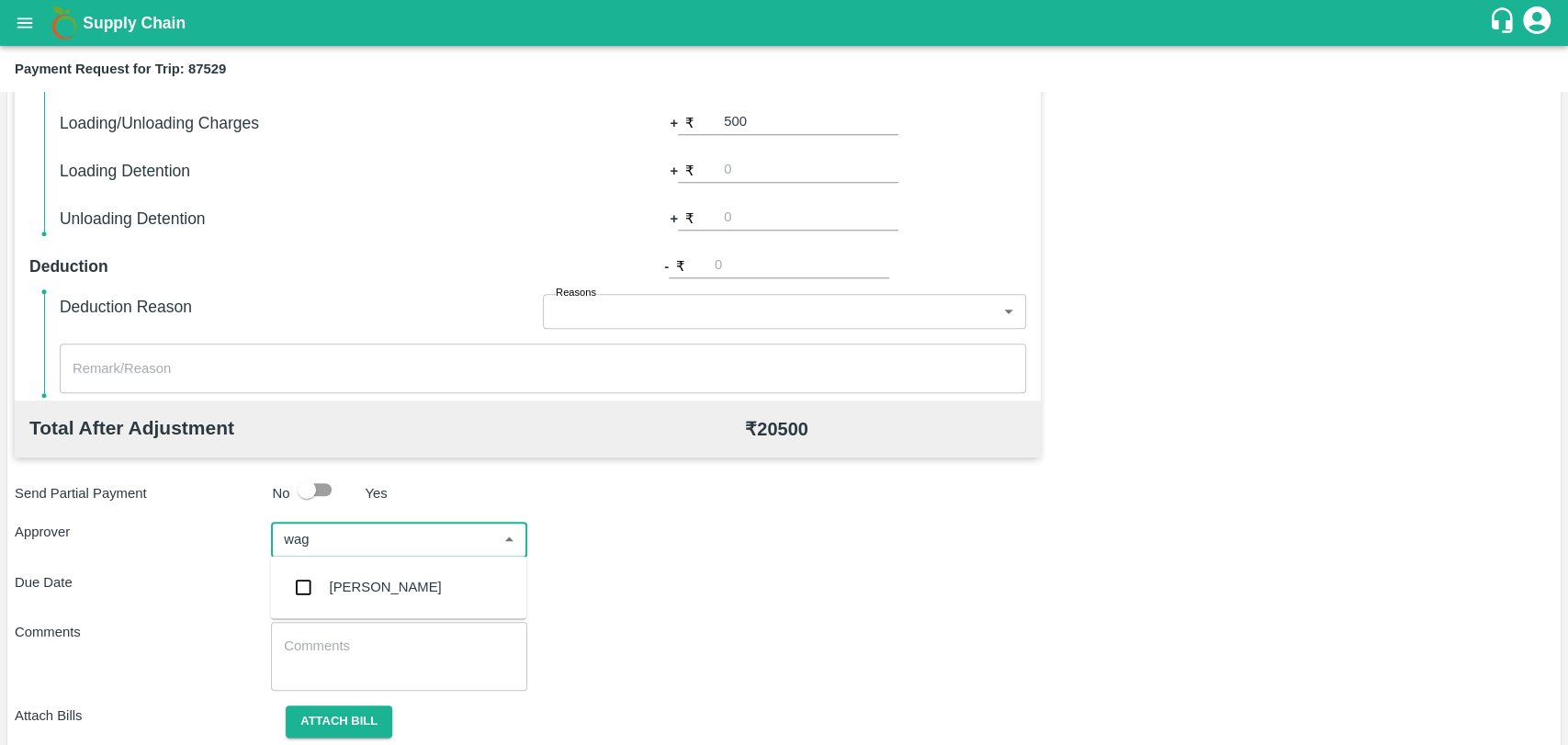
click at [389, 584] on div "[PERSON_NAME]" at bounding box center [385, 587] width 112 height 20
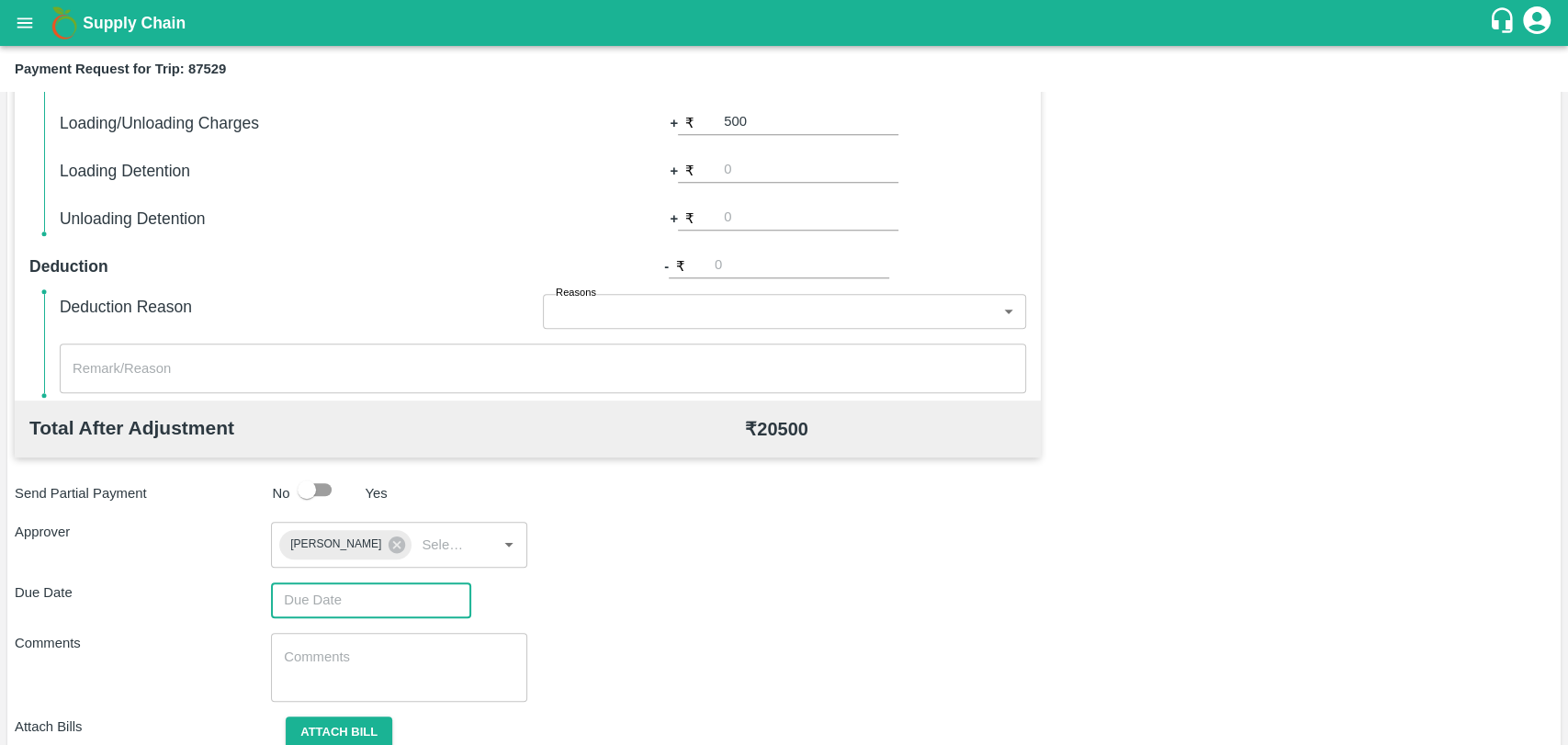
type input "DD/MM/YYYY hh:mm aa"
click at [389, 584] on input "DD/MM/YYYY hh:mm aa" at bounding box center [364, 599] width 188 height 35
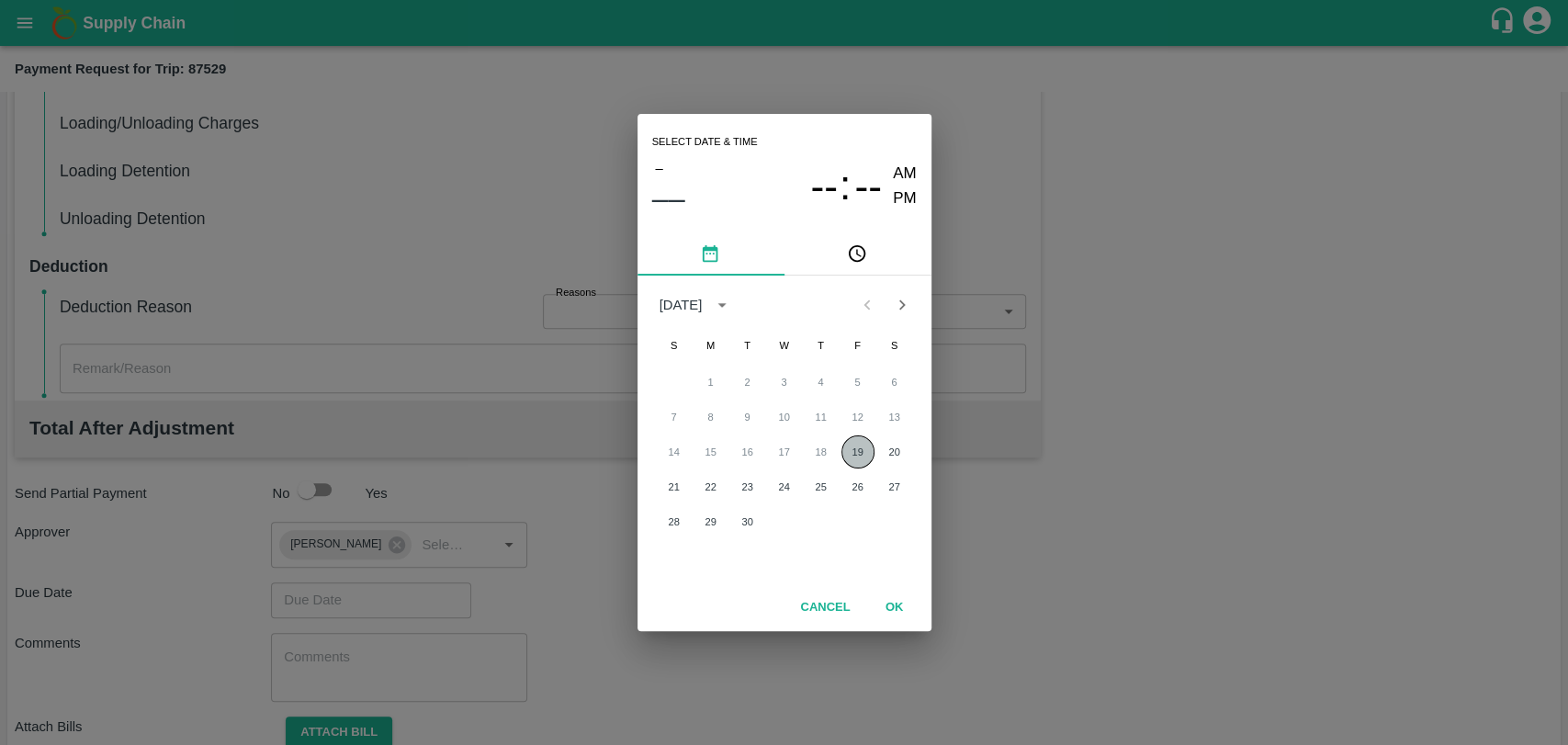
click at [853, 443] on button "19" at bounding box center [857, 451] width 33 height 33
type input "[DATE] 12:00 AM"
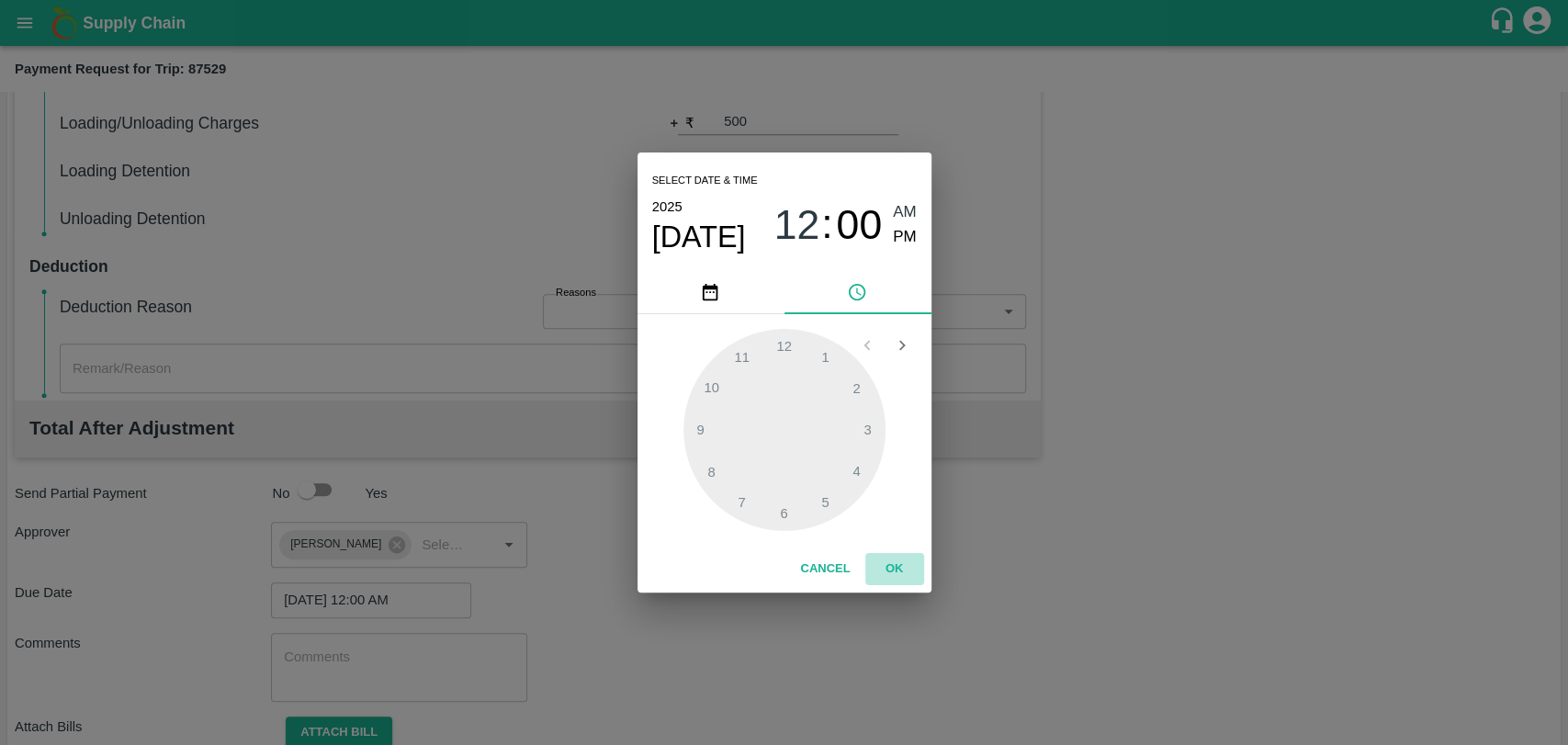
click at [874, 564] on button "OK" at bounding box center [894, 569] width 59 height 32
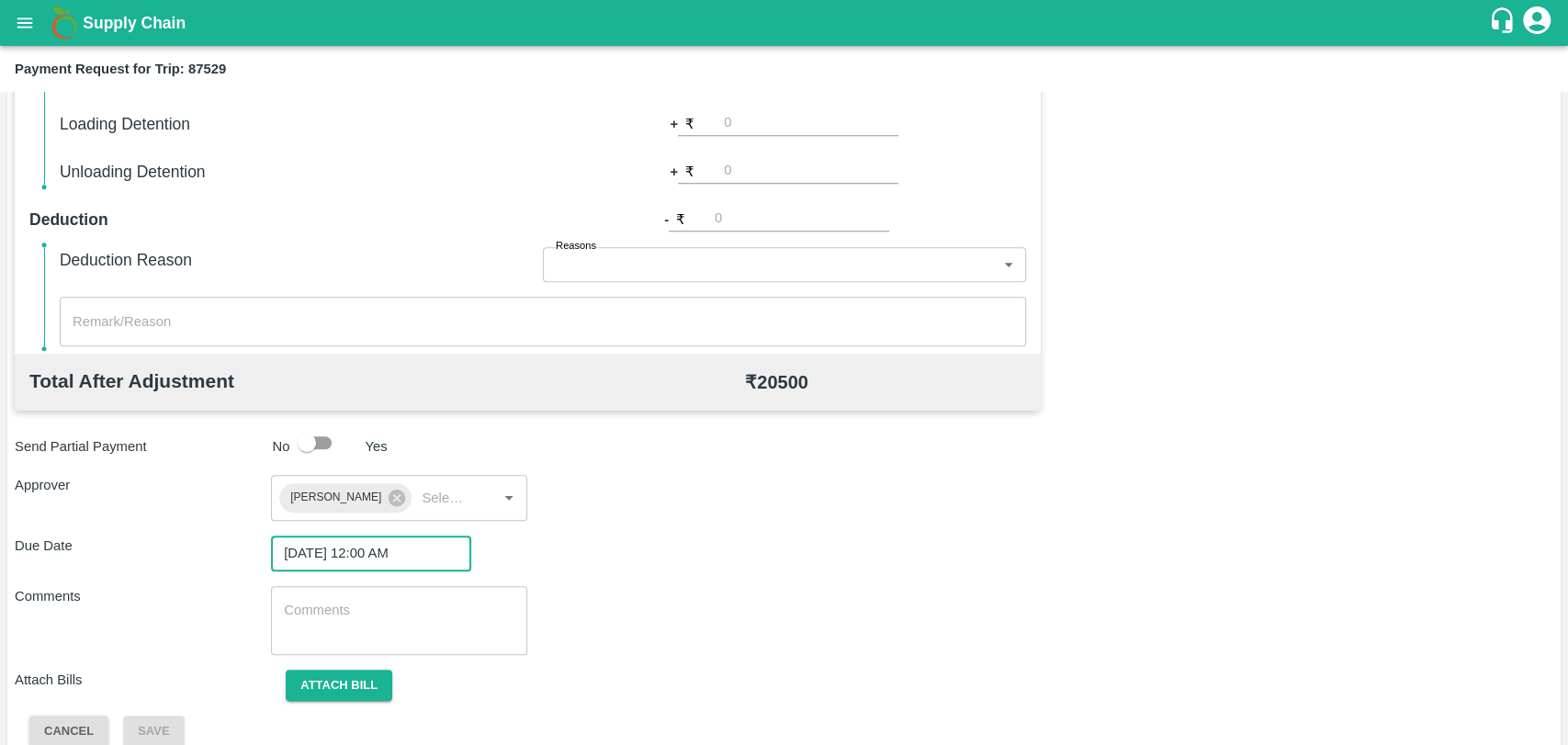
scroll to position [684, 0]
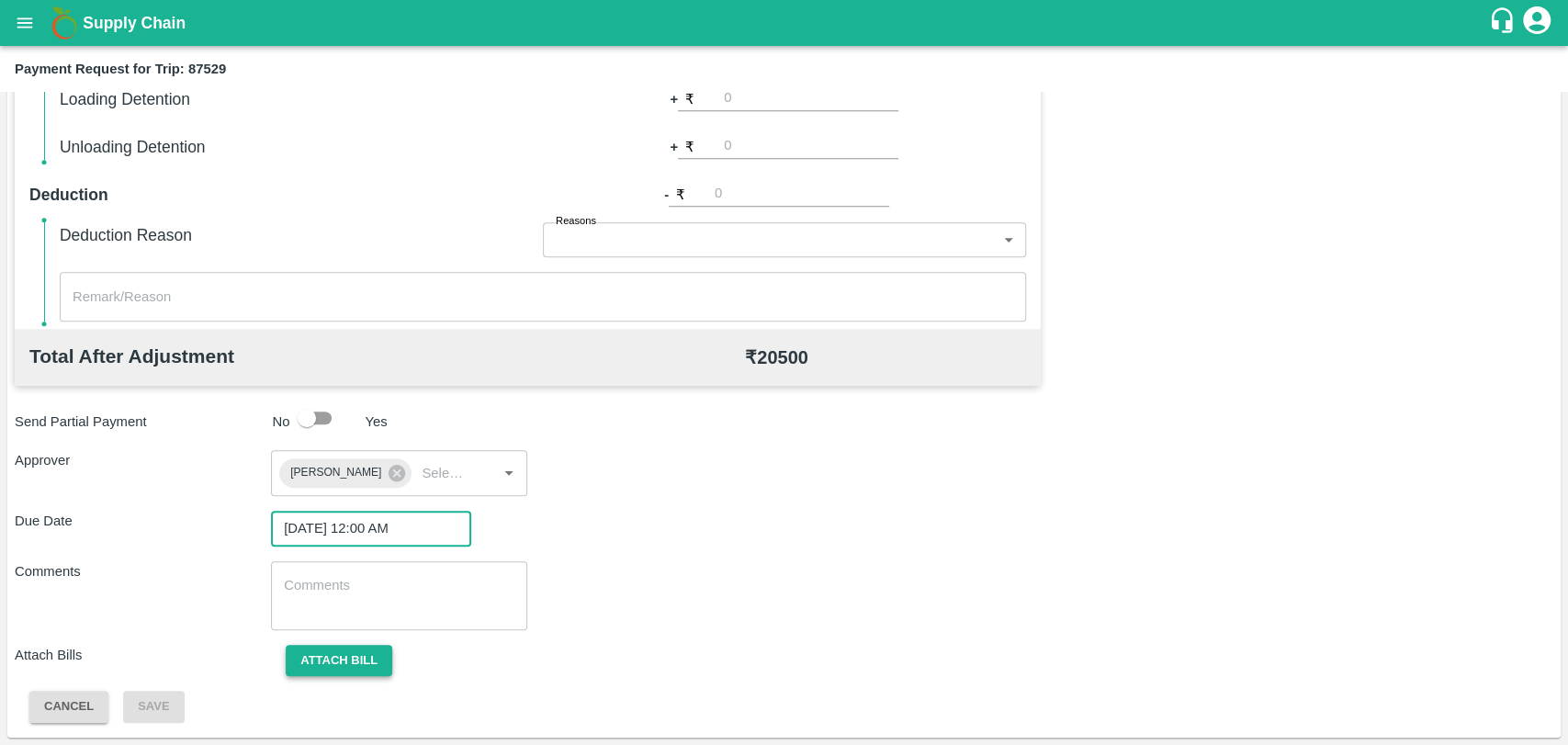
click at [378, 651] on button "Attach bill" at bounding box center [338, 661] width 107 height 32
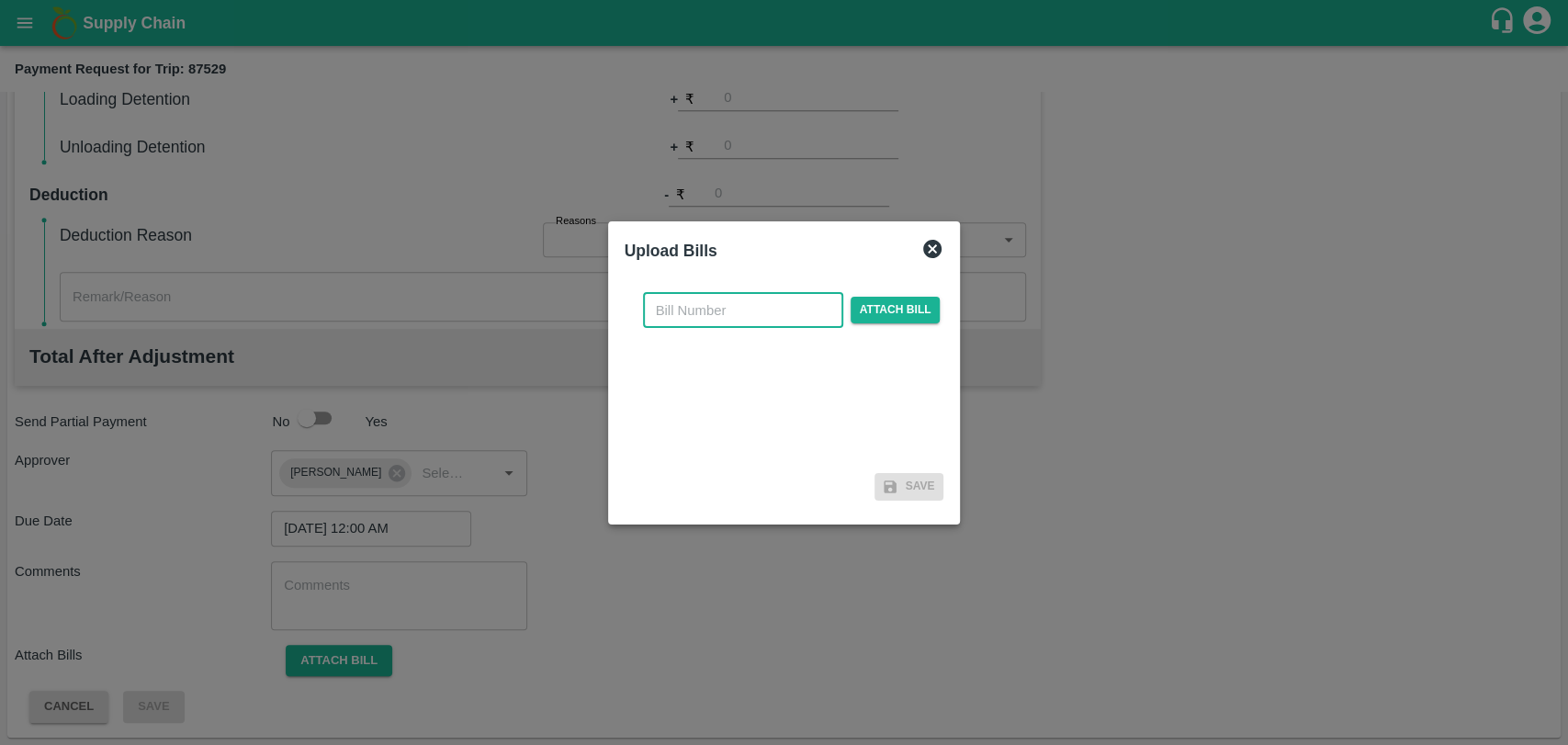
click at [705, 313] on input "text" at bounding box center [743, 311] width 201 height 35
type input "529"
click at [896, 314] on span "Attach bill" at bounding box center [895, 310] width 90 height 27
click at [0, 0] on input "Attach bill" at bounding box center [0, 0] width 0 height 0
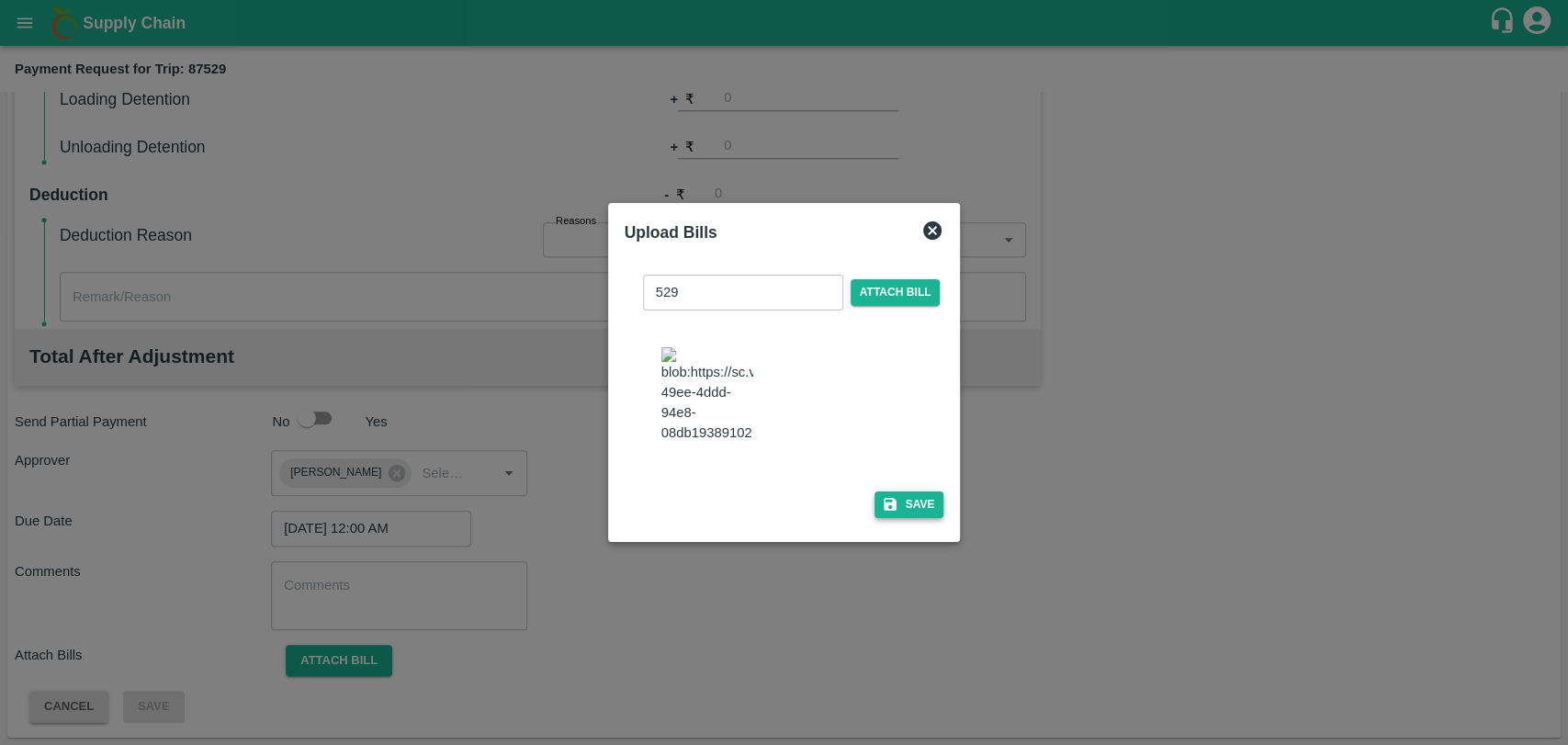
click at [904, 516] on button "Save" at bounding box center [909, 504] width 70 height 27
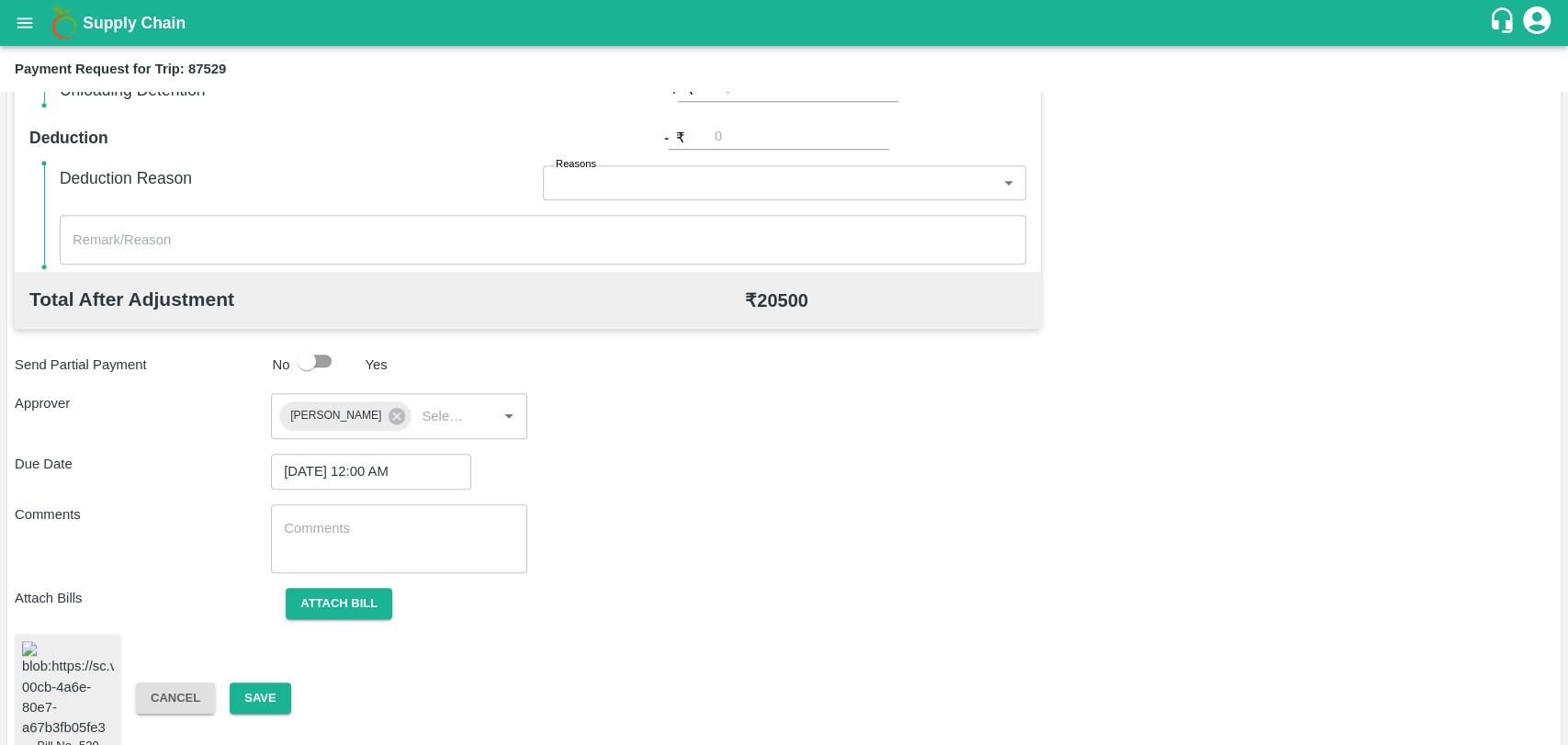
scroll to position [789, 0]
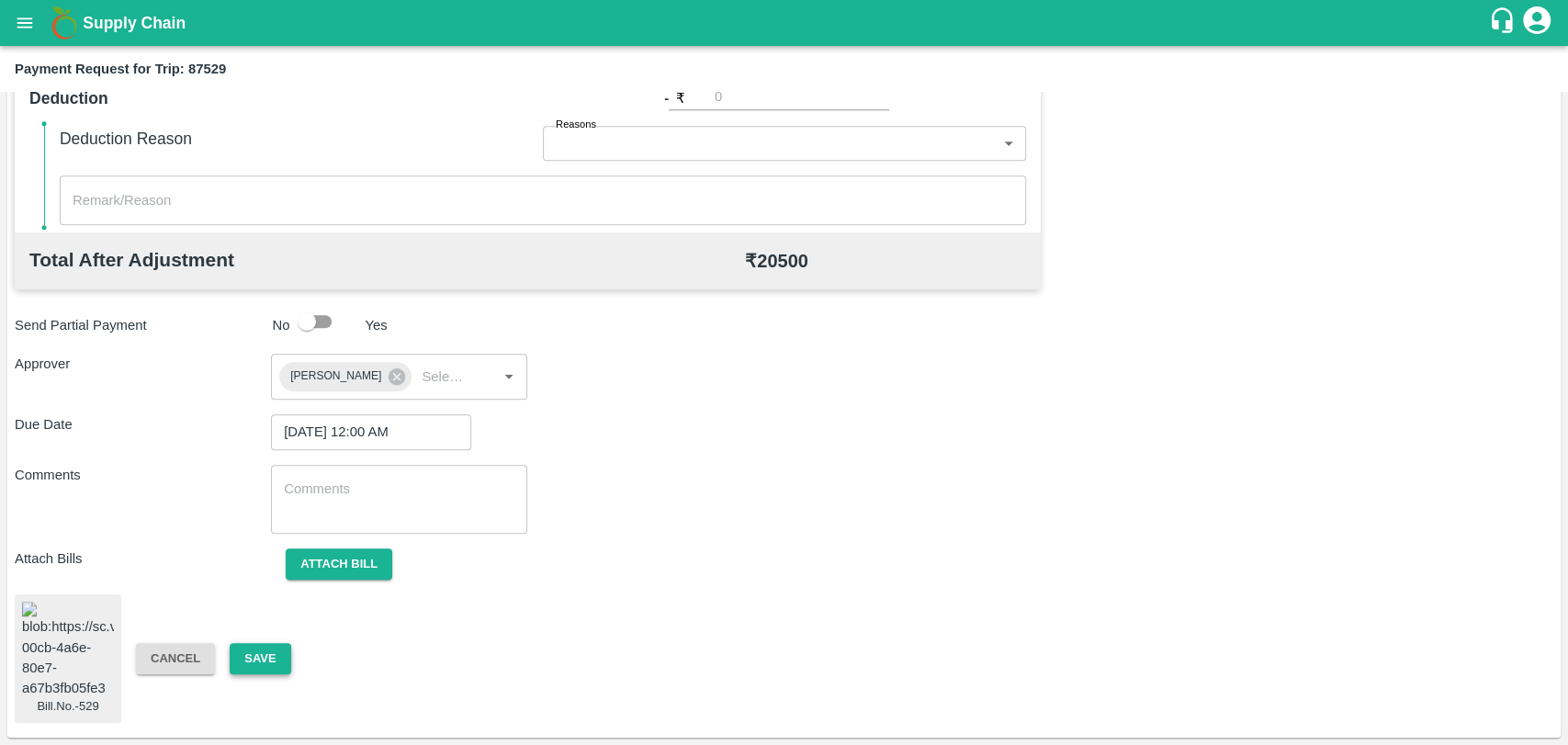
click at [250, 648] on button "Save" at bounding box center [260, 659] width 61 height 32
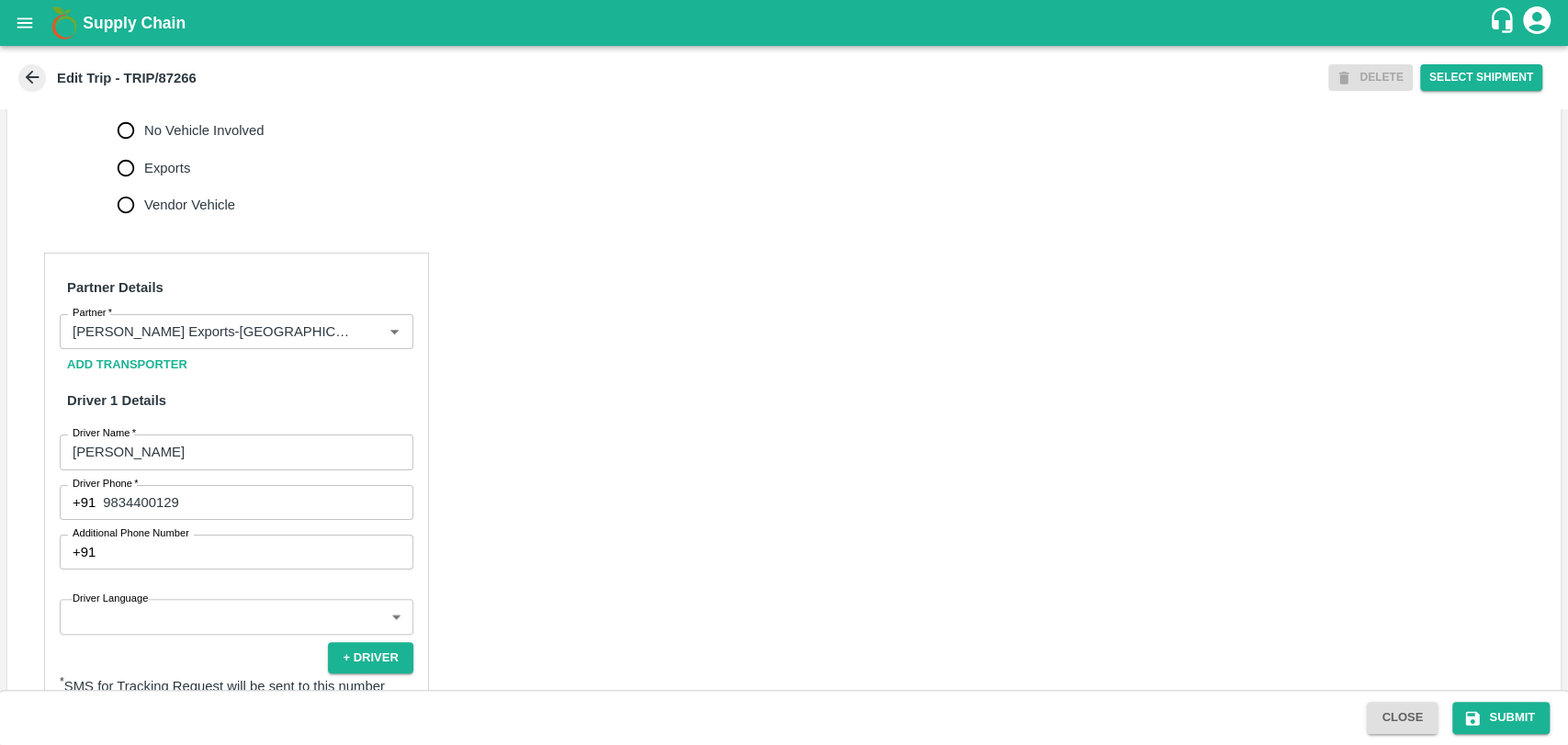
scroll to position [816, 0]
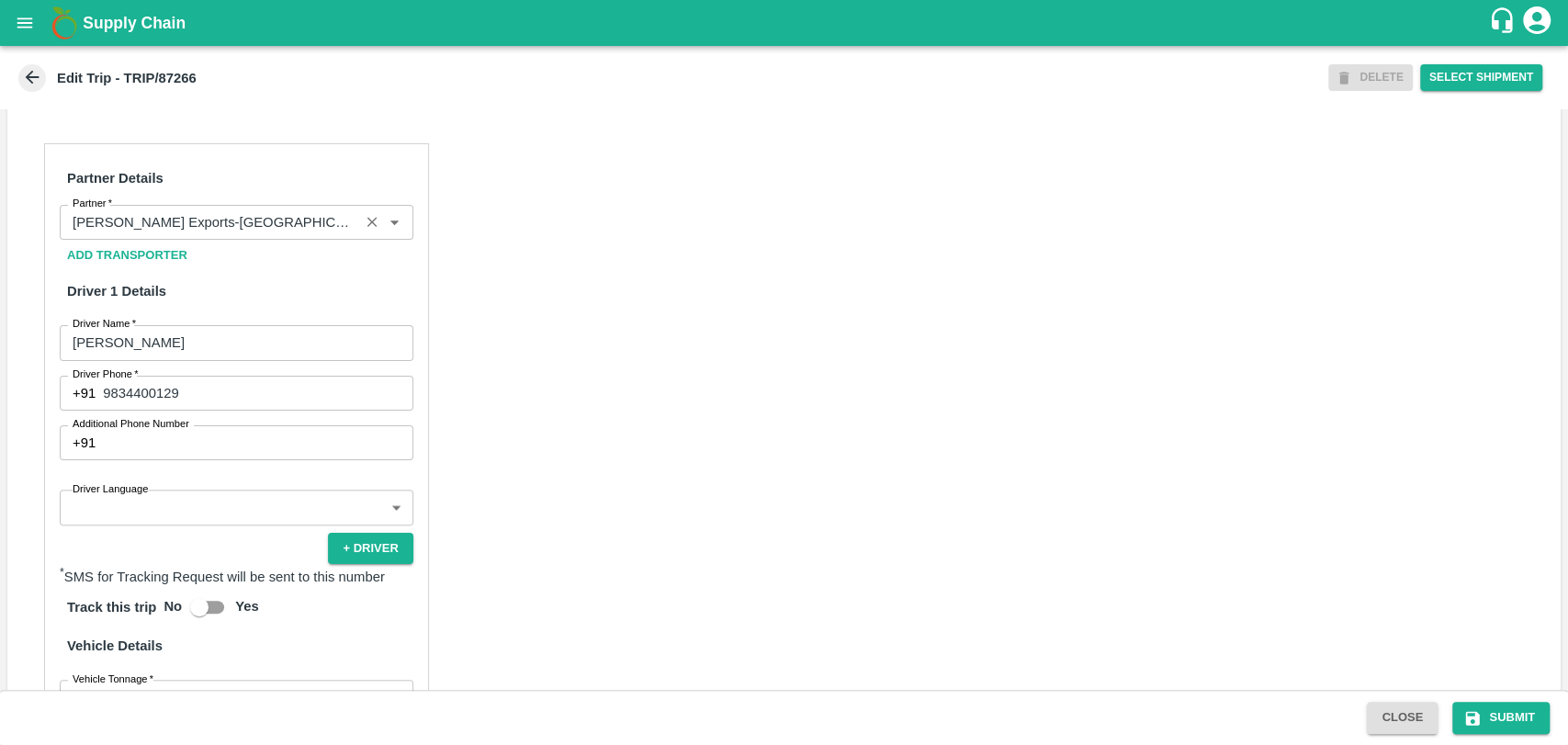
click at [213, 235] on input "Partner   *" at bounding box center [209, 223] width 288 height 24
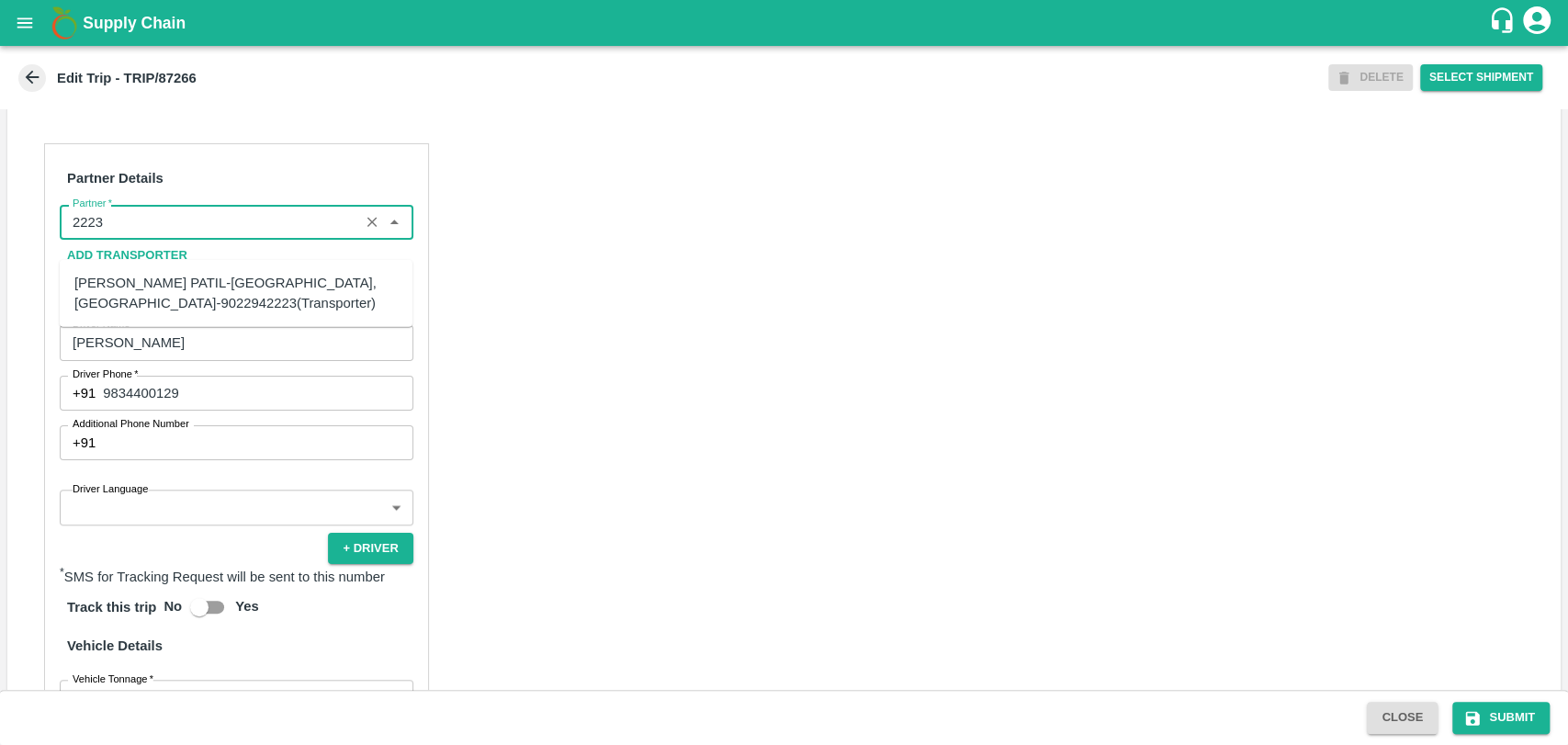
click at [177, 290] on div "[PERSON_NAME] PATIL-[GEOGRAPHIC_DATA], [GEOGRAPHIC_DATA]-9022942223(Transporter)" at bounding box center [237, 293] width 323 height 41
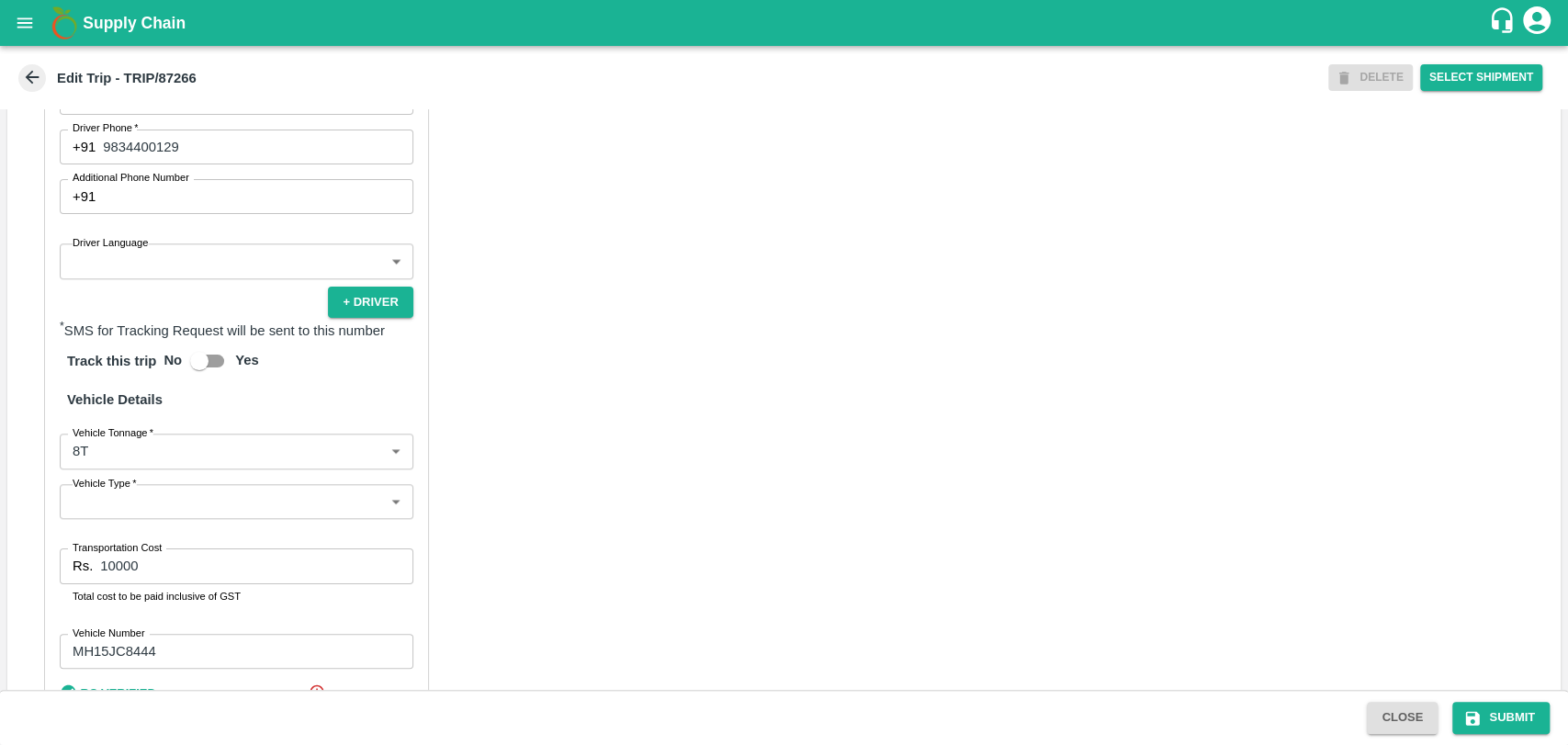
scroll to position [1215, 0]
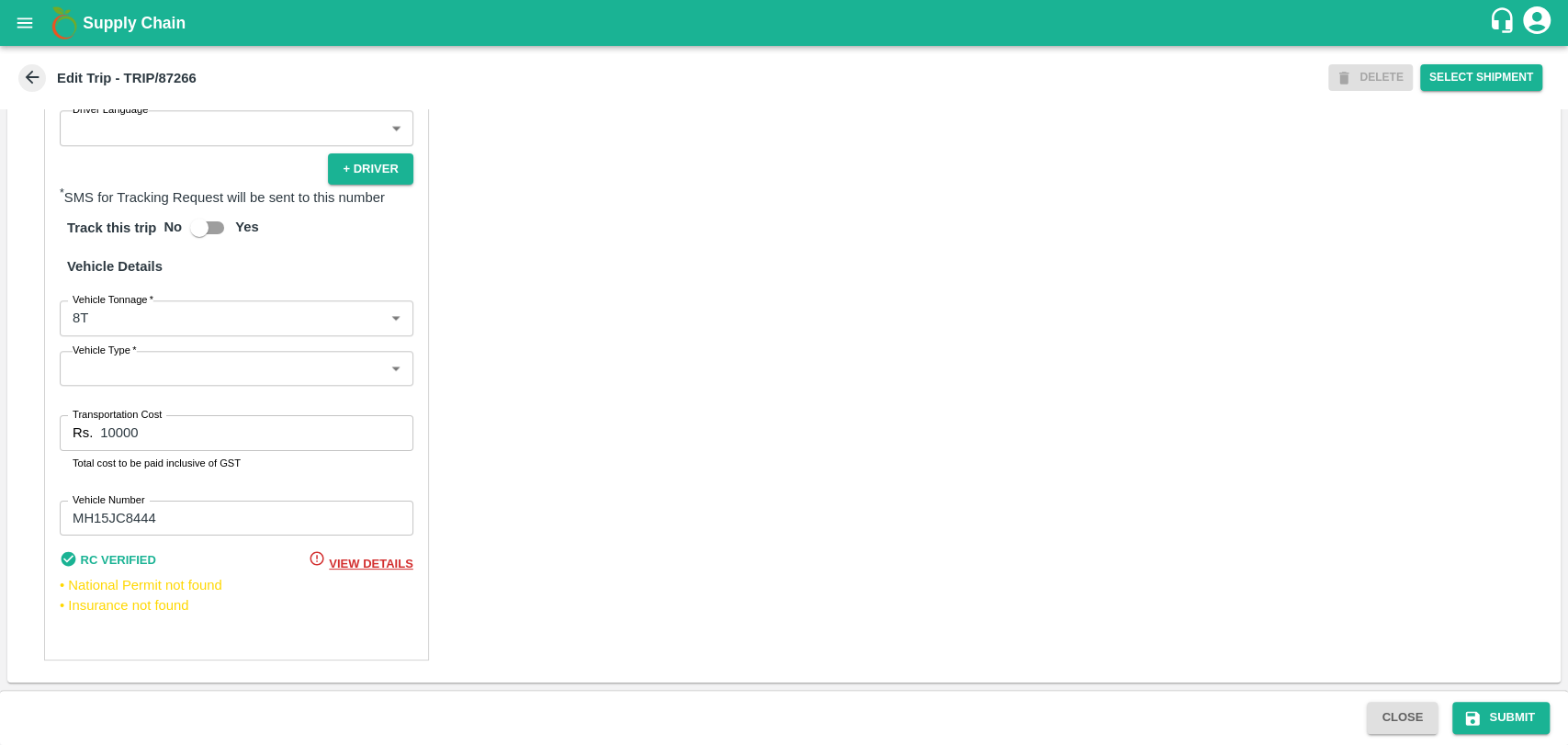
type input "[PERSON_NAME] PATIL-[GEOGRAPHIC_DATA], [GEOGRAPHIC_DATA]-9022942223(Transporter)"
click at [79, 314] on body "Supply Chain Edit Trip - TRIP/87266 DELETE Select Shipment Trip Details Trip Ty…" at bounding box center [784, 372] width 1568 height 745
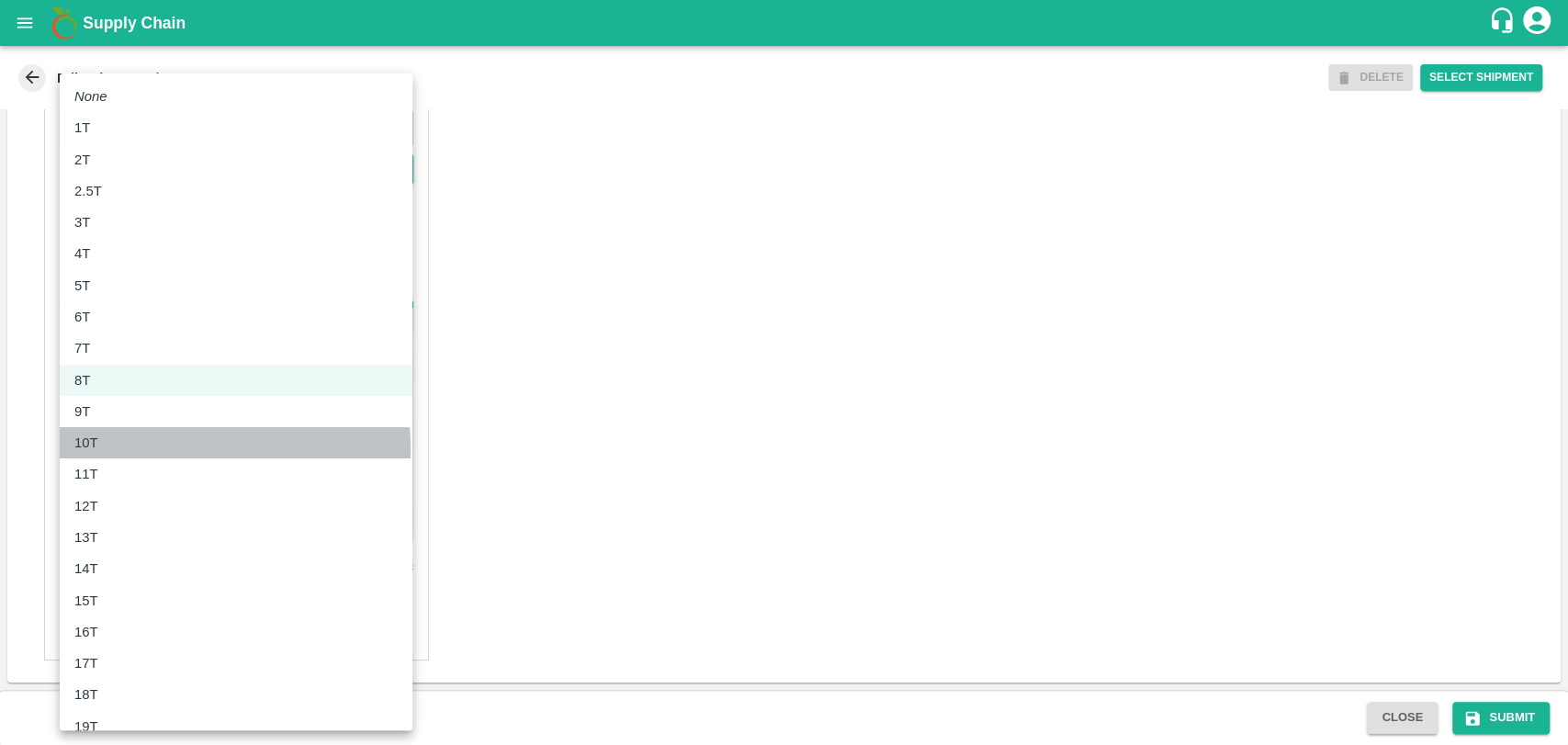
click at [98, 451] on div "10T" at bounding box center [91, 442] width 33 height 20
type input "10000"
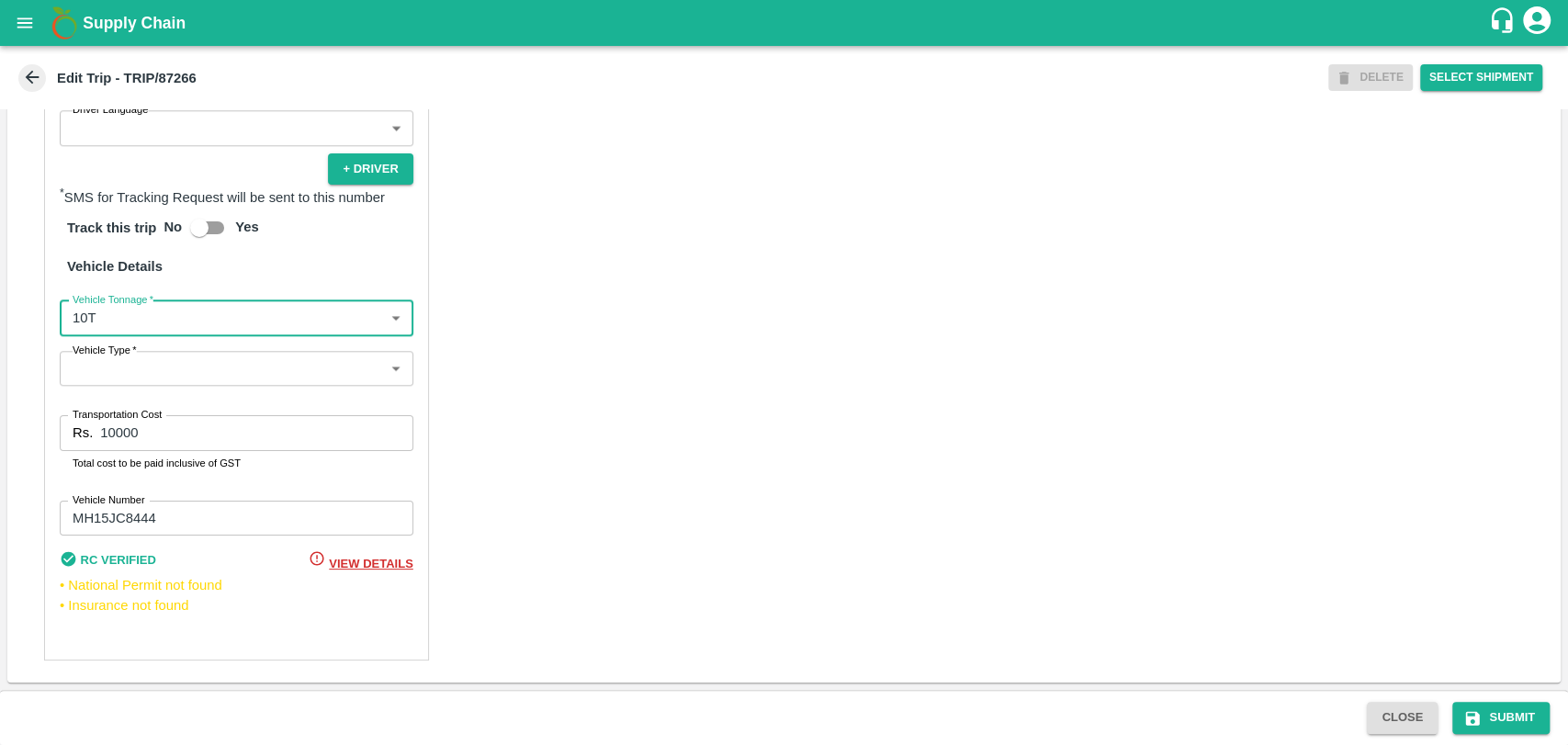
drag, startPoint x: 149, startPoint y: 438, endPoint x: 66, endPoint y: 441, distance: 83.1
click at [66, 441] on div "Rs. 10000 Transportation Cost" at bounding box center [237, 432] width 353 height 35
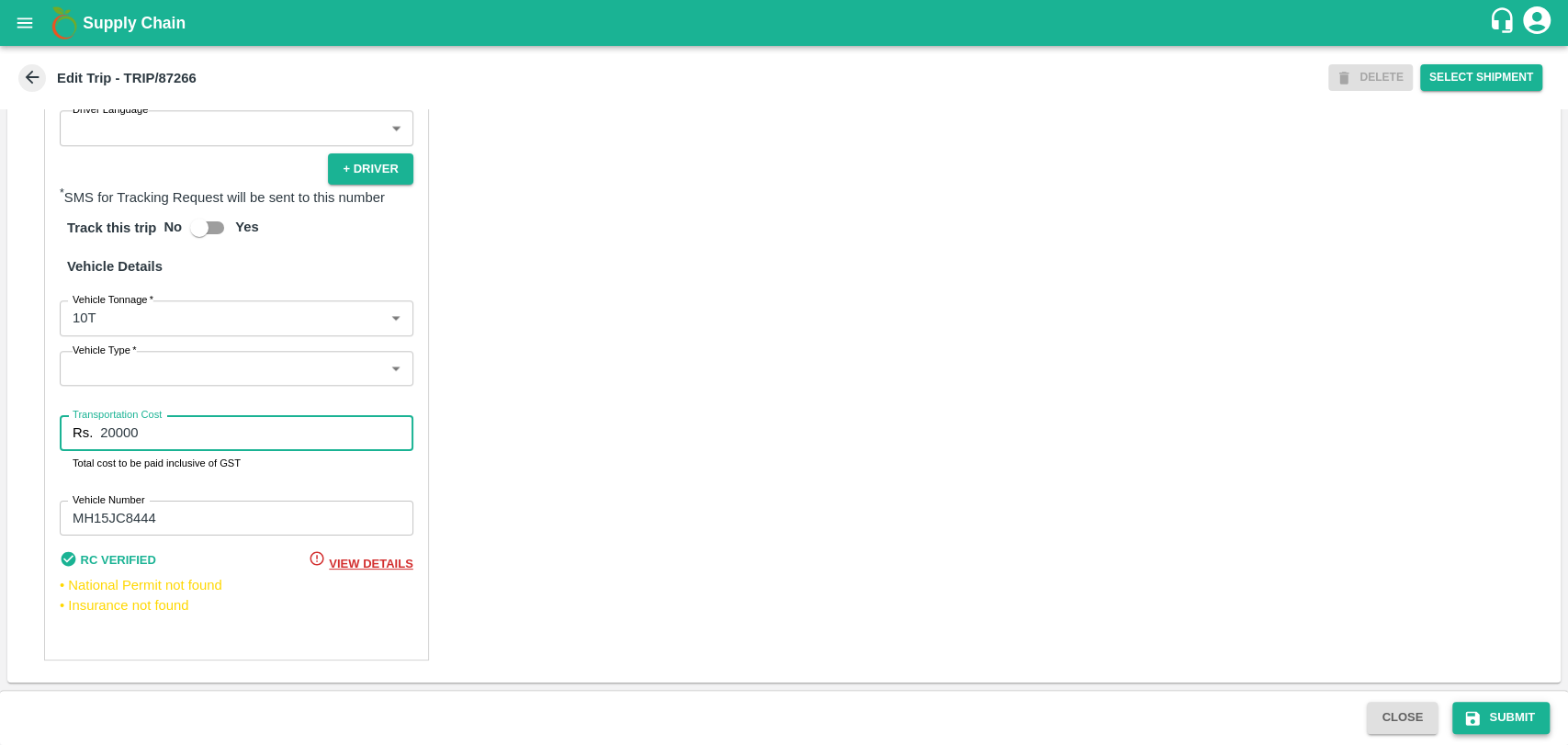
type input "20000"
click at [1477, 709] on icon "submit" at bounding box center [1472, 718] width 18 height 18
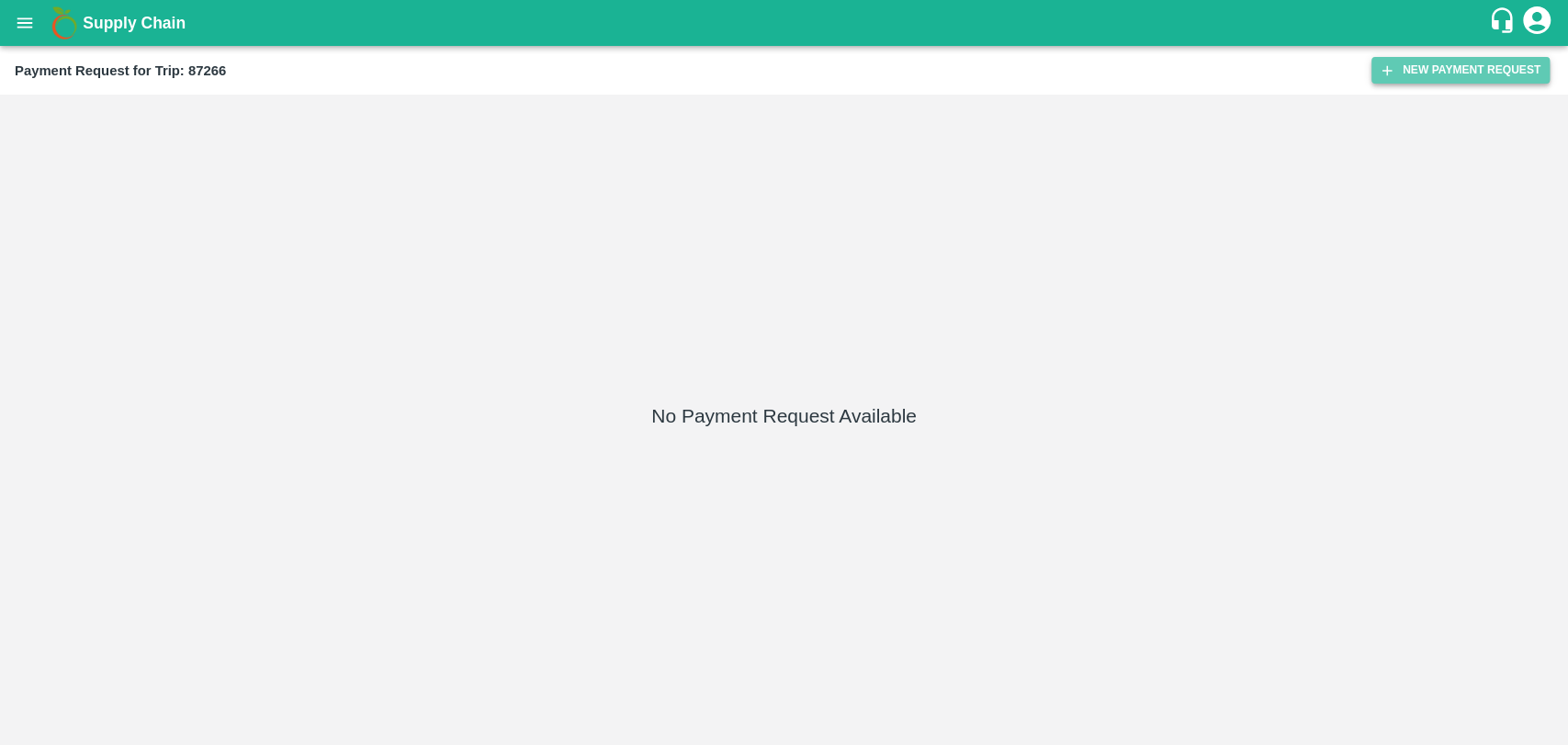
click at [1447, 68] on button "New Payment Request" at bounding box center [1460, 70] width 179 height 27
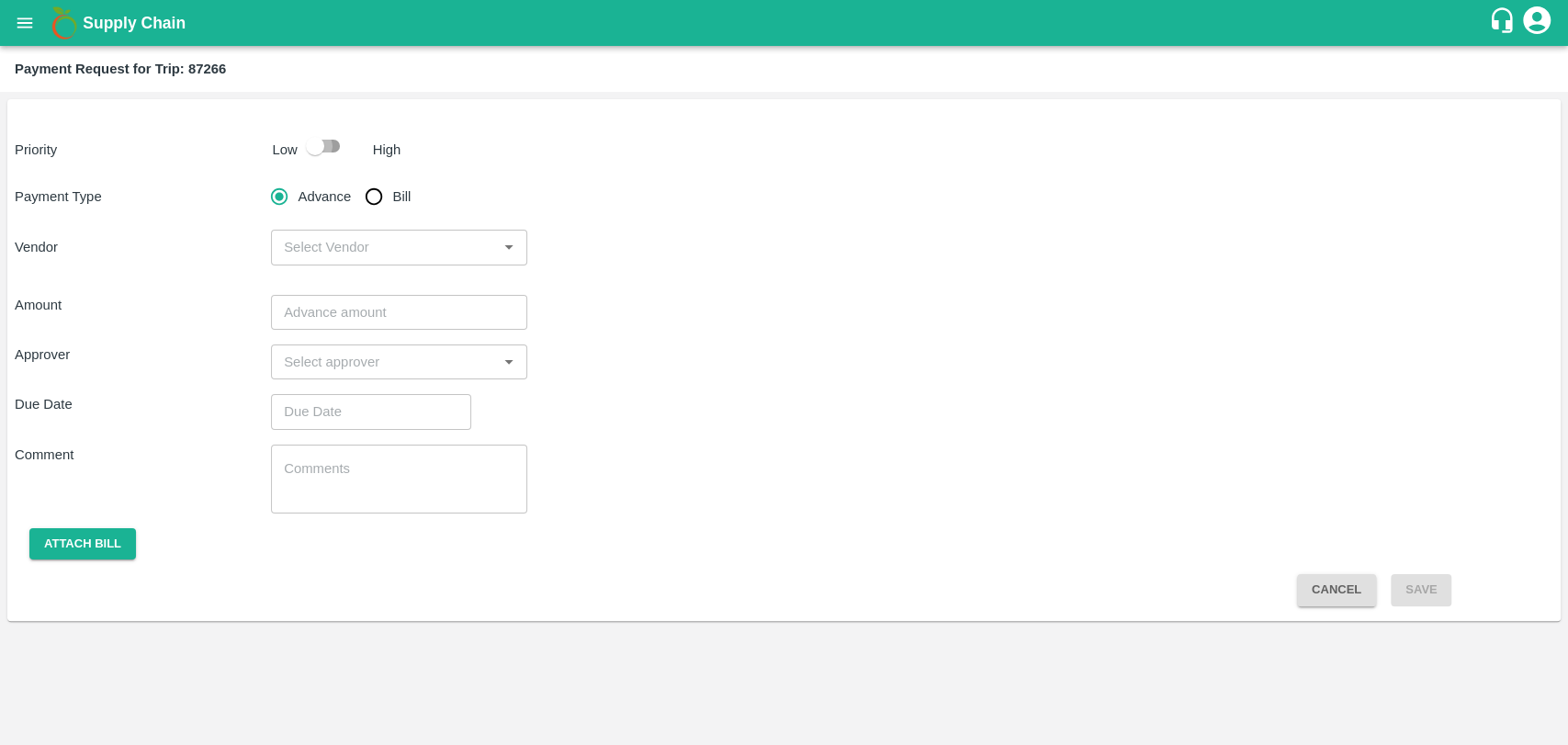
click at [309, 155] on input "checkbox" at bounding box center [314, 146] width 105 height 35
checkbox input "true"
click at [366, 190] on input "Bill" at bounding box center [373, 197] width 37 height 37
radio input "true"
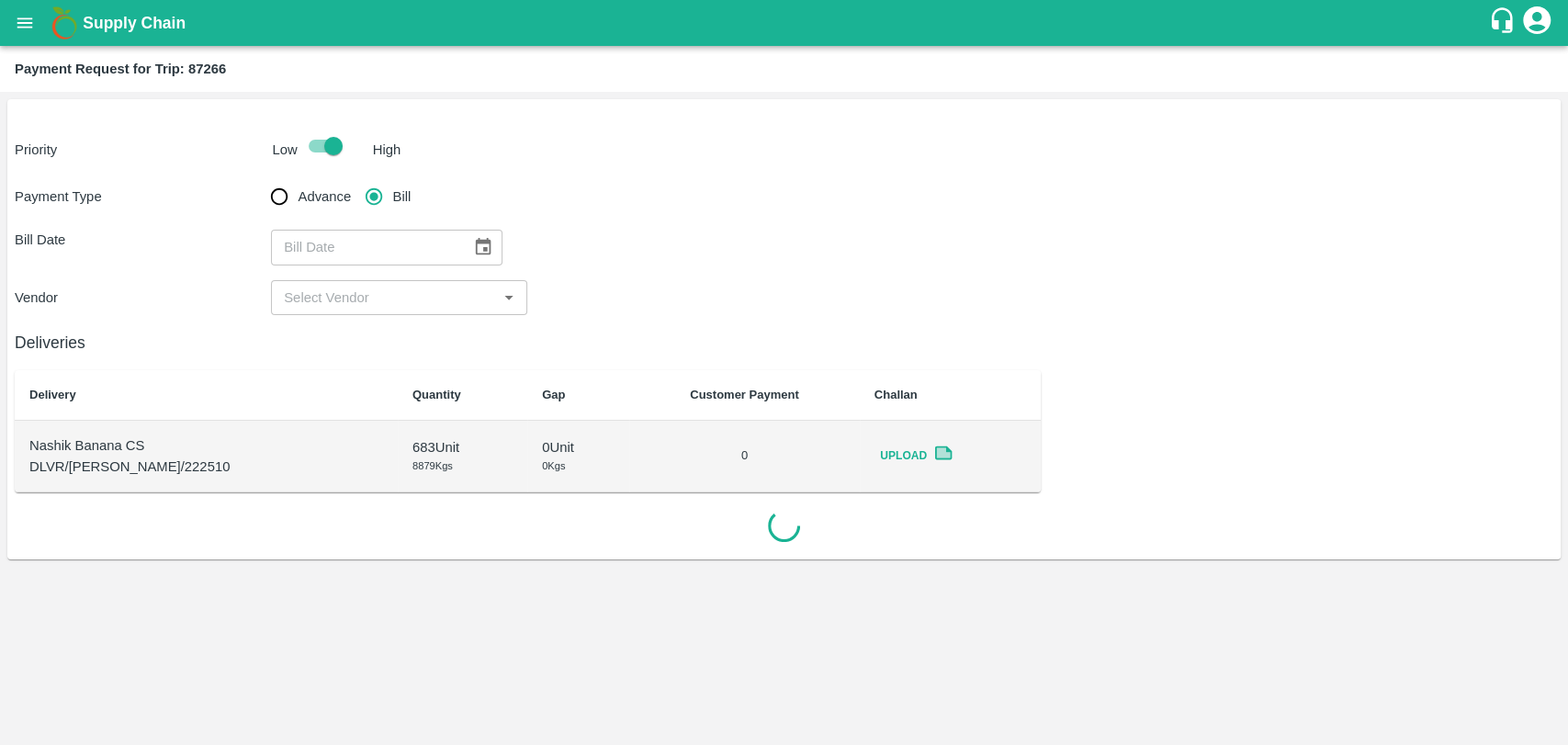
click at [466, 248] on button "Choose date" at bounding box center [483, 247] width 35 height 35
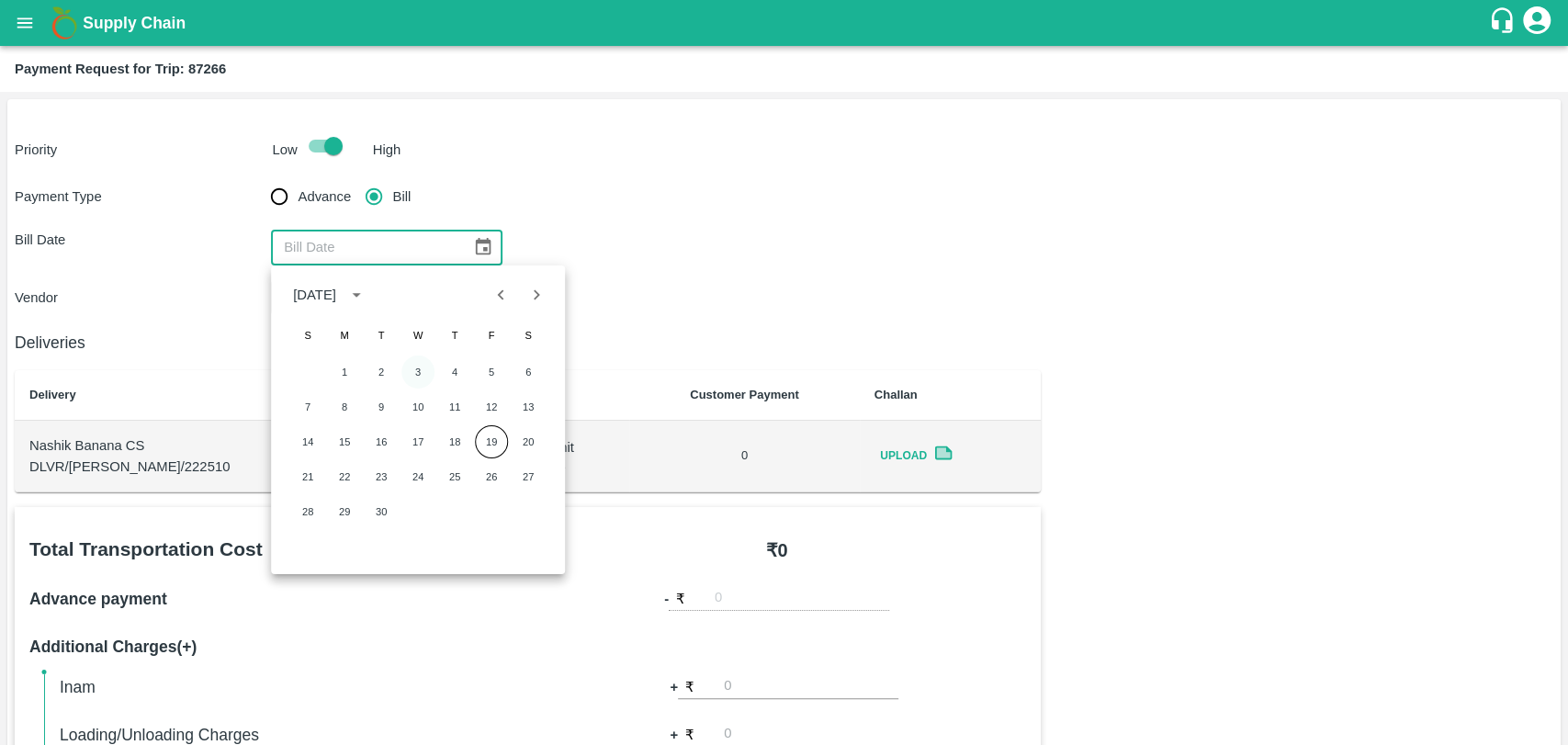
click at [412, 370] on button "3" at bounding box center [417, 372] width 33 height 33
type input "[DATE]"
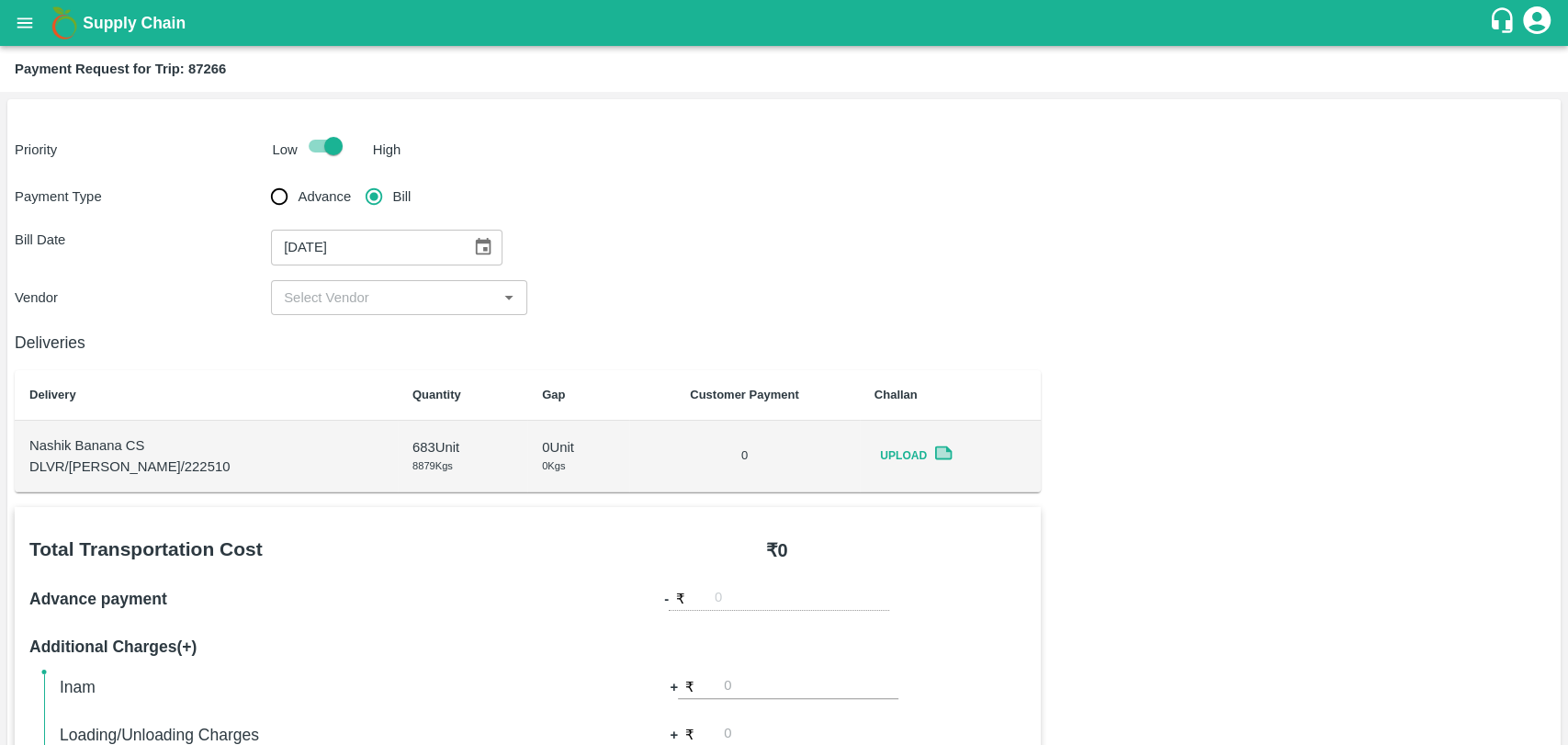
click at [338, 311] on div "​" at bounding box center [398, 298] width 257 height 35
click at [330, 335] on div "[PERSON_NAME] - ₹20000" at bounding box center [370, 339] width 172 height 20
type input "[PERSON_NAME] - ₹20000"
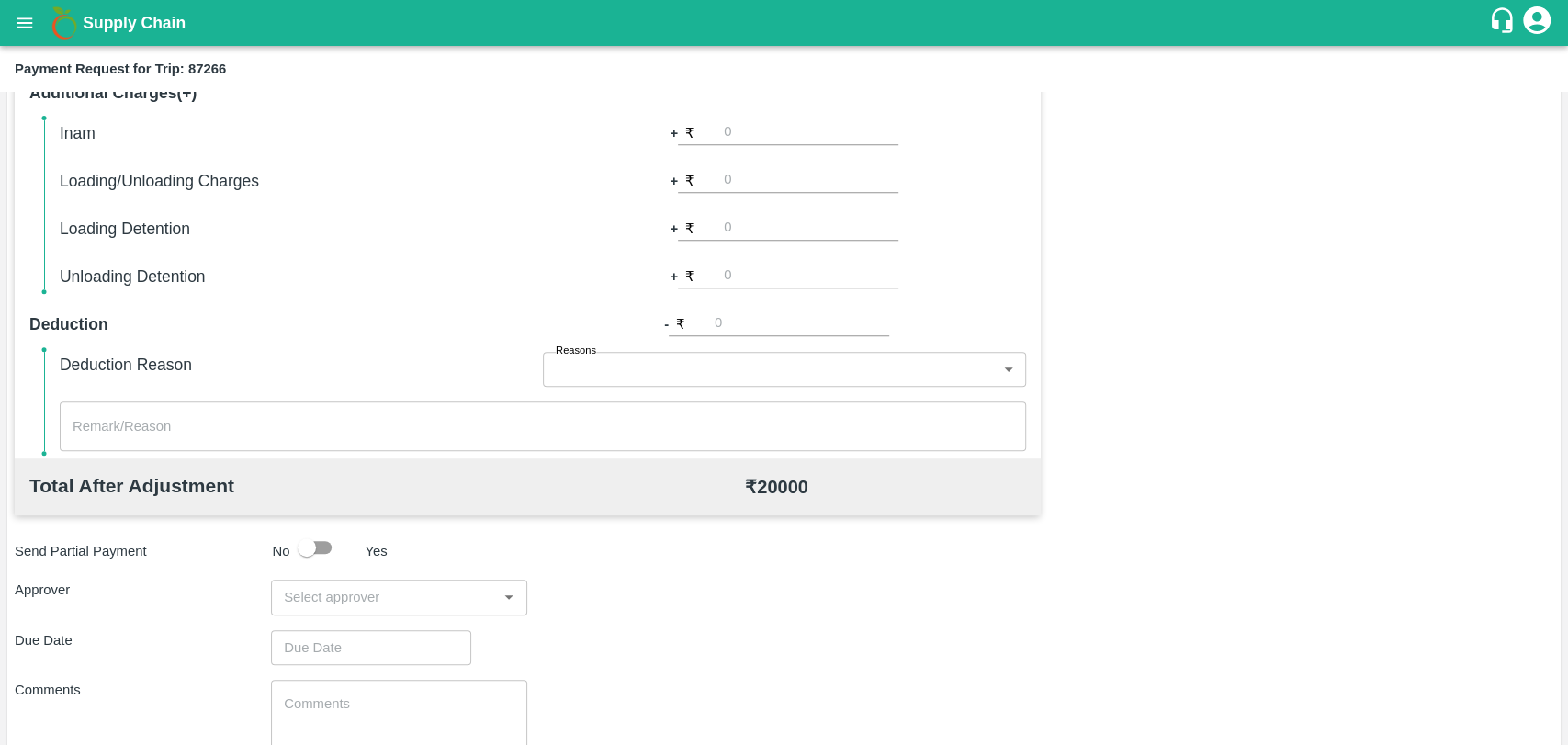
scroll to position [468, 0]
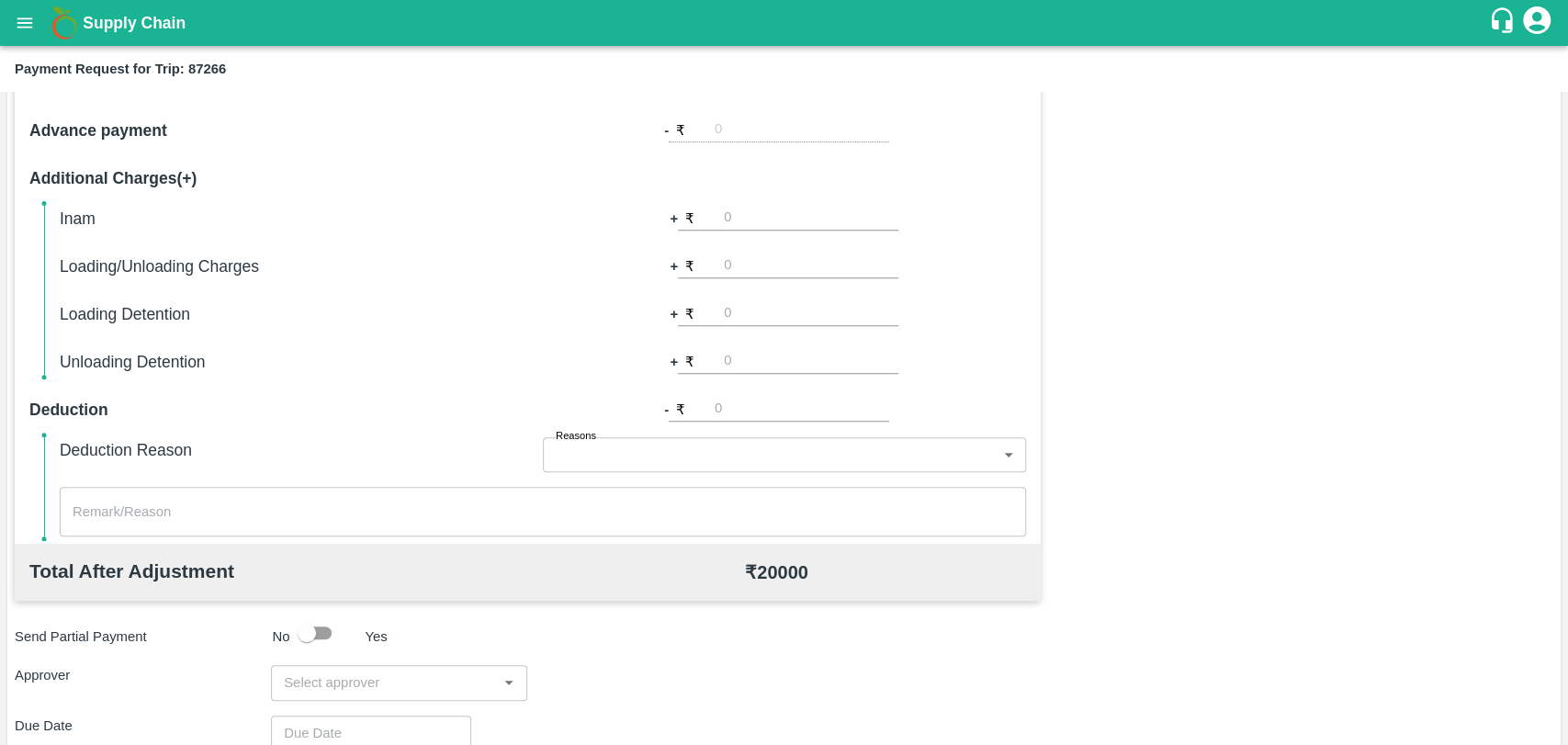
click at [730, 314] on input "number" at bounding box center [810, 314] width 175 height 25
type input "3000"
click at [382, 686] on input "input" at bounding box center [383, 683] width 215 height 24
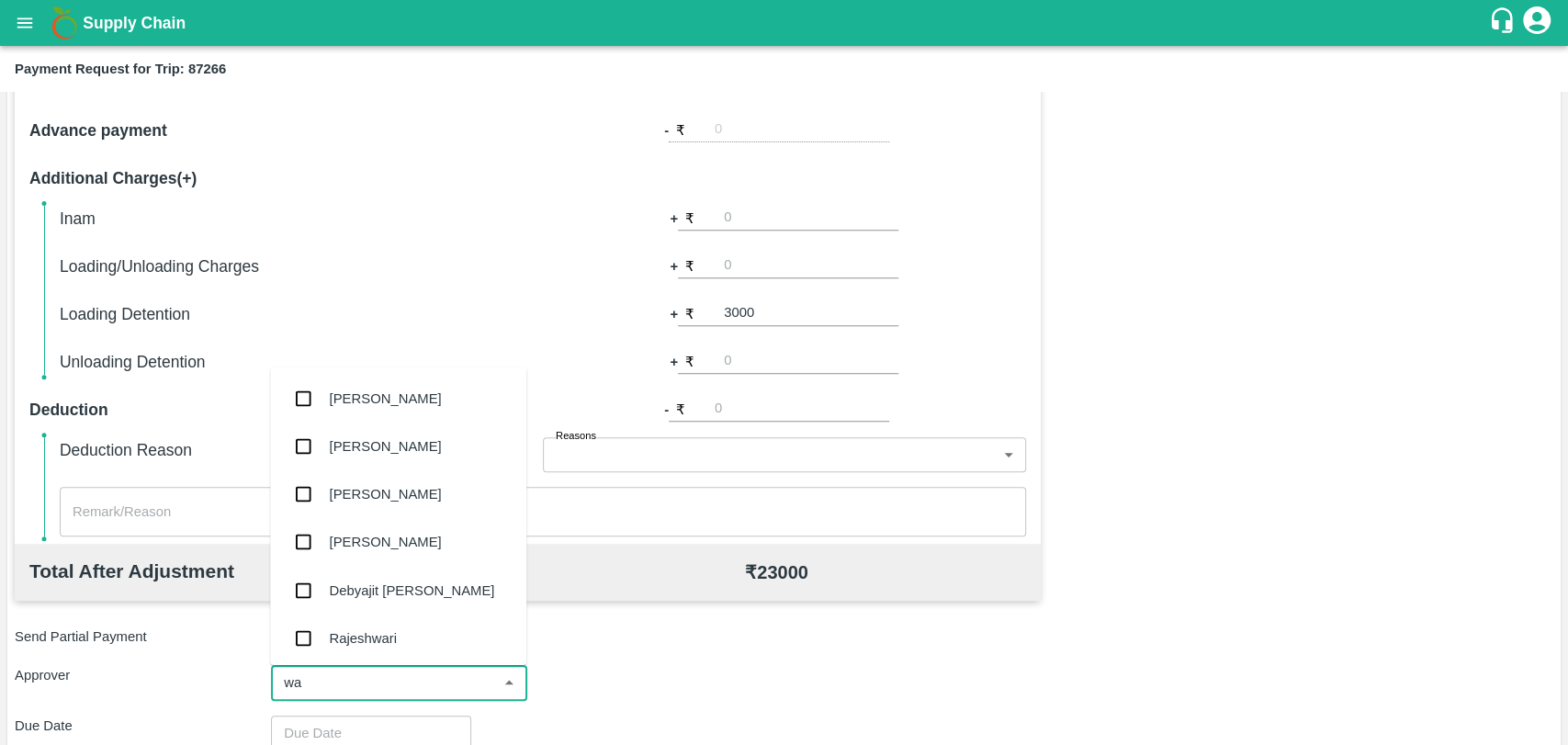
type input "wag"
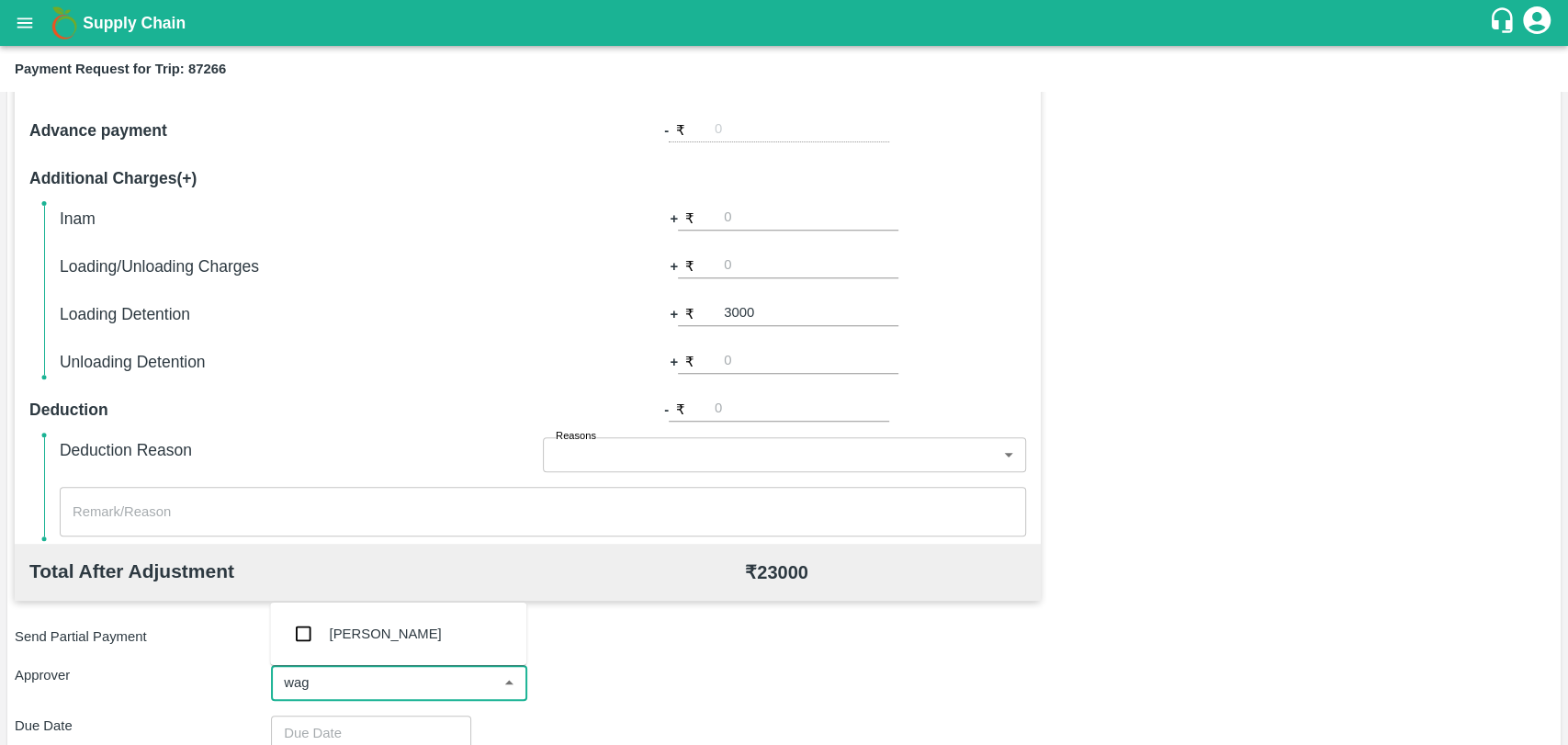
click at [392, 643] on div "[PERSON_NAME]" at bounding box center [398, 634] width 257 height 48
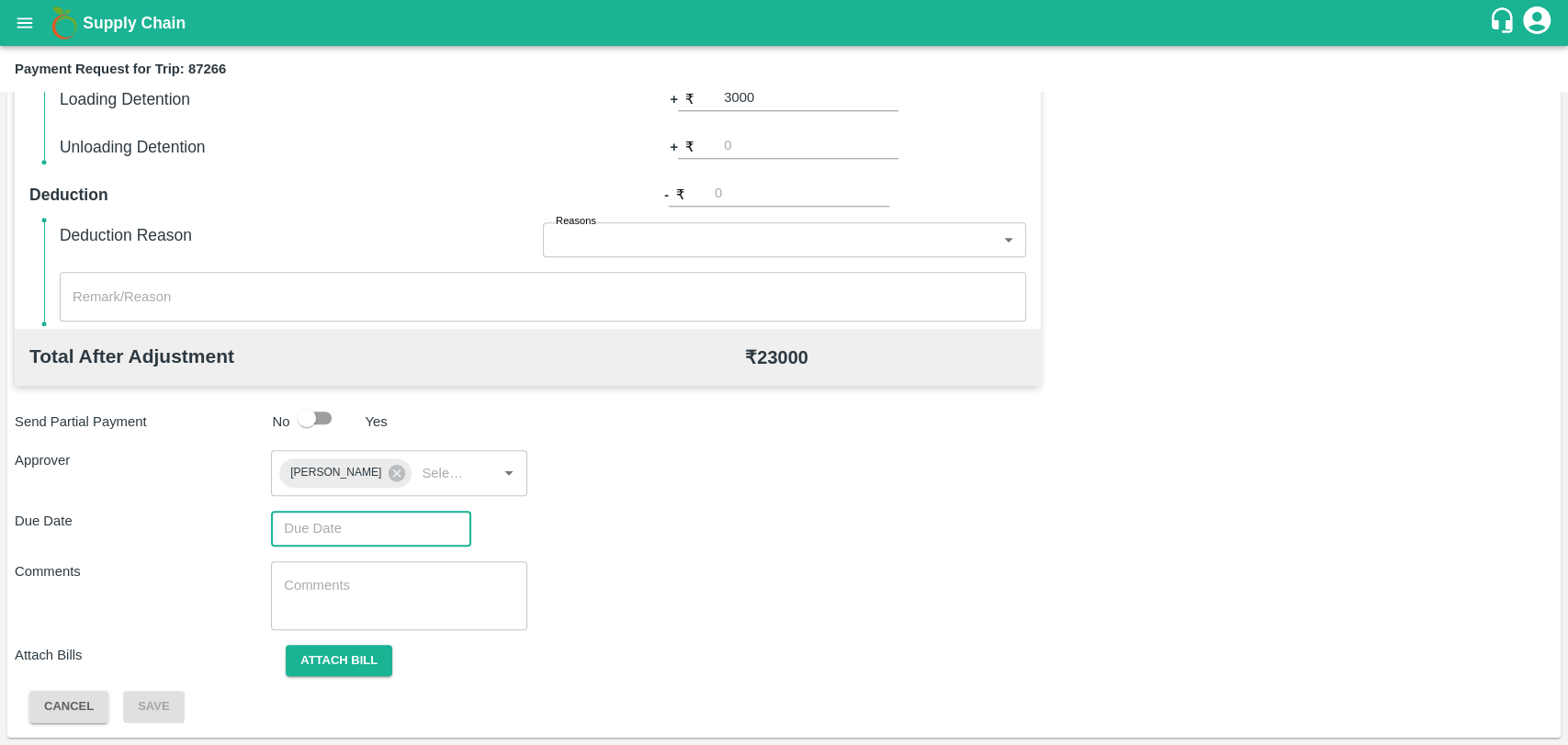
type input "DD/MM/YYYY hh:mm aa"
click at [352, 521] on input "DD/MM/YYYY hh:mm aa" at bounding box center [364, 528] width 188 height 35
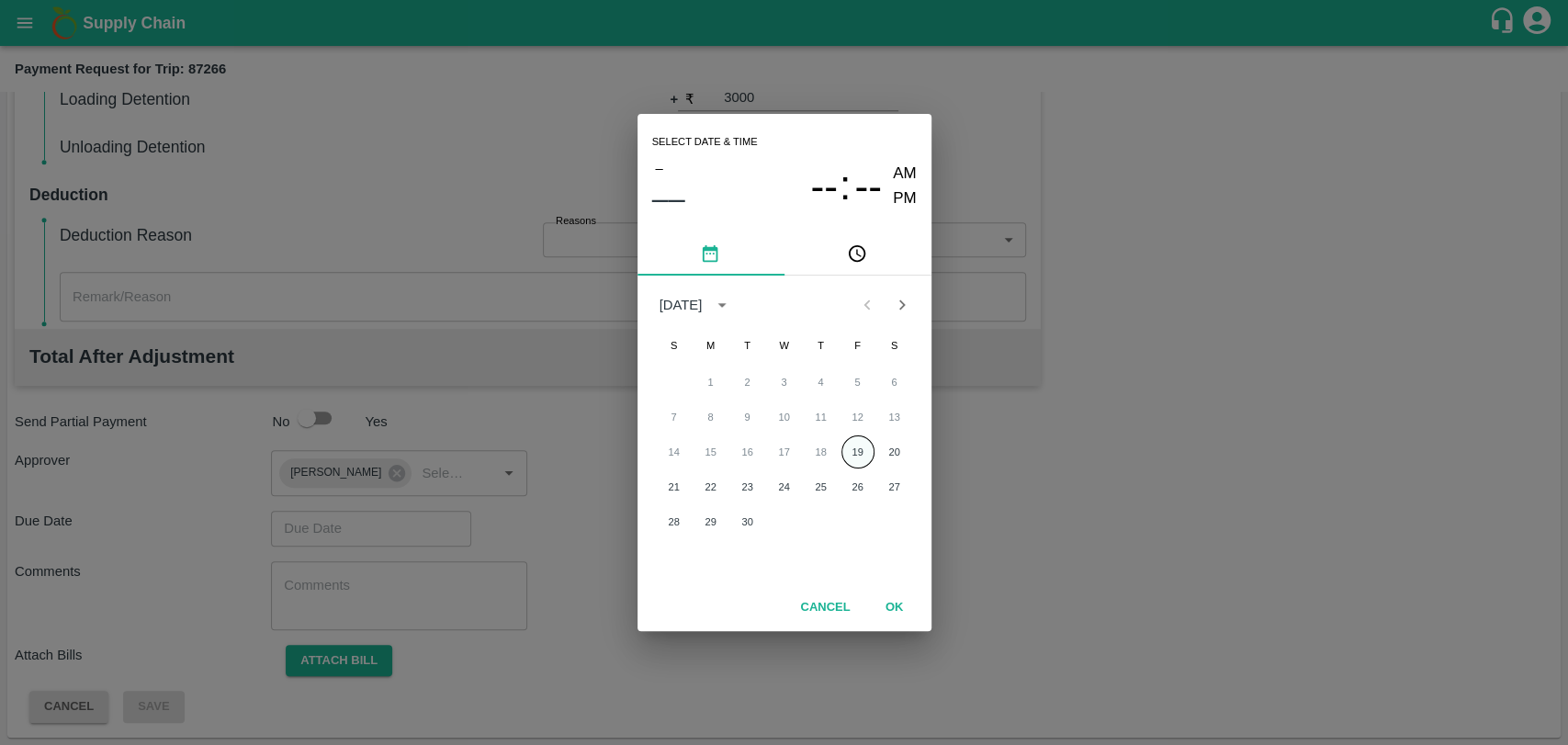
click at [858, 441] on button "19" at bounding box center [857, 451] width 33 height 33
type input "[DATE] 12:00 AM"
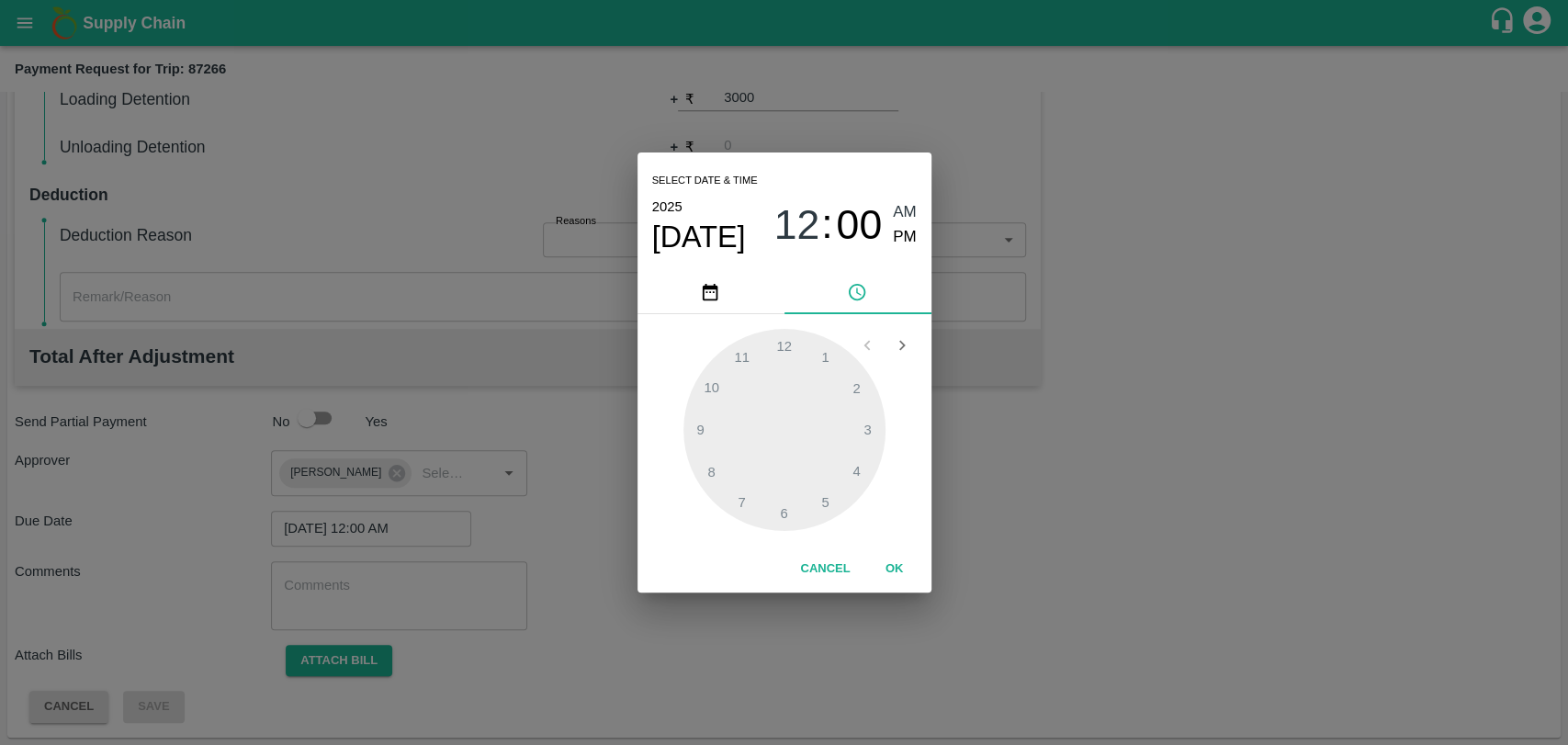
click at [891, 581] on button "OK" at bounding box center [894, 569] width 59 height 32
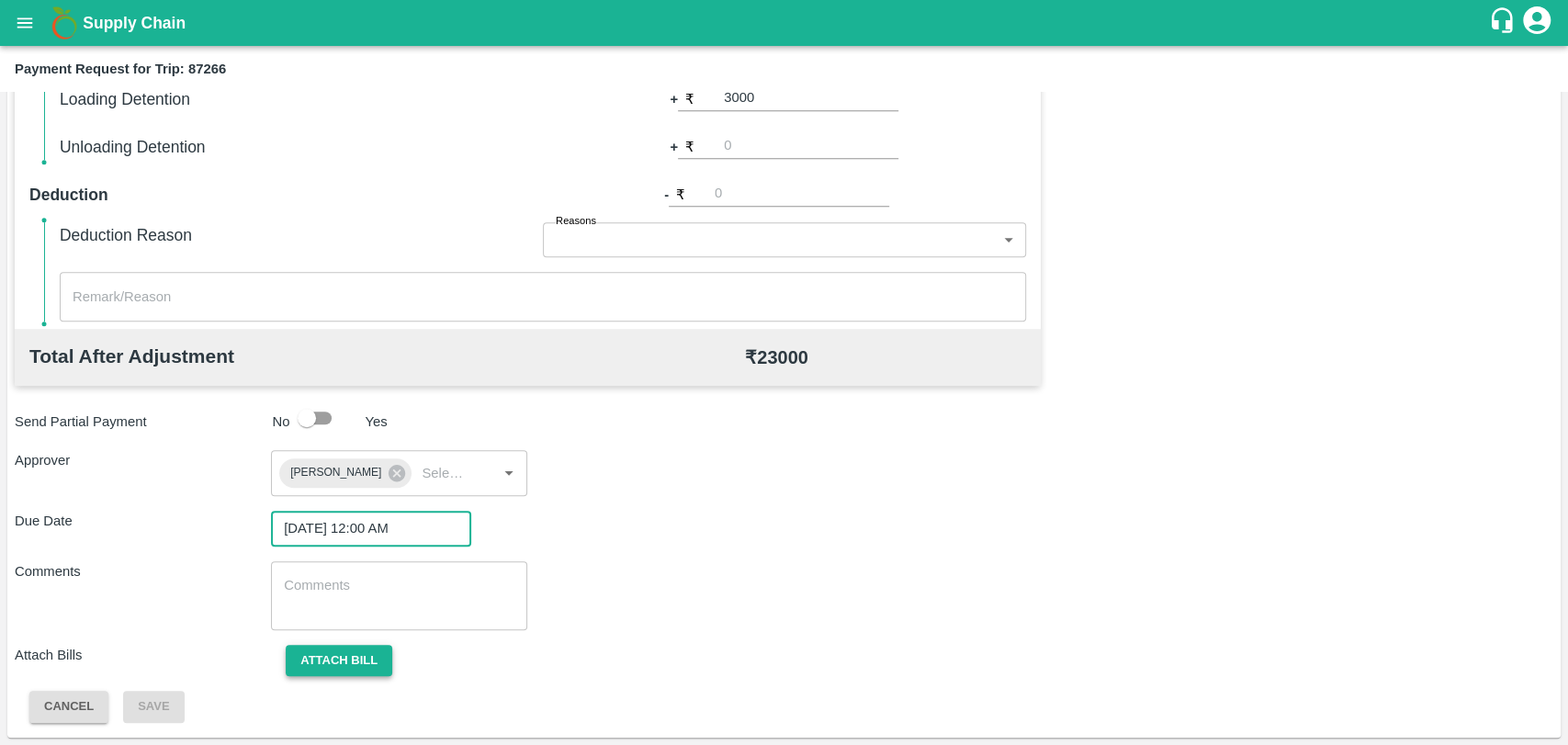
click at [357, 657] on button "Attach bill" at bounding box center [338, 661] width 107 height 32
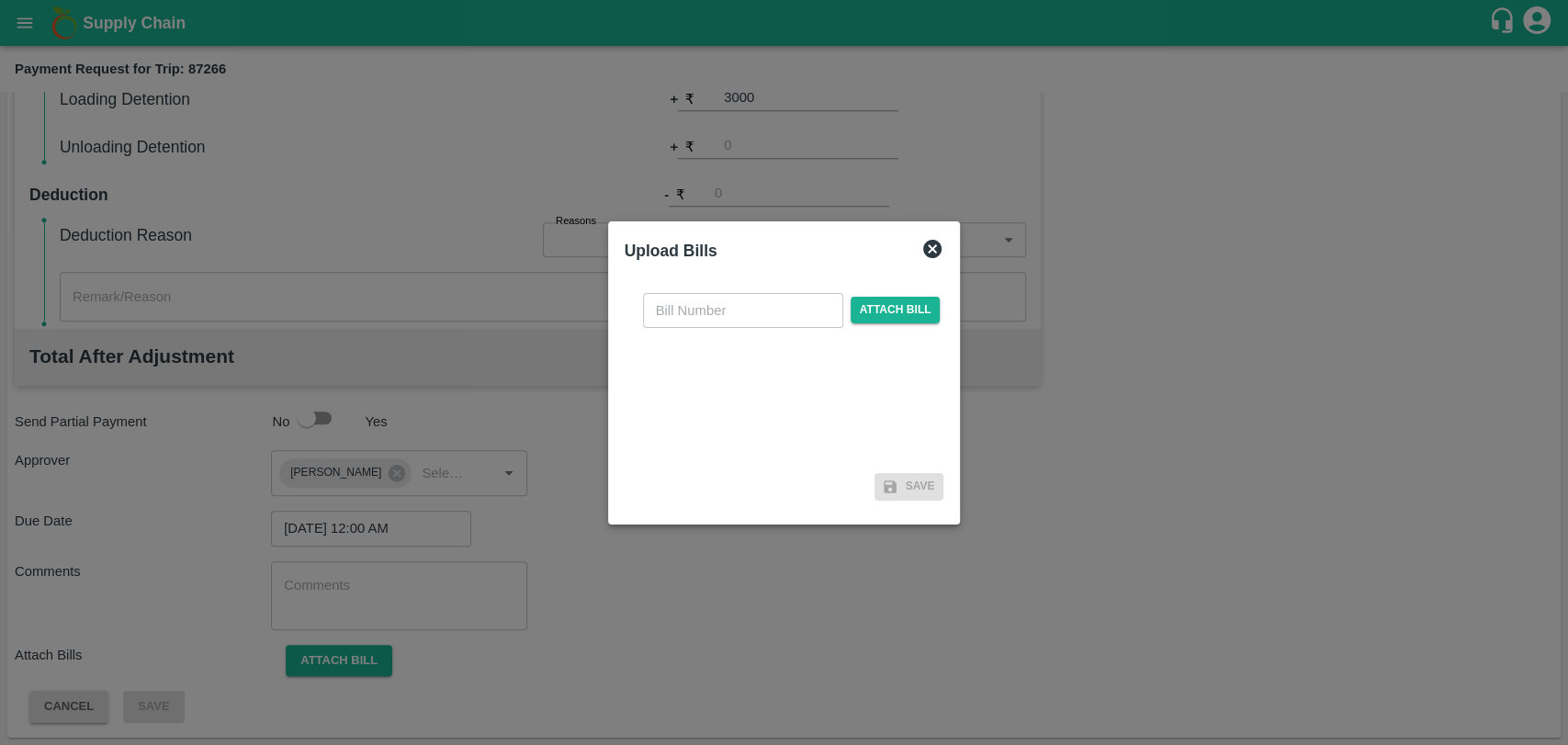
click at [804, 287] on div "​ Attach bill" at bounding box center [784, 372] width 319 height 189
click at [778, 304] on input "text" at bounding box center [743, 311] width 201 height 35
type input "524"
click at [862, 308] on span "Attach bill" at bounding box center [895, 310] width 90 height 27
click at [0, 0] on input "Attach bill" at bounding box center [0, 0] width 0 height 0
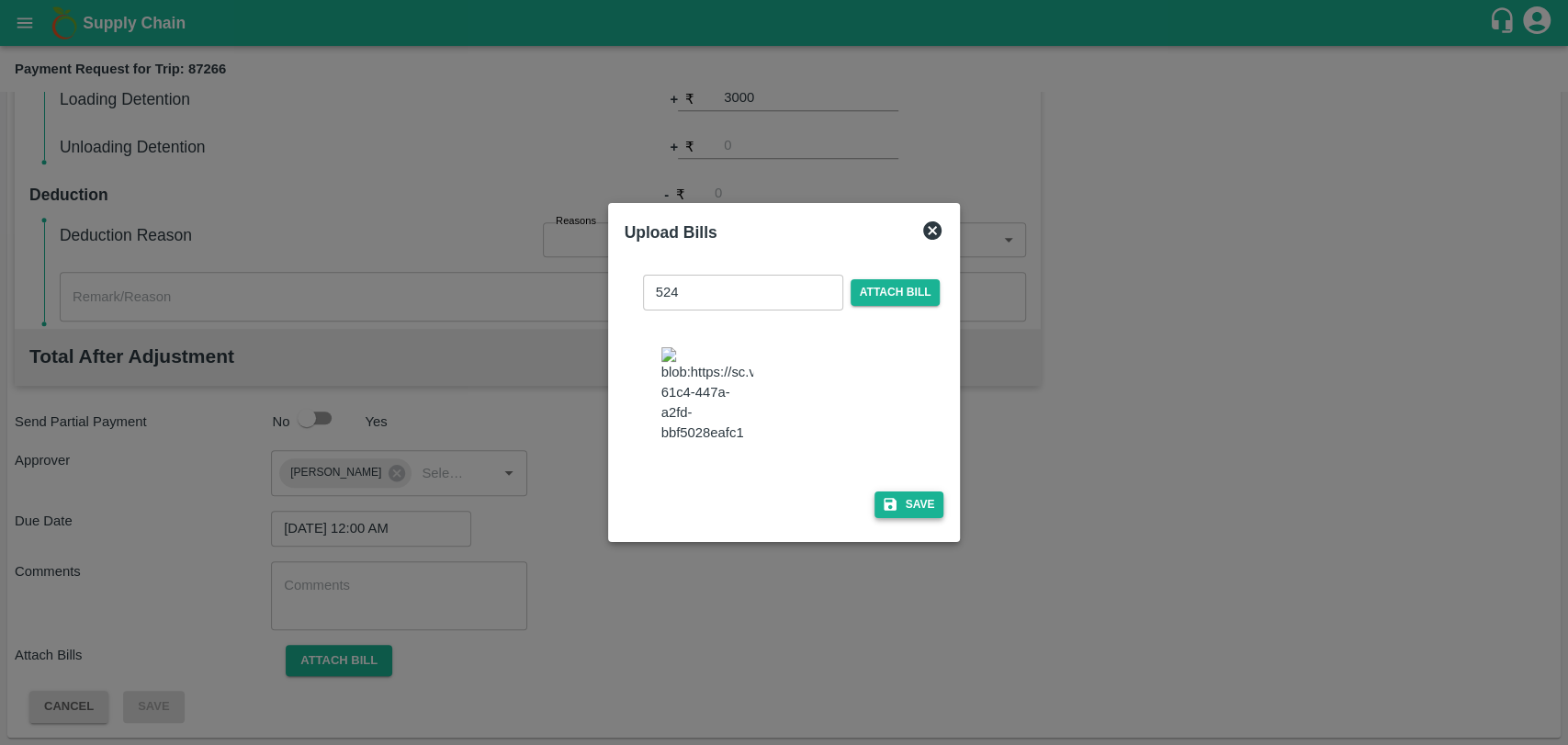
click at [901, 506] on button "Save" at bounding box center [909, 504] width 70 height 27
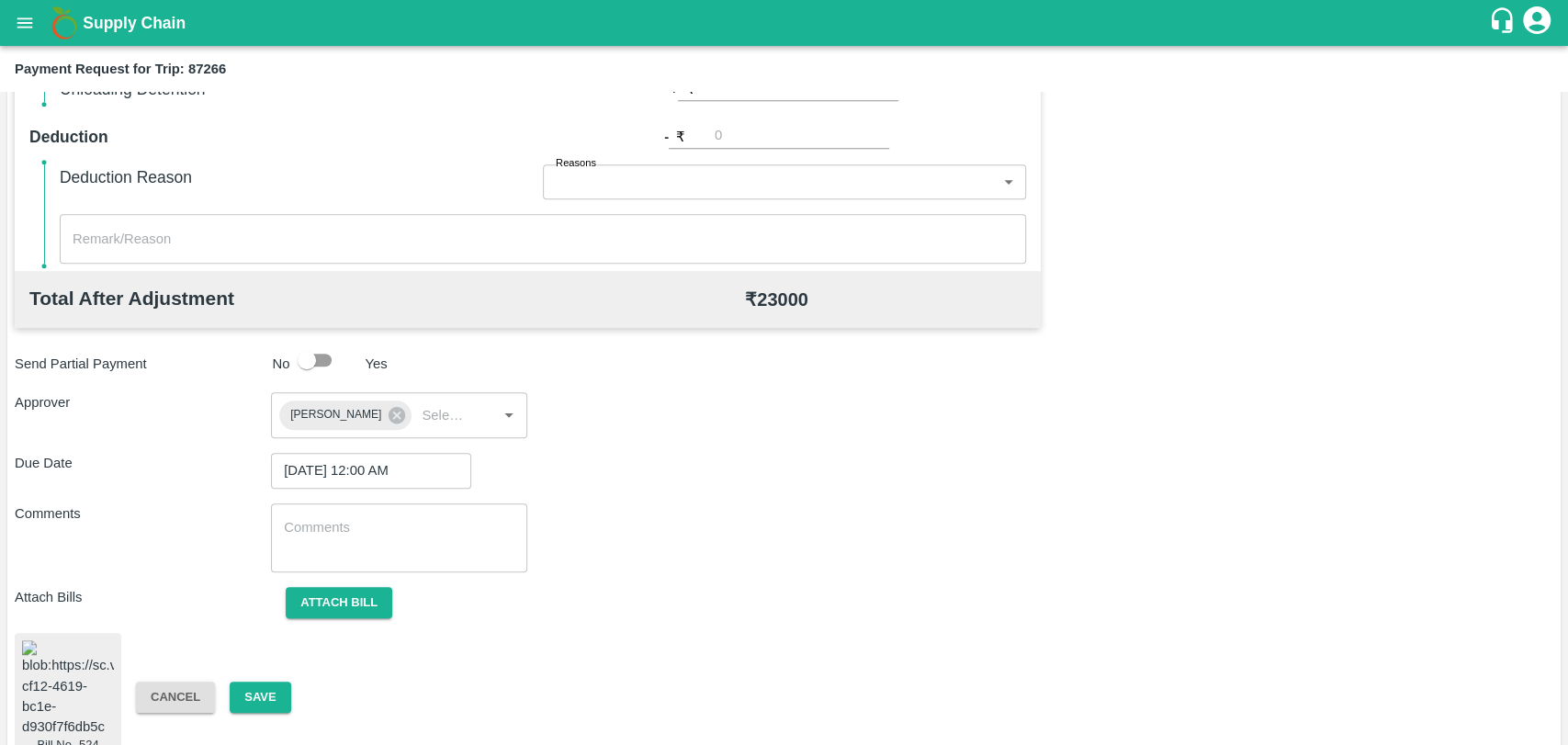
scroll to position [787, 0]
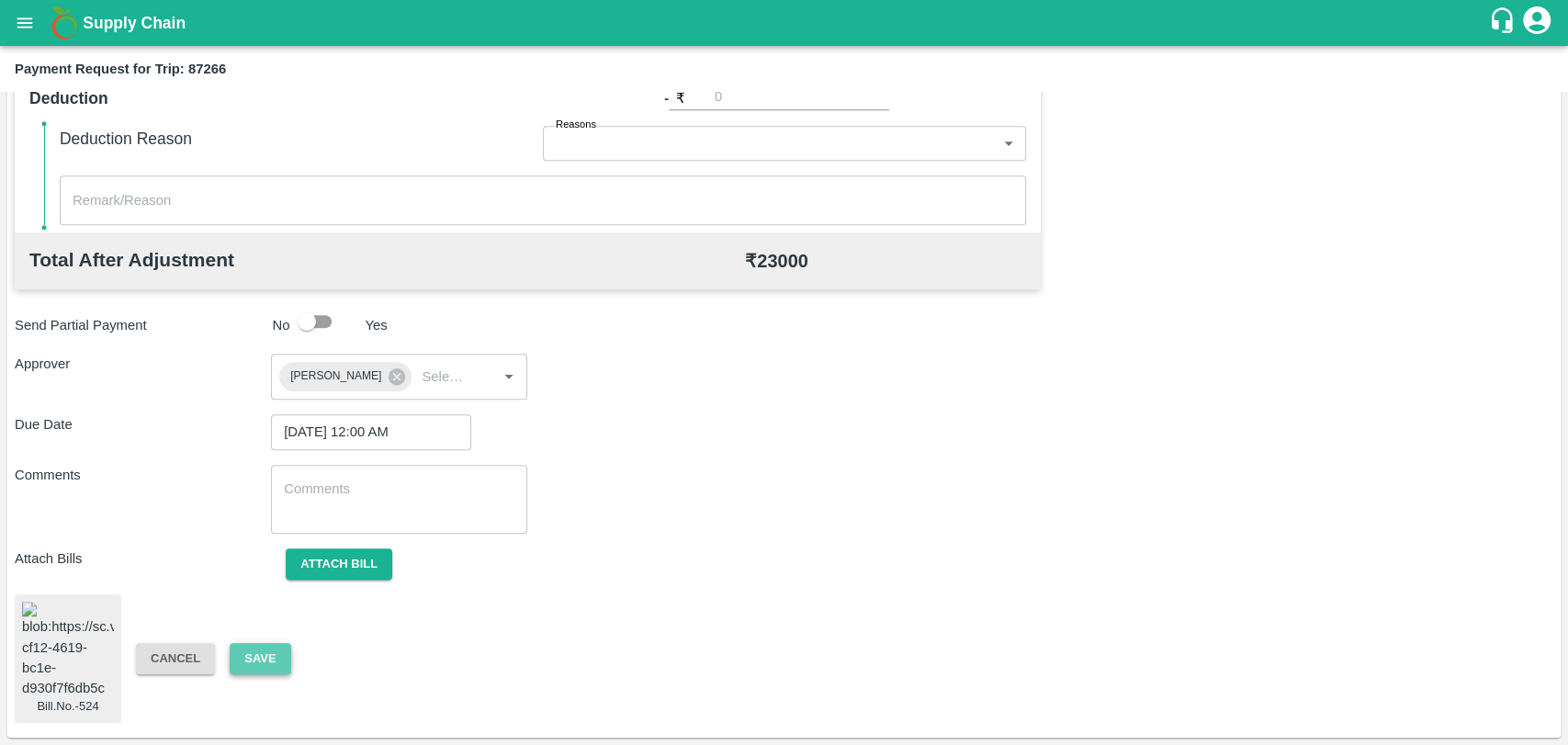
click at [251, 655] on button "Save" at bounding box center [260, 659] width 61 height 32
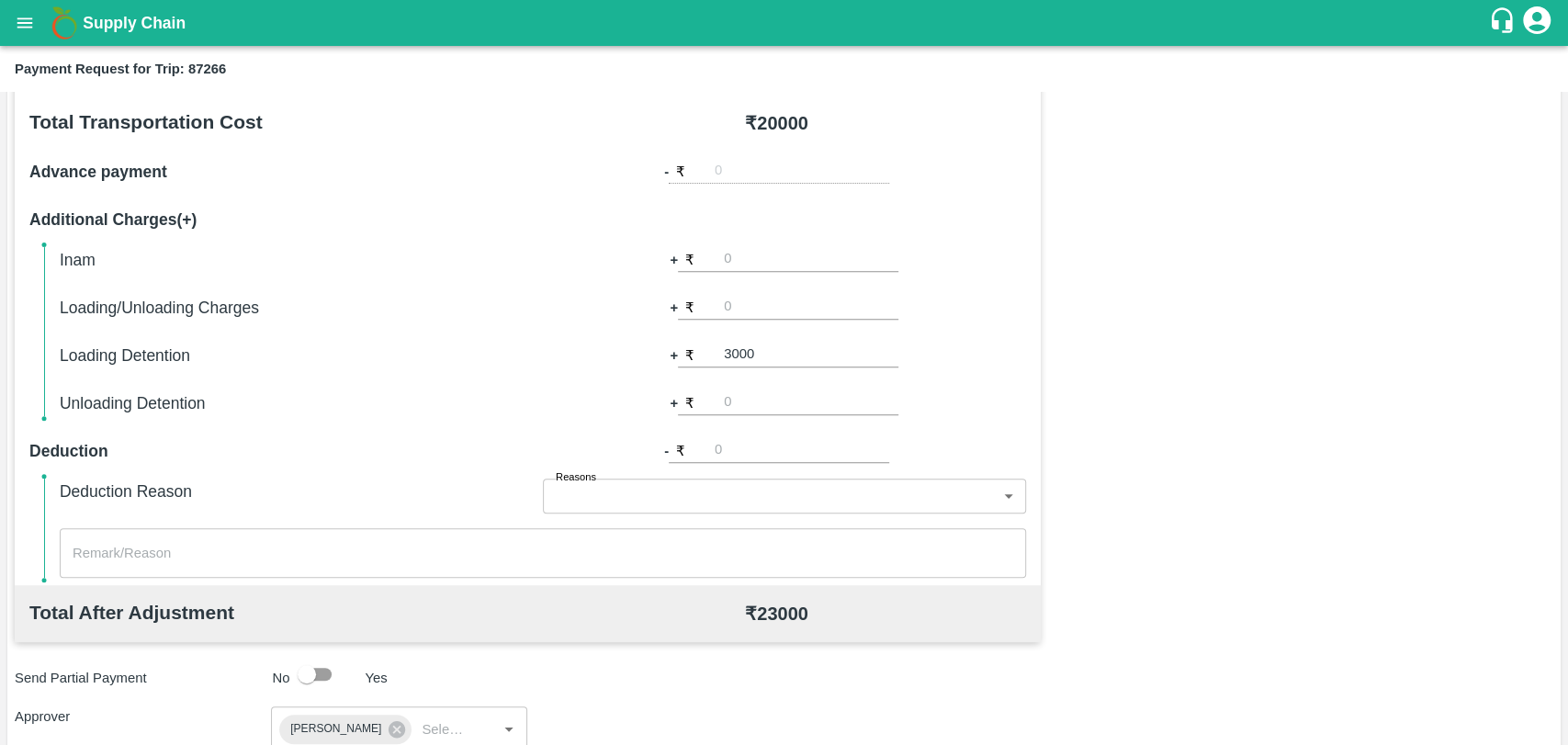
scroll to position [174, 0]
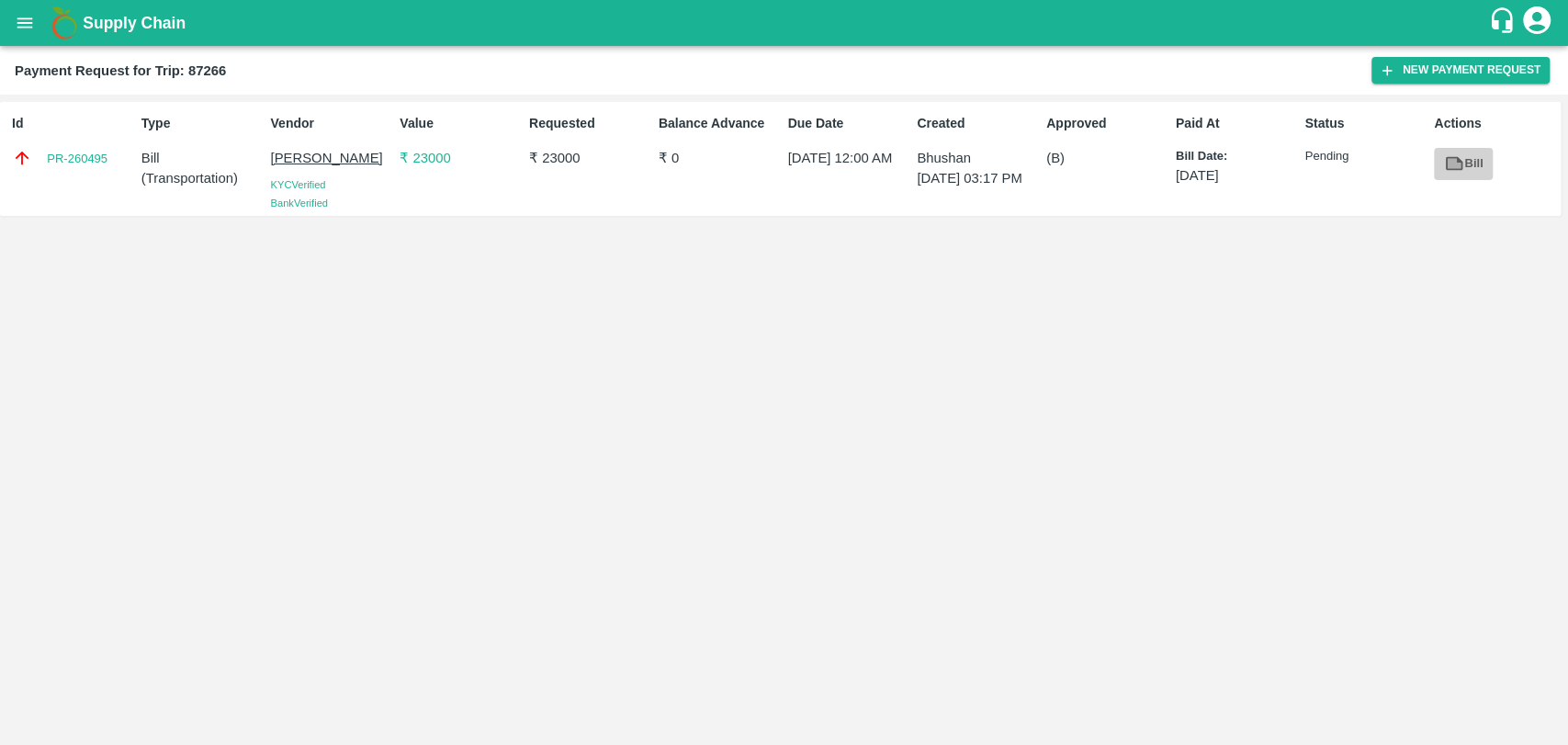
click at [1464, 163] on link "Bill" at bounding box center [1463, 164] width 59 height 32
